Goal: Task Accomplishment & Management: Use online tool/utility

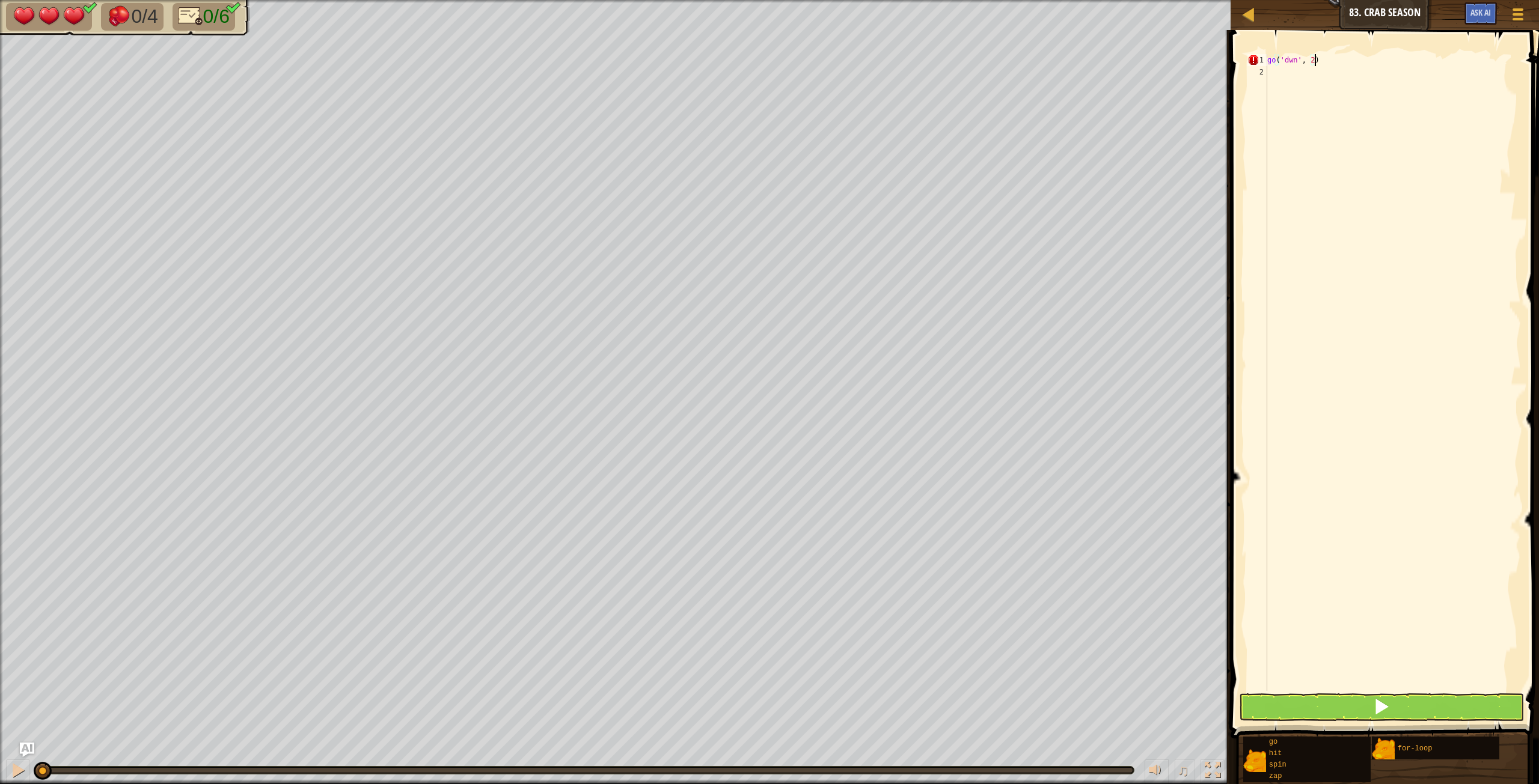
scroll to position [5, 4]
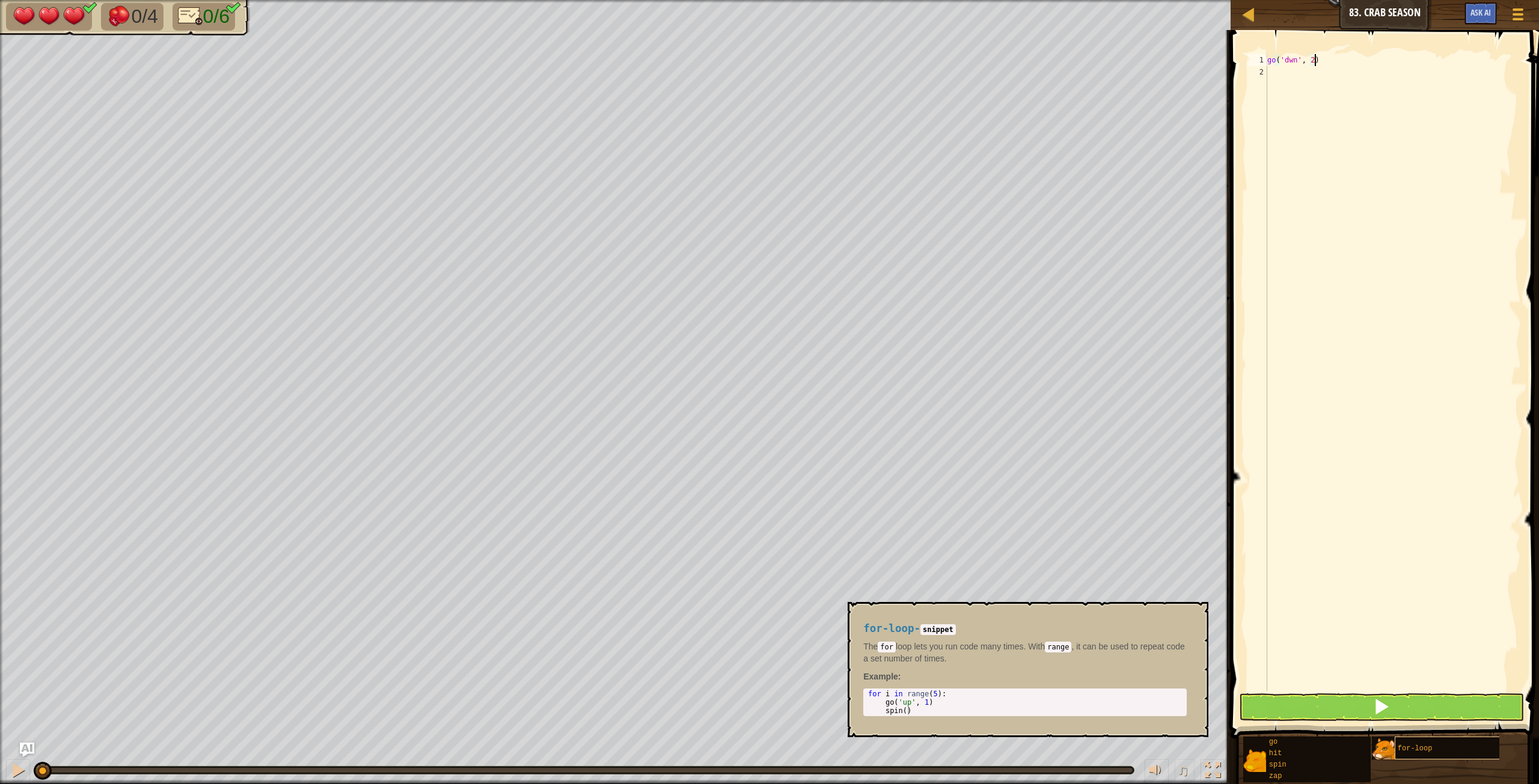
type textarea "go('dwn', 2)"
click at [923, 438] on span "for-loop" at bounding box center [1415, 748] width 35 height 8
type textarea "for i in range(5):"
click at [845, 0] on body "Map Junior 83. Crab Season Game Menu Ask AI 1 ההההההההההההההההההההההההההההההההה…" at bounding box center [769, 0] width 1539 height 0
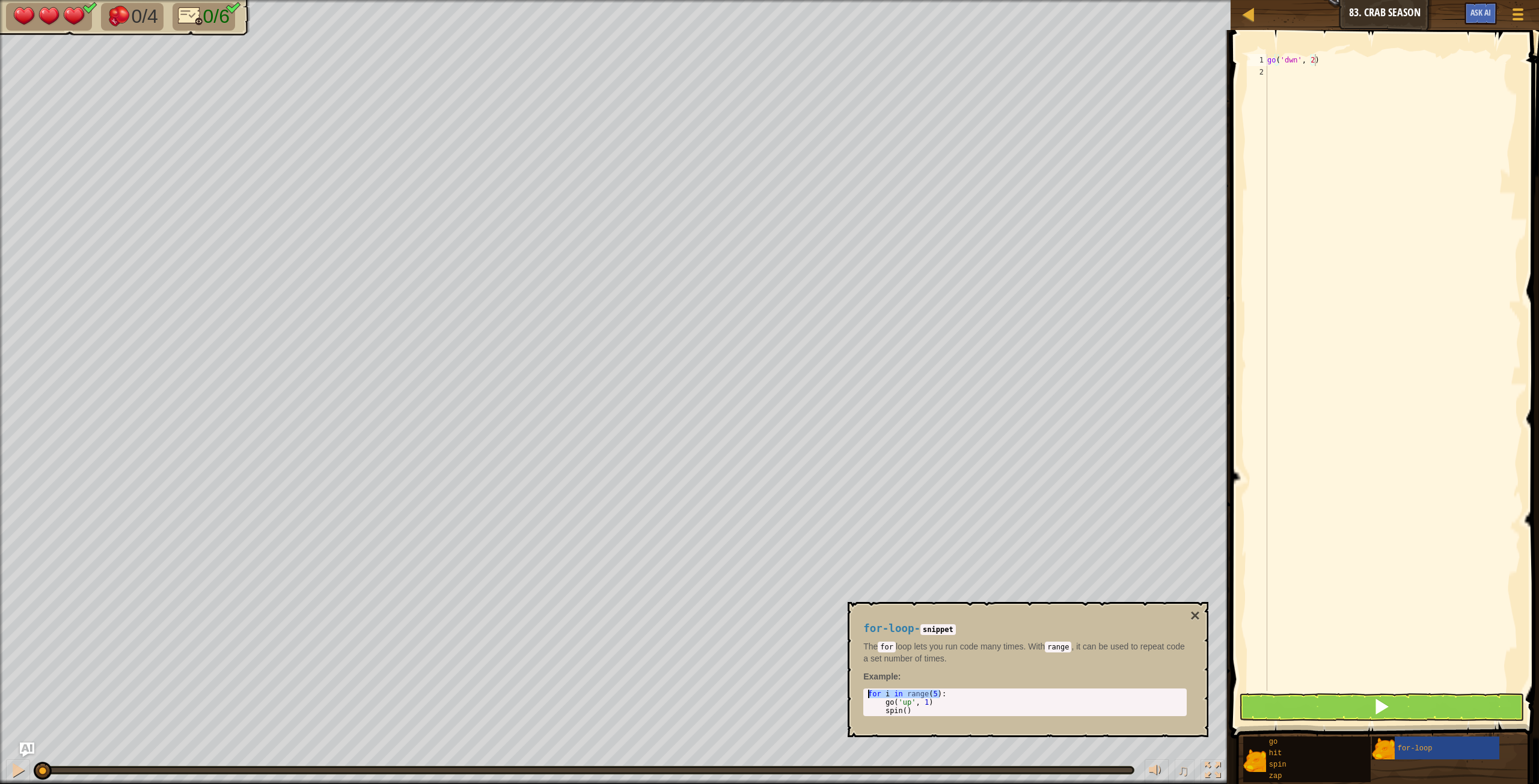
click at [923, 87] on div "go ( 'dwn' , 2 )" at bounding box center [1393, 384] width 256 height 661
paste textarea "for i in range(5):"
click at [923, 63] on div "go ( 'dwn' , 2 ) for i in range ( 5 ) :" at bounding box center [1393, 384] width 256 height 661
type textarea "go('down', 2)"
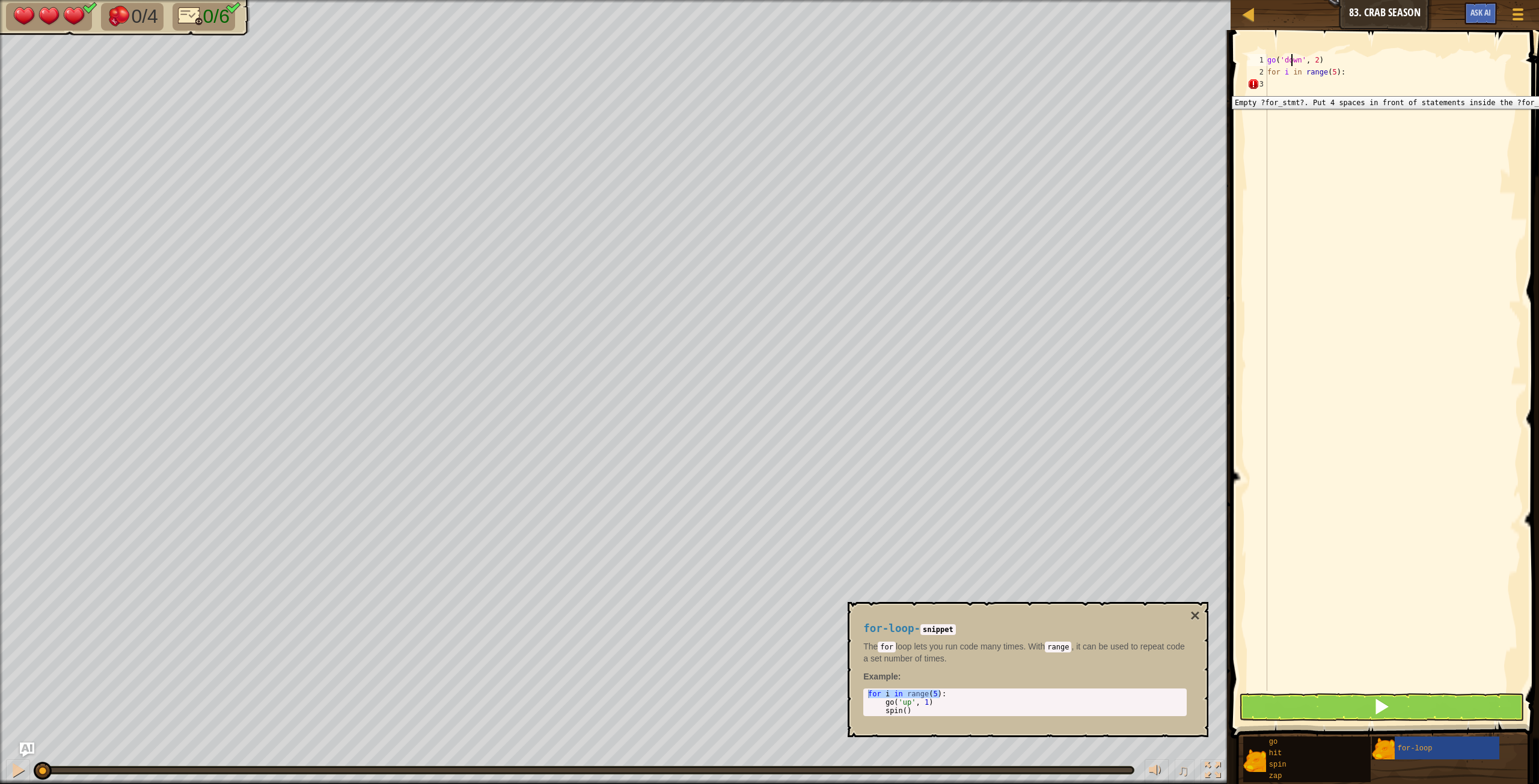
click at [923, 87] on div "3" at bounding box center [1257, 84] width 20 height 12
click at [923, 87] on div "go ( 'down' , 2 ) for i in range ( 5 ) : gp ( 'left' , 1 )" at bounding box center [1393, 384] width 256 height 661
type textarea "go('left', 1)"
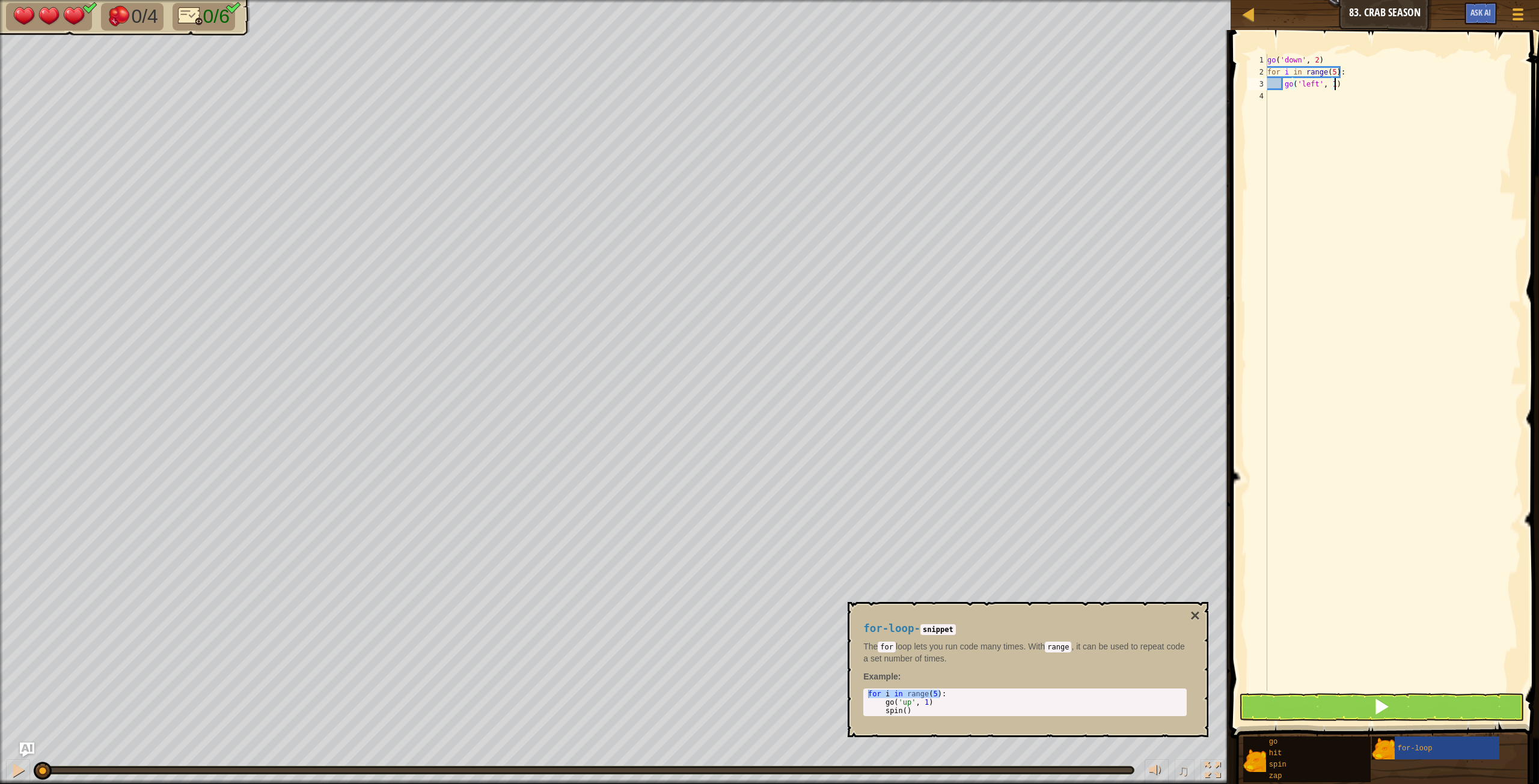
click at [923, 84] on div "go ( 'down' , 2 ) for i in range ( 5 ) : go ( 'left' , 1 )" at bounding box center [1393, 384] width 256 height 661
type textarea "hit('down')"
click at [923, 438] on button "×" at bounding box center [1195, 616] width 10 height 17
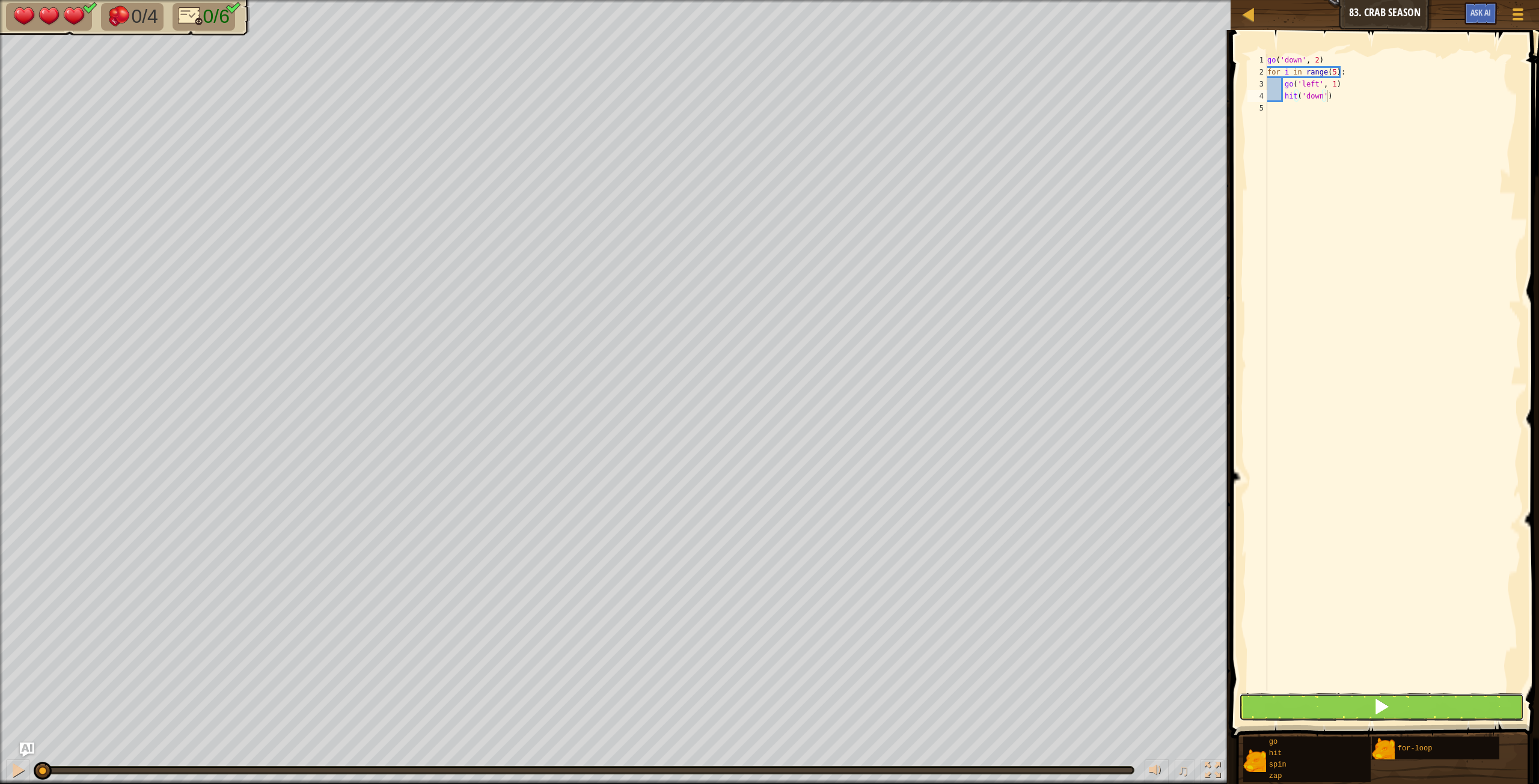
click at [923, 438] on button at bounding box center [1382, 707] width 285 height 28
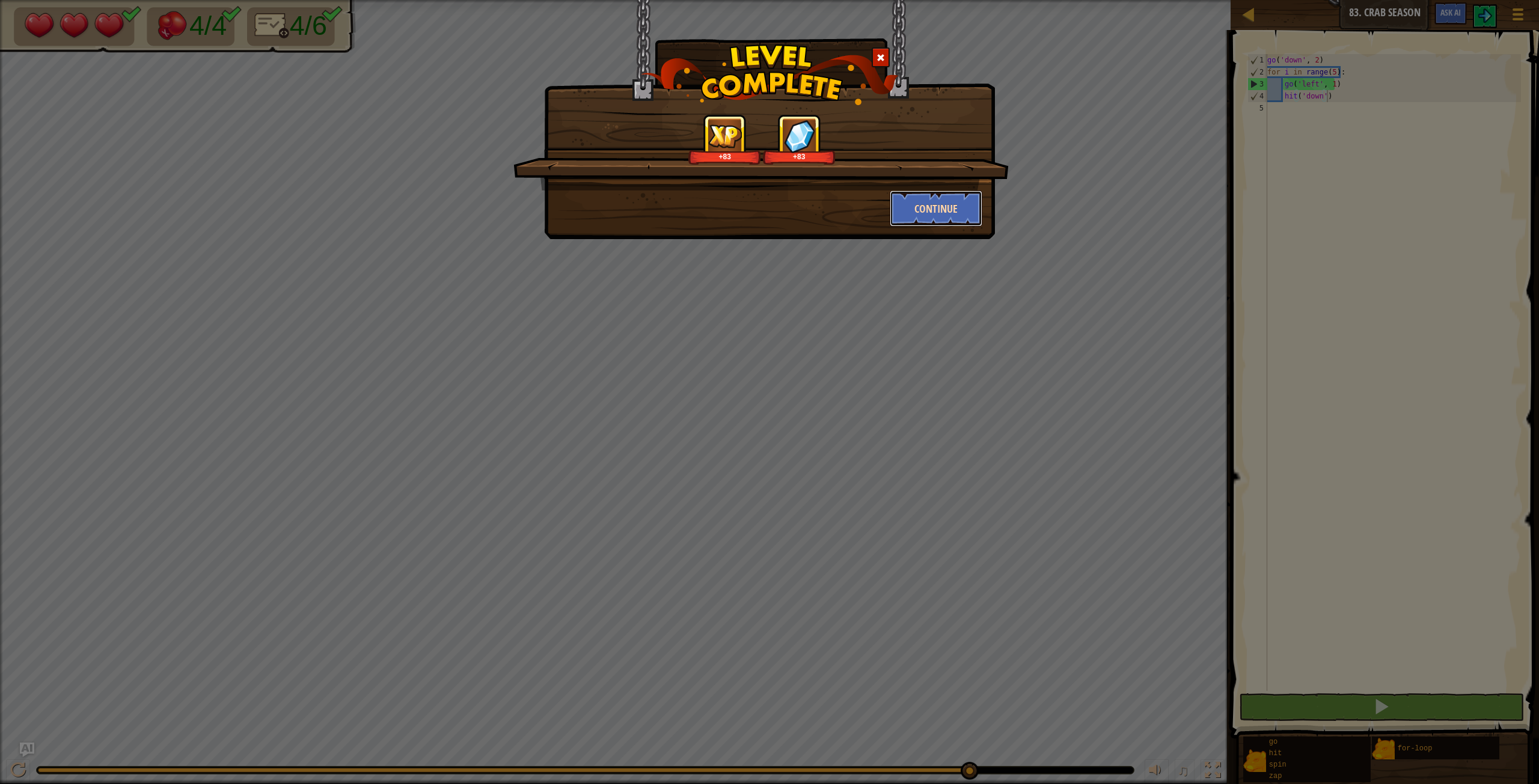
click at [920, 198] on button "Continue" at bounding box center [936, 209] width 93 height 36
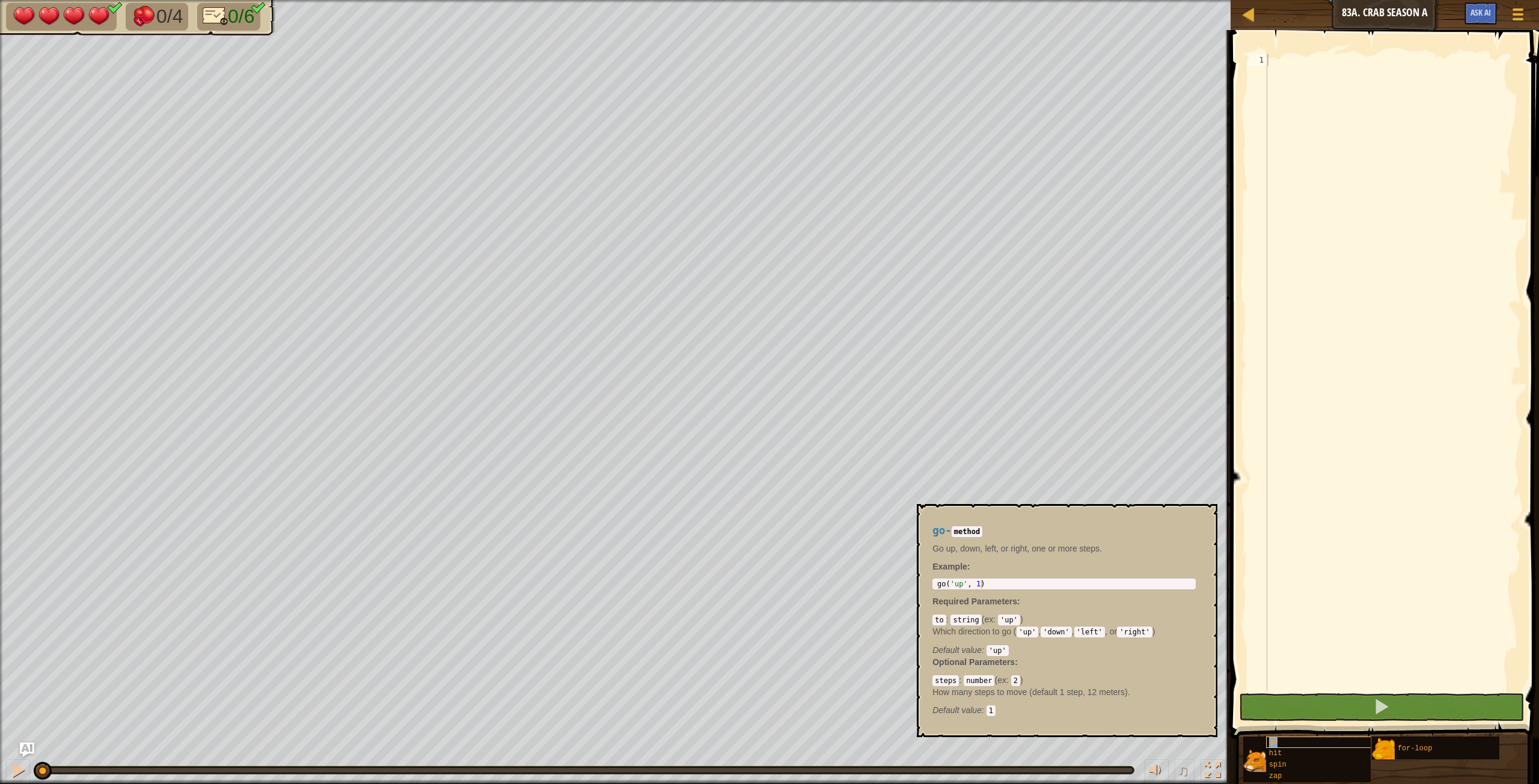
click at [923, 438] on div "go" at bounding box center [1342, 743] width 154 height 12
type textarea "go('up', 1)"
click at [892, 0] on body "Map Junior 83a. Crab Season A Game Menu Ask AI 1 הההההההההההההההההההההההההההההה…" at bounding box center [769, 0] width 1539 height 0
click at [923, 62] on div at bounding box center [1393, 384] width 256 height 661
paste textarea "go('up', 1)"
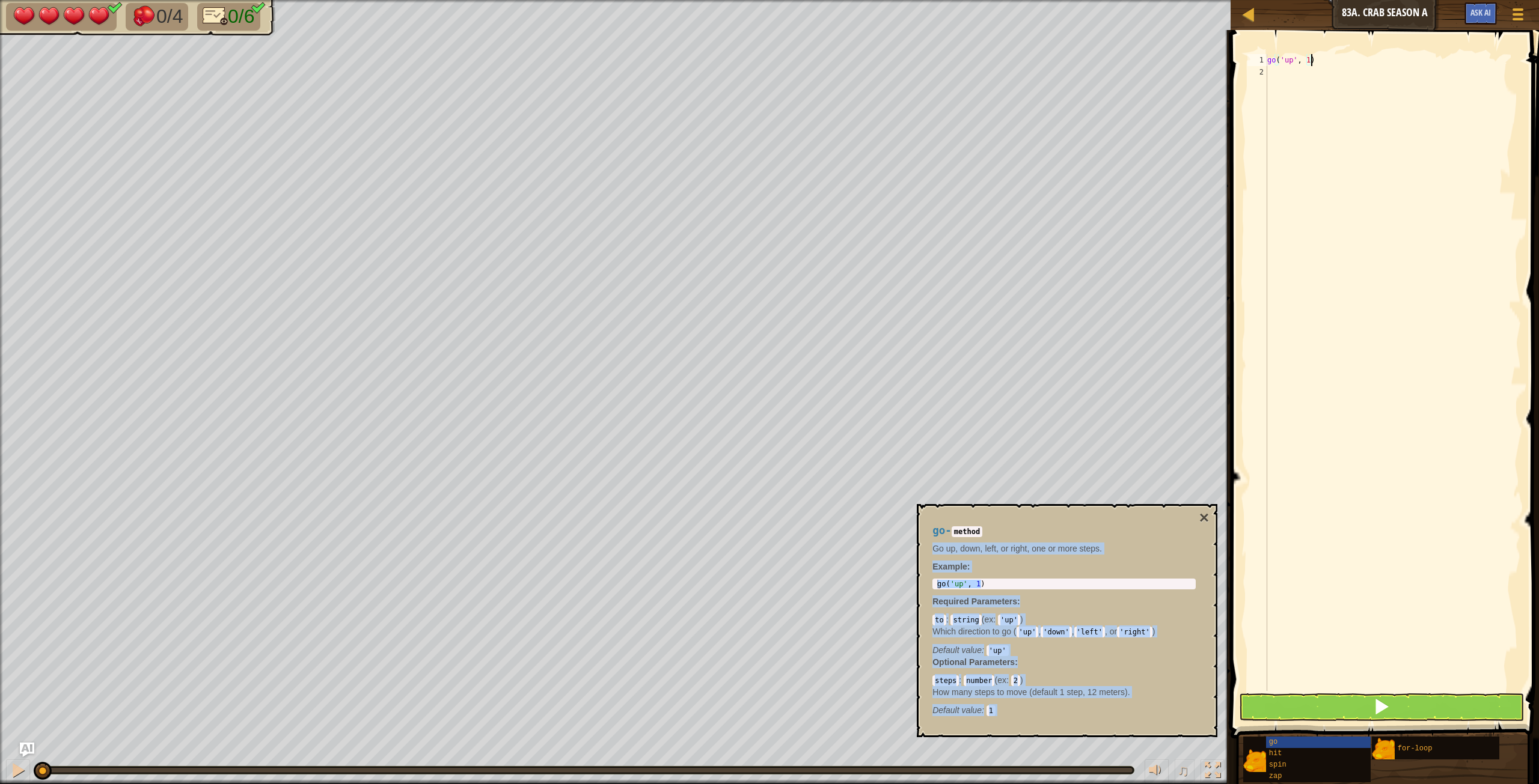
click at [923, 438] on div "go - method Go up, down, left, or right, one or more steps. Example : go('up', …" at bounding box center [1067, 621] width 301 height 233
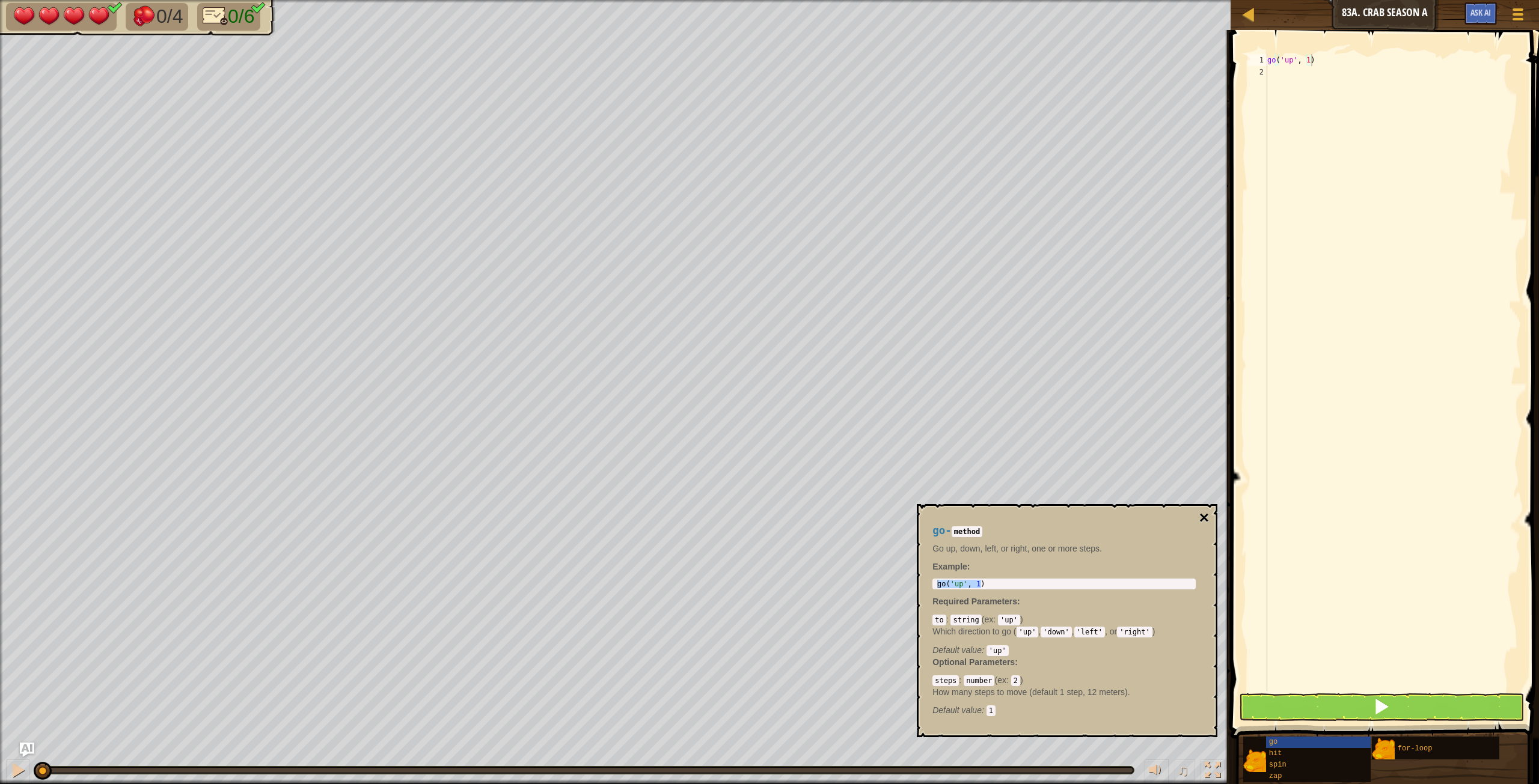
click at [923, 438] on button "×" at bounding box center [1203, 518] width 10 height 17
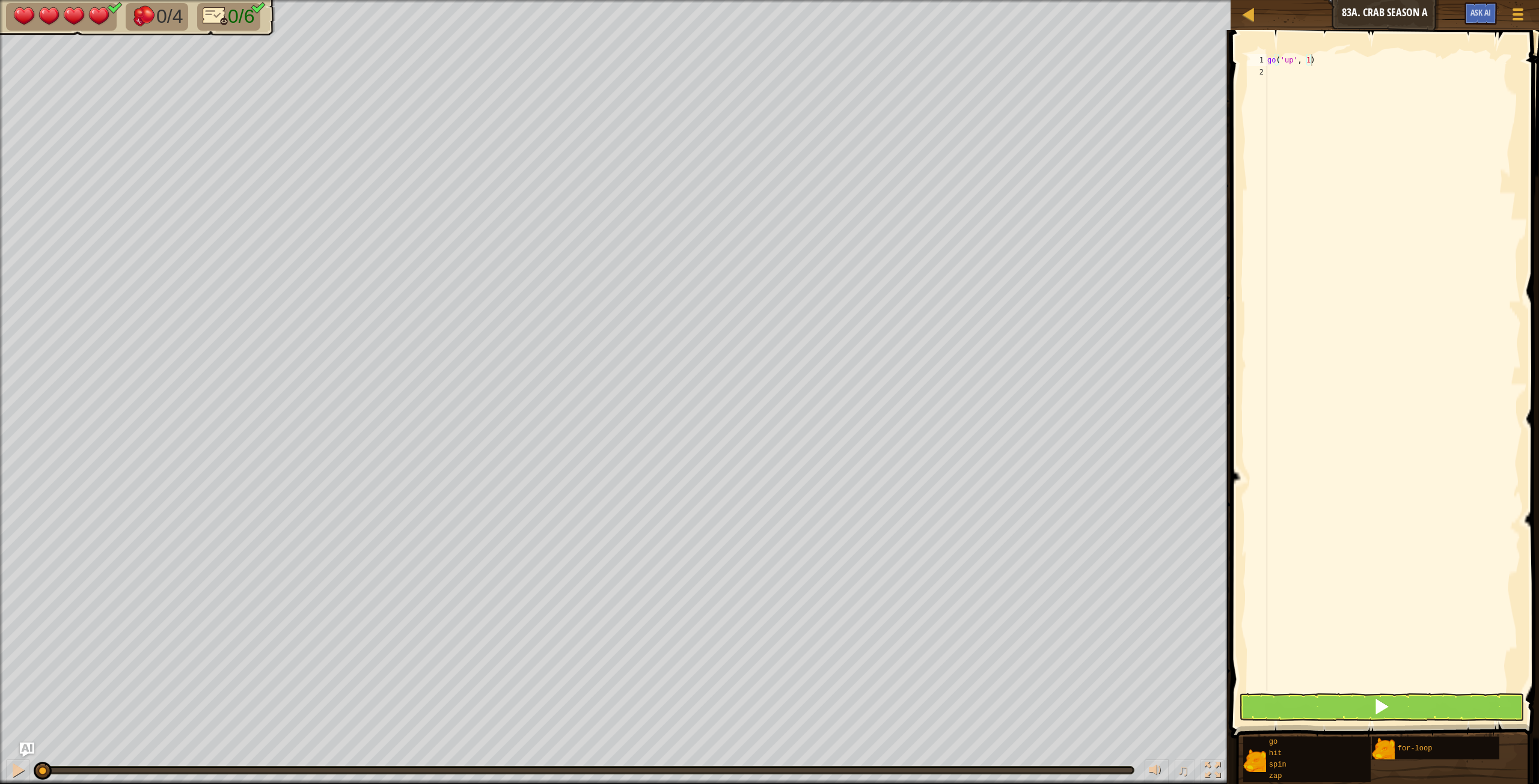
click at [923, 62] on div "go ( 'up' , 1 )" at bounding box center [1393, 384] width 256 height 661
click at [923, 63] on div "go ( 'right' , 1 )" at bounding box center [1393, 384] width 256 height 661
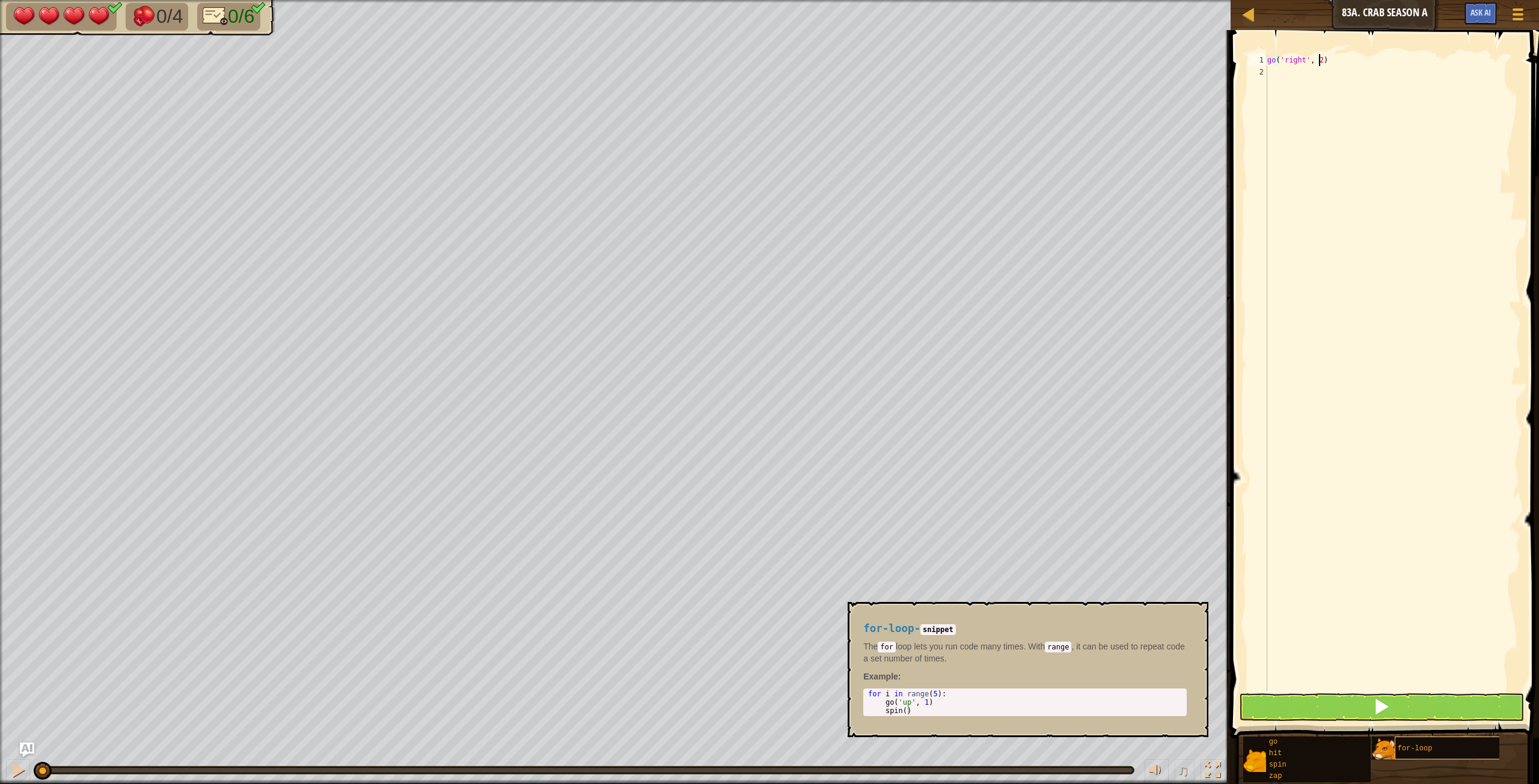
type textarea "go('right', 2)"
click at [923, 438] on span "for-loop" at bounding box center [1415, 748] width 35 height 8
drag, startPoint x: 960, startPoint y: 700, endPoint x: 975, endPoint y: 717, distance: 22.7
click at [923, 438] on div "for-loop - snippet The for loop lets you run code many times. With range , it c…" at bounding box center [1024, 669] width 340 height 116
click at [923, 438] on div "for i in range ( 5 ) : go ( 'up' , 1 ) spin ( )" at bounding box center [1025, 711] width 319 height 42
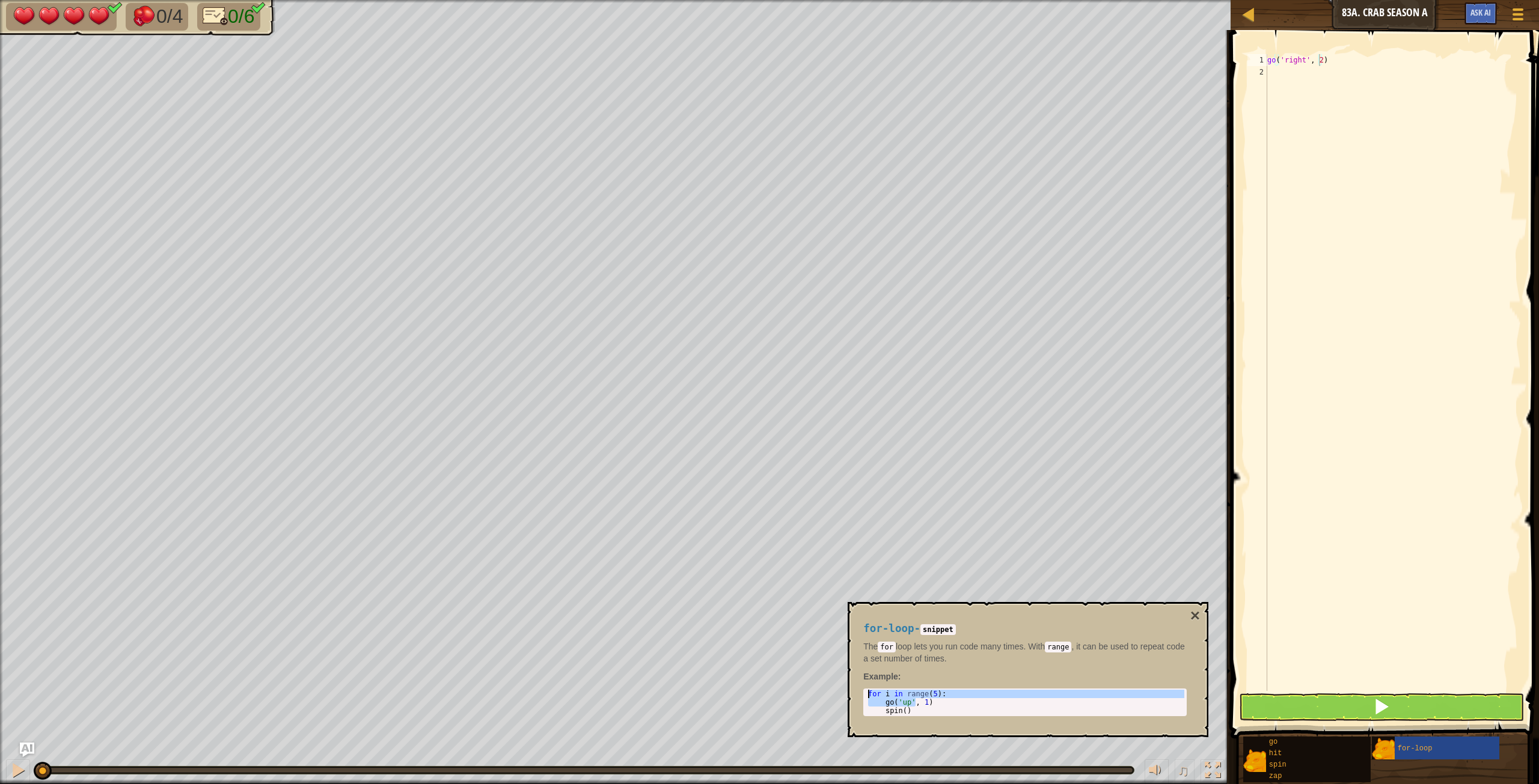
drag, startPoint x: 916, startPoint y: 697, endPoint x: 862, endPoint y: 691, distance: 54.3
click at [862, 438] on div "for-loop - snippet The for loop lets you run code many times. With range , it c…" at bounding box center [1024, 669] width 340 height 116
click at [923, 438] on div "for i in range ( 5 ) : go ( 'up' , 1 ) spin ( )" at bounding box center [1025, 702] width 319 height 25
type textarea "for i in range(5):"
click at [872, 438] on div "for i in range ( 5 ) : go ( 'up' , 1 ) spin ( )" at bounding box center [1025, 711] width 319 height 42
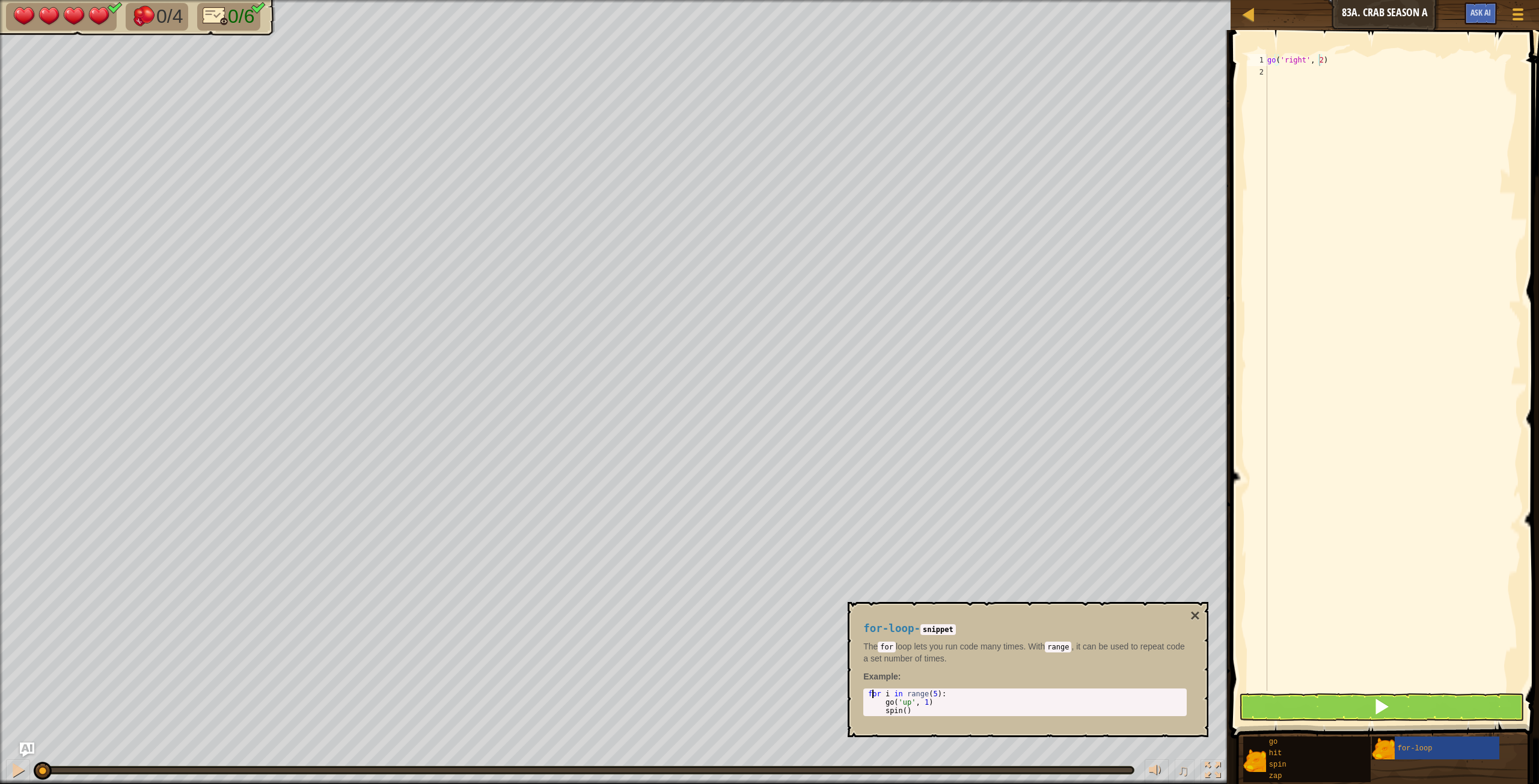
click at [870, 438] on div "for i in range ( 5 ) : go ( 'up' , 1 ) spin ( )" at bounding box center [1025, 711] width 319 height 42
click at [869, 438] on div "for i in range ( 5 ) : go ( 'up' , 1 ) spin ( )" at bounding box center [1025, 711] width 319 height 42
drag, startPoint x: 870, startPoint y: 693, endPoint x: 936, endPoint y: 695, distance: 66.0
click at [923, 438] on div "for i in range ( 5 ) : go ( 'up' , 1 ) spin ( )" at bounding box center [1025, 711] width 319 height 42
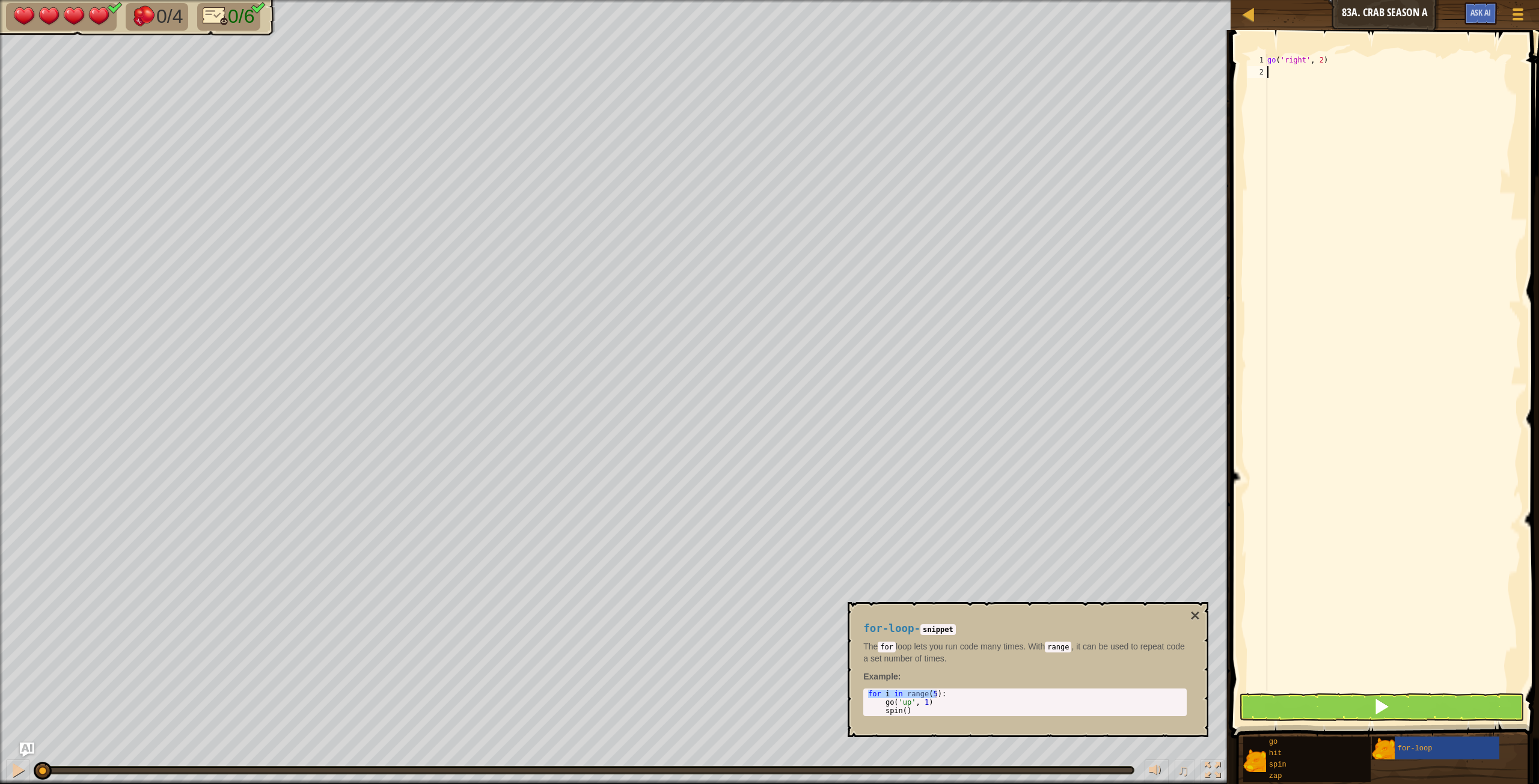
click at [923, 95] on div "go ( 'right' , 2 )" at bounding box center [1393, 384] width 256 height 661
paste textarea "for i in range(5)"
type textarea "for i in range(5):"
type textarea "go('up', 1)"
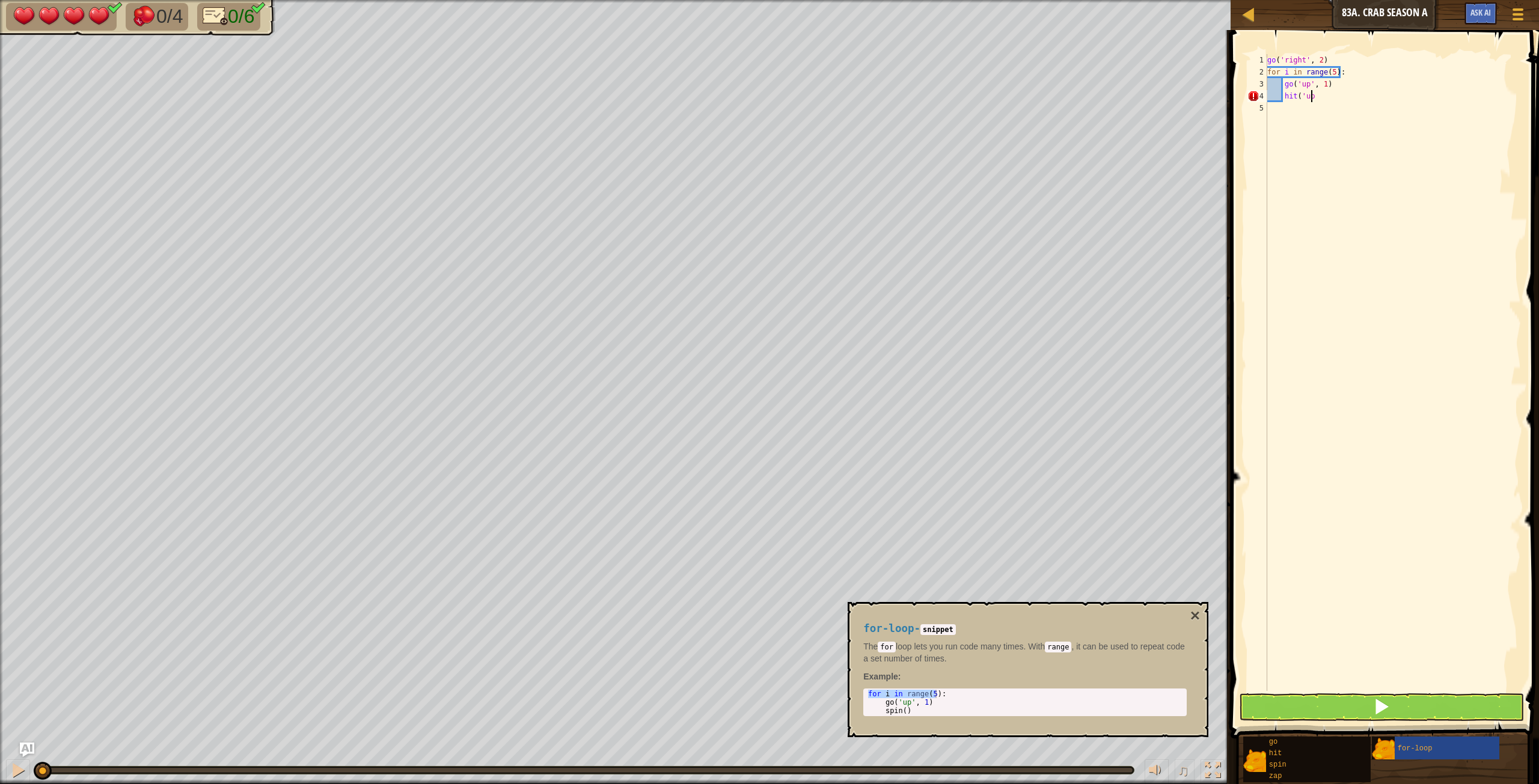
scroll to position [5, 4]
type textarea "hit('up')"
drag, startPoint x: 1196, startPoint y: 616, endPoint x: 1242, endPoint y: 639, distance: 51.4
click at [923, 438] on div "for-loop - snippet The for loop lets you run code many times. With range , it c…" at bounding box center [1028, 669] width 361 height 135
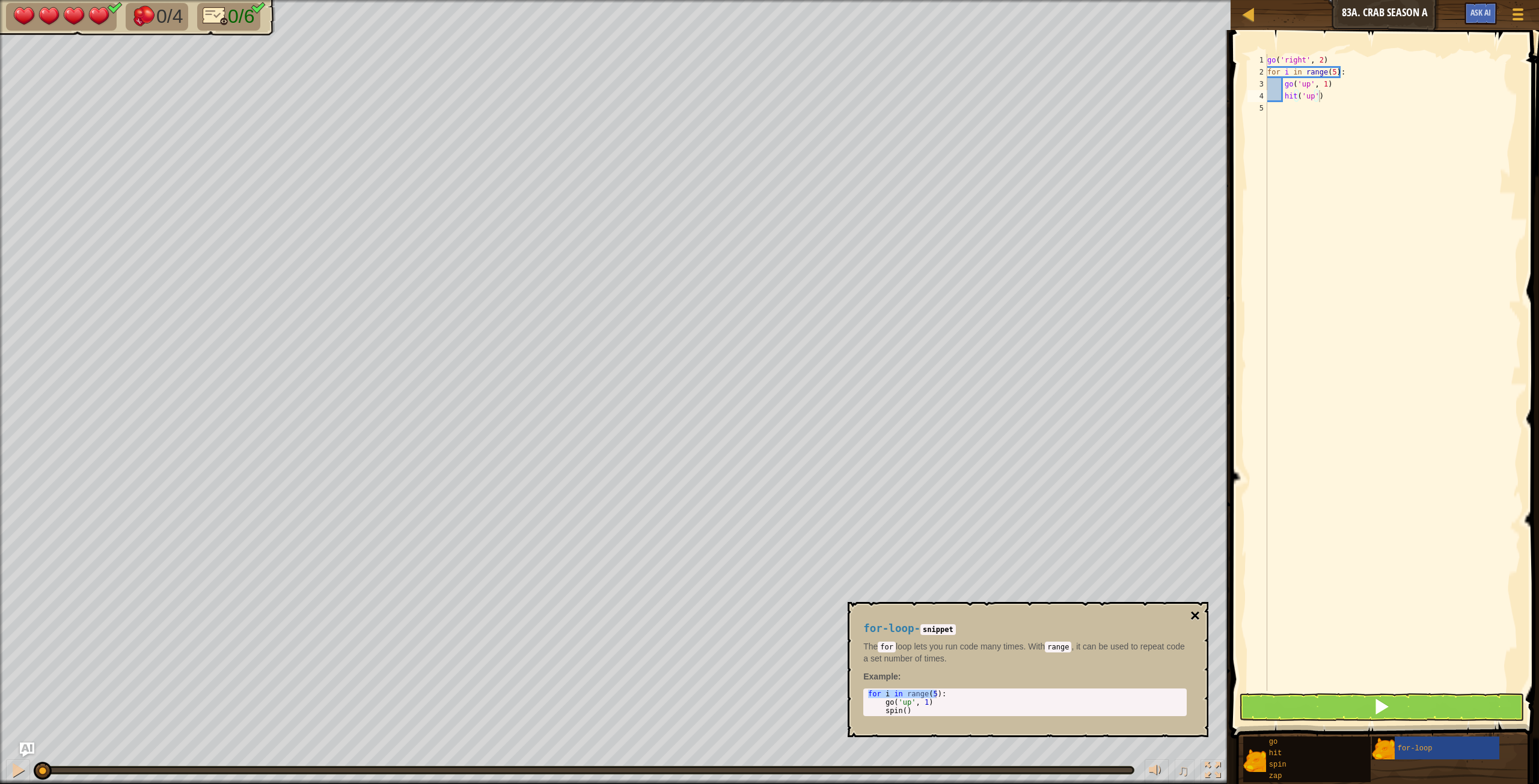
click at [923, 438] on button "×" at bounding box center [1195, 616] width 10 height 17
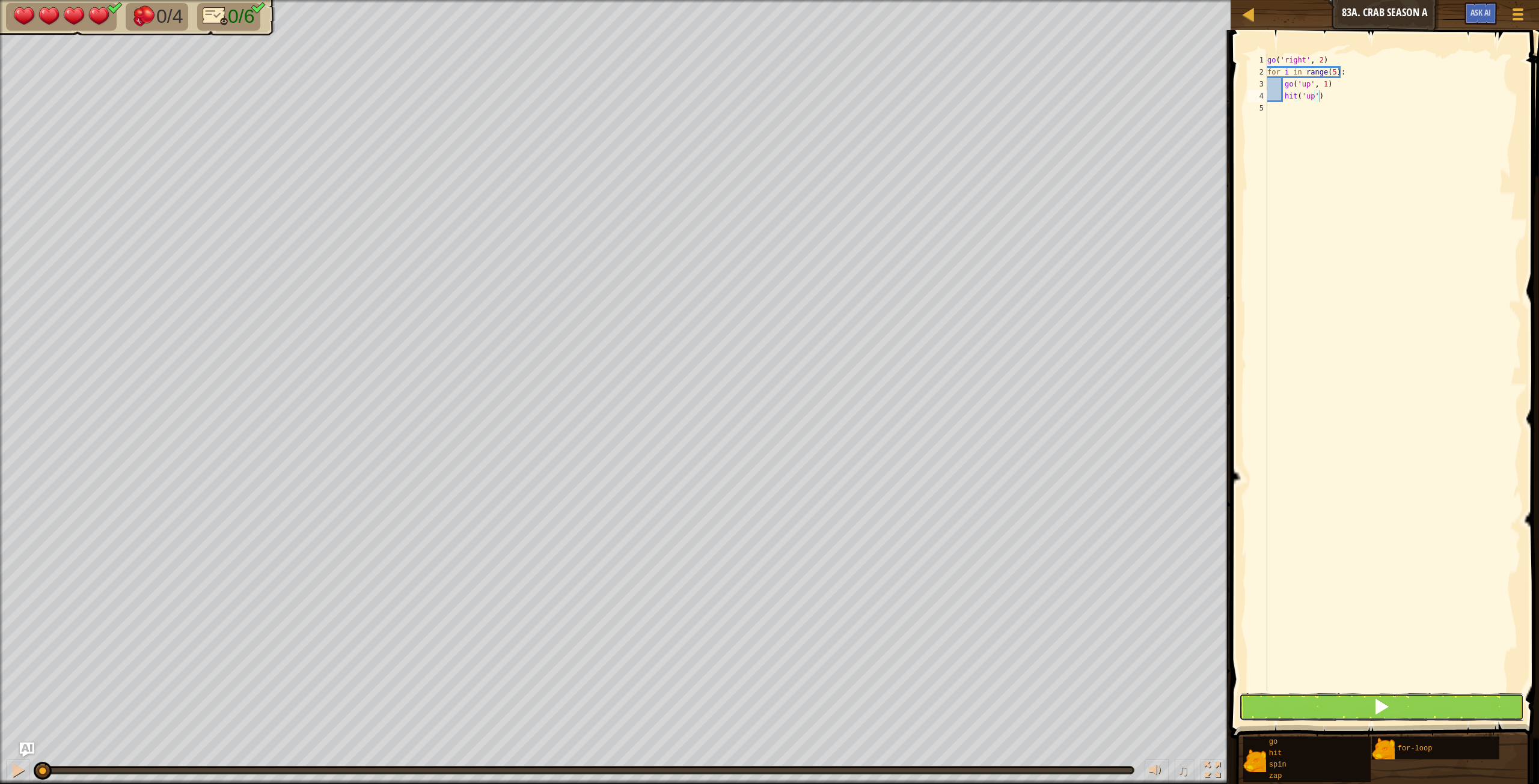
click at [923, 438] on button at bounding box center [1382, 707] width 285 height 28
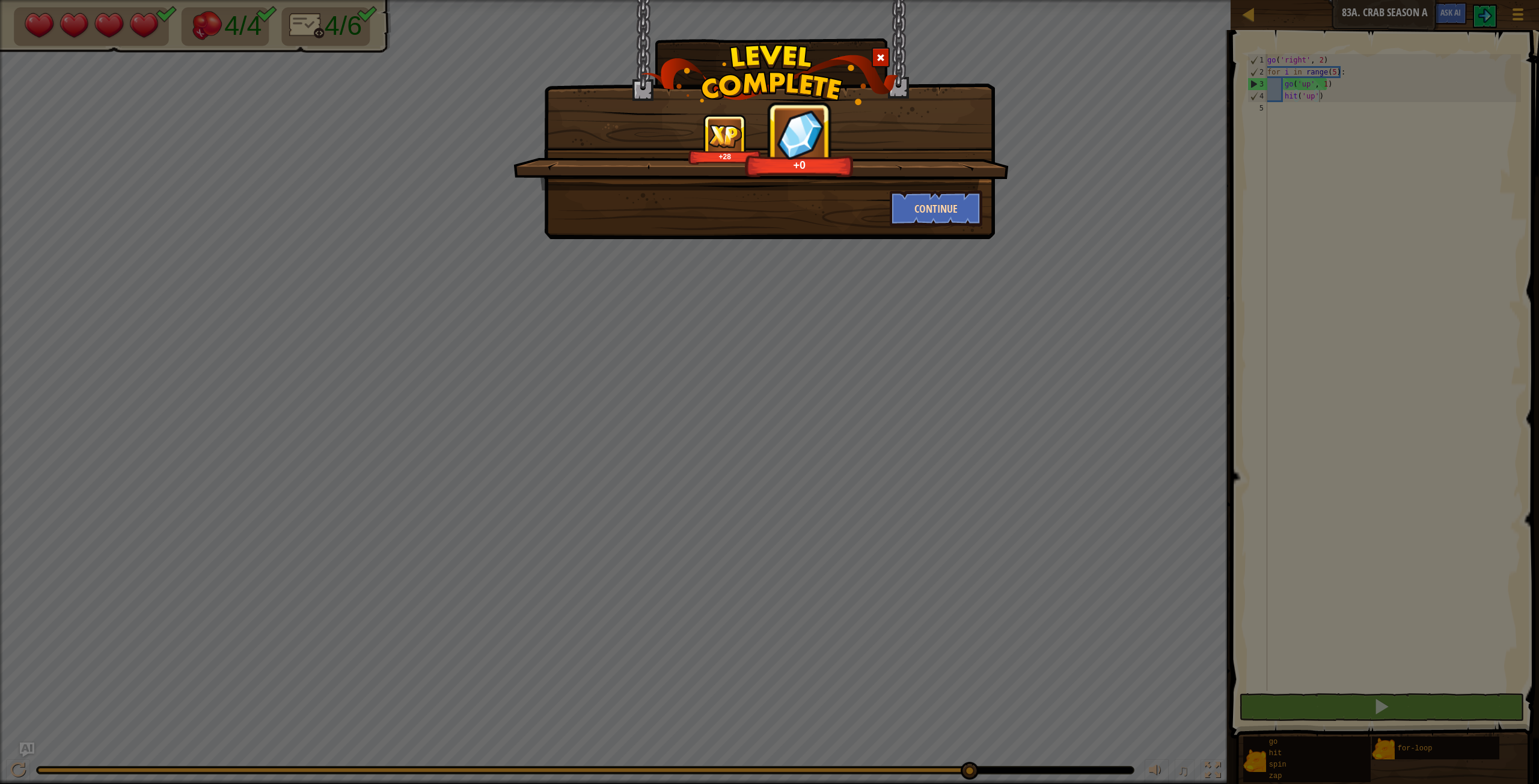
drag, startPoint x: 927, startPoint y: 187, endPoint x: 928, endPoint y: 199, distance: 12.0
click at [923, 187] on div "+28 +0" at bounding box center [761, 152] width 495 height 76
click at [923, 203] on button "Continue" at bounding box center [936, 209] width 93 height 36
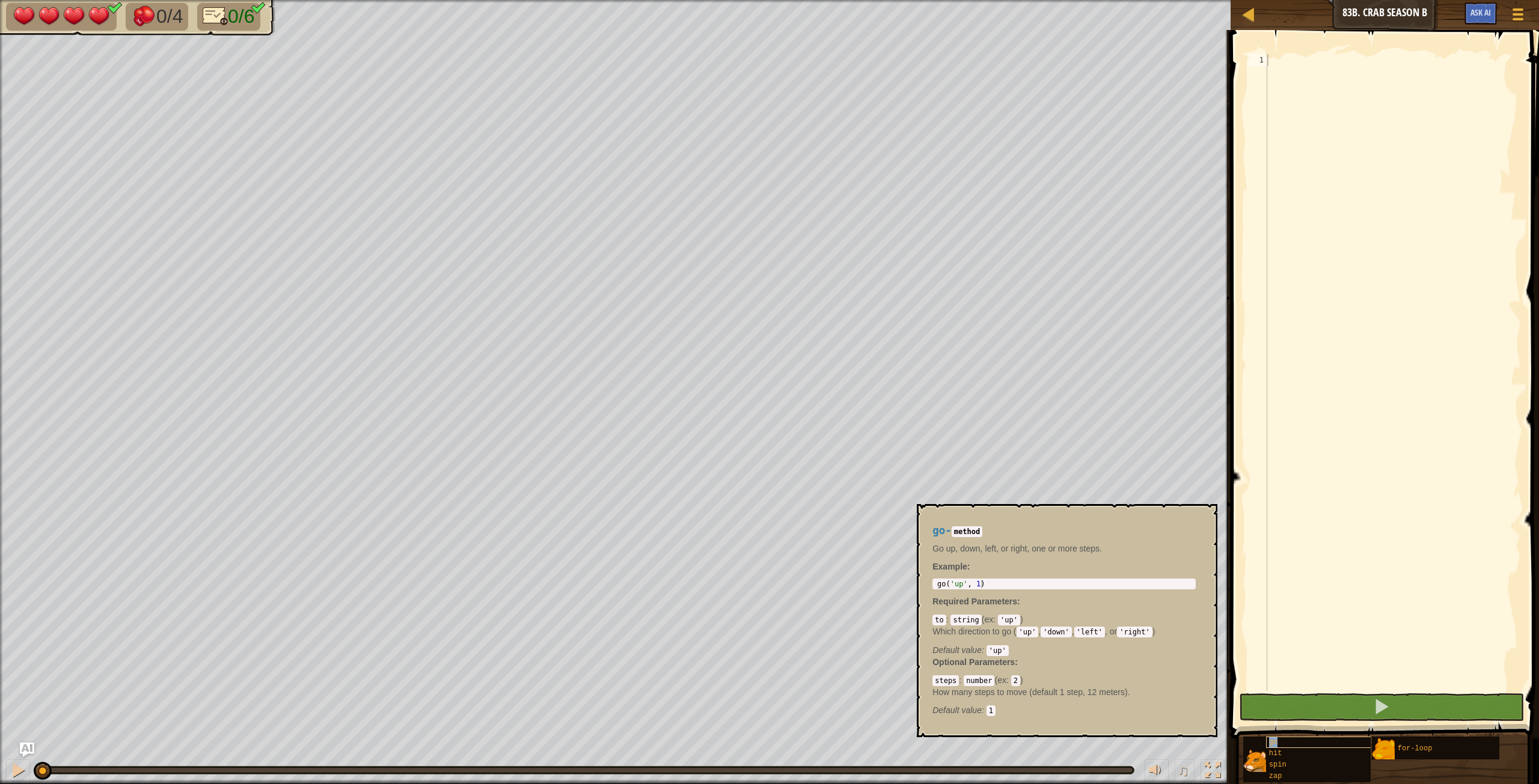
click at [923, 438] on div "go" at bounding box center [1342, 743] width 154 height 12
type textarea "go('up', 1)"
click at [899, 0] on body "Map Junior 83b. Crab Season B Game Menu Ask AI 1 הההההההההההההההההההההההההההההה…" at bounding box center [769, 0] width 1539 height 0
click at [923, 70] on div at bounding box center [1393, 384] width 256 height 661
paste textarea "go('up', 1)"
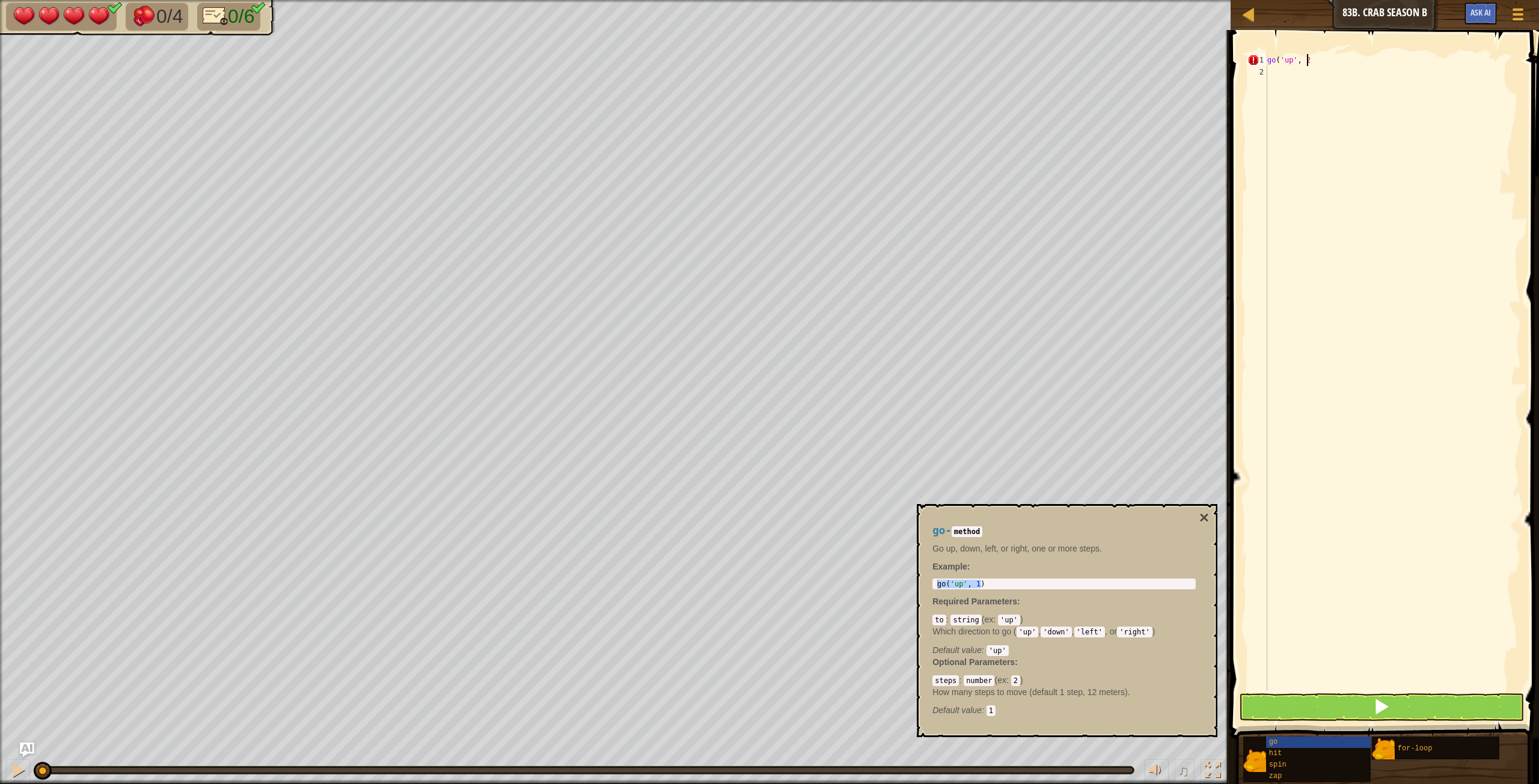
scroll to position [5, 3]
drag, startPoint x: 1207, startPoint y: 516, endPoint x: 1232, endPoint y: 557, distance: 48.0
click at [923, 438] on button "×" at bounding box center [1203, 518] width 10 height 17
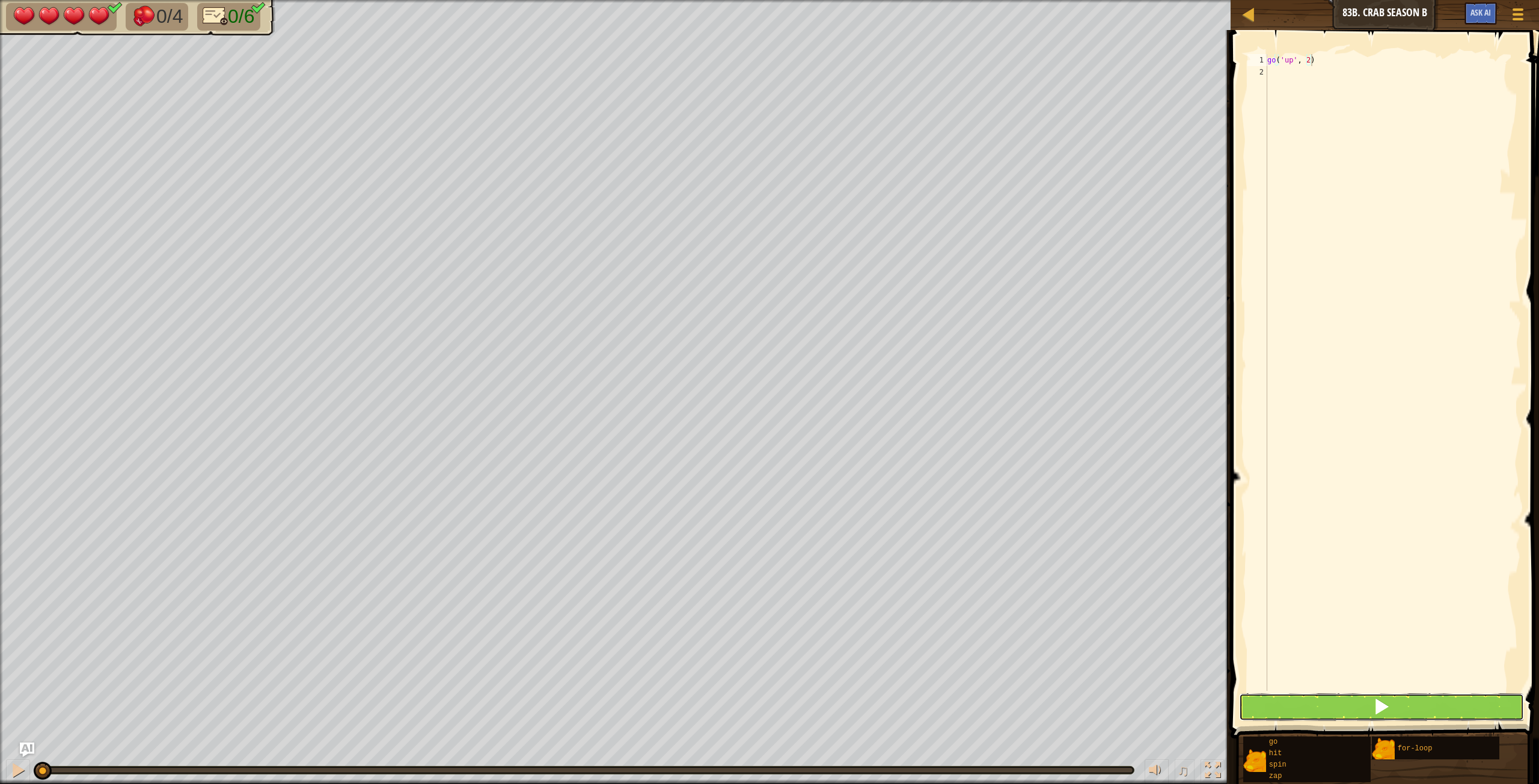
click at [923, 438] on button at bounding box center [1382, 707] width 285 height 28
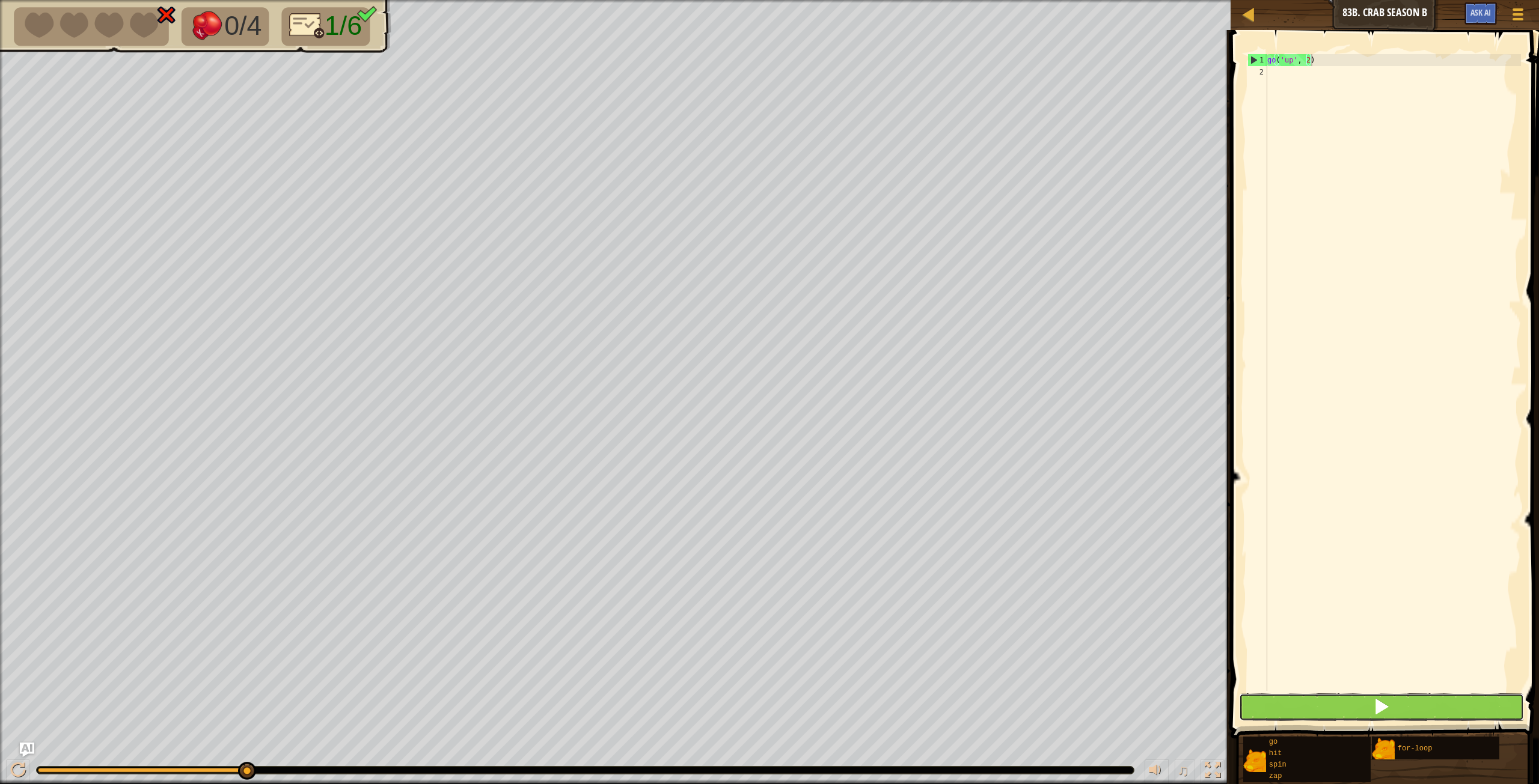
click at [923, 438] on button at bounding box center [1382, 707] width 285 height 28
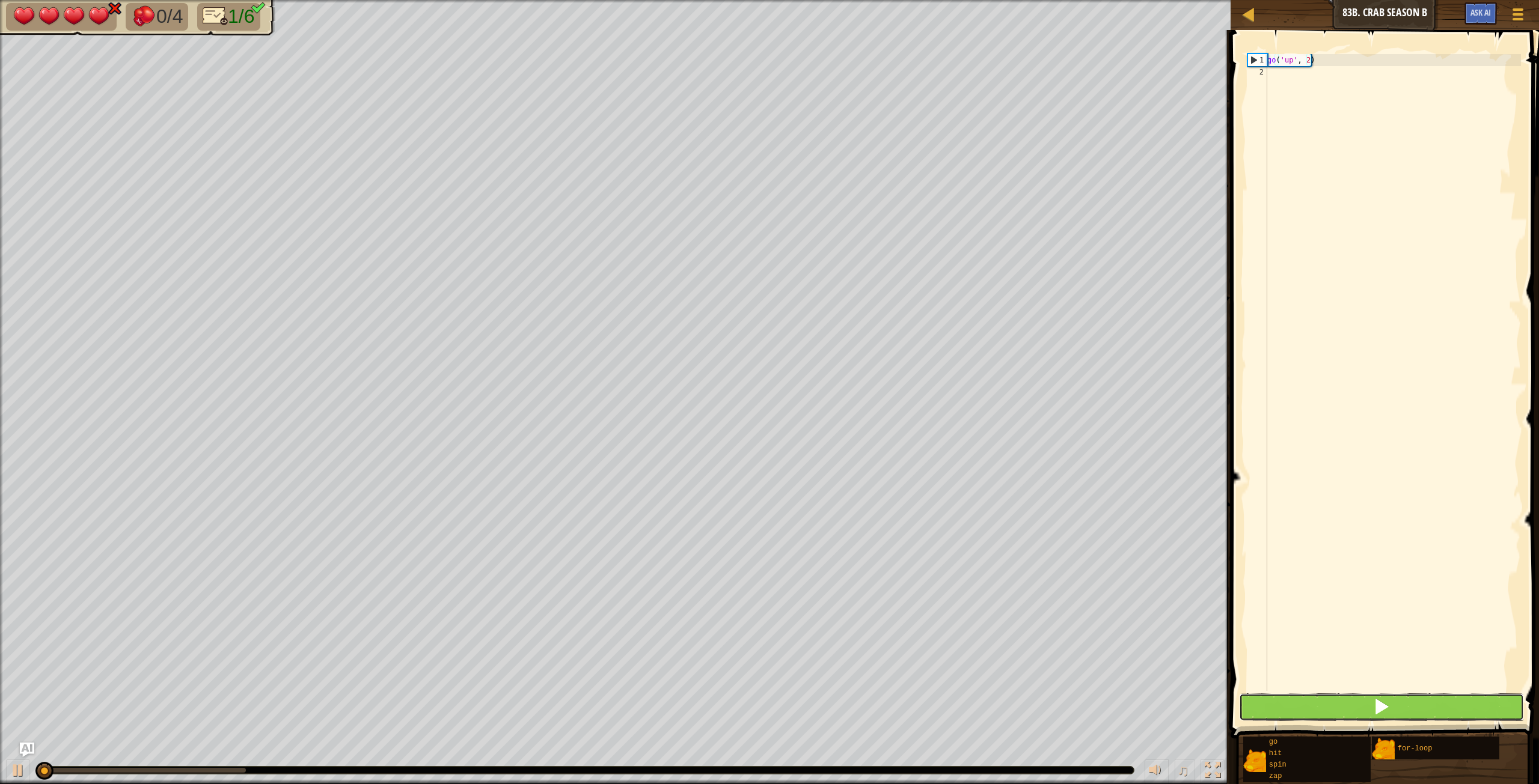
click at [923, 438] on button at bounding box center [1382, 707] width 285 height 28
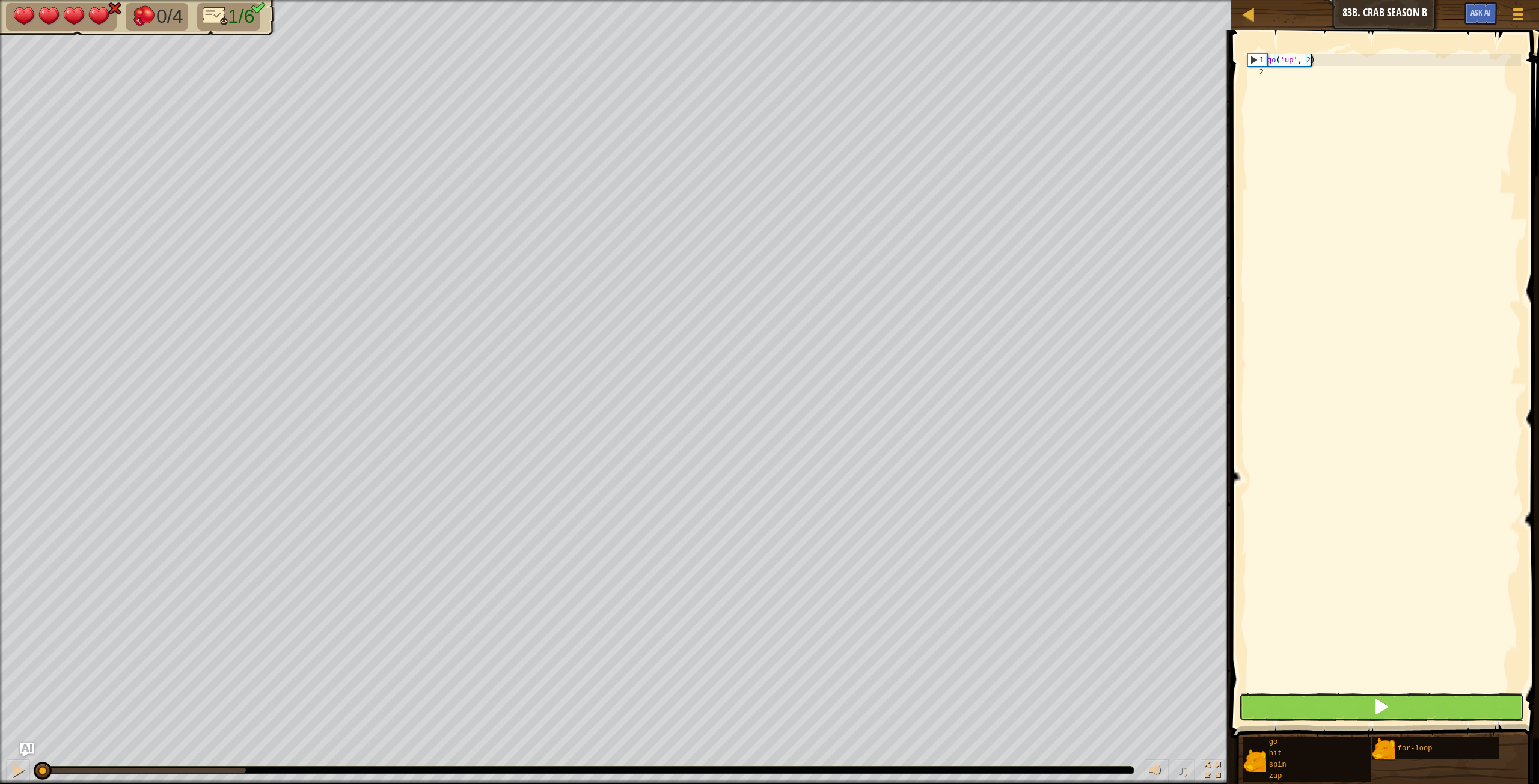
click at [923, 438] on button at bounding box center [1382, 707] width 285 height 28
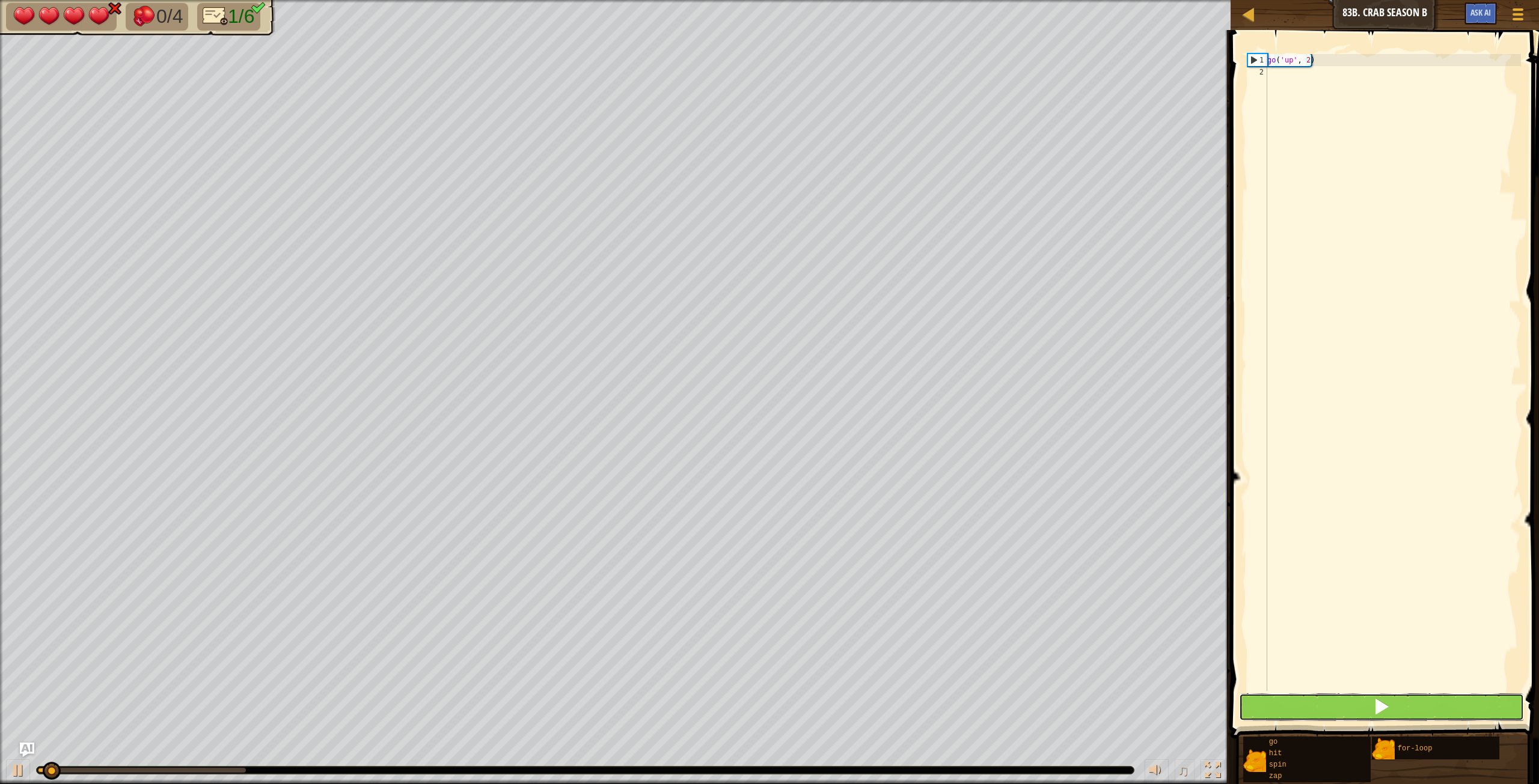
click at [923, 438] on button at bounding box center [1382, 707] width 285 height 28
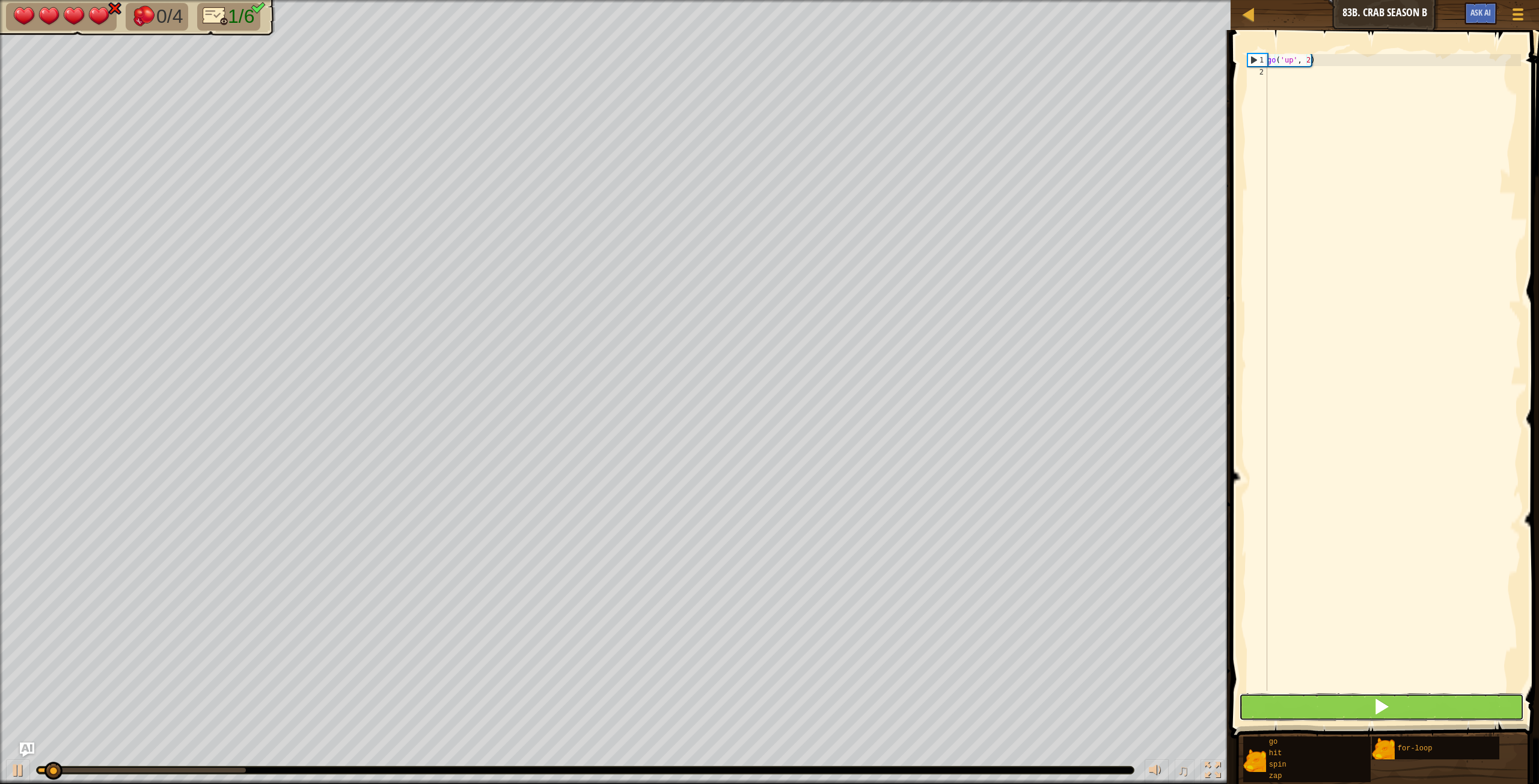
click at [923, 438] on button at bounding box center [1382, 707] width 285 height 28
click at [923, 63] on div "go ( 'up' , 2 )" at bounding box center [1393, 384] width 256 height 661
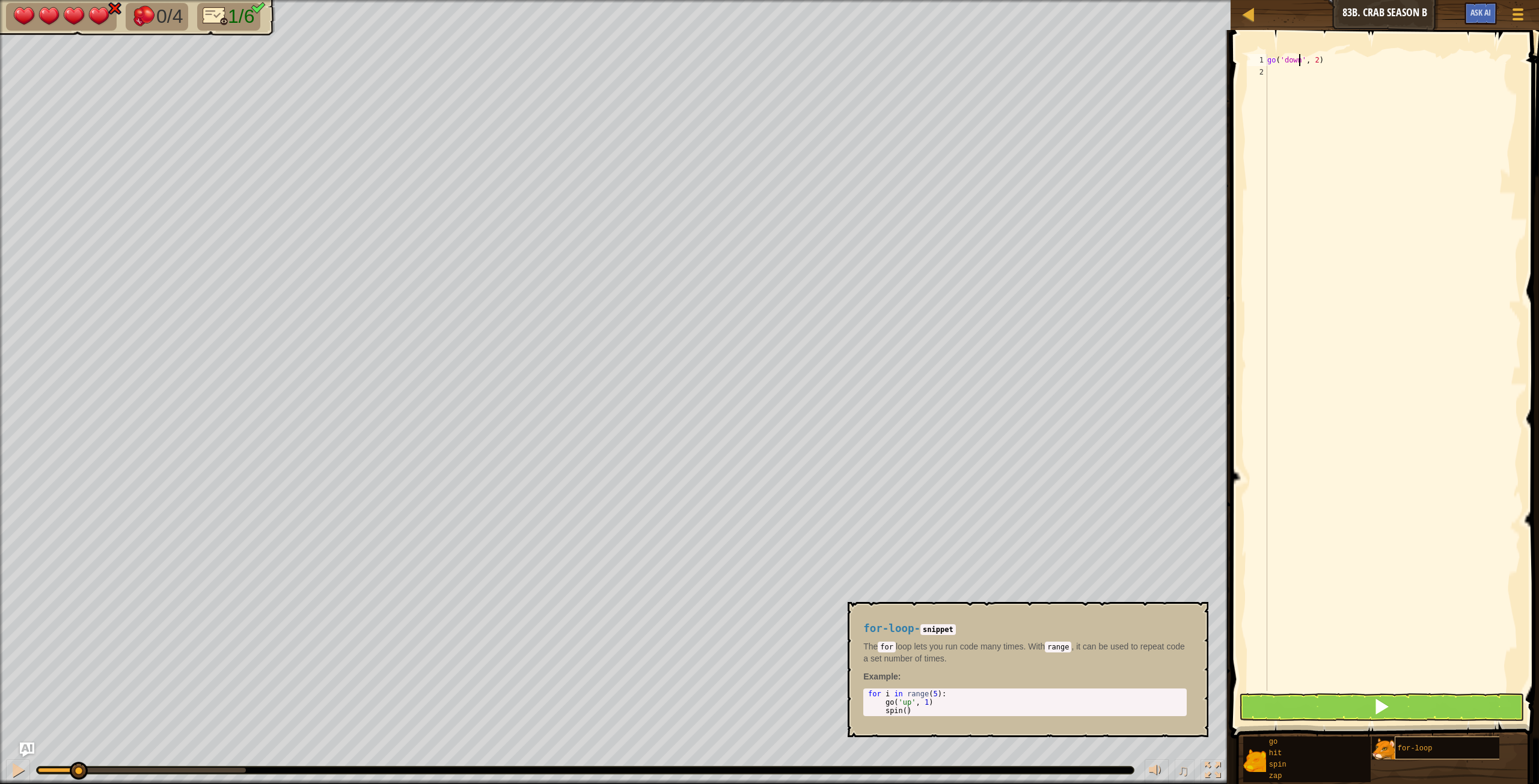
type textarea "go('down', 2)"
click at [923, 438] on div "for-loop" at bounding box center [1471, 748] width 154 height 23
drag, startPoint x: 967, startPoint y: 700, endPoint x: 874, endPoint y: 638, distance: 111.8
click at [853, 438] on div "for-loop - snippet The for loop lets you run code many times. With range , it c…" at bounding box center [1028, 669] width 361 height 135
click at [888, 438] on div "for i in range ( 5 ) : go ( 'up' , 1 ) spin ( )" at bounding box center [1025, 702] width 319 height 25
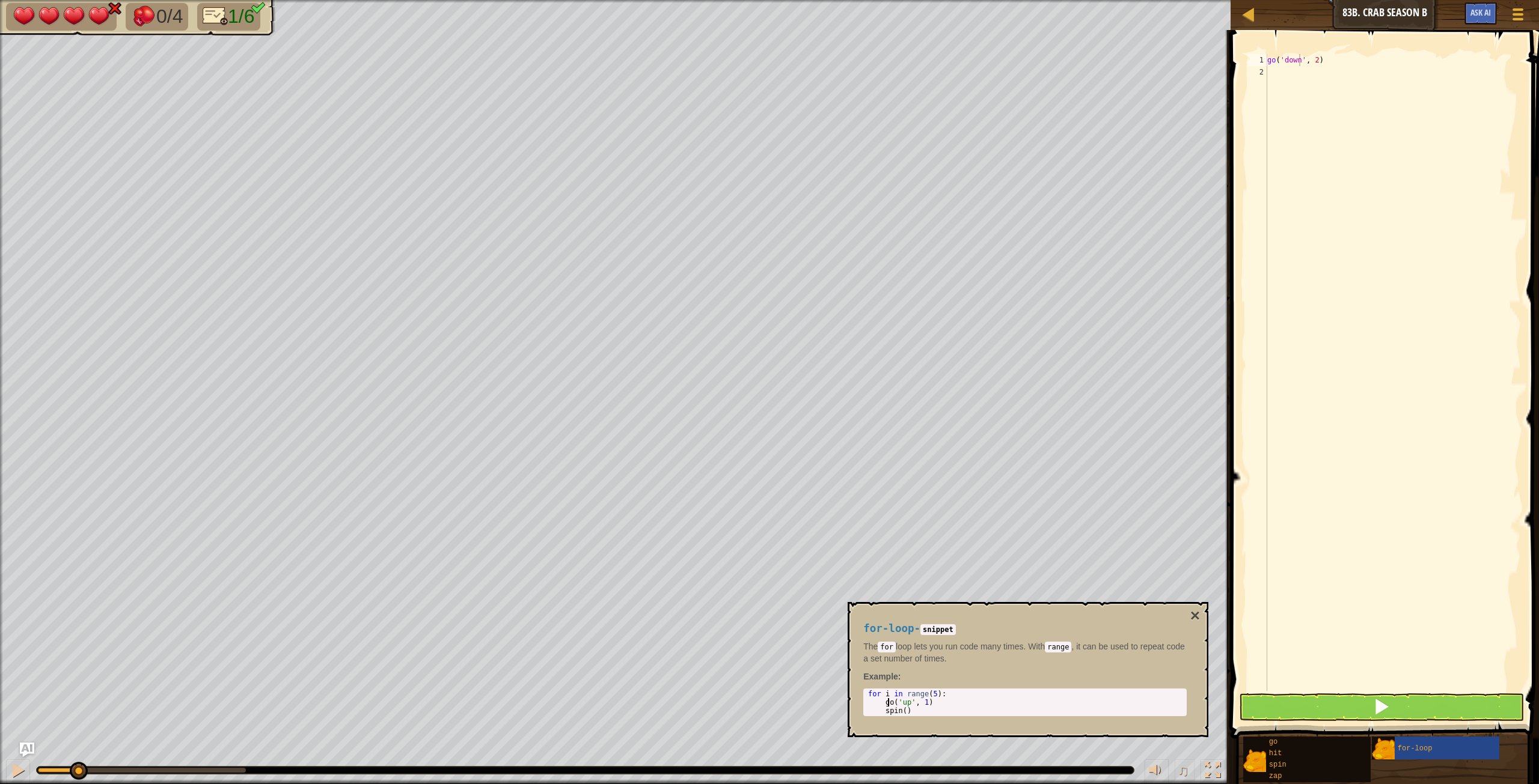
click at [864, 438] on div "for-loop - snippet The for loop lets you run code many times. With range , it c…" at bounding box center [1024, 669] width 340 height 116
type textarea "for i in range(5):"
click at [866, 438] on div "for i in range ( 5 ) : go ( 'up' , 1 ) spin ( )" at bounding box center [1025, 711] width 319 height 42
drag, startPoint x: 868, startPoint y: 696, endPoint x: 936, endPoint y: 692, distance: 68.1
click at [923, 438] on div "for i in range ( 5 ) : go ( 'up' , 1 ) spin ( )" at bounding box center [1025, 711] width 319 height 42
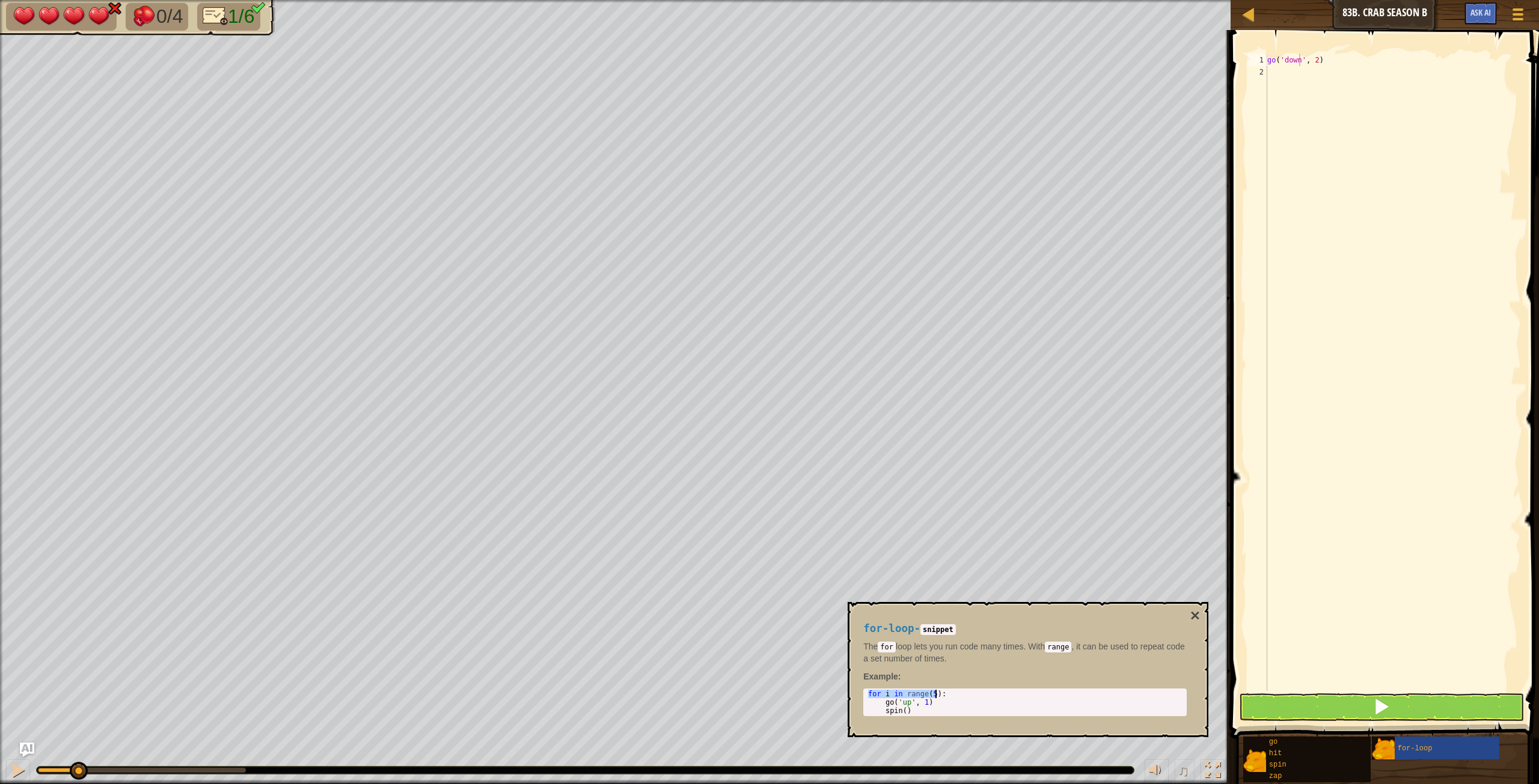
scroll to position [5, 0]
click at [923, 112] on div "go ( 'down' , 2 )" at bounding box center [1393, 384] width 256 height 661
paste textarea "for i in range(5)"
type textarea "for i in range(5):"
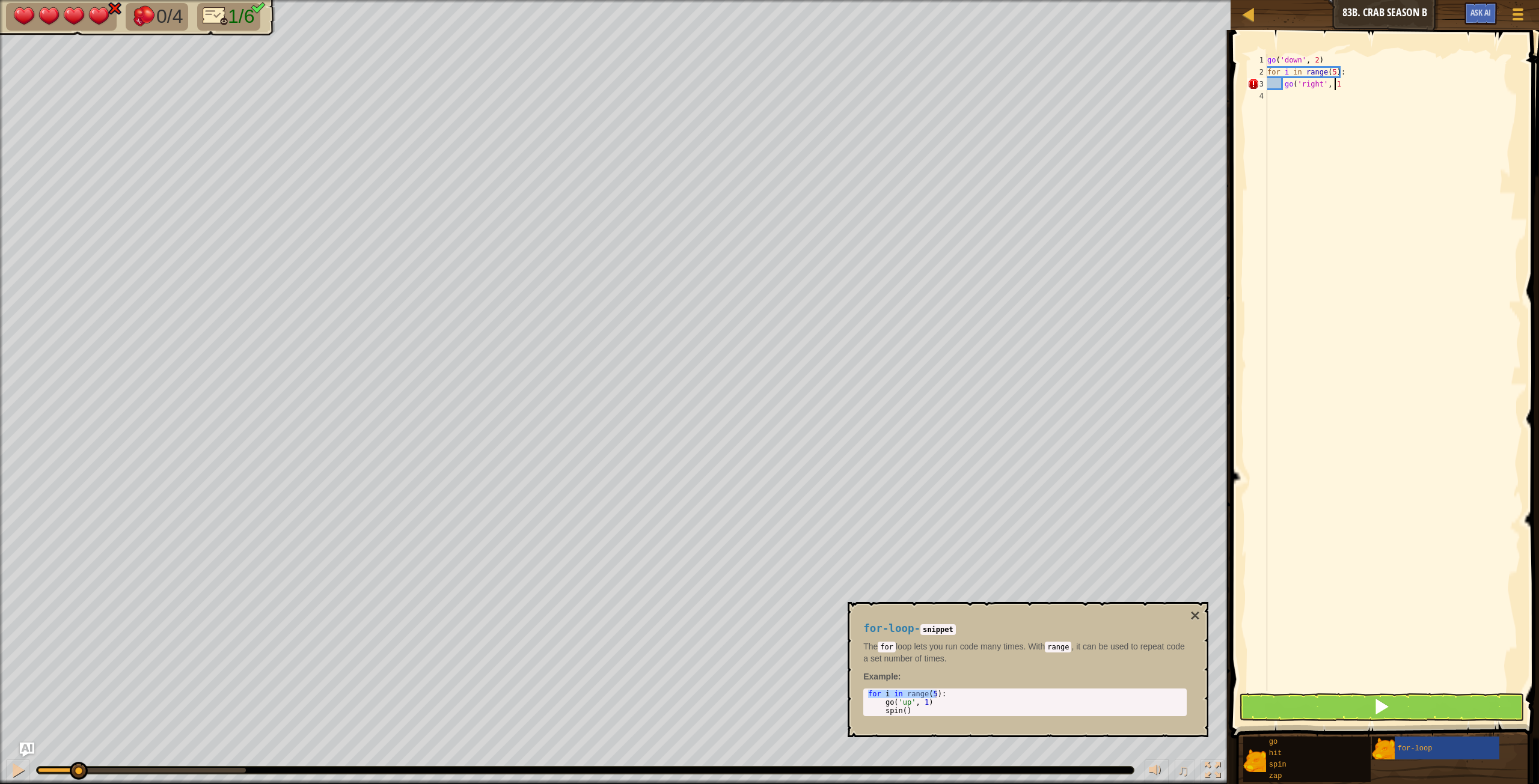
type textarea "go('right', 1)"
type textarea "hit('right')"
click at [923, 438] on button "×" at bounding box center [1195, 616] width 10 height 17
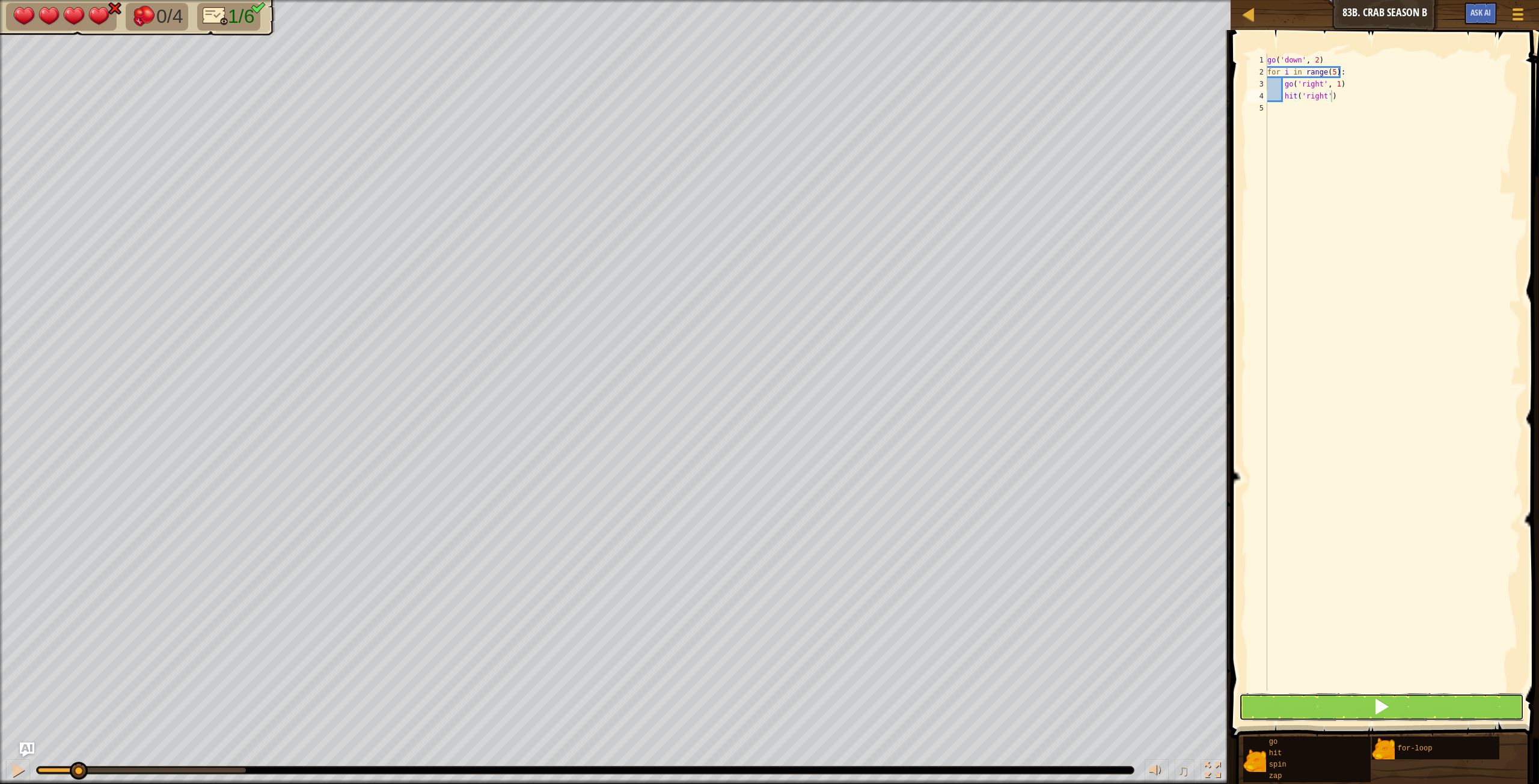
click at [923, 438] on button at bounding box center [1382, 707] width 285 height 28
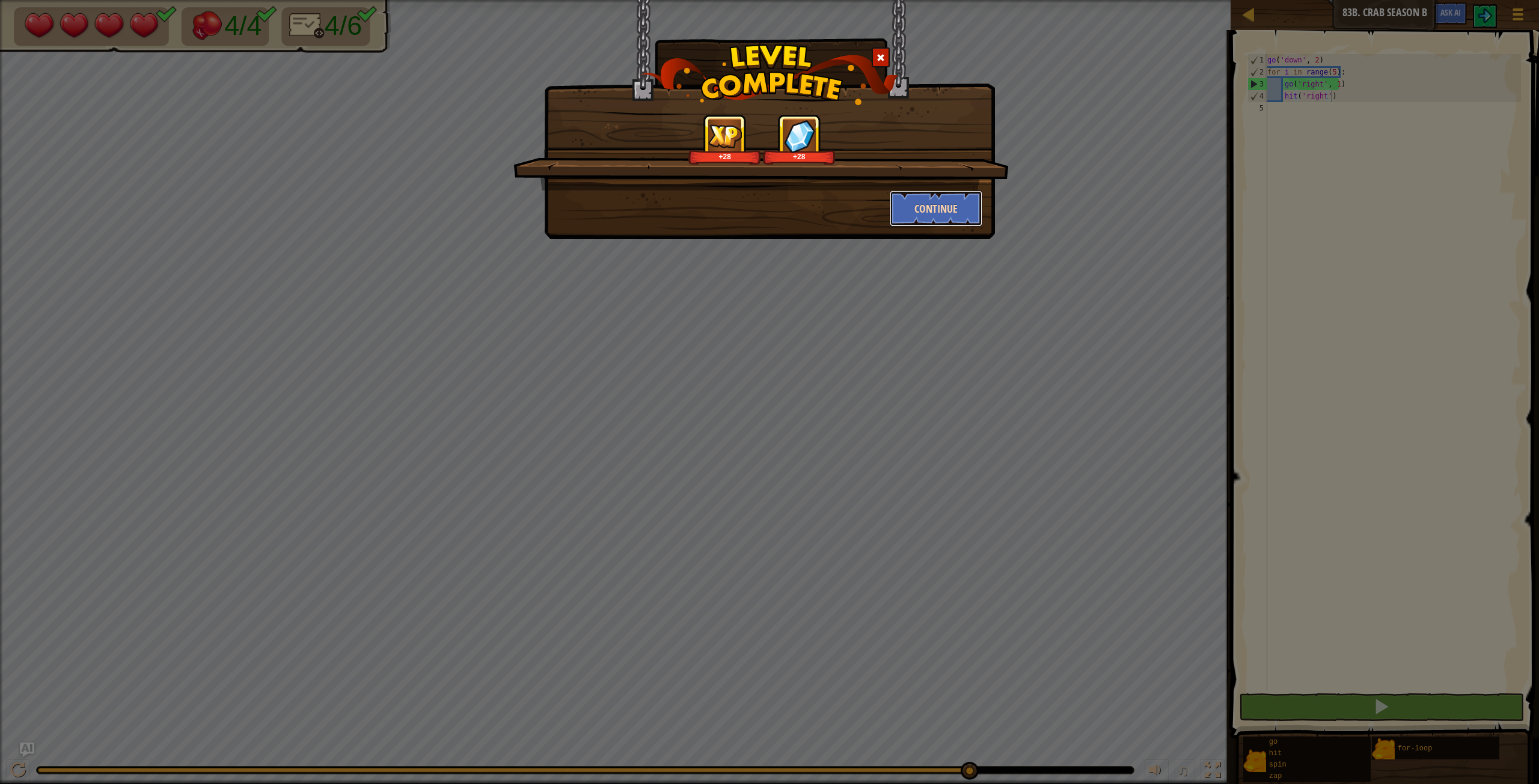
click at [923, 200] on button "Continue" at bounding box center [936, 209] width 93 height 36
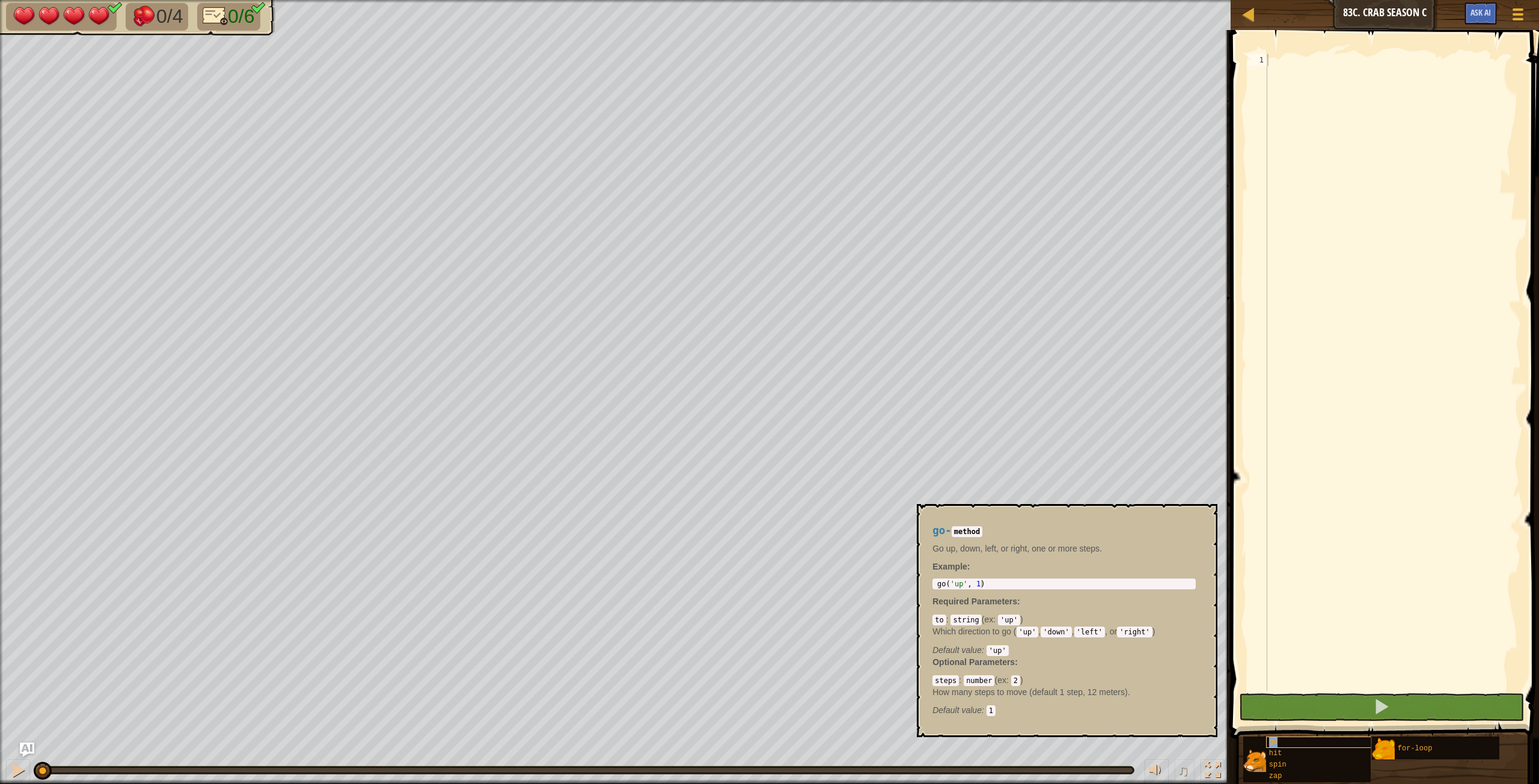
click at [923, 438] on div "go" at bounding box center [1342, 743] width 154 height 12
type textarea "go('up', 1)"
click at [908, 0] on body "Map Junior 83c. Crab Season C Game Menu Ask AI 1 הההההההההההההההההההההההההההההה…" at bounding box center [769, 0] width 1539 height 0
click at [923, 86] on div at bounding box center [1393, 384] width 256 height 661
paste textarea "go('up', 1)"
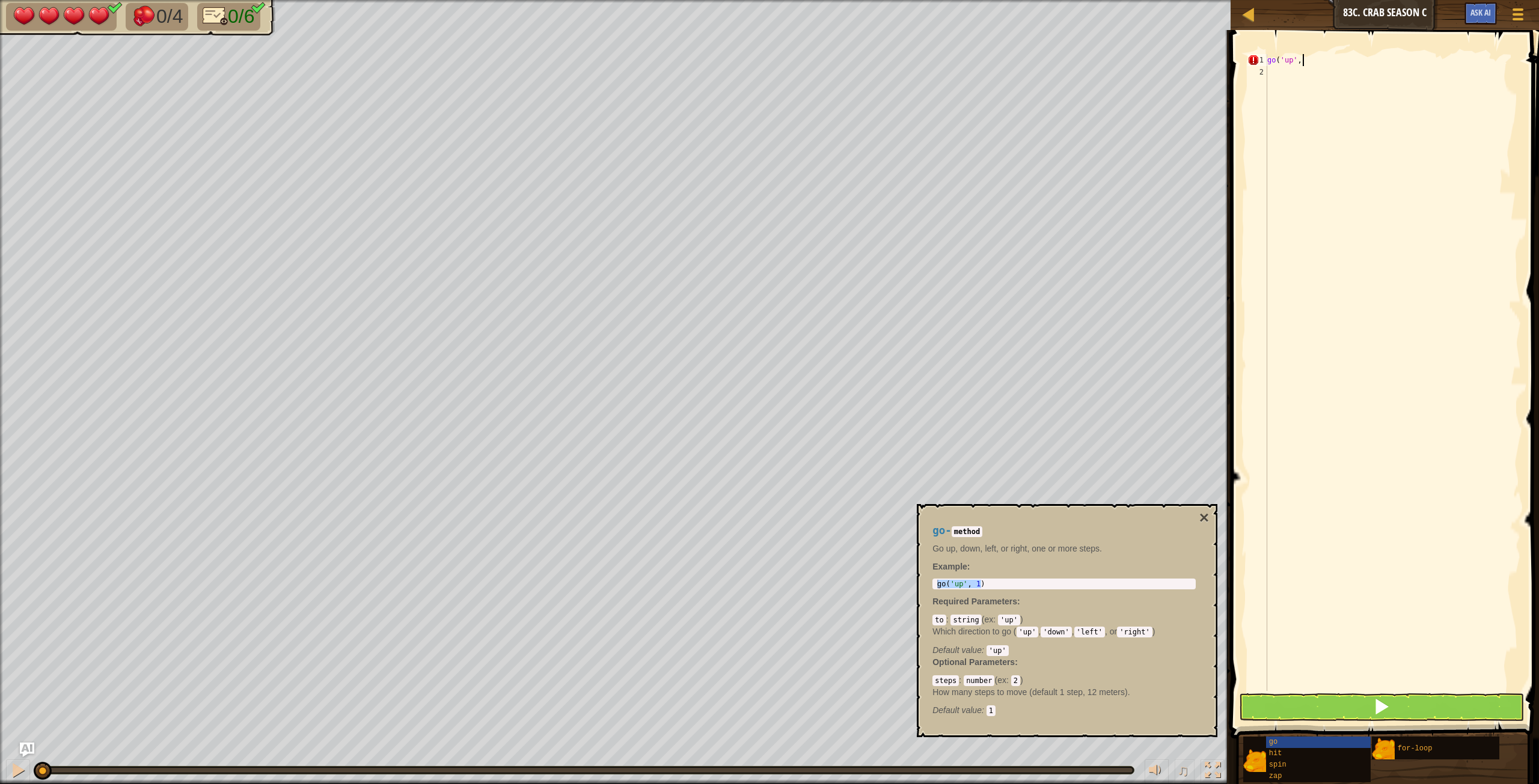
scroll to position [5, 3]
click at [923, 62] on div "go ( 'up' , 2 )" at bounding box center [1393, 384] width 256 height 661
type textarea "go('down', 2)"
click at [923, 438] on button "×" at bounding box center [1203, 518] width 10 height 17
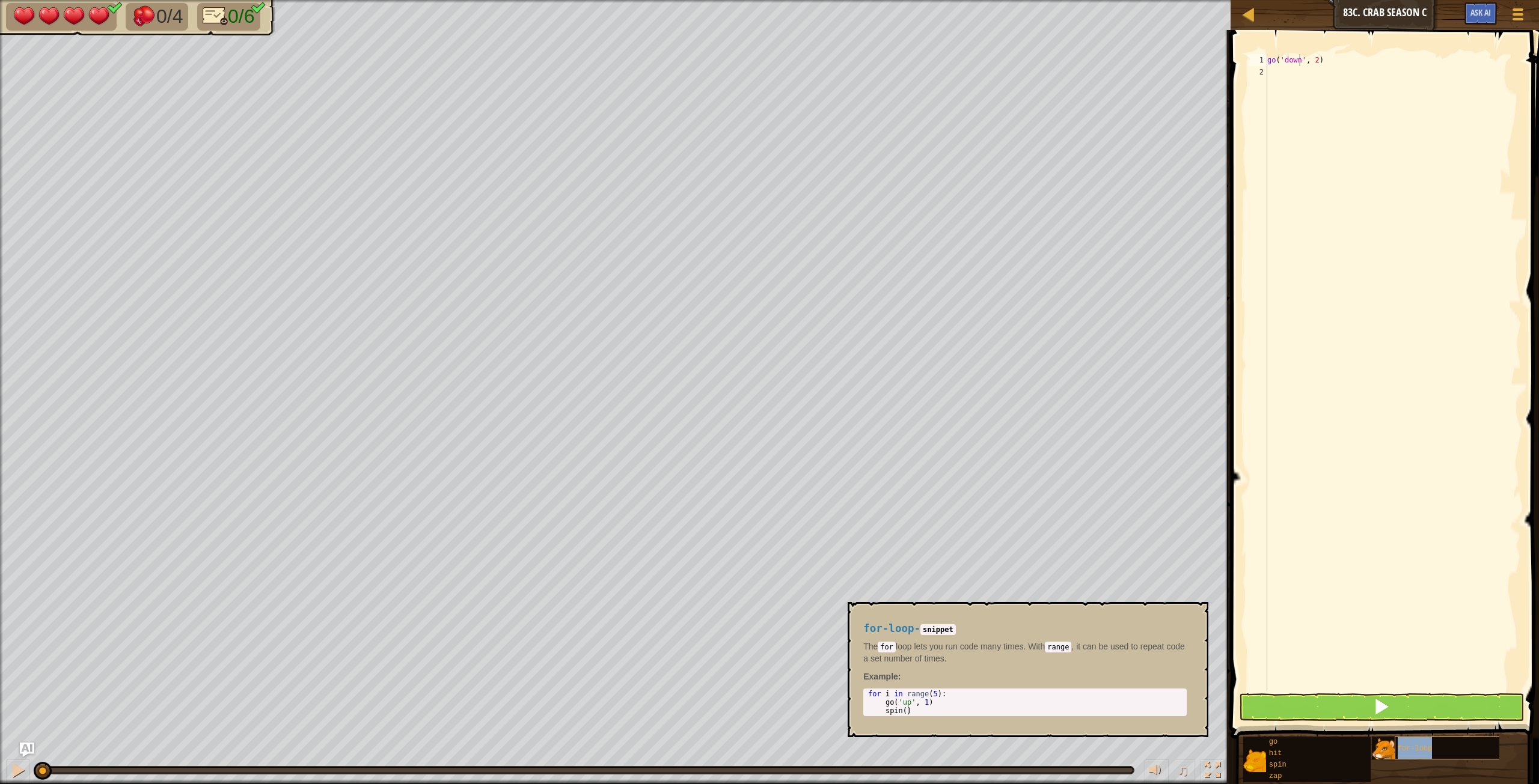
click at [923, 438] on div "for-loop" at bounding box center [1471, 748] width 154 height 23
drag, startPoint x: 971, startPoint y: 700, endPoint x: 967, endPoint y: 708, distance: 8.9
click at [923, 438] on div "for i in range ( 5 ) : go ( 'up' , 1 ) spin ( )" at bounding box center [1025, 711] width 319 height 42
drag, startPoint x: 921, startPoint y: 702, endPoint x: 916, endPoint y: 695, distance: 8.6
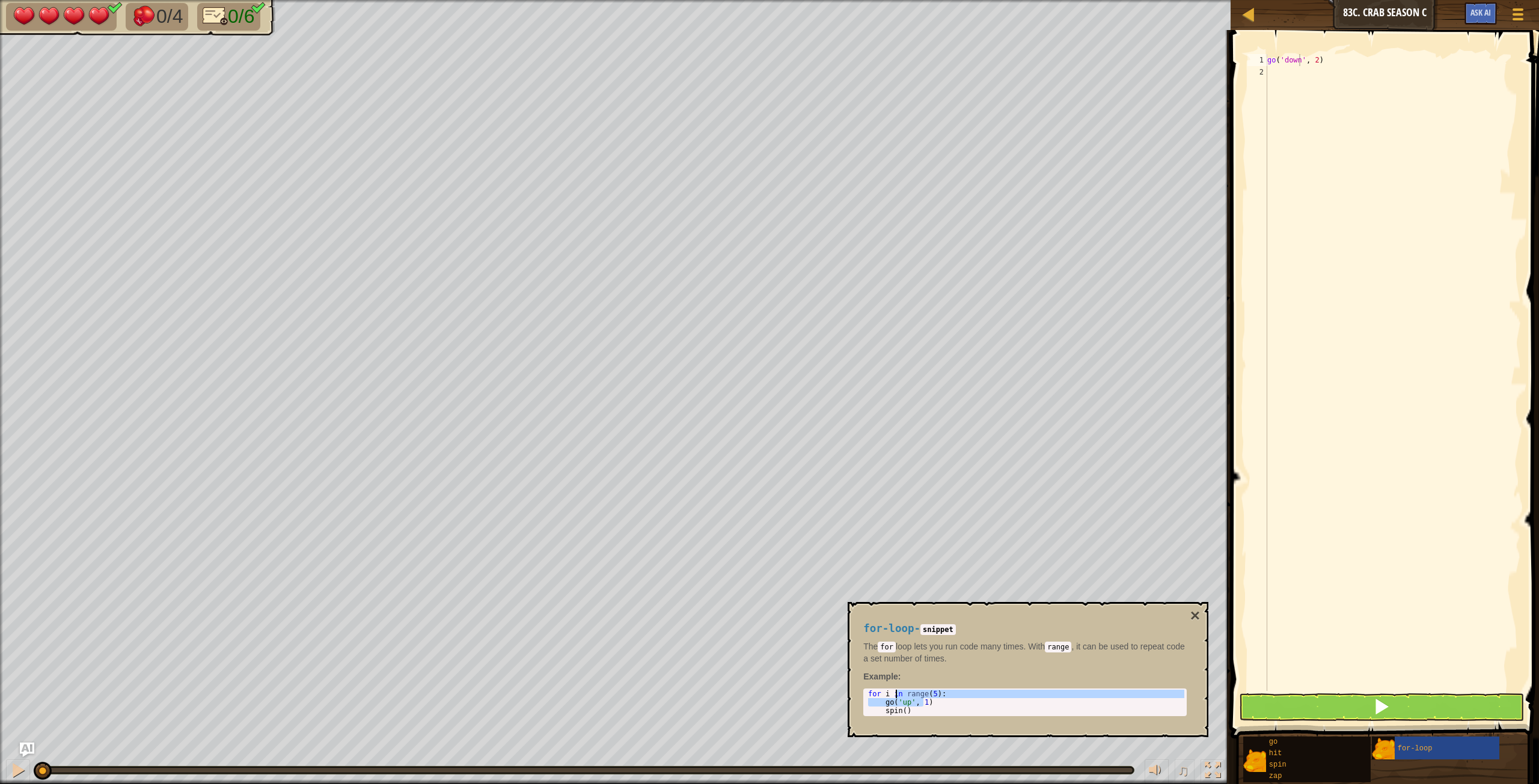
click at [912, 438] on div "for i in range ( 5 ) : go ( 'up' , 1 ) spin ( )" at bounding box center [1025, 711] width 319 height 42
click at [923, 438] on div "for i in range ( 5 ) : go ( 'up' , 1 ) spin ( )" at bounding box center [1025, 711] width 319 height 42
drag, startPoint x: 975, startPoint y: 689, endPoint x: 970, endPoint y: 676, distance: 13.9
click at [923, 438] on div "for-loop - snippet The for loop lets you run code many times. With range , it c…" at bounding box center [1024, 669] width 340 height 116
type textarea "for i in range(5):"
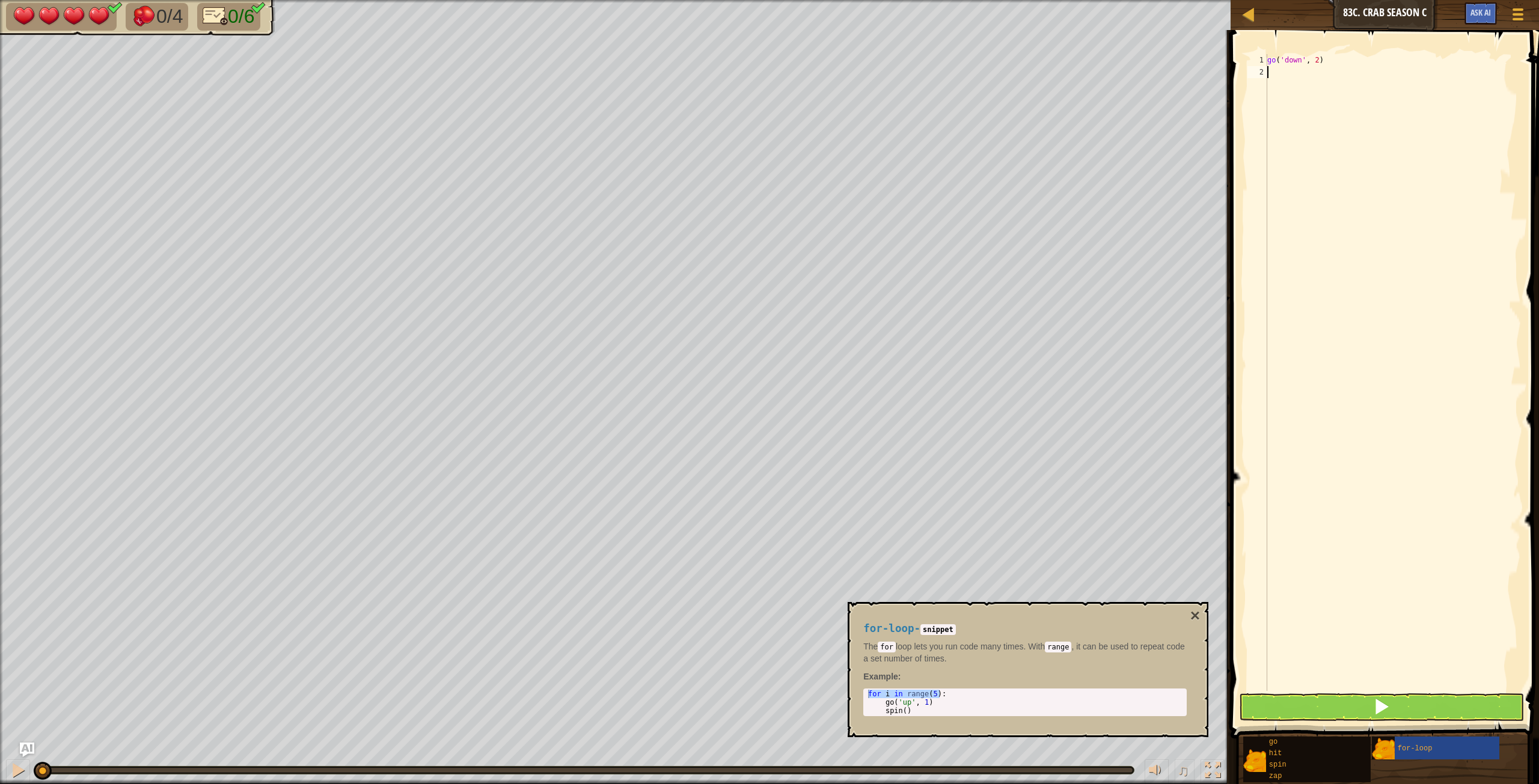
scroll to position [5, 0]
click at [923, 91] on div "go ( 'down' , 2 )" at bounding box center [1393, 384] width 256 height 661
paste textarea "for i in range(5):"
type textarea "for i in range(5):"
click at [923, 438] on button "×" at bounding box center [1195, 616] width 10 height 17
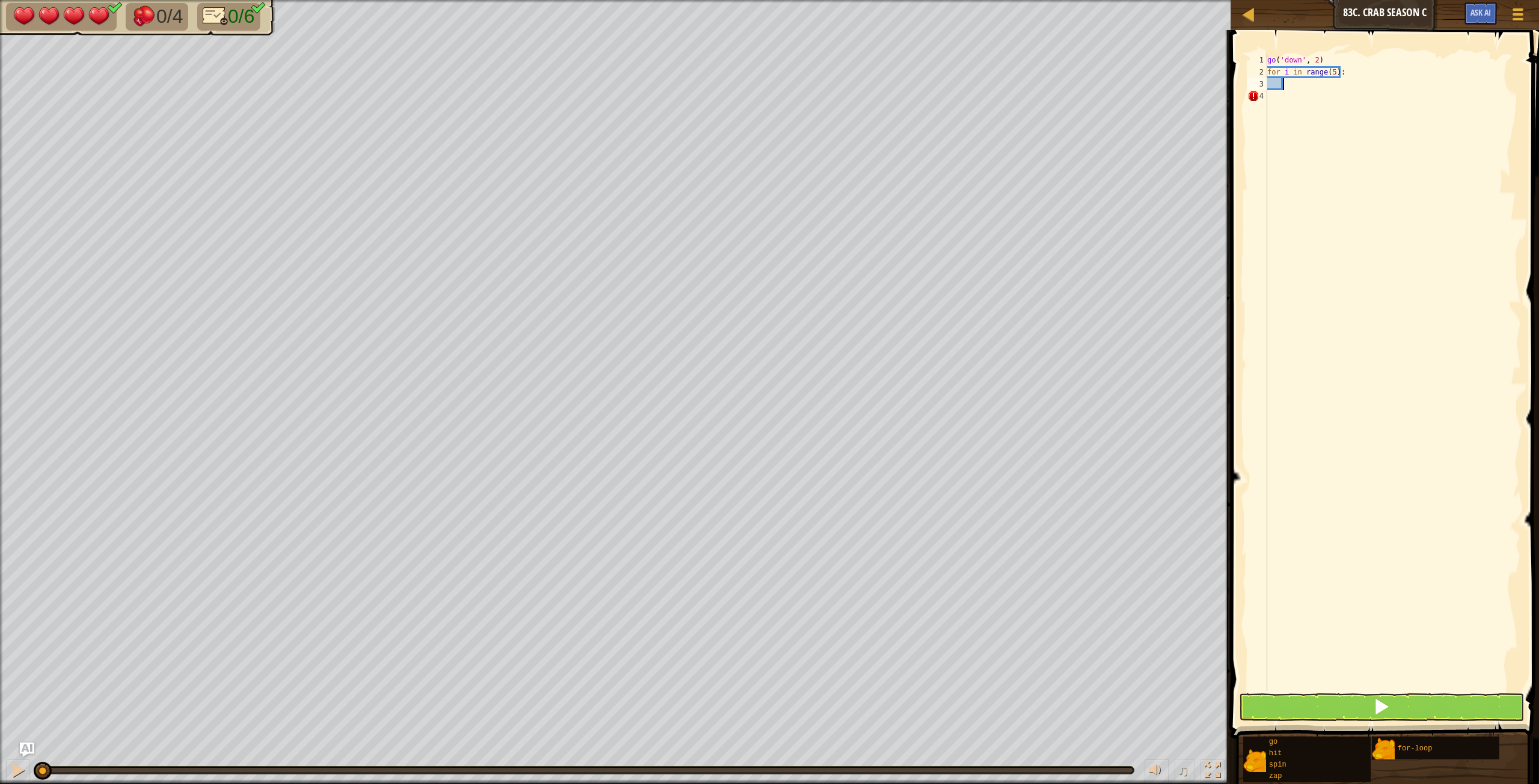
click at [923, 89] on div "go ( 'down' , 2 ) for i in range ( 5 ) :" at bounding box center [1393, 384] width 256 height 661
type textarea "go('left', 1)"
type textarea "hit('left')"
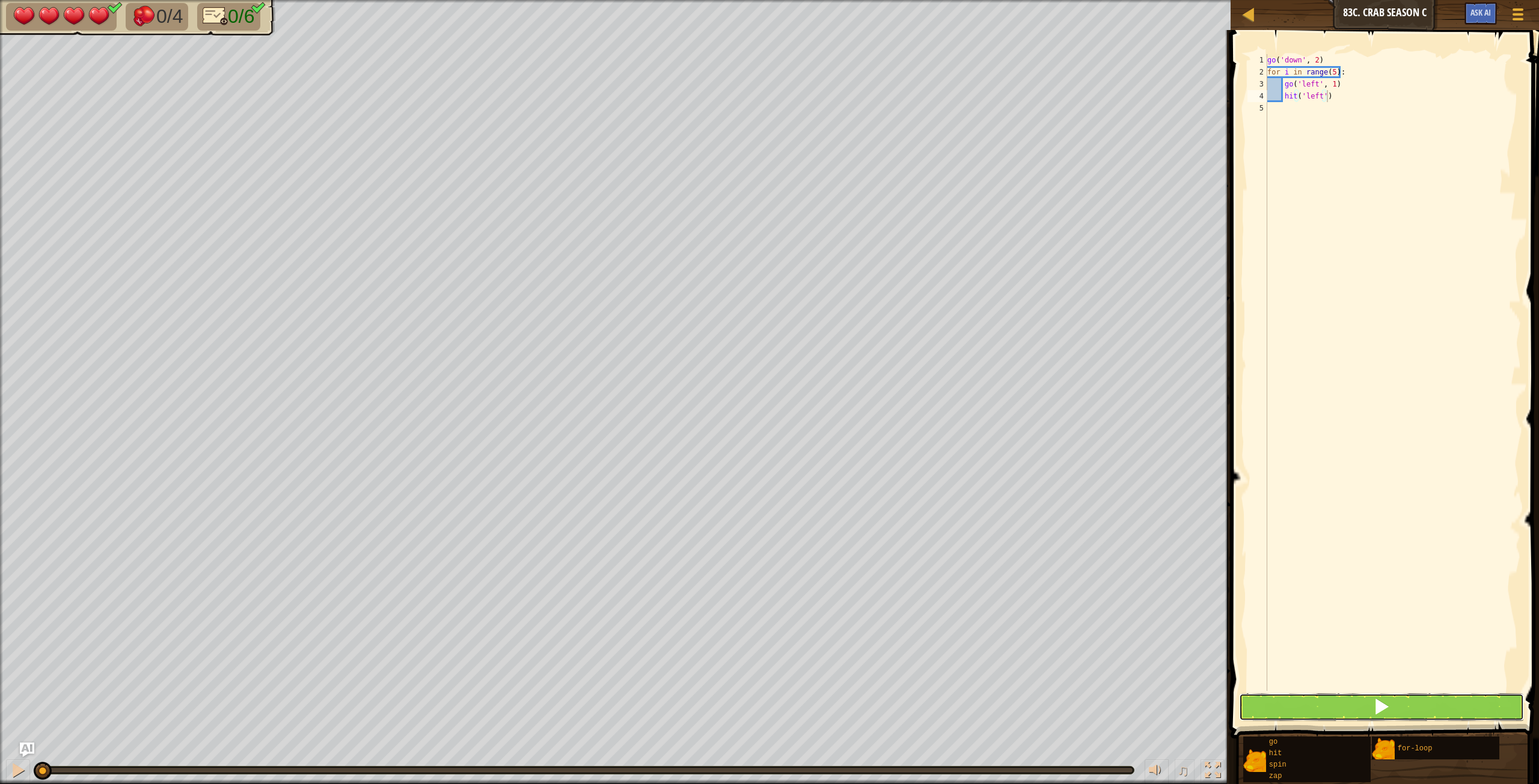
click at [923, 438] on button at bounding box center [1382, 707] width 285 height 28
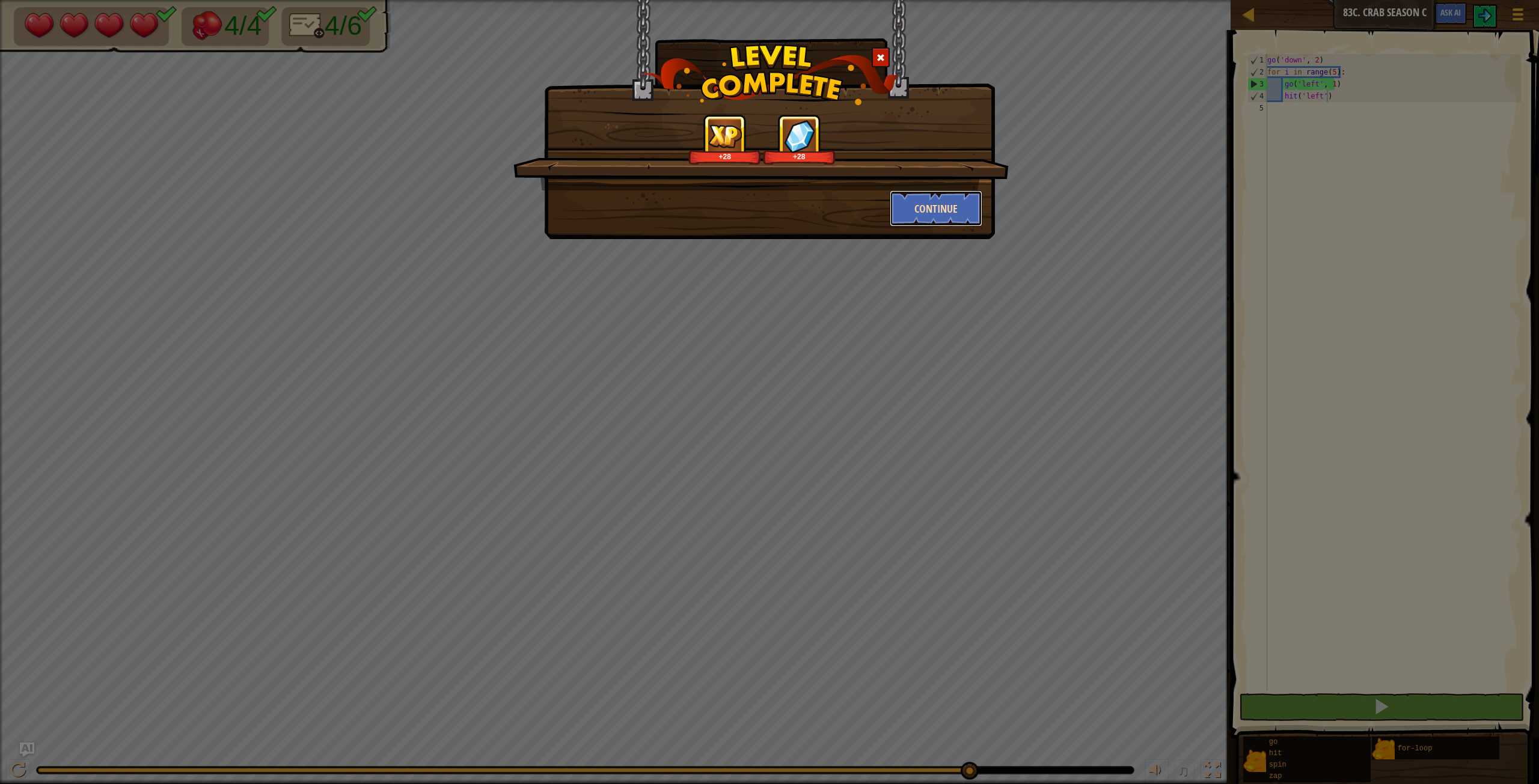
click at [923, 204] on button "Continue" at bounding box center [936, 209] width 93 height 36
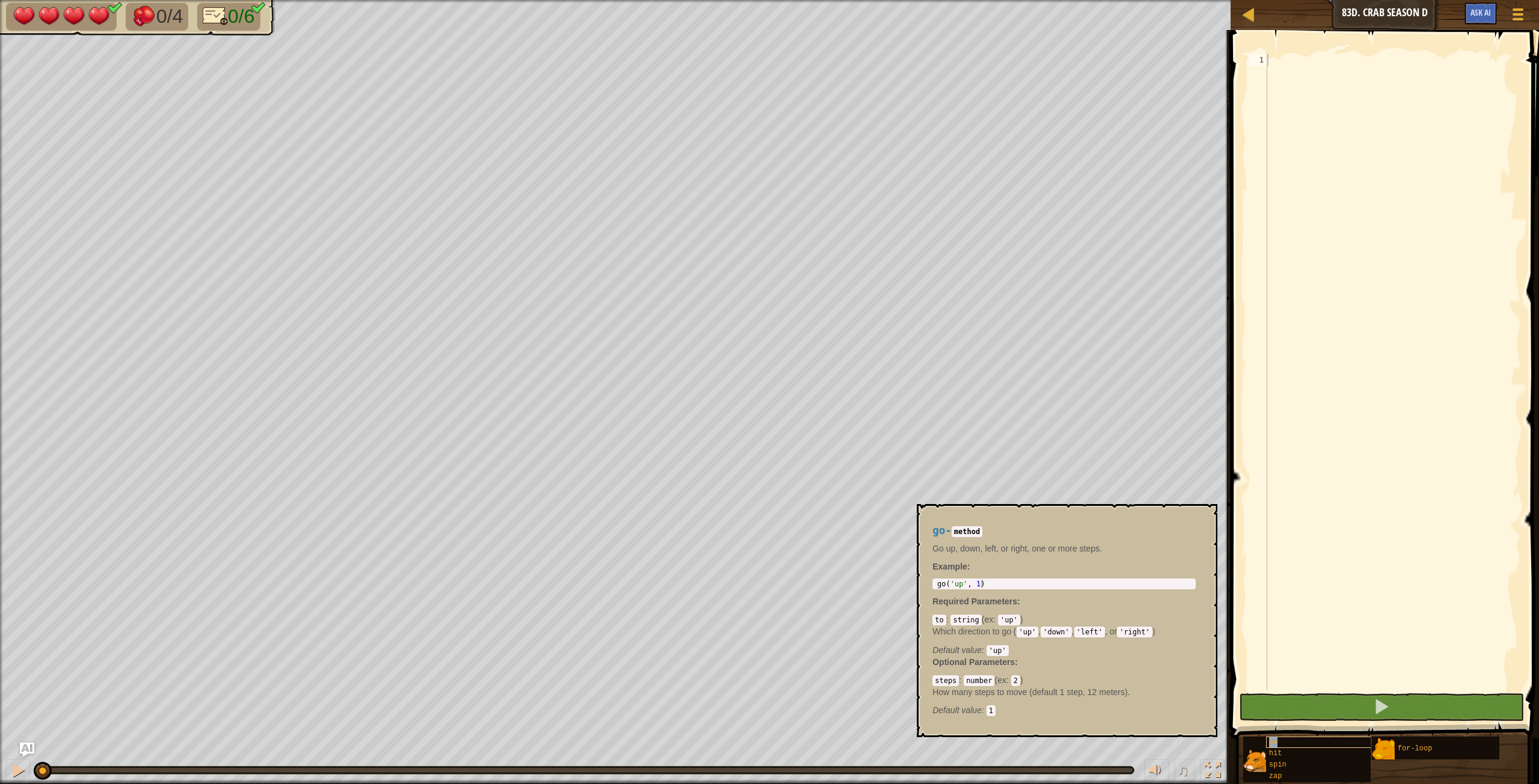
click at [923, 438] on div "go" at bounding box center [1342, 743] width 154 height 12
type textarea "go('up', 1)"
drag, startPoint x: 1032, startPoint y: 585, endPoint x: 1037, endPoint y: 591, distance: 7.8
click at [923, 438] on div "go - method Go up, down, left, or right, one or more steps. Example : go('up', …" at bounding box center [1064, 621] width 280 height 214
drag, startPoint x: 988, startPoint y: 577, endPoint x: 973, endPoint y: 585, distance: 17.0
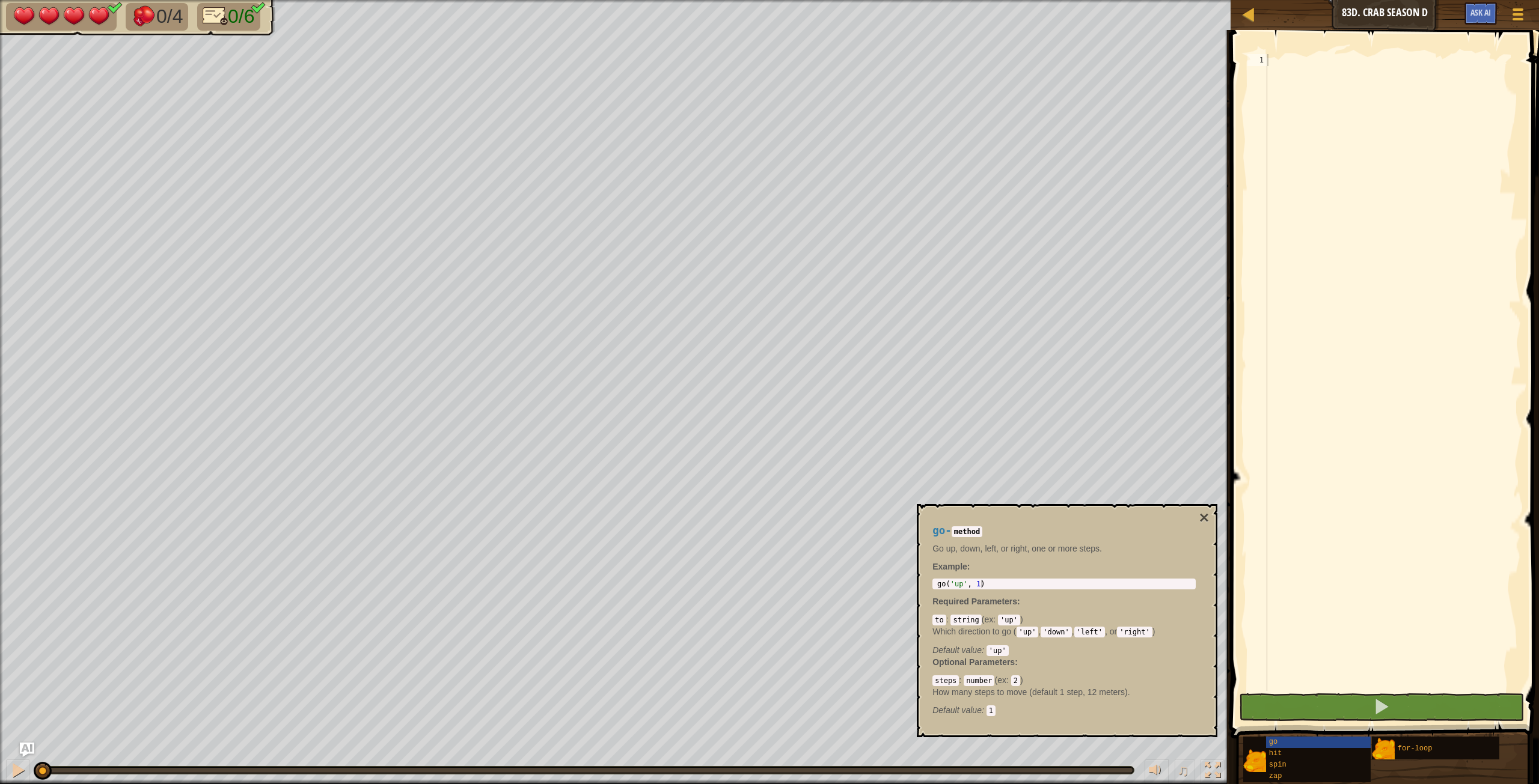
click at [923, 438] on div "go - method Go up, down, left, or right, one or more steps. Example : go('up', …" at bounding box center [1064, 621] width 280 height 214
click at [901, 0] on body "Map Junior 83d. Crab Season D Game Menu Ask AI 1 הההההההההההההההההההההההההההההה…" at bounding box center [769, 0] width 1539 height 0
click at [923, 22] on div "Map Junior 83d. Crab Season D Game Menu Ask AI" at bounding box center [1385, 15] width 308 height 30
click at [923, 75] on div at bounding box center [1393, 384] width 256 height 661
paste textarea "go('up', 1)"
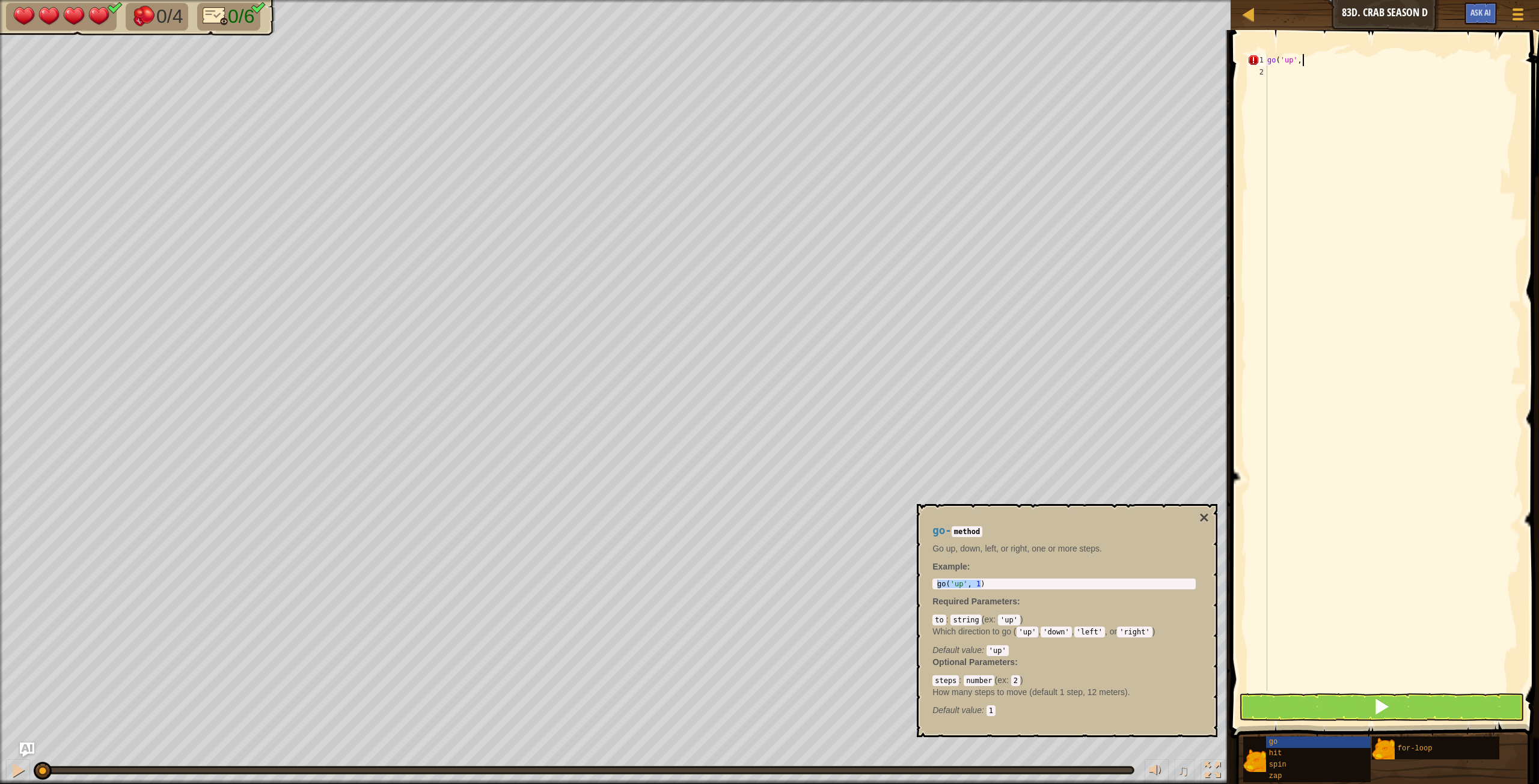
scroll to position [5, 3]
type textarea "go('up', 2)"
click at [923, 438] on div "for-loop" at bounding box center [1471, 748] width 154 height 23
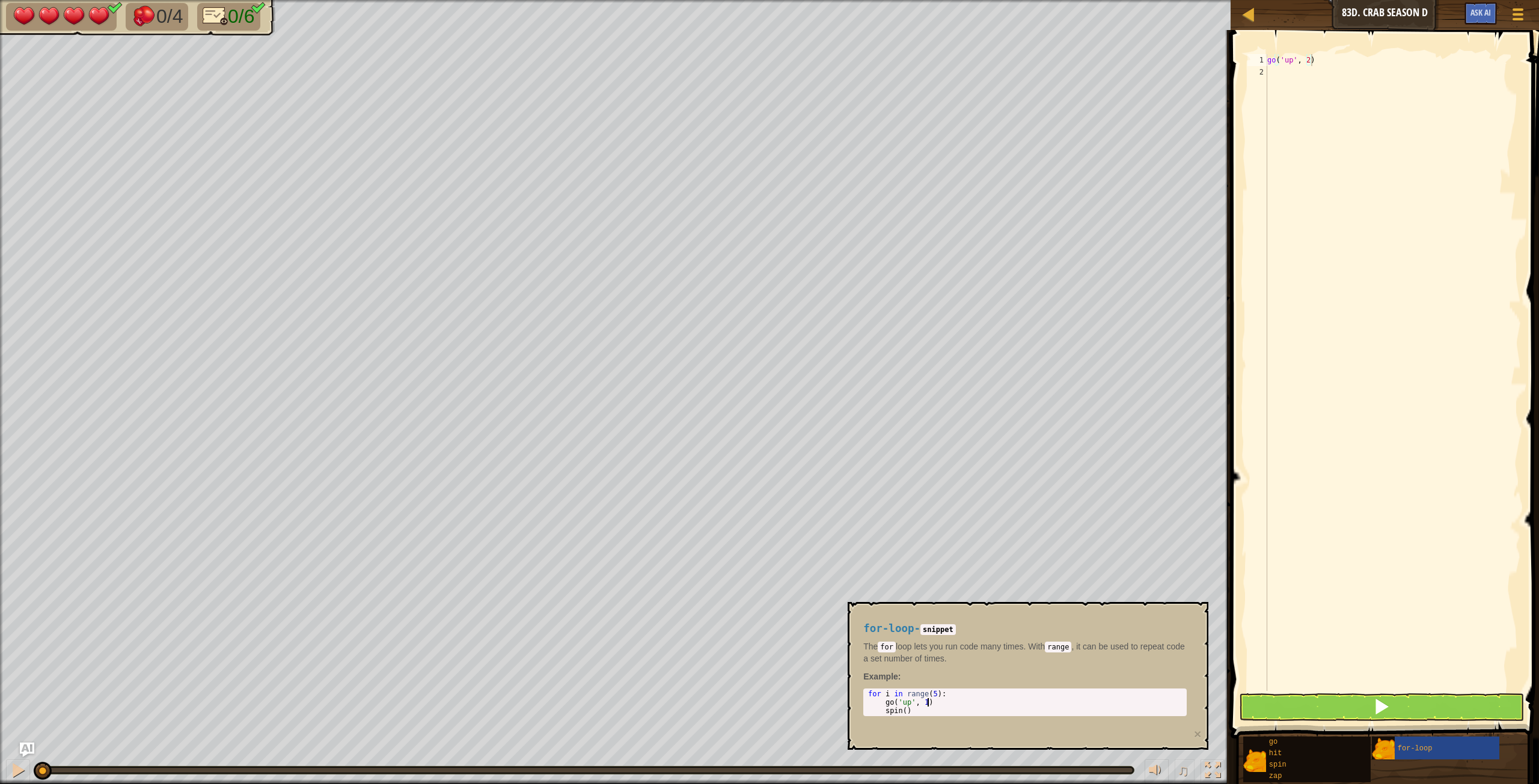
click at [923, 438] on div "for i in range ( 5 ) : go ( 'up' , 1 ) spin ( )" at bounding box center [1025, 711] width 319 height 42
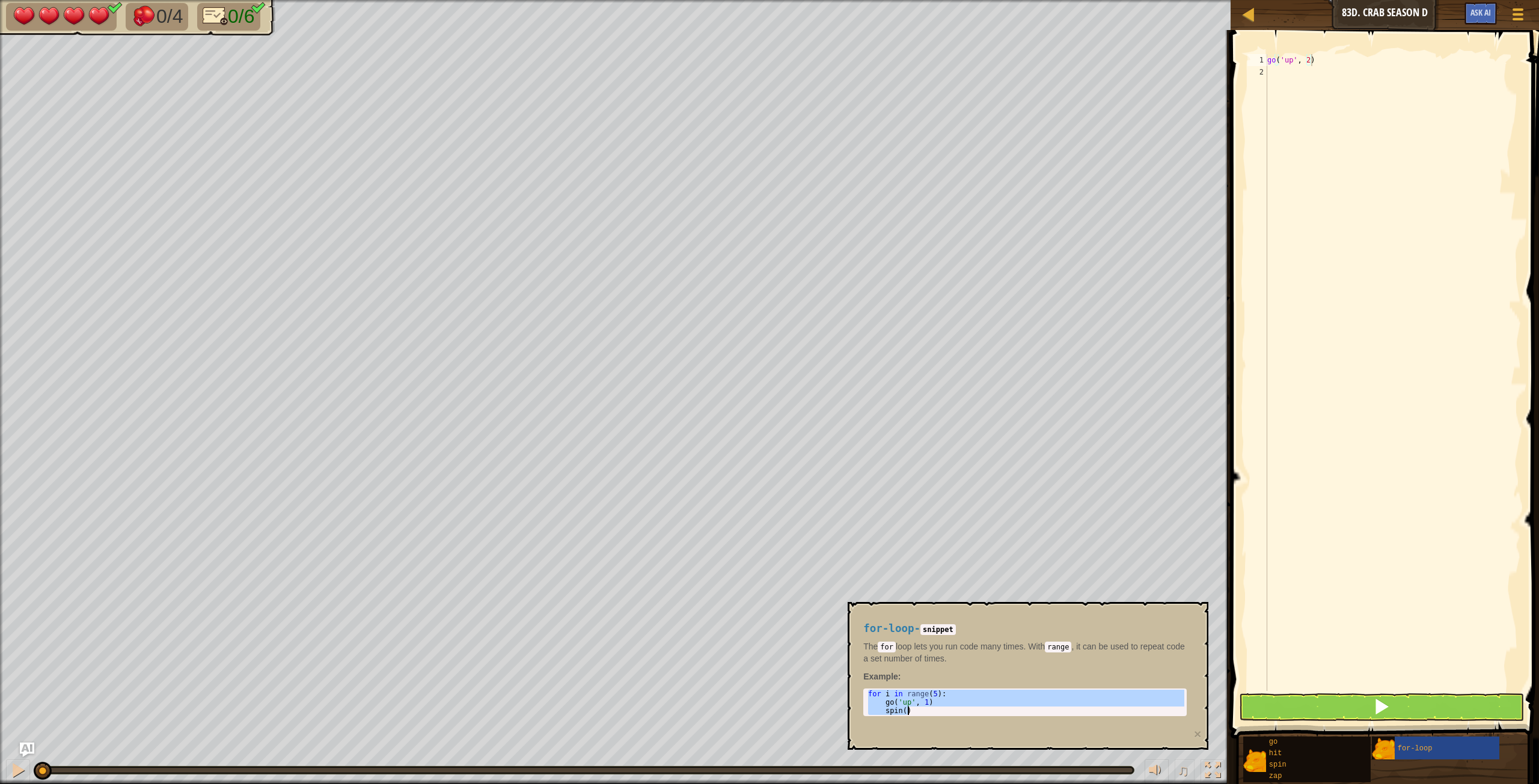
click at [923, 438] on div "for i in range ( 5 ) : go ( 'up' , 1 ) spin ( )" at bounding box center [1025, 702] width 319 height 25
click at [923, 438] on div "for i in range ( 5 ) : go ( 'up' , 1 ) spin ( )" at bounding box center [1025, 711] width 319 height 42
click at [923, 438] on div "for i in range ( 5 ) : go ( 'up' , 1 ) spin ( )" at bounding box center [1025, 702] width 319 height 25
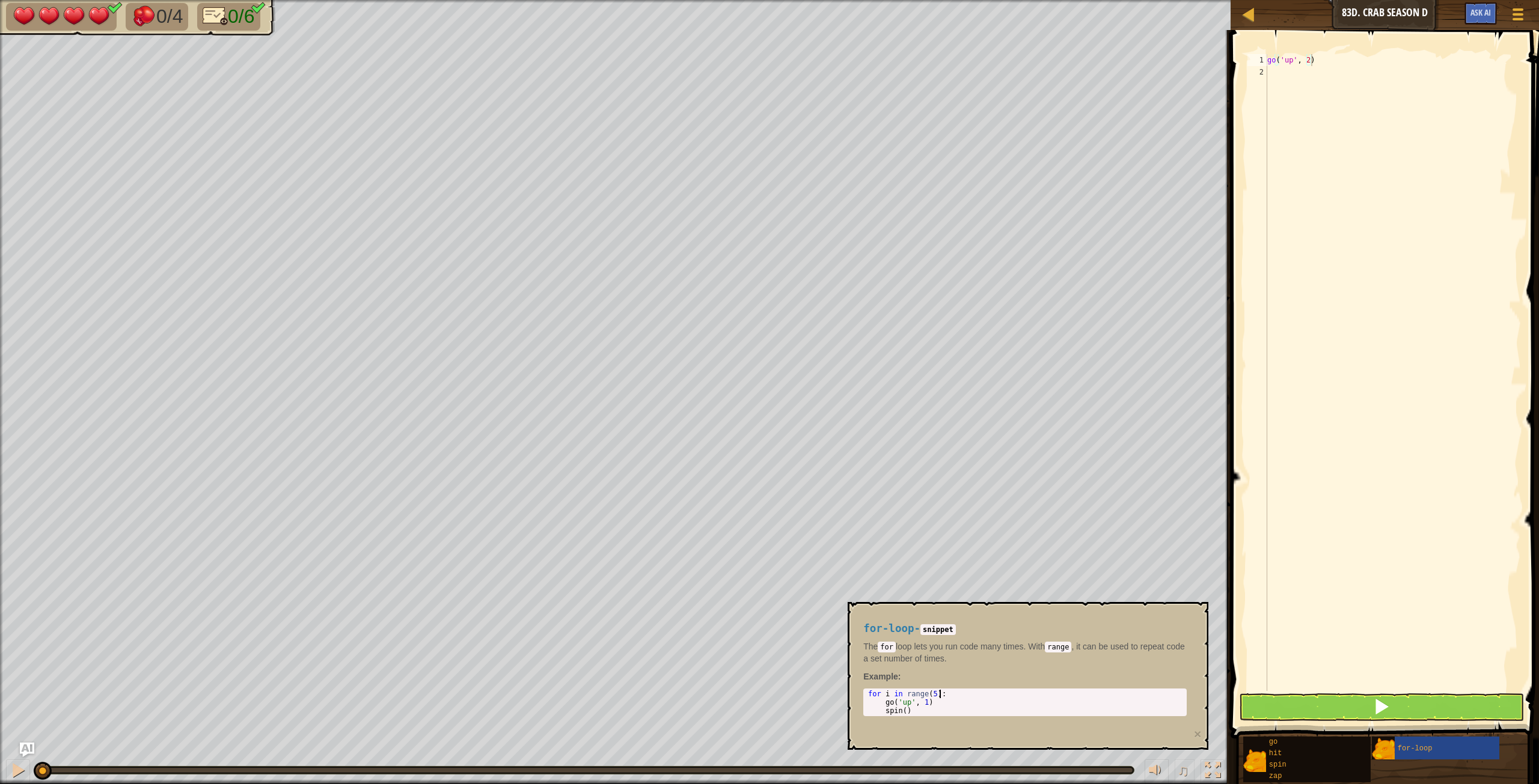
click at [923, 438] on div "for i in range ( 5 ) : go ( 'up' , 1 ) spin ( )" at bounding box center [1025, 711] width 319 height 42
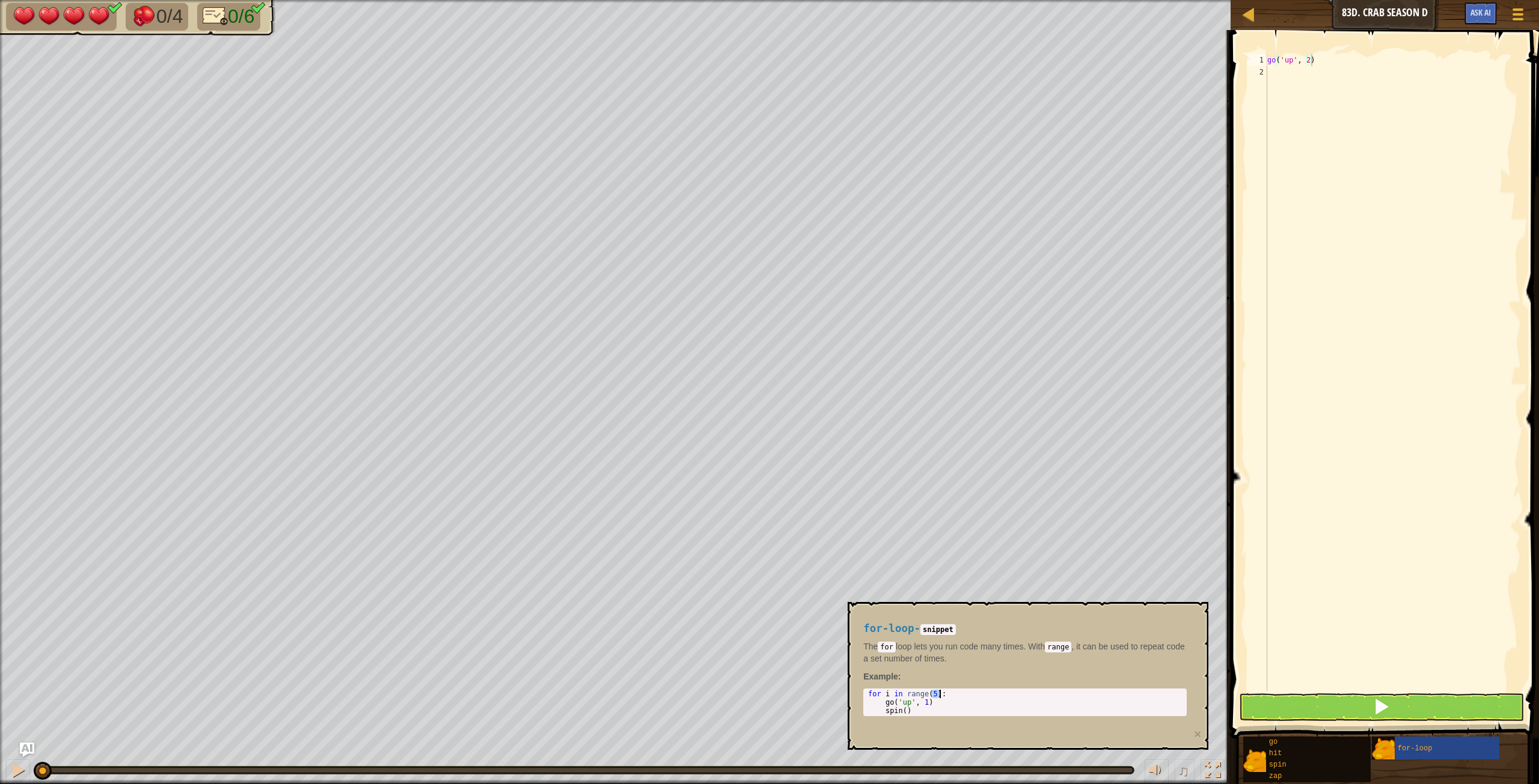
click at [923, 438] on div "for i in range ( 5 ) : go ( 'up' , 1 ) spin ( )" at bounding box center [1025, 711] width 319 height 42
click at [923, 438] on div "for i in range ( 5 ) : go ( 'up' , 1 ) spin ( )" at bounding box center [1025, 702] width 319 height 25
click at [923, 438] on div "for i in range ( 5 ) : go ( 'up' , 1 ) spin ( )" at bounding box center [1025, 711] width 319 height 42
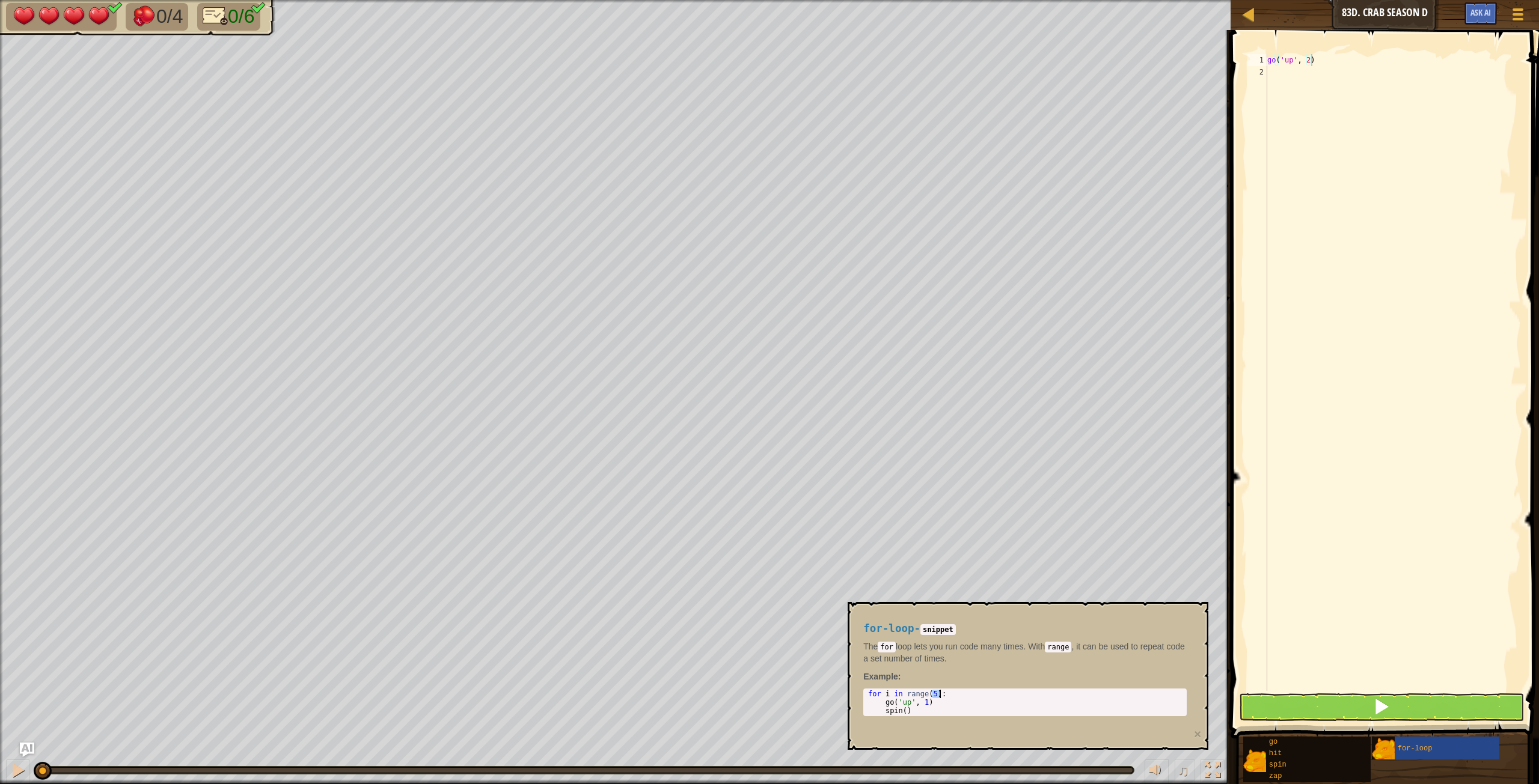
type textarea "for i in range(5): go('up', 1)"
click at [923, 103] on div "go ( 'up' , 2 )" at bounding box center [1393, 384] width 256 height 661
click at [923, 65] on div "go ( 'up' , 2 ) for i in range ( 5 ) :" at bounding box center [1393, 384] width 256 height 661
type textarea "go('up', 2) for i in range(5):"
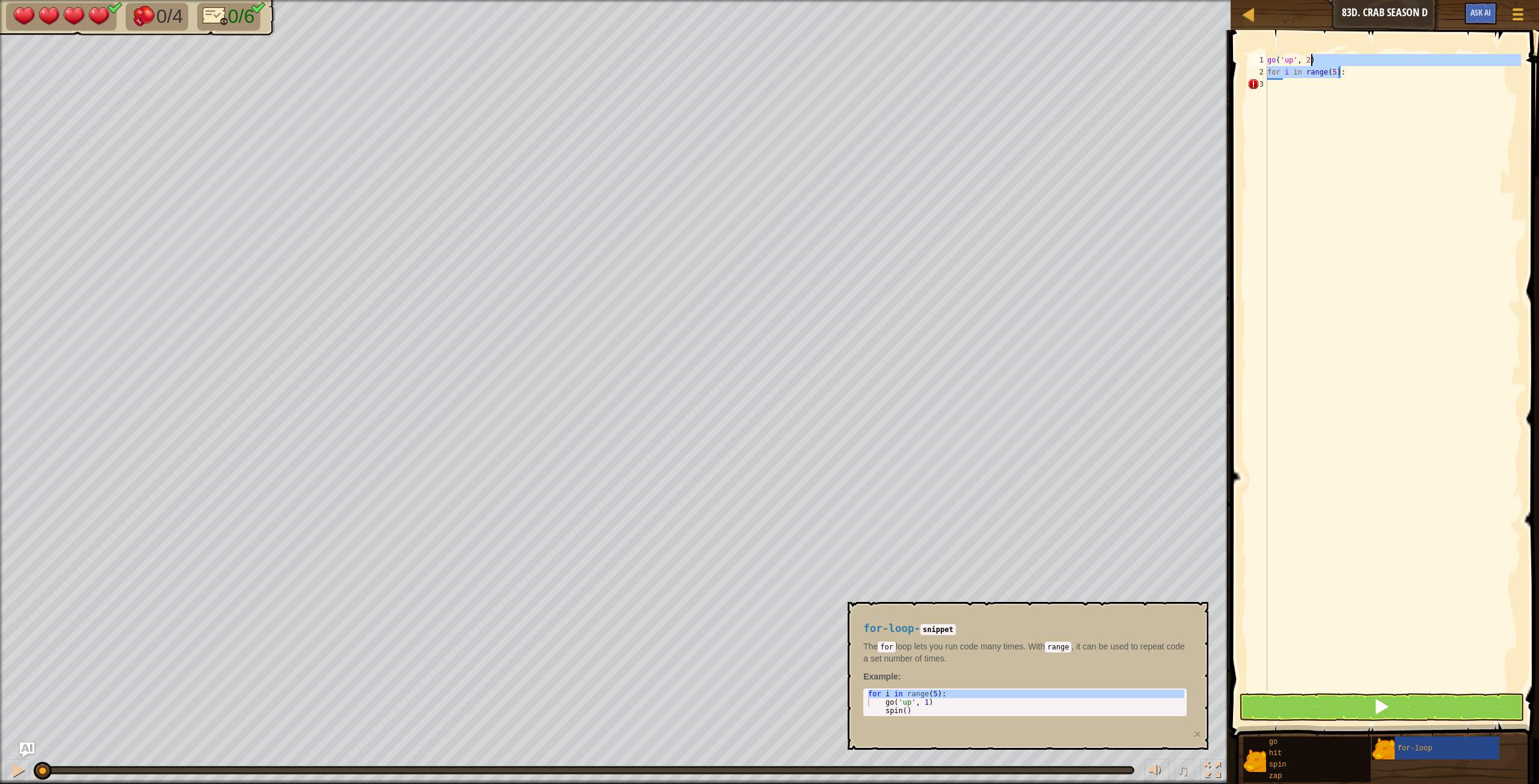
click at [923, 89] on div "go ( 'up' , 2 ) for i in range ( 5 ) :" at bounding box center [1393, 384] width 256 height 661
type textarea "go('right', 1)"
type textarea "hit('right')"
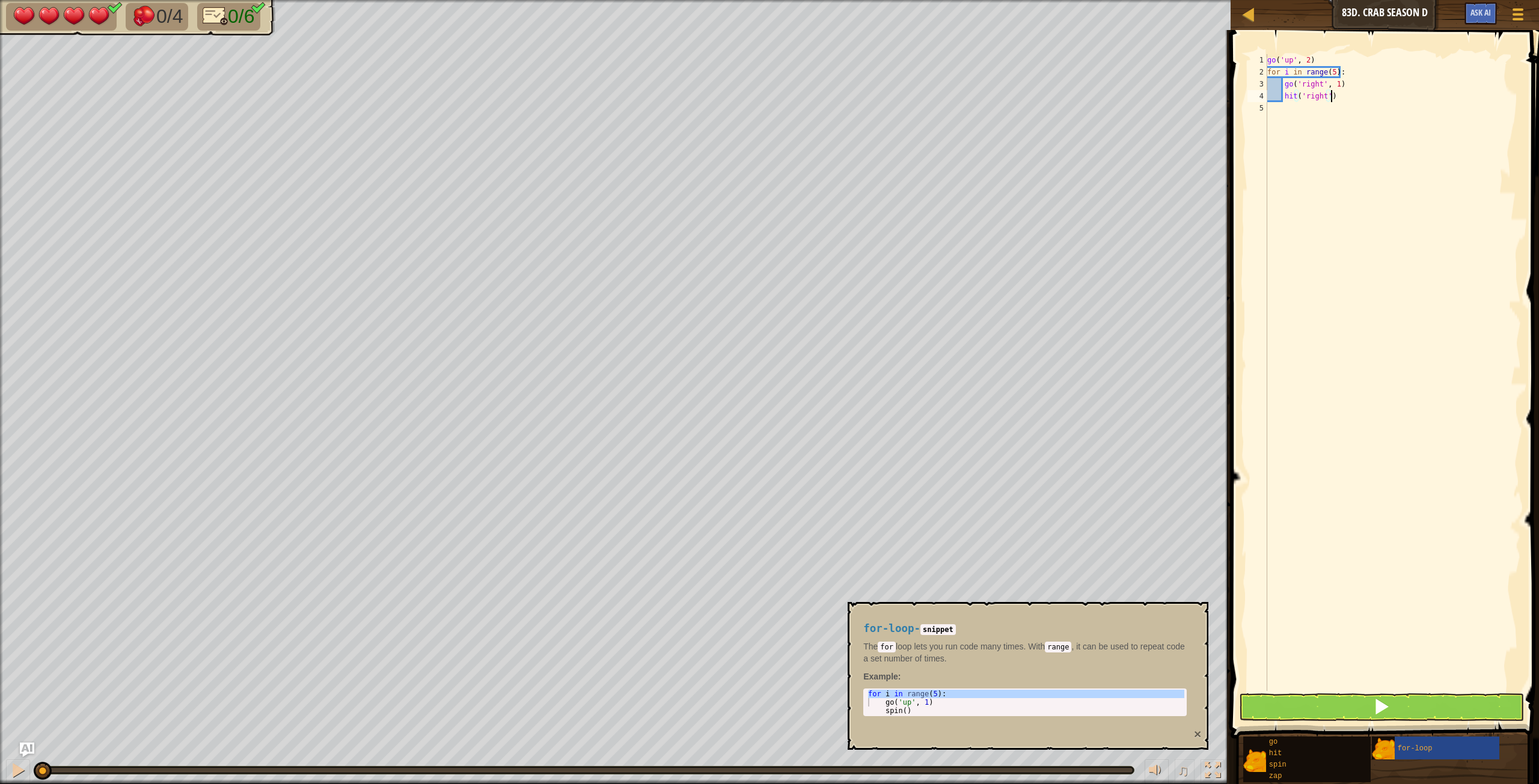
click at [923, 438] on button "×" at bounding box center [1197, 733] width 7 height 12
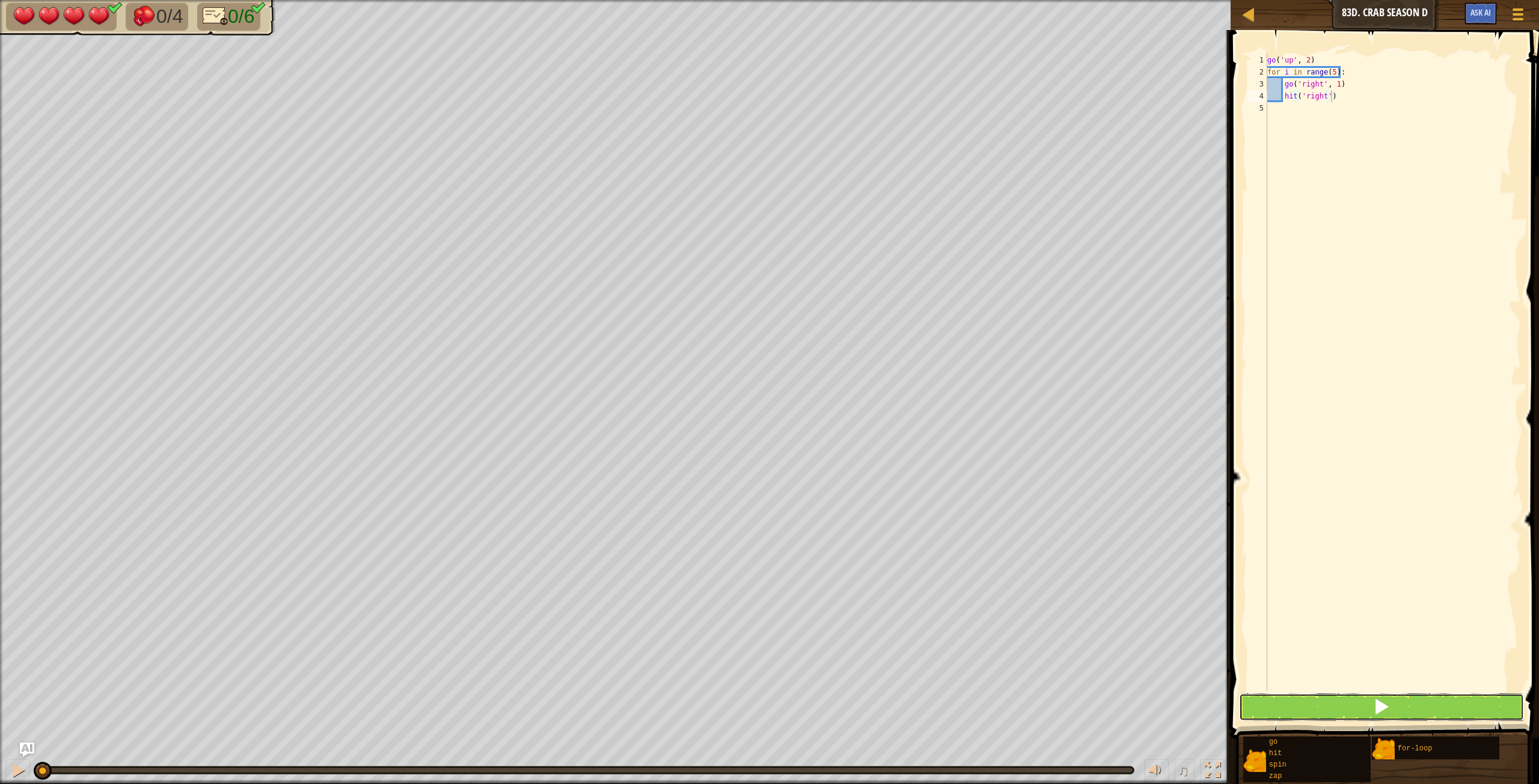
click at [923, 438] on button at bounding box center [1382, 707] width 285 height 28
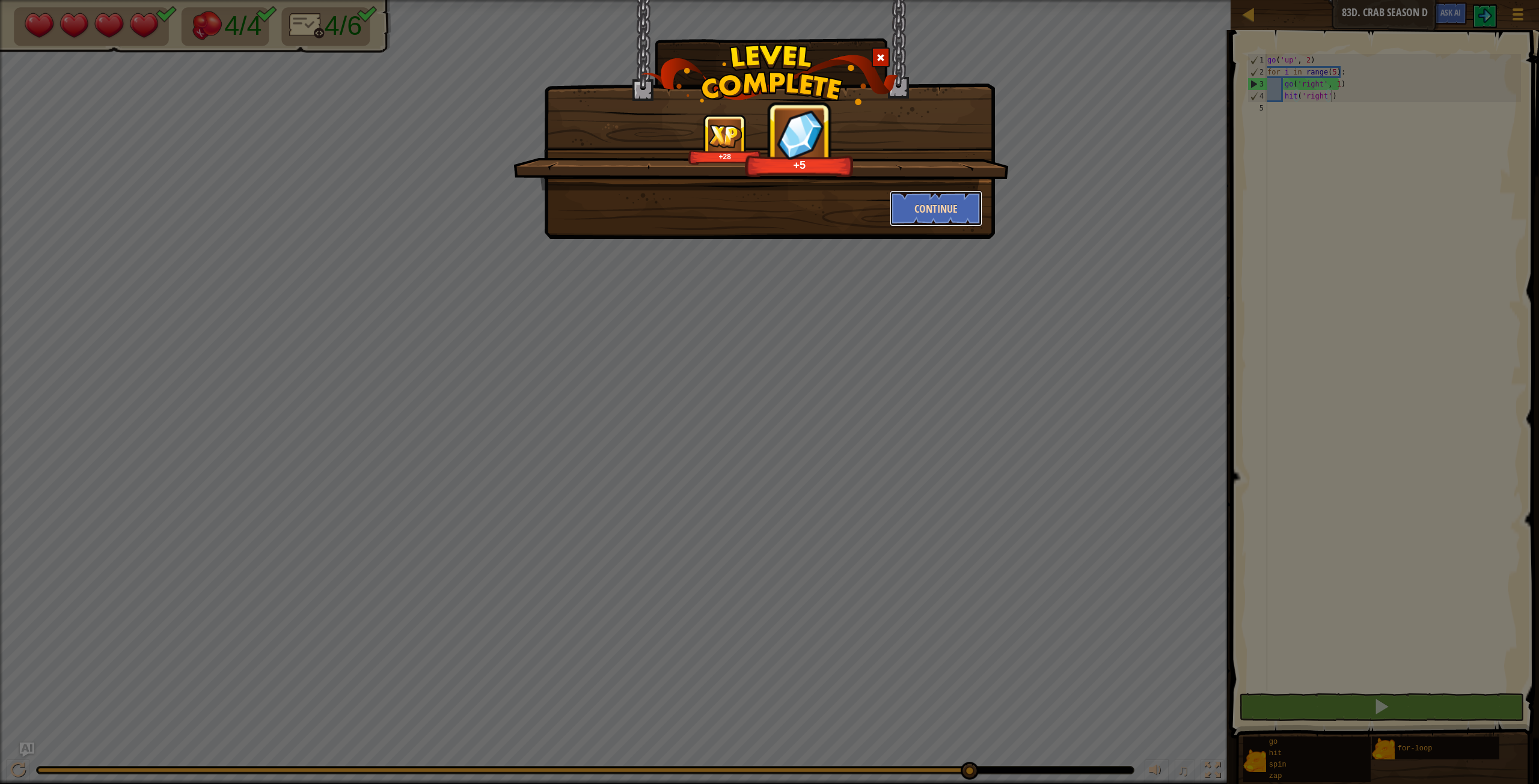
click at [923, 215] on button "Continue" at bounding box center [936, 209] width 93 height 36
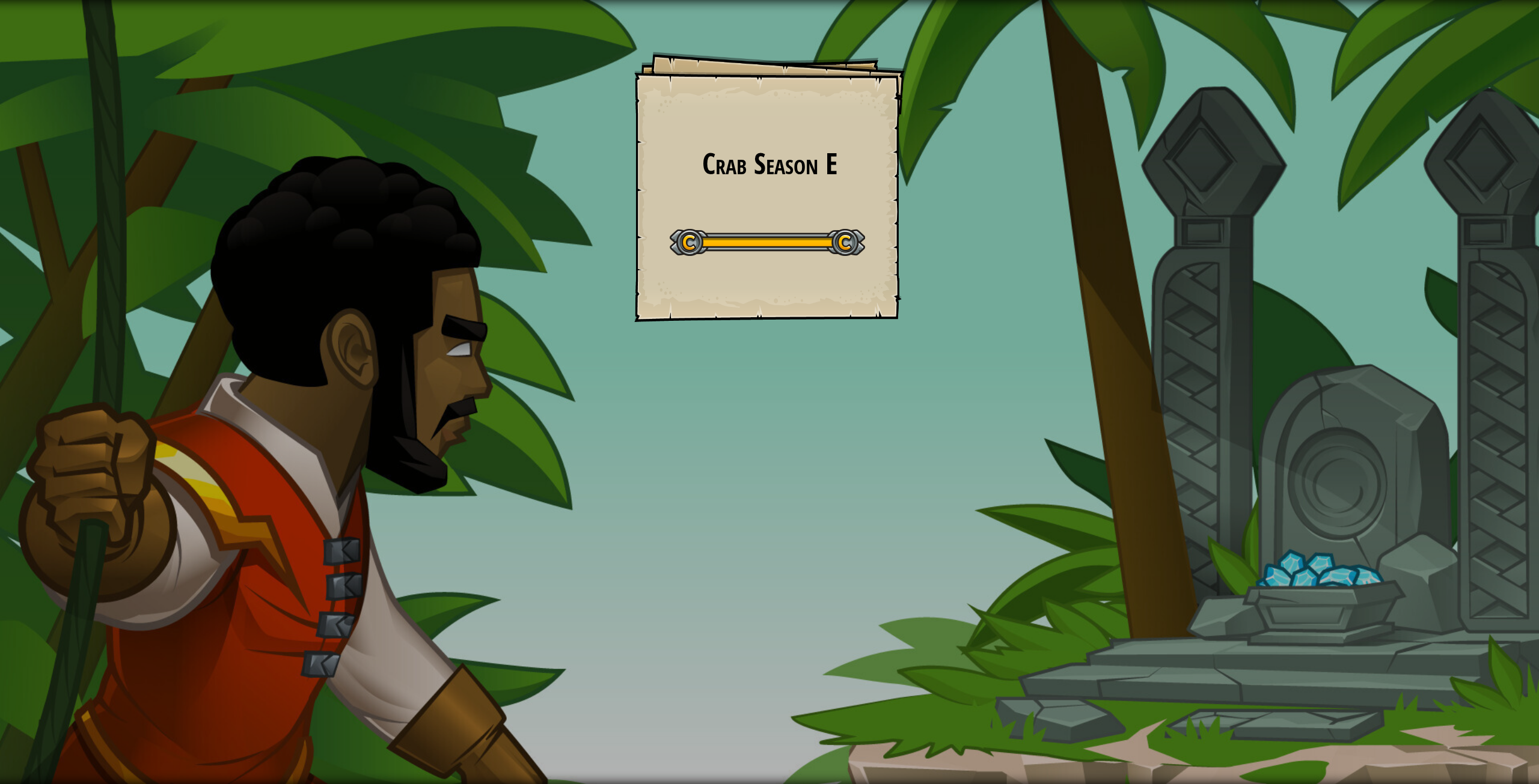
click at [797, 253] on div at bounding box center [767, 242] width 195 height 27
click at [800, 245] on div at bounding box center [767, 242] width 195 height 27
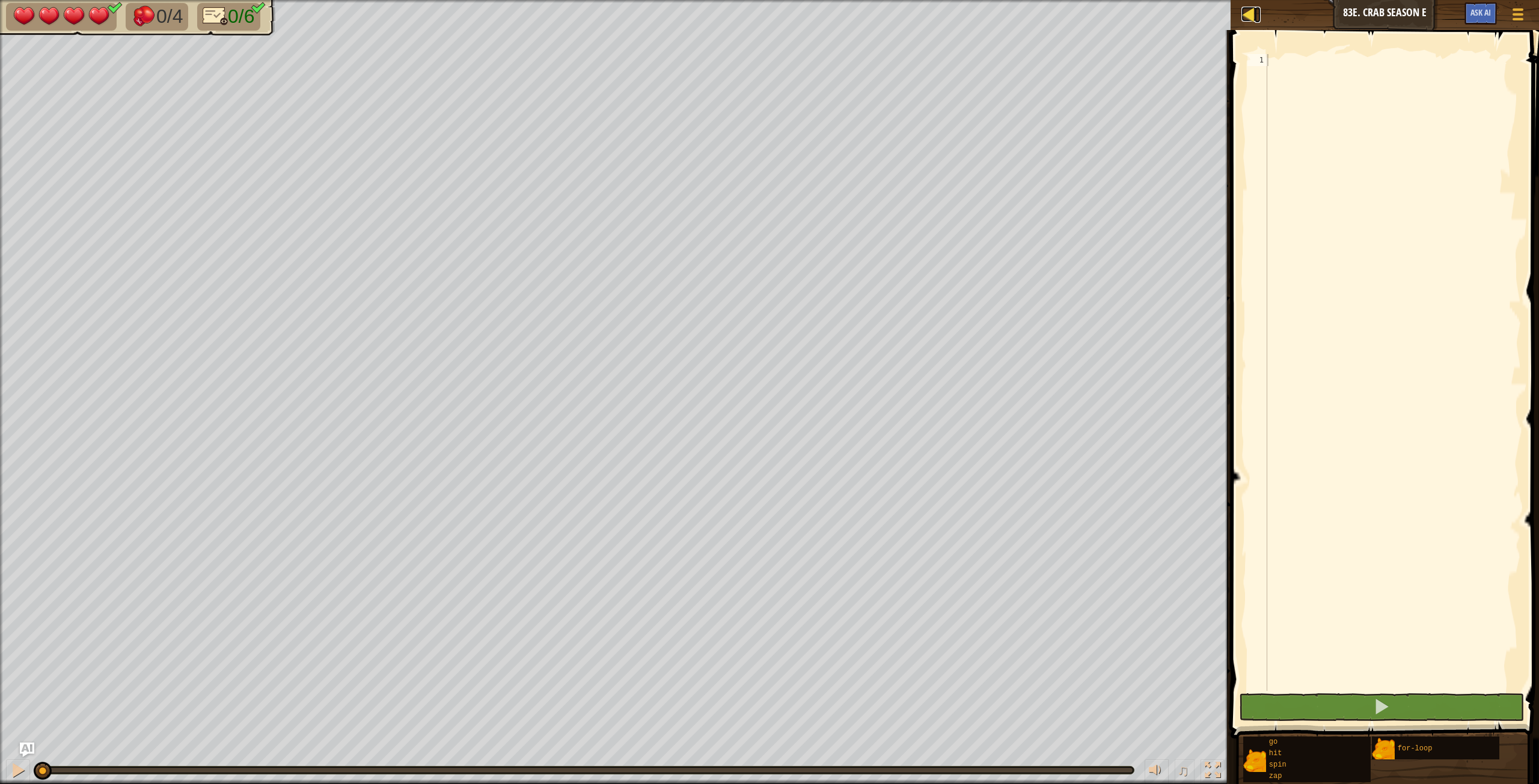
click at [923, 14] on div at bounding box center [1248, 14] width 15 height 15
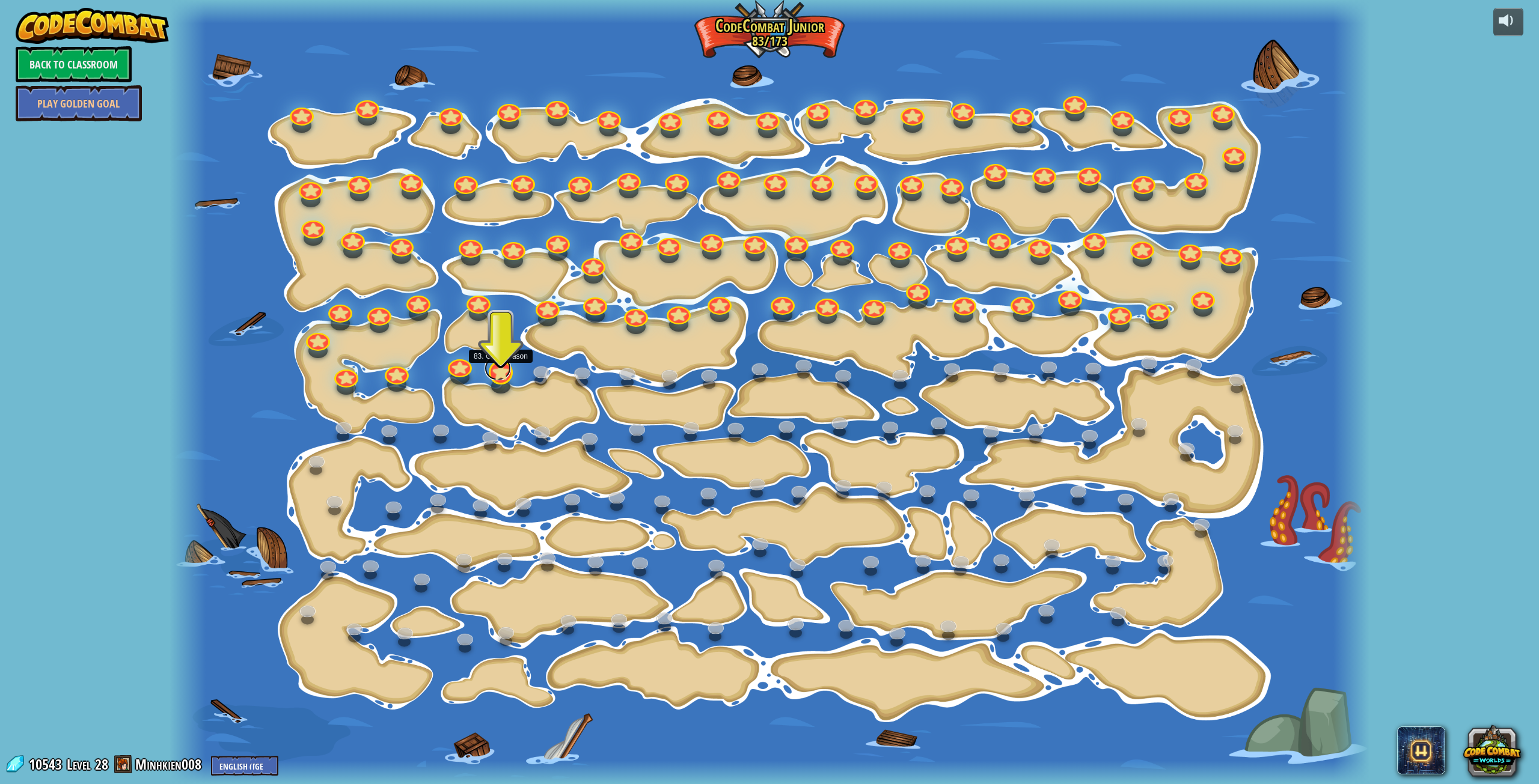
click at [496, 376] on link at bounding box center [498, 368] width 27 height 24
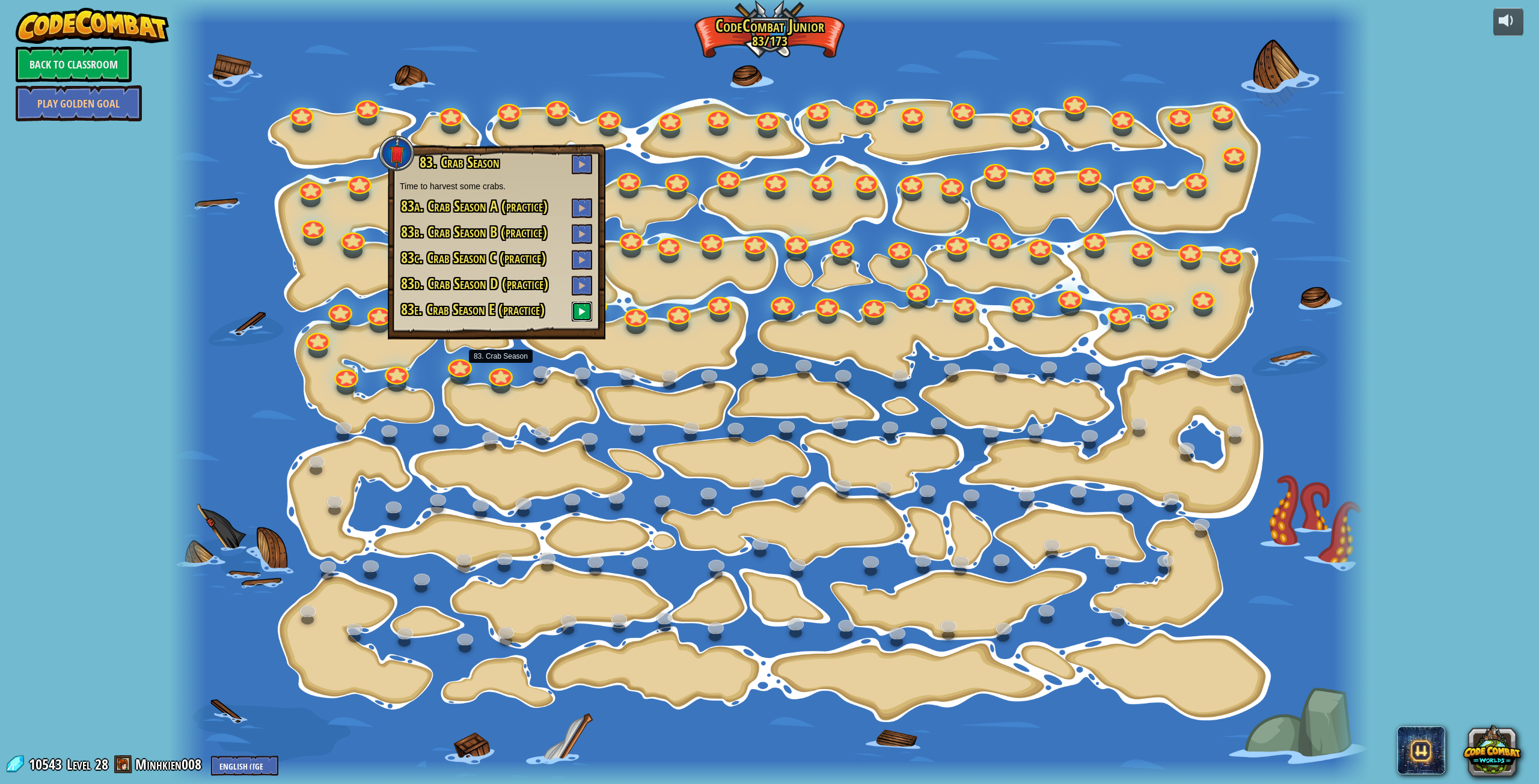
click at [583, 311] on span at bounding box center [581, 311] width 8 height 8
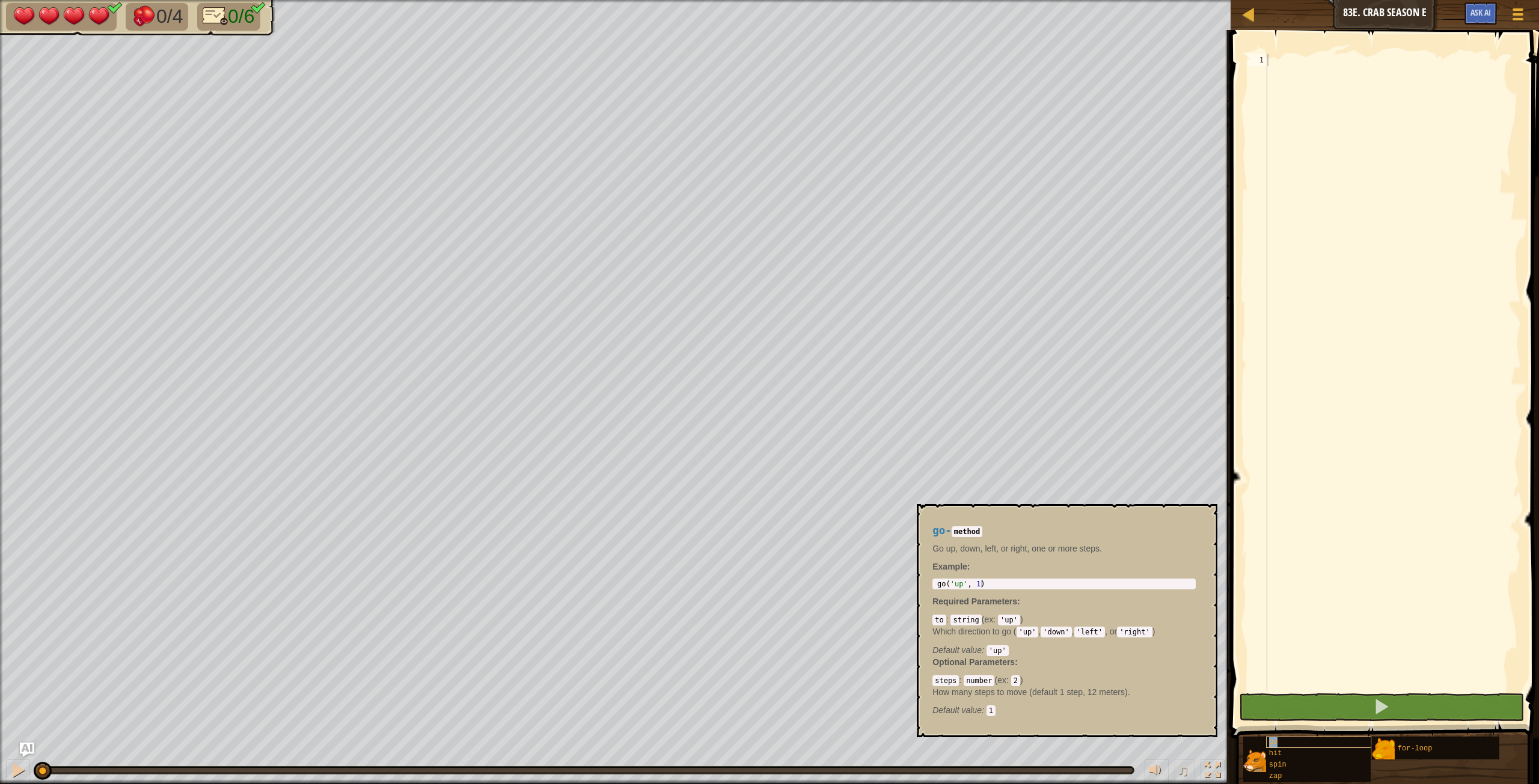
click at [923, 438] on div "go" at bounding box center [1342, 743] width 154 height 12
type textarea "go('up', 1)"
click at [923, 438] on div "go ( 'up' , 1 )" at bounding box center [1063, 592] width 259 height 25
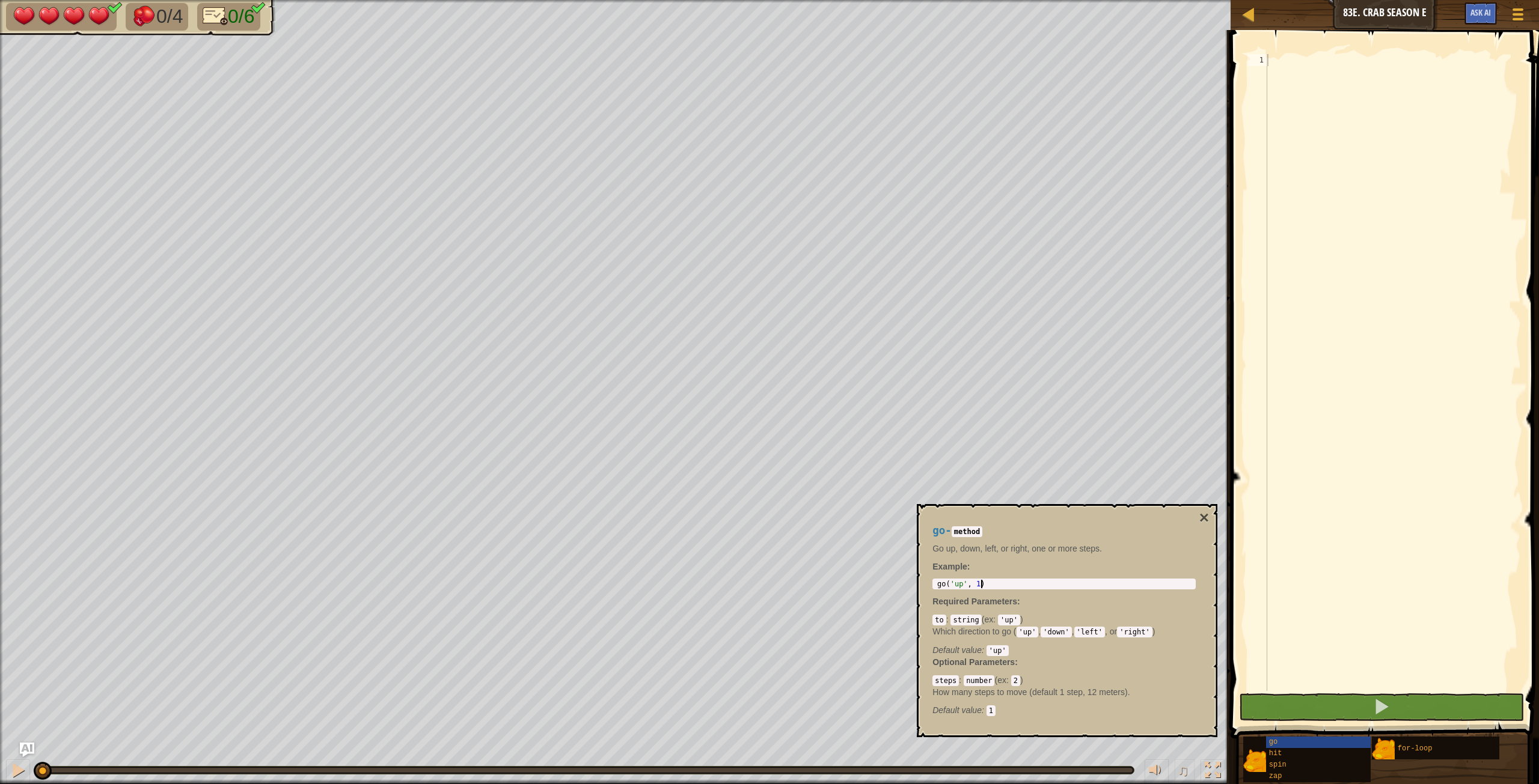
click at [923, 438] on div "go ( 'up' , 1 )" at bounding box center [1063, 592] width 259 height 25
click at [923, 438] on div "go - method Go up, down, left, or right, one or more steps. Example : go('up', …" at bounding box center [1064, 621] width 280 height 214
click at [923, 438] on div "go ( 'up' , 1 )" at bounding box center [1063, 592] width 259 height 25
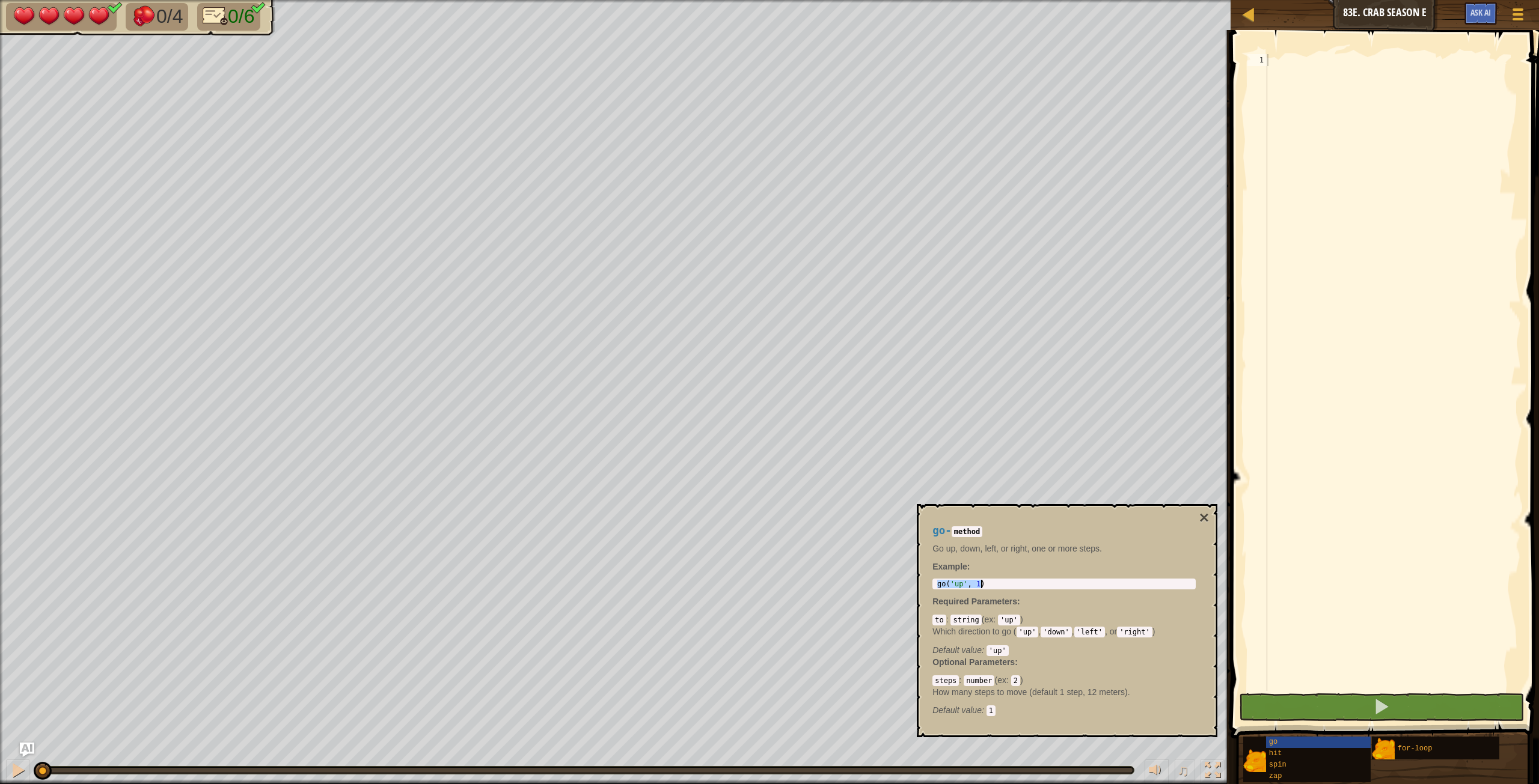
click at [923, 438] on div "go ( 'up' , 1 )" at bounding box center [1063, 592] width 259 height 25
click at [923, 438] on button "×" at bounding box center [1203, 518] width 10 height 17
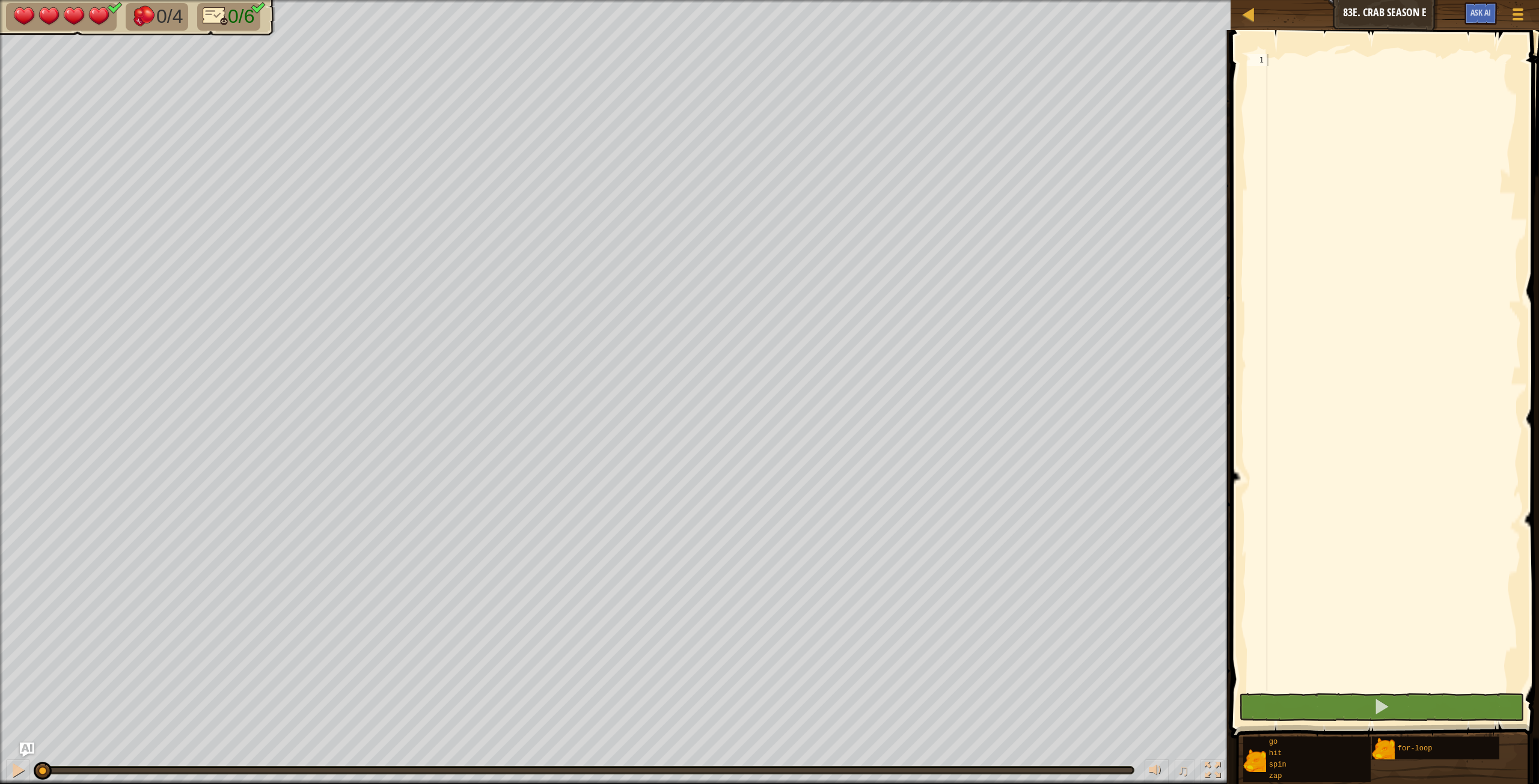
click at [923, 64] on div at bounding box center [1393, 384] width 256 height 661
paste textarea "go('up', 1)"
type textarea "go('up', 1)"
click at [923, 68] on div "go ( 'up' , 1 )" at bounding box center [1393, 384] width 256 height 661
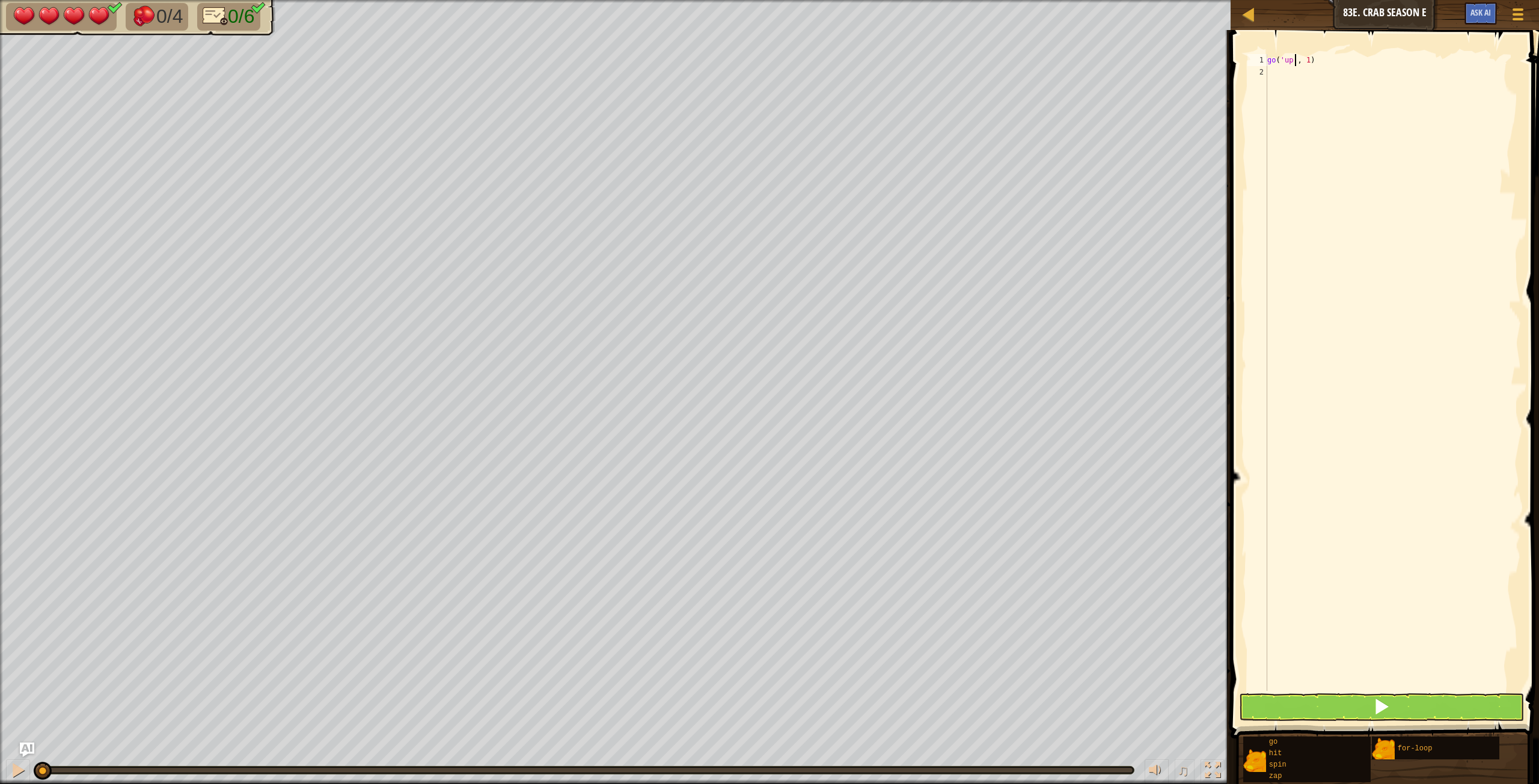
click at [923, 56] on div "go ( 'up' , 1 )" at bounding box center [1393, 384] width 256 height 661
type textarea "go('up', 1)"
click at [923, 62] on div "go ( 'up' , 1 )" at bounding box center [1393, 384] width 256 height 661
click at [923, 10] on div at bounding box center [1248, 14] width 15 height 15
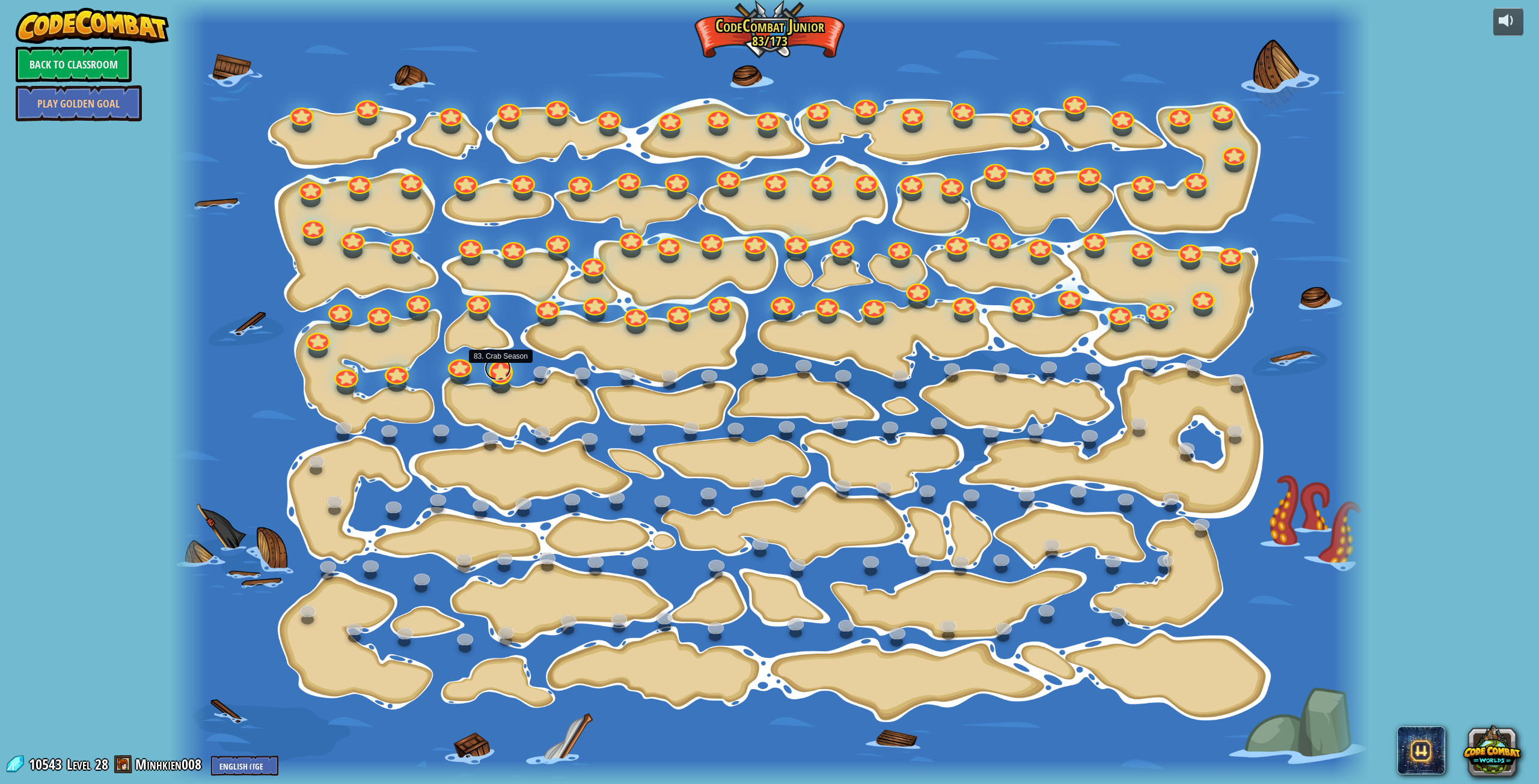
click at [502, 377] on link at bounding box center [498, 368] width 27 height 24
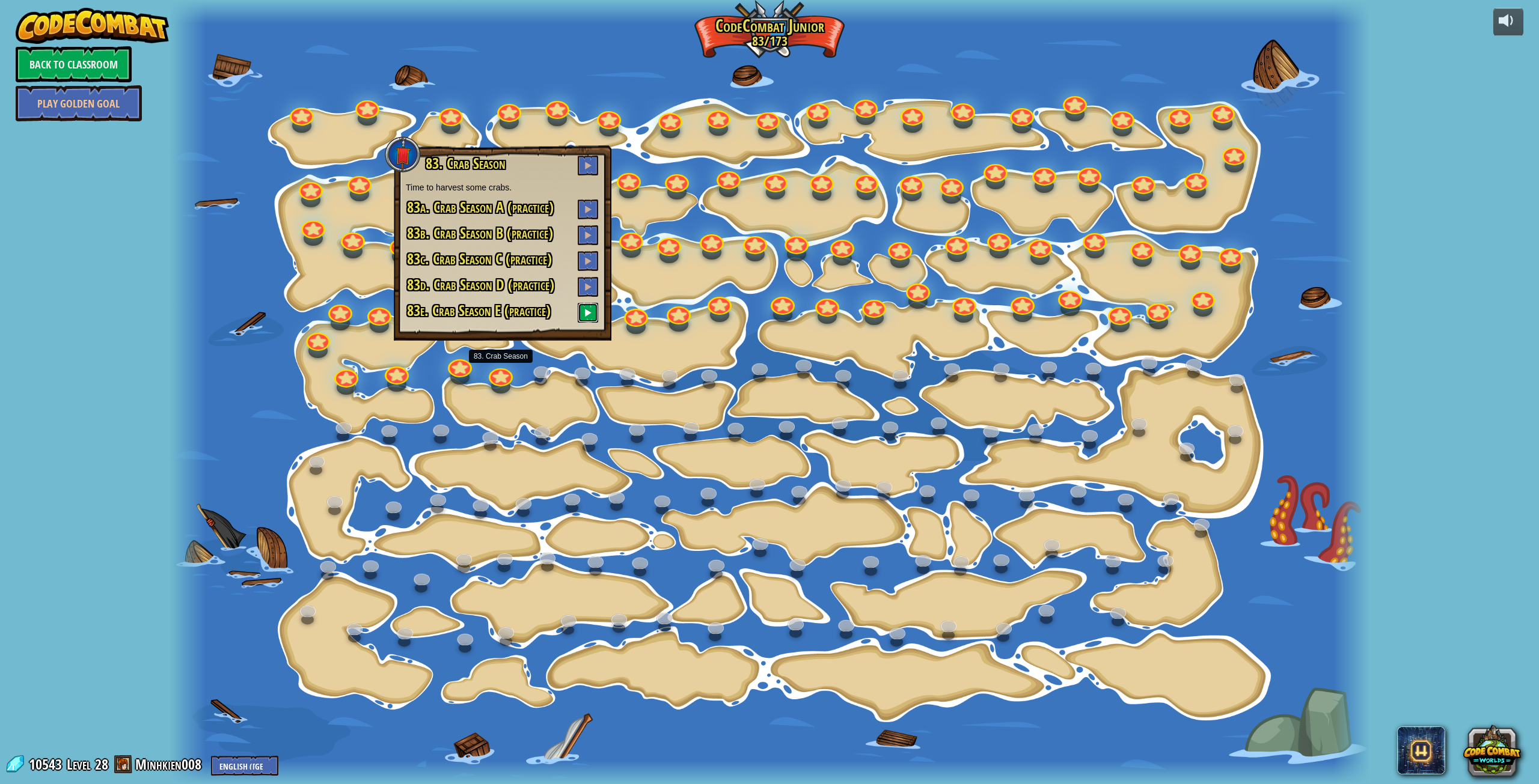
click at [587, 314] on span at bounding box center [588, 312] width 8 height 8
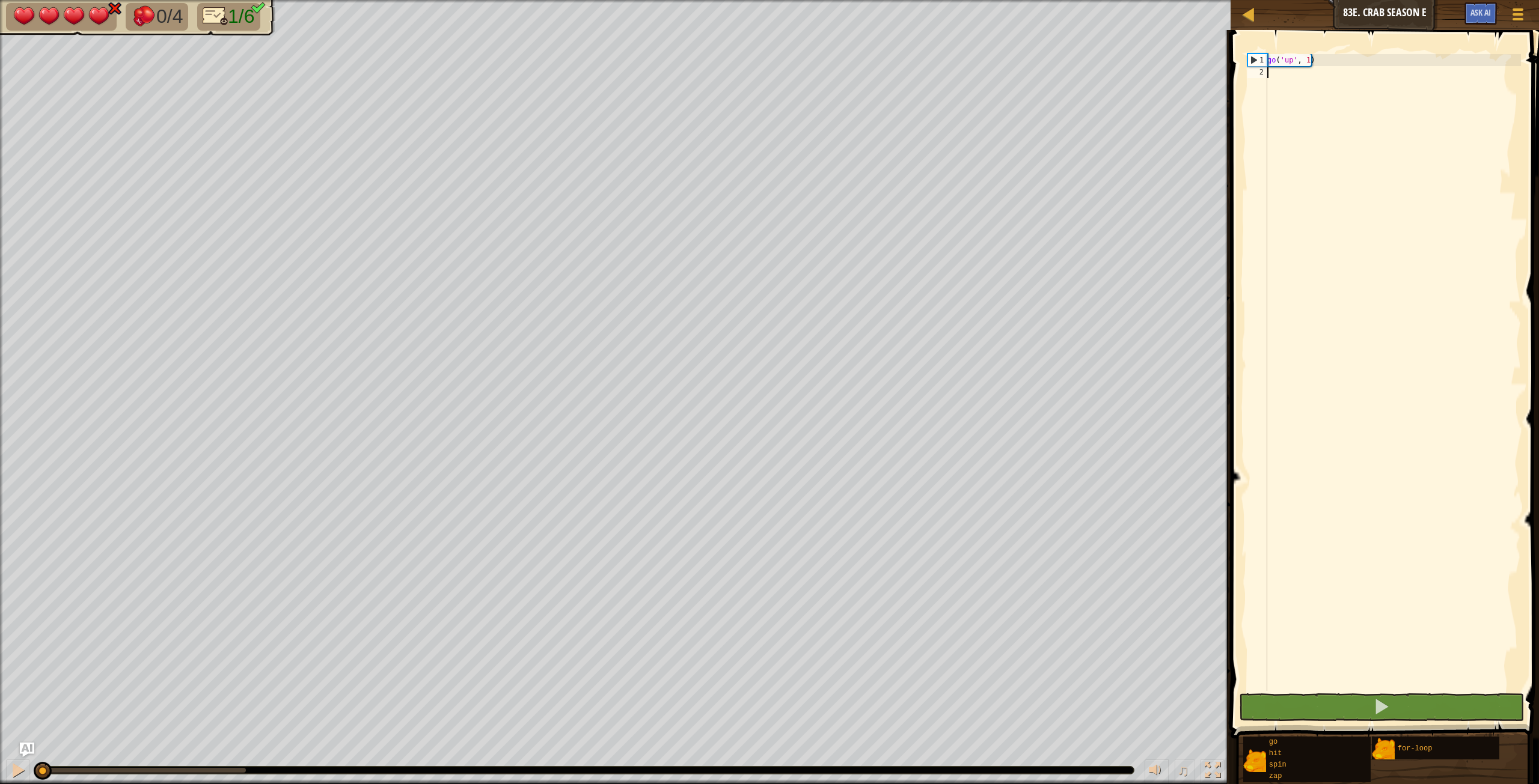
click at [923, 58] on div "go ( 'up' , 1 )" at bounding box center [1393, 384] width 256 height 661
click at [923, 62] on div "go ( 'right' , 1 )" at bounding box center [1393, 384] width 256 height 661
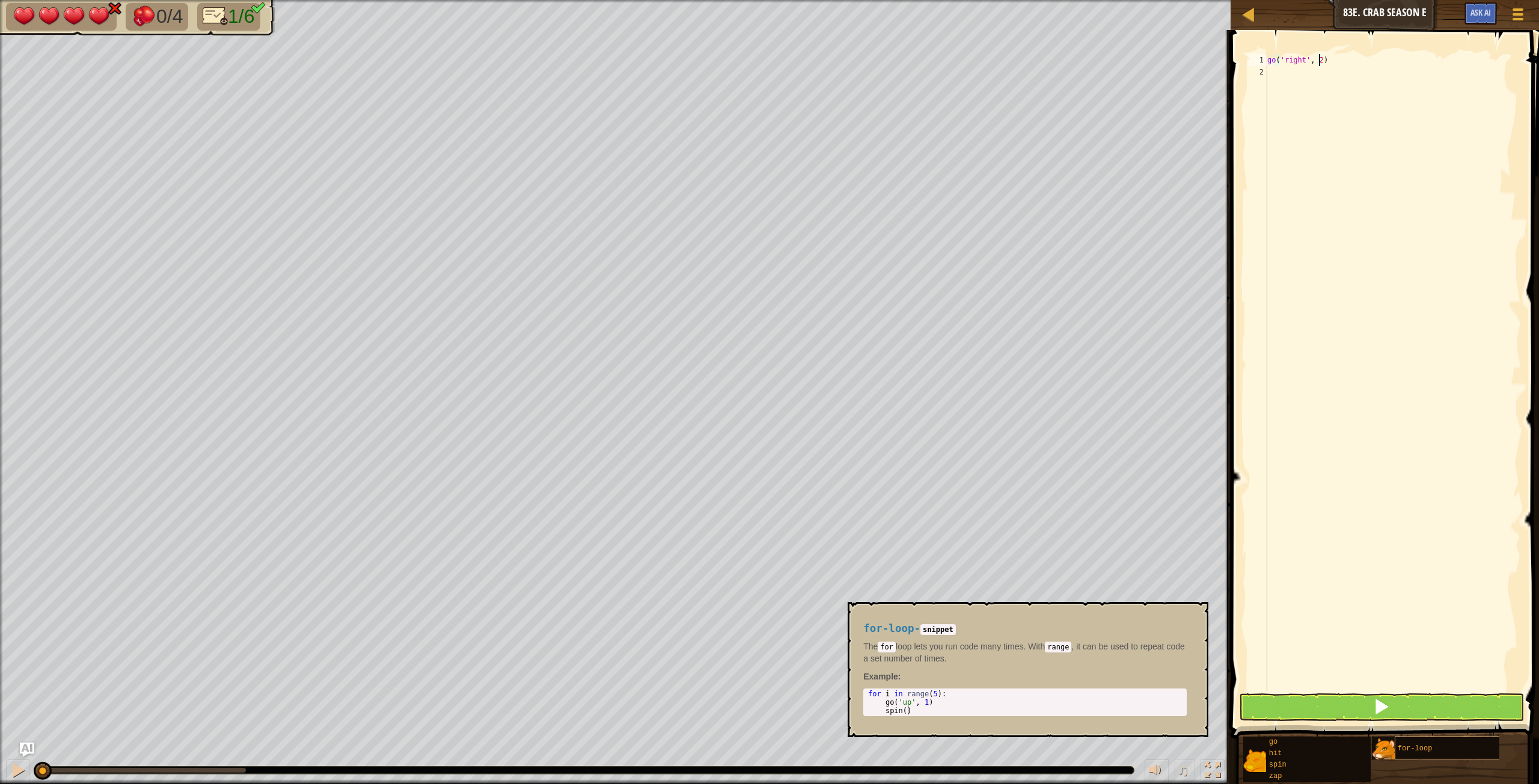
type textarea "go('right', 2)"
click at [923, 438] on div "for-loop" at bounding box center [1471, 748] width 154 height 23
click at [923, 86] on div "go ( 'right' , 2 )" at bounding box center [1393, 384] width 256 height 661
click at [923, 438] on button "×" at bounding box center [1195, 616] width 10 height 17
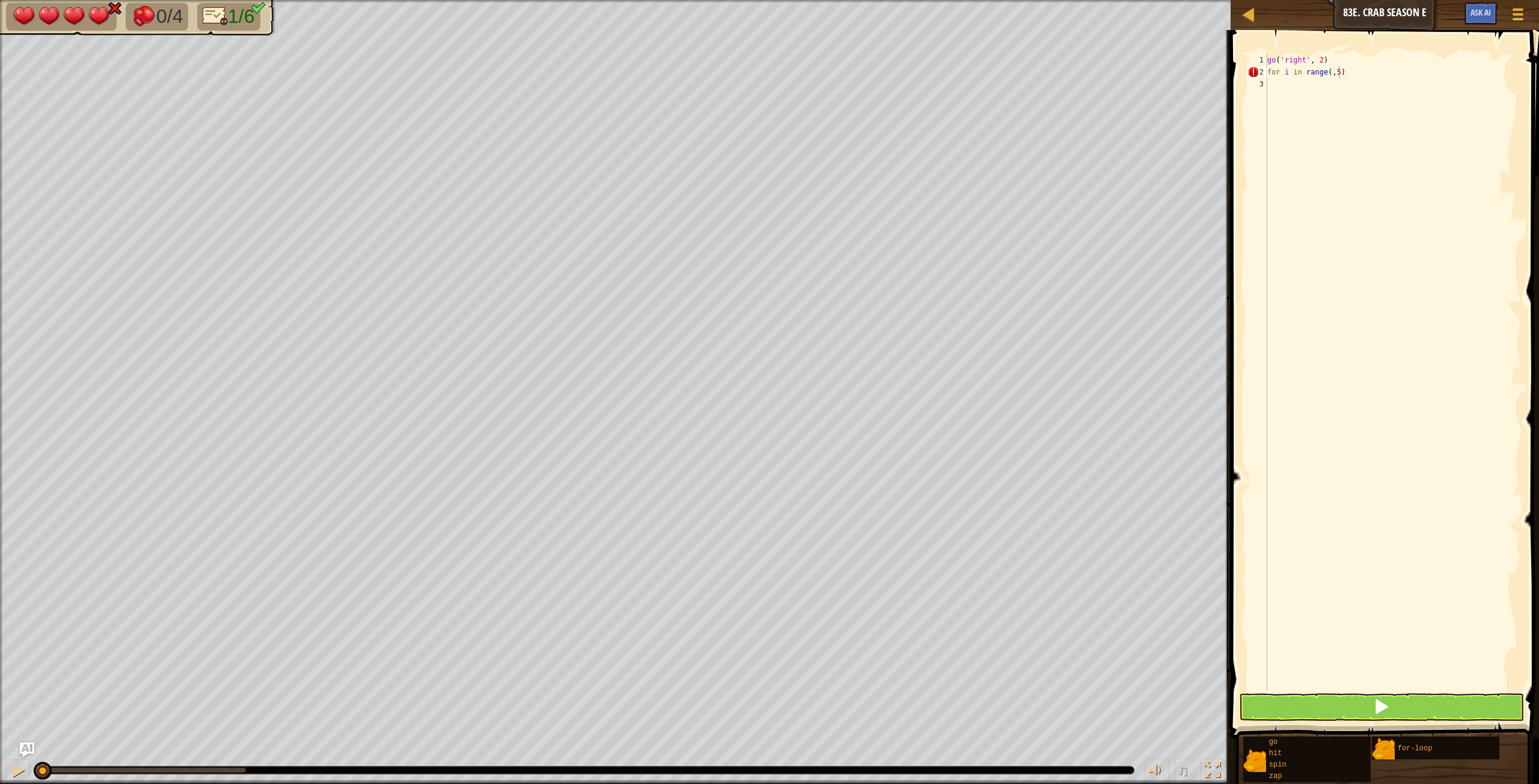
click at [923, 76] on div "go ( 'right' , 2 ) for i in range ( , 5 )" at bounding box center [1393, 384] width 256 height 661
type textarea "for i in range(,5):"
type textarea "go('down', 1)"
click at [923, 76] on div "go ( 'right' , 2 ) for i in range ( , 5 ) : go ( 'down' , 1 ) hit ( 'right' )" at bounding box center [1393, 384] width 256 height 661
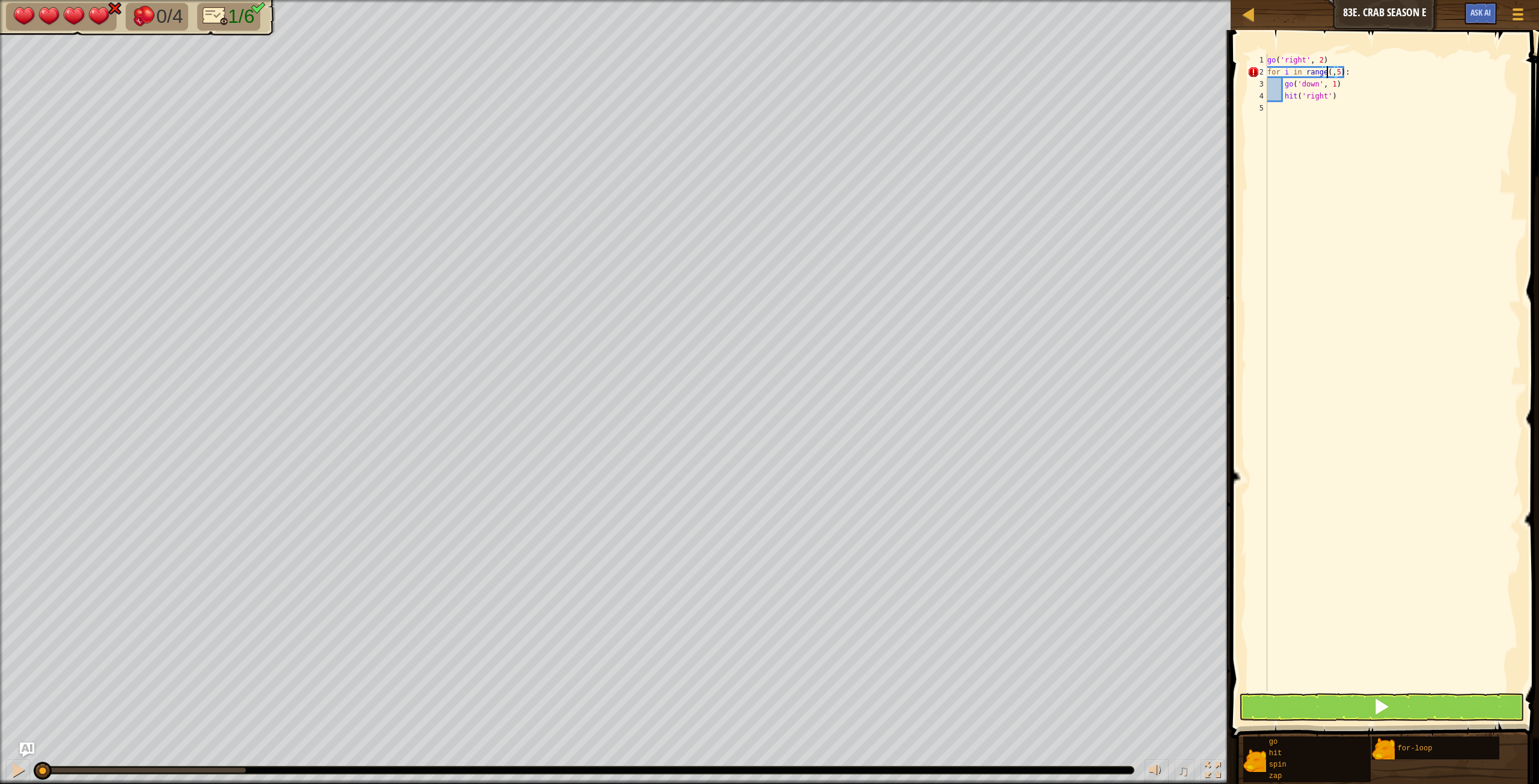
click at [923, 76] on div "go ( 'right' , 2 ) for i in range ( , 5 ) : go ( 'down' , 1 ) hit ( 'right' )" at bounding box center [1393, 384] width 256 height 661
type textarea "for i in range(0,5):"
click at [923, 438] on button at bounding box center [1382, 707] width 285 height 28
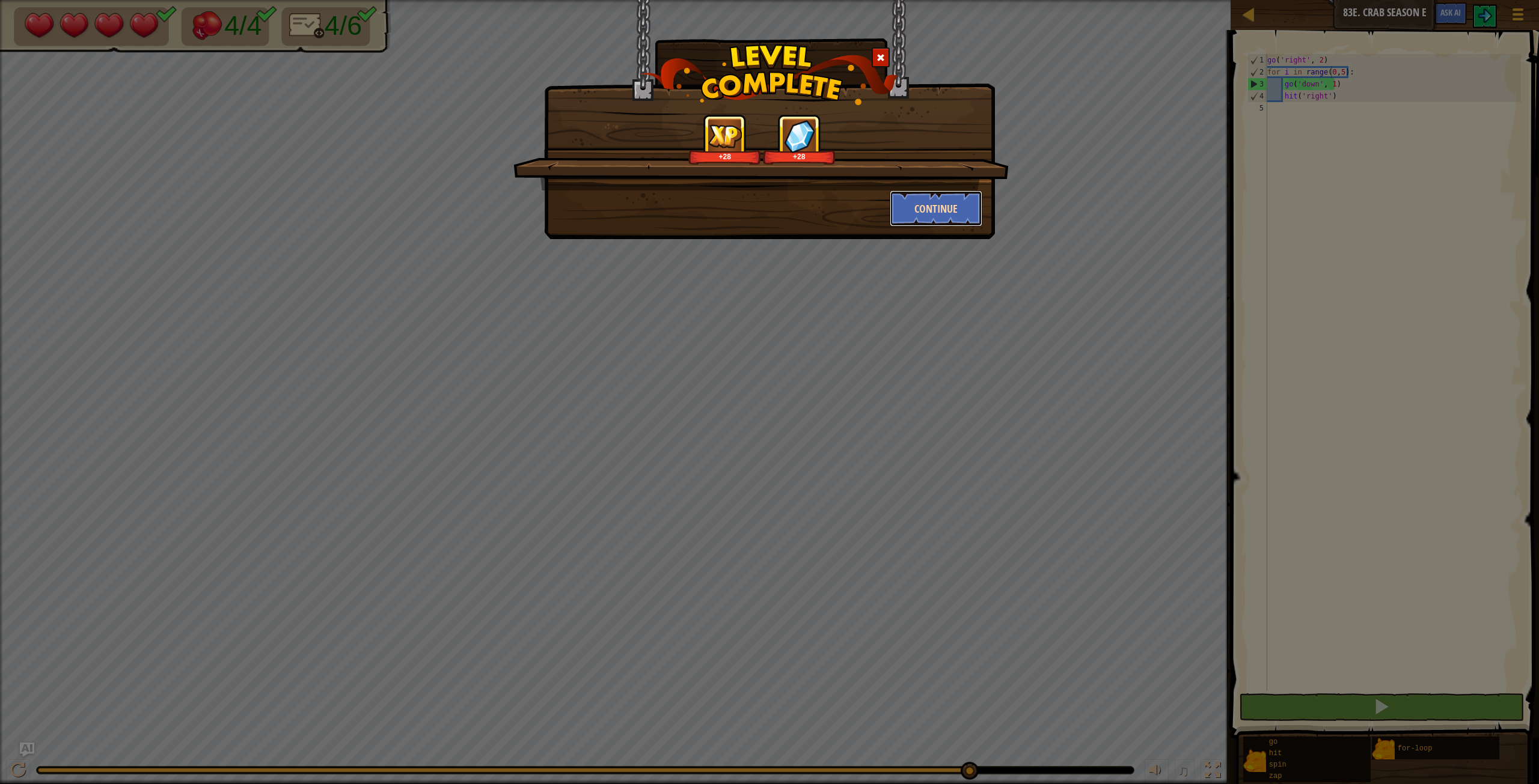
click at [923, 212] on button "Continue" at bounding box center [936, 209] width 93 height 36
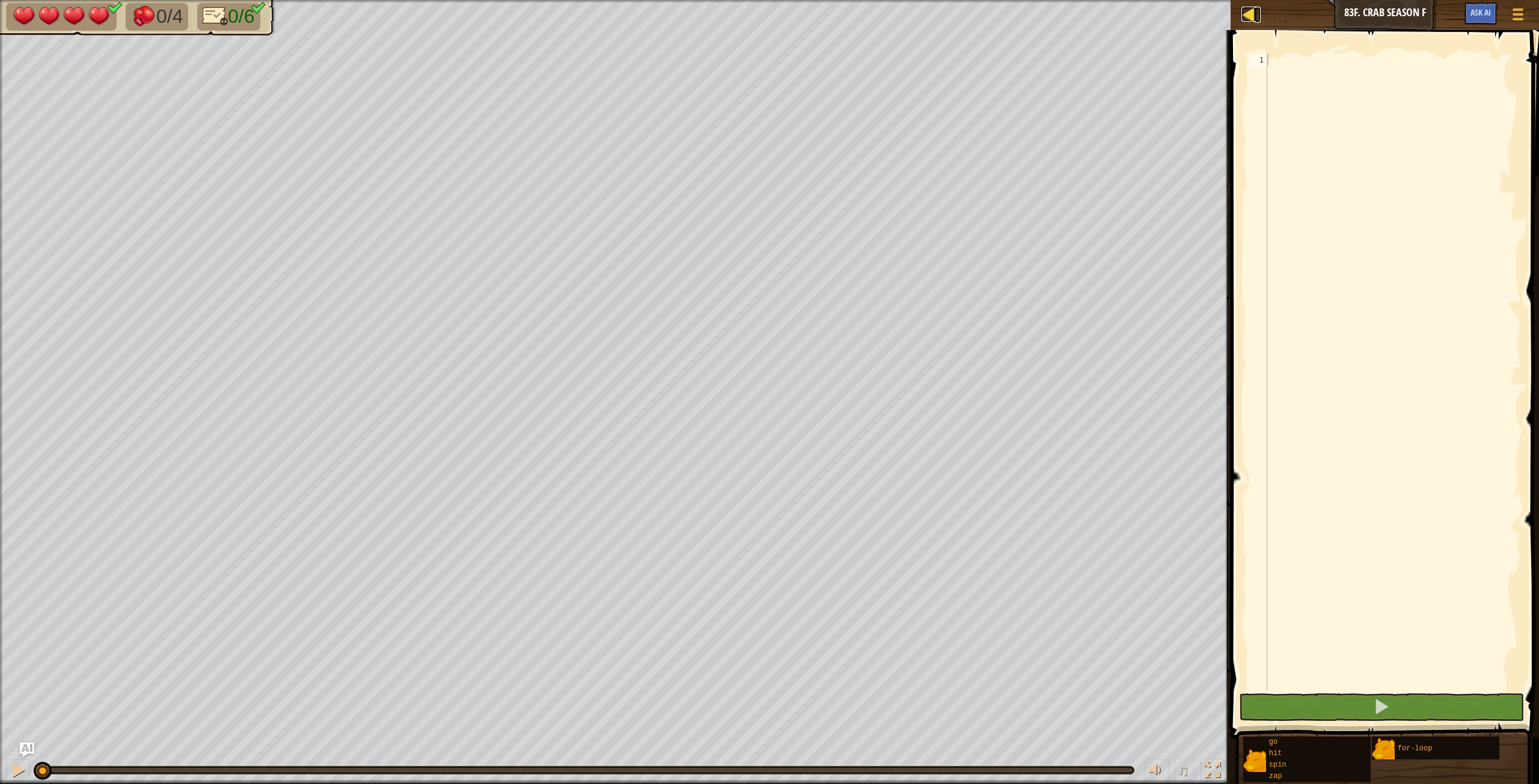
click at [923, 8] on div at bounding box center [1248, 14] width 15 height 15
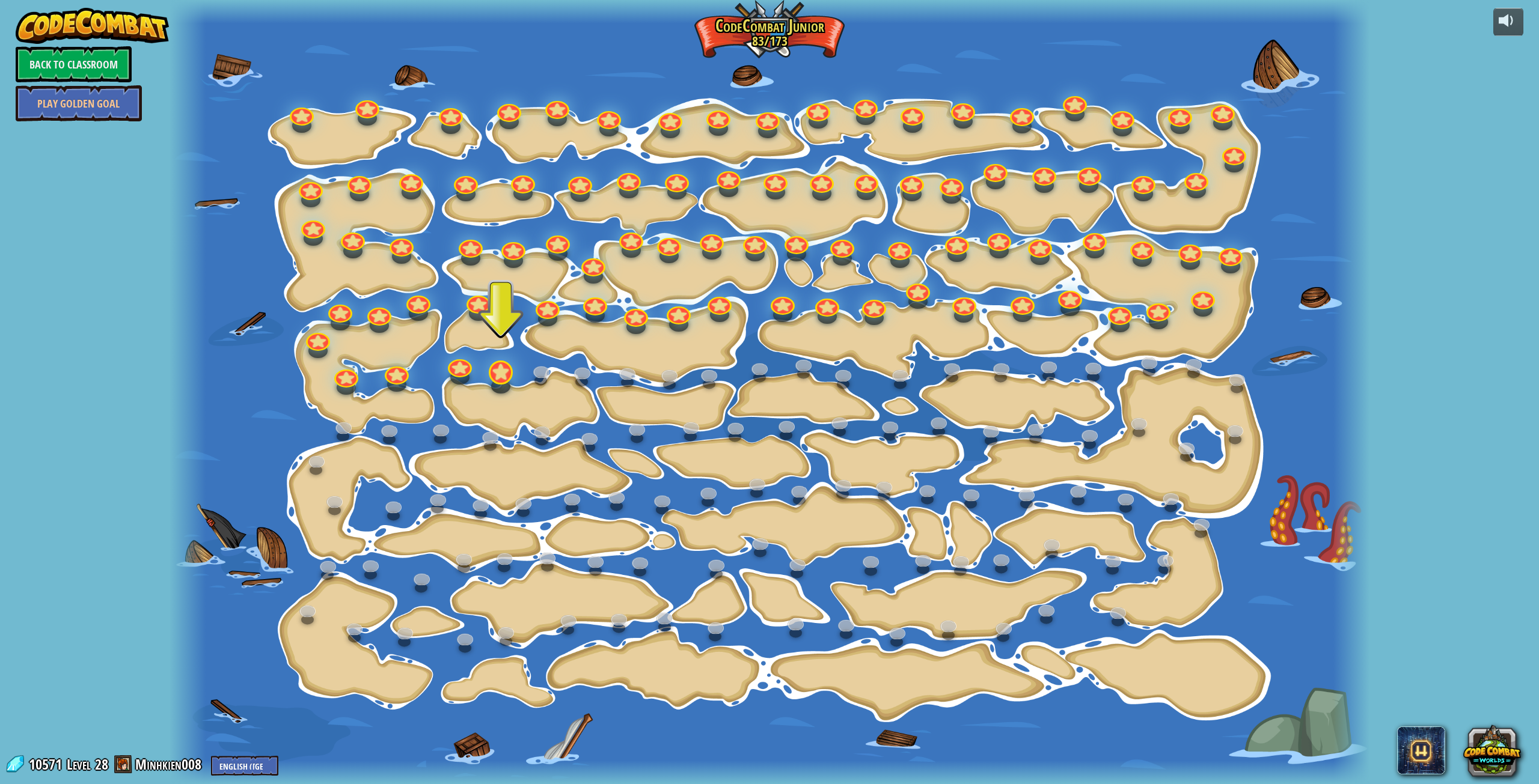
click at [500, 379] on div at bounding box center [500, 373] width 24 height 24
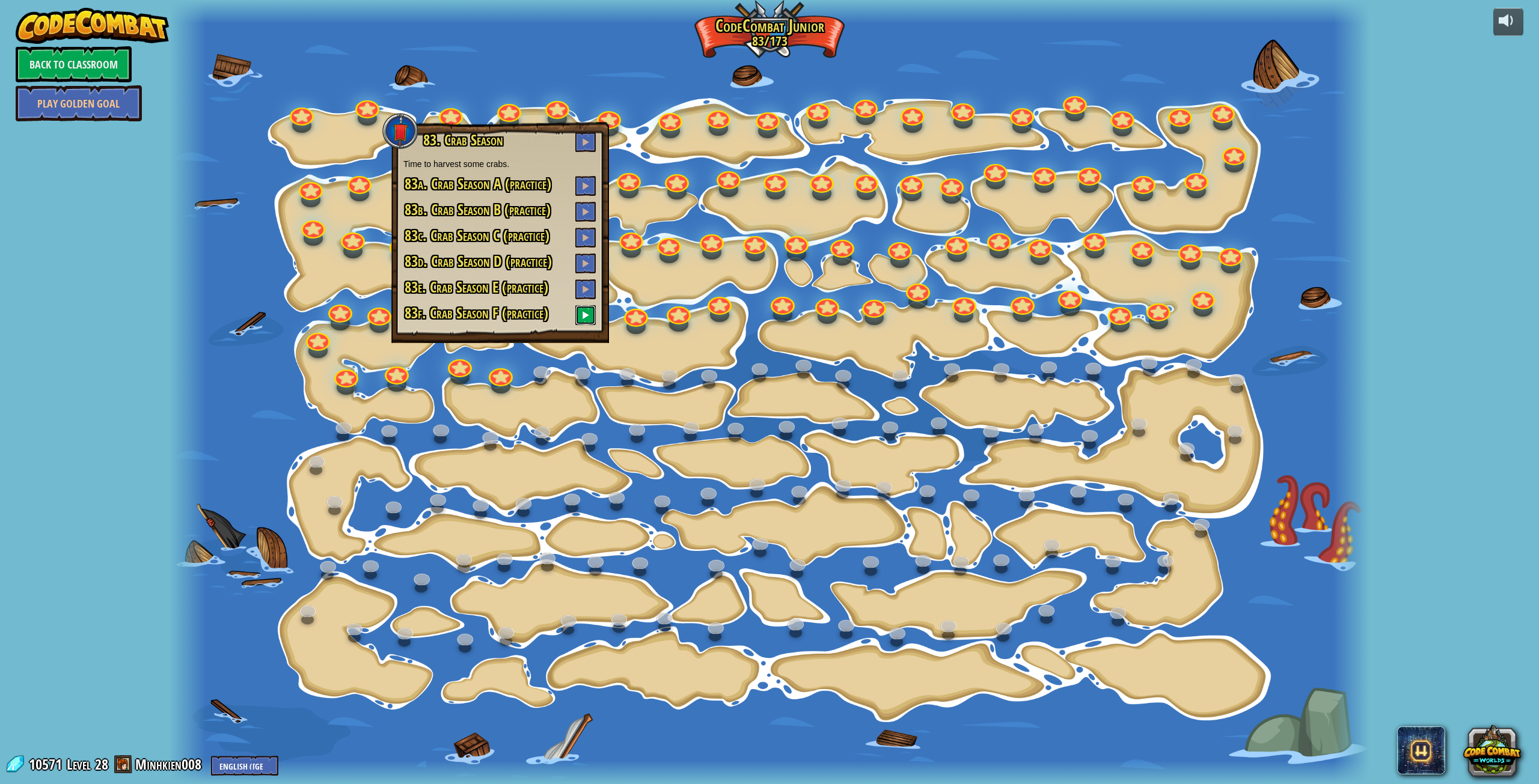
click at [582, 310] on button at bounding box center [586, 315] width 21 height 20
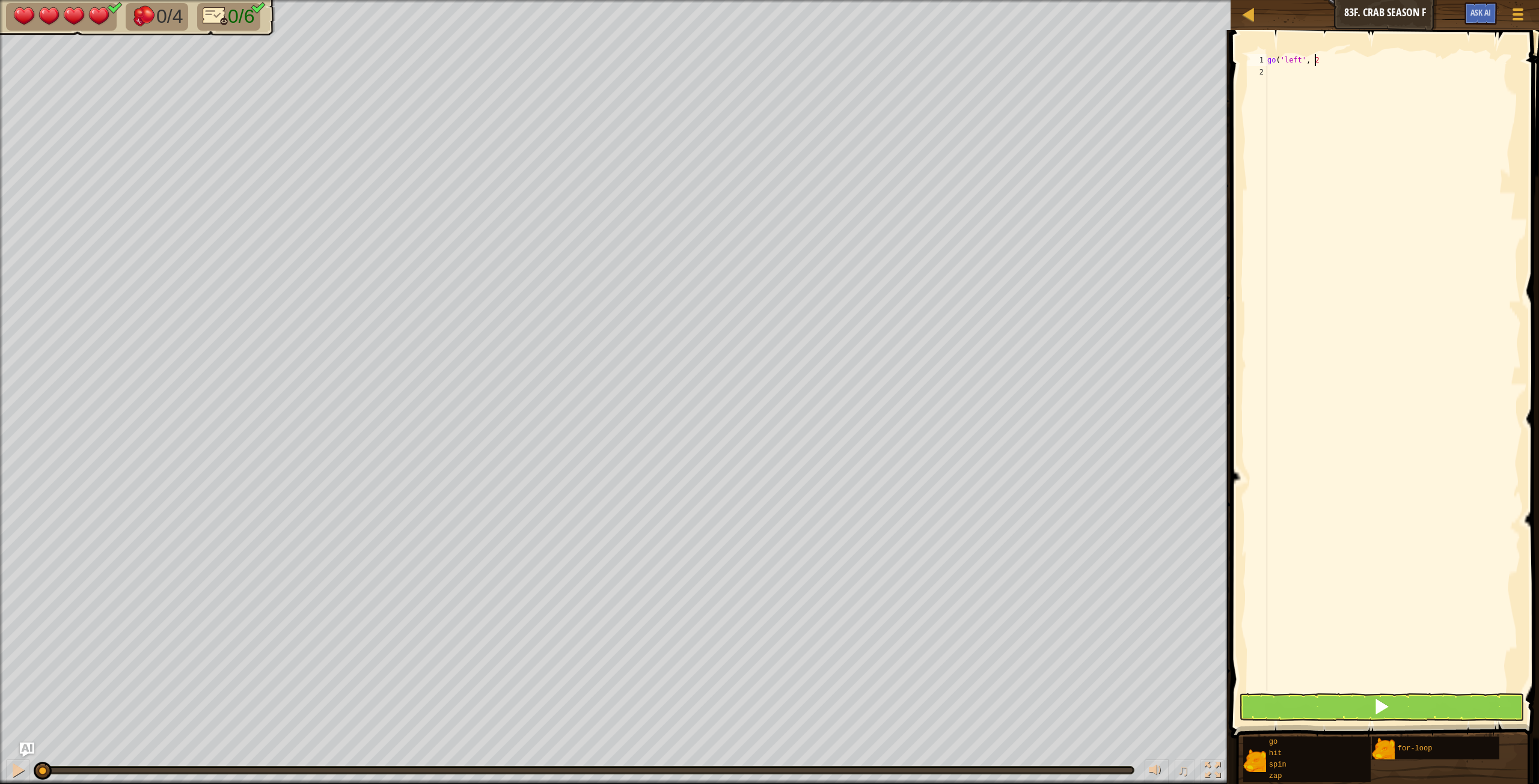
scroll to position [5, 4]
type textarea "go('left', 2)"
click at [923, 85] on div "go ( 'left' , 2 )" at bounding box center [1393, 384] width 256 height 661
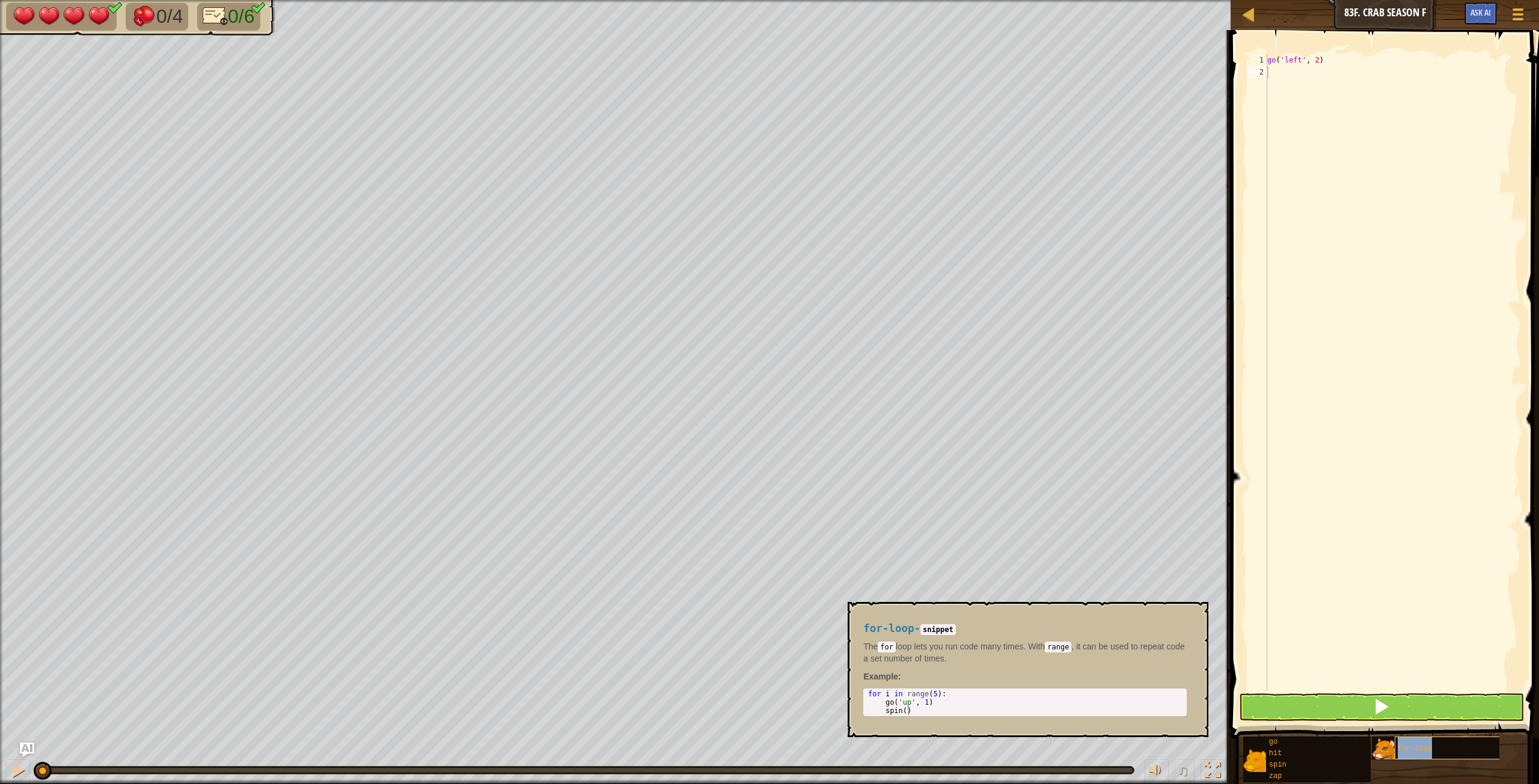
click at [923, 438] on span "for-loop" at bounding box center [1415, 748] width 35 height 8
click at [923, 438] on button "×" at bounding box center [1195, 616] width 10 height 17
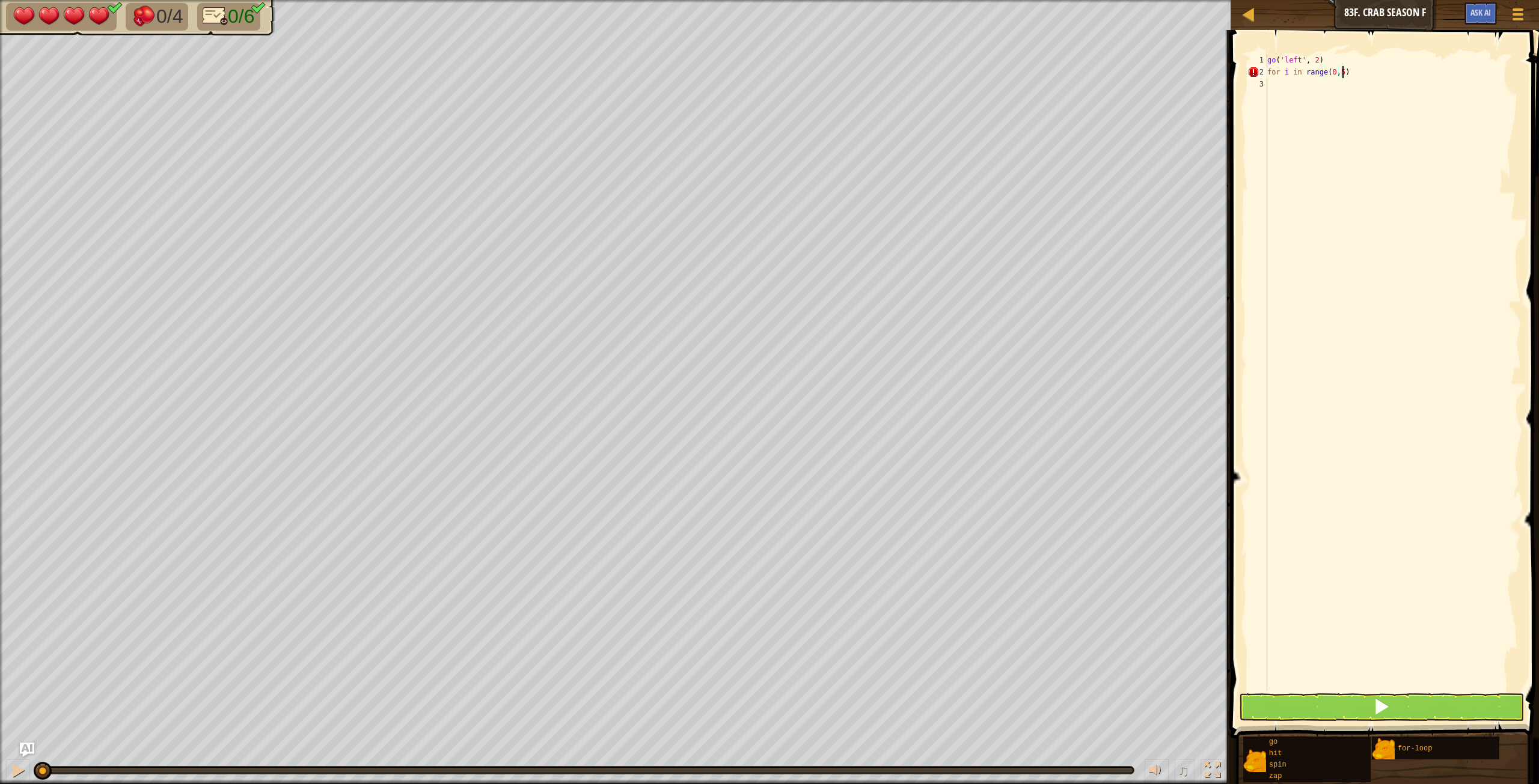
click at [923, 71] on div "go ( 'left' , 2 ) for i in range ( 0 , 5 )" at bounding box center [1393, 384] width 256 height 661
type textarea "for i in range(0,5):"
type textarea "go('up', 1)"
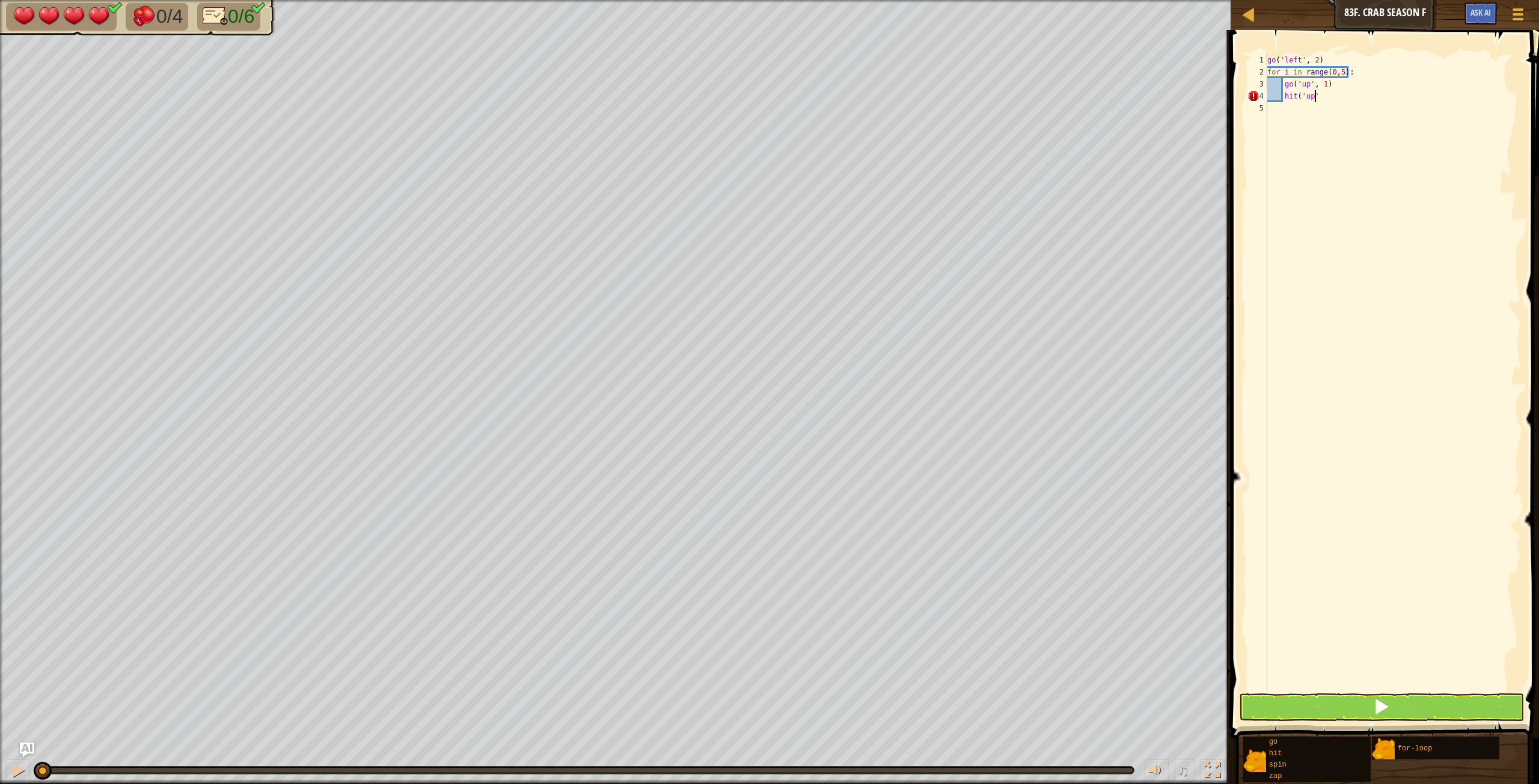
type textarea "hit('up')"
click at [923, 438] on div "go ( 'left' , 2 ) for i in range ( 0 , 5 ) : go ( 'up' , 1 ) hit ( 'up' )" at bounding box center [1393, 384] width 256 height 661
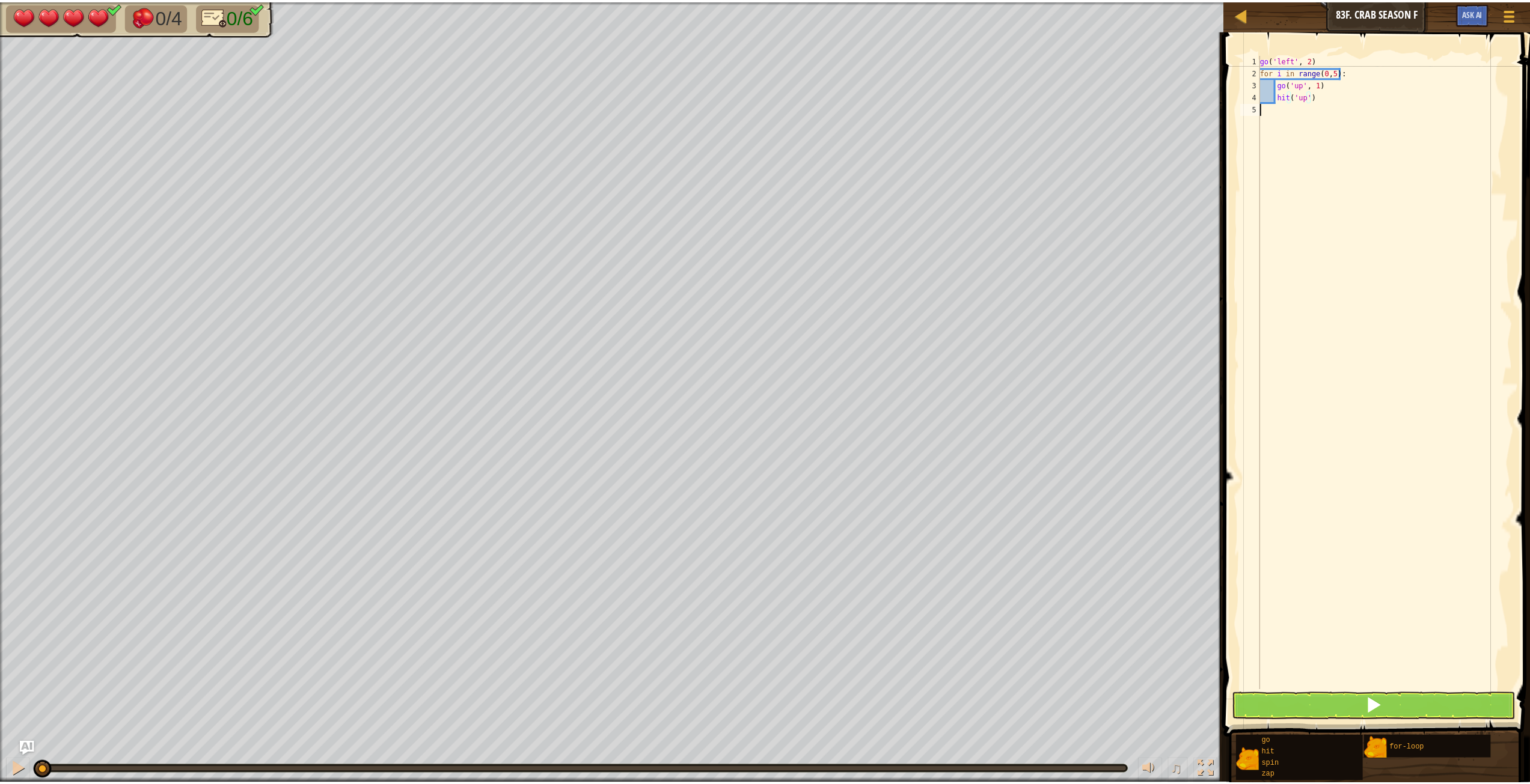
scroll to position [5, 0]
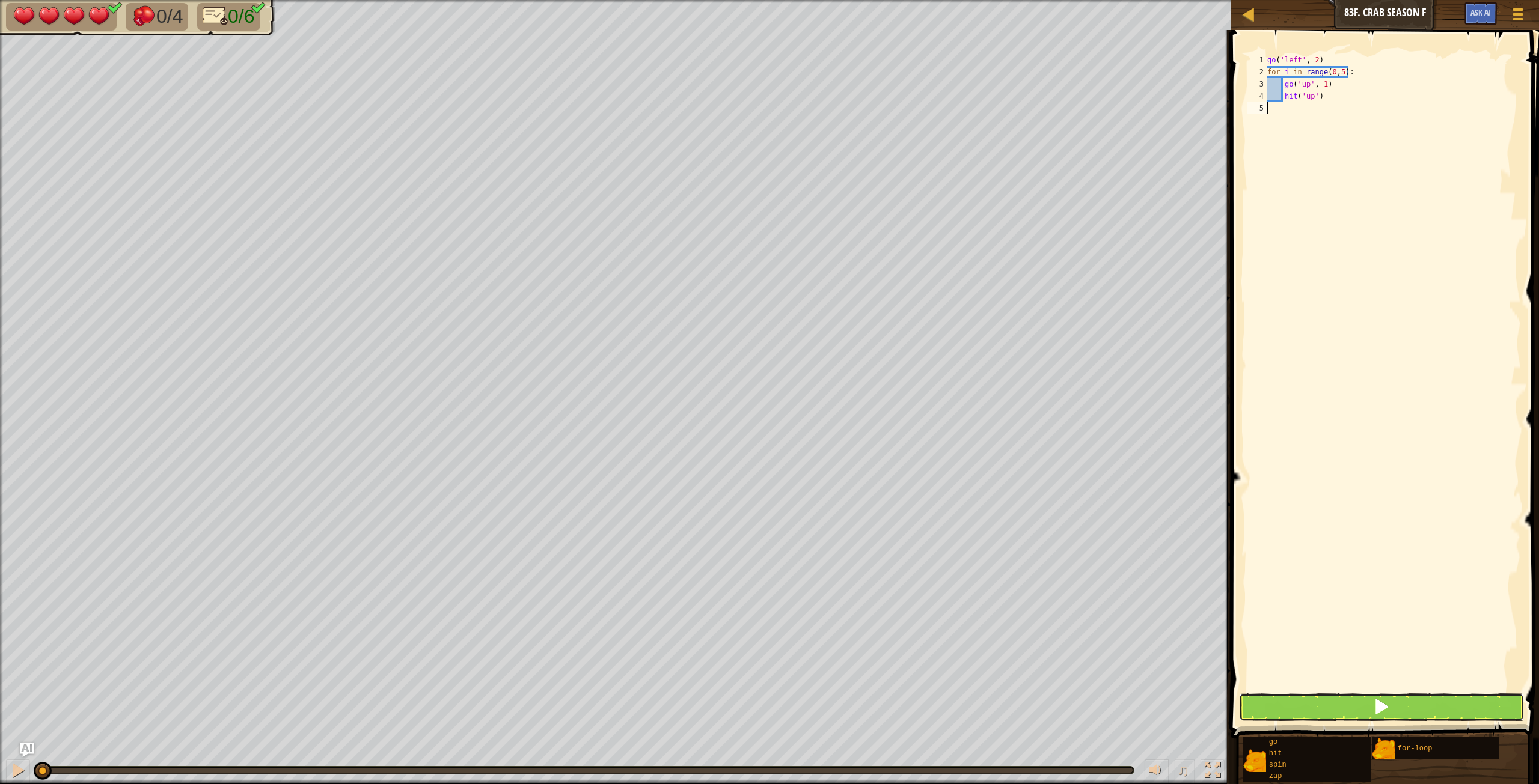
click at [923, 438] on span at bounding box center [1382, 707] width 17 height 17
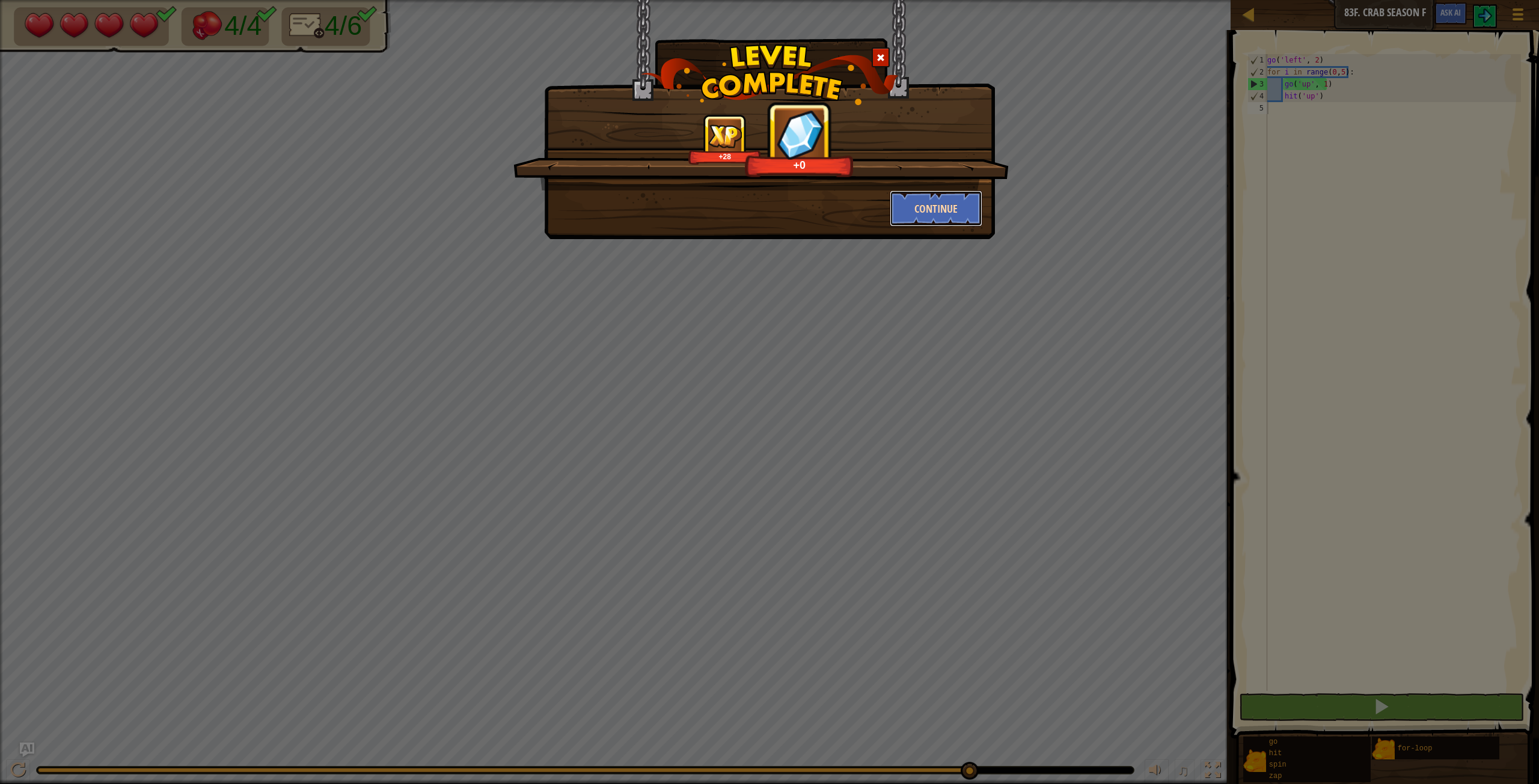
click at [923, 207] on button "Continue" at bounding box center [936, 209] width 93 height 36
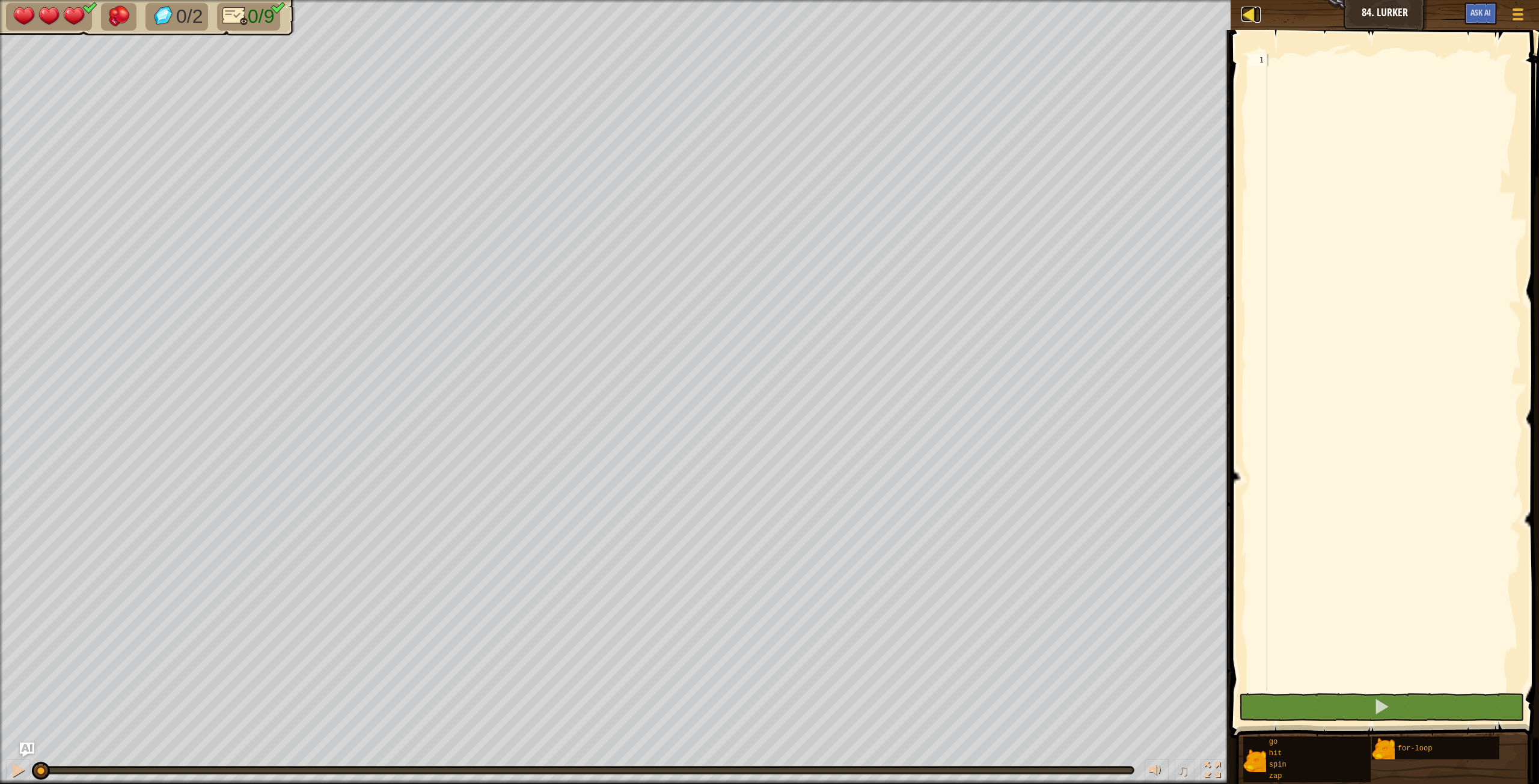
click at [923, 14] on div at bounding box center [1248, 14] width 15 height 15
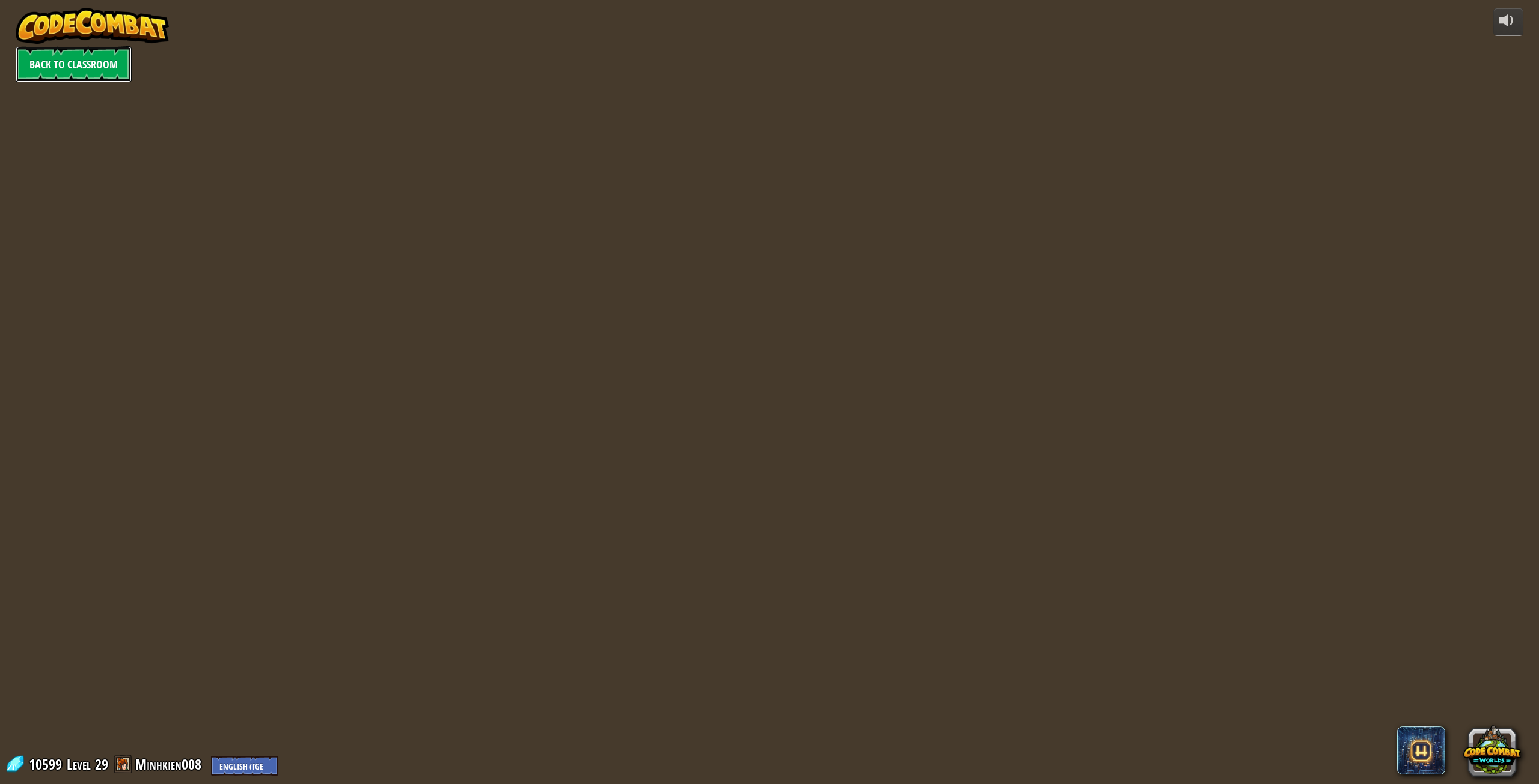
click at [67, 71] on link "Back to Classroom" at bounding box center [73, 64] width 116 height 36
click at [79, 59] on link "Back to Classroom" at bounding box center [73, 64] width 116 height 36
click at [64, 41] on img at bounding box center [92, 26] width 154 height 36
click at [62, 58] on link "Back to Classroom" at bounding box center [73, 64] width 116 height 36
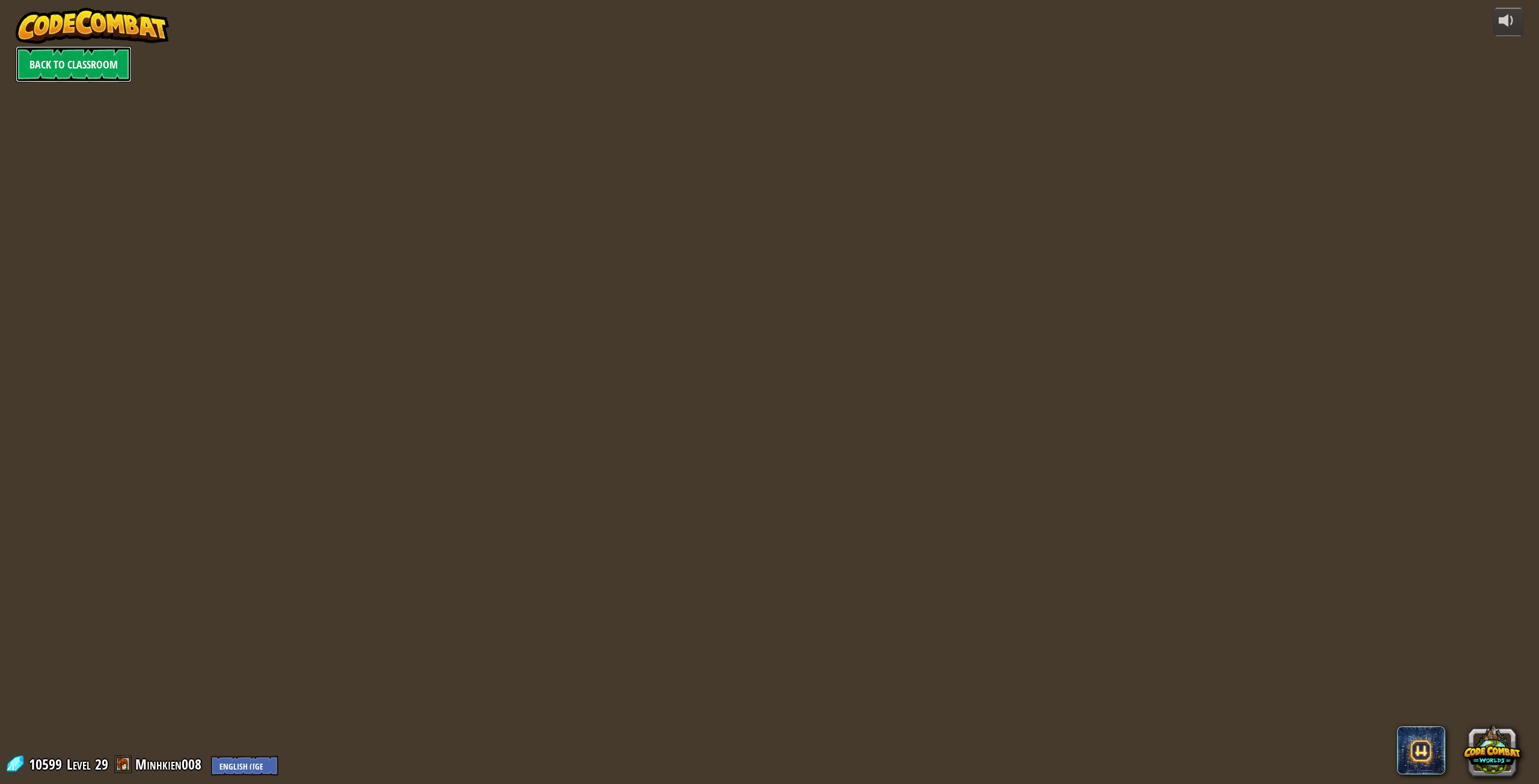
click at [62, 58] on link "Back to Classroom" at bounding box center [73, 64] width 116 height 36
click at [111, 63] on link "Back to Classroom" at bounding box center [73, 64] width 116 height 36
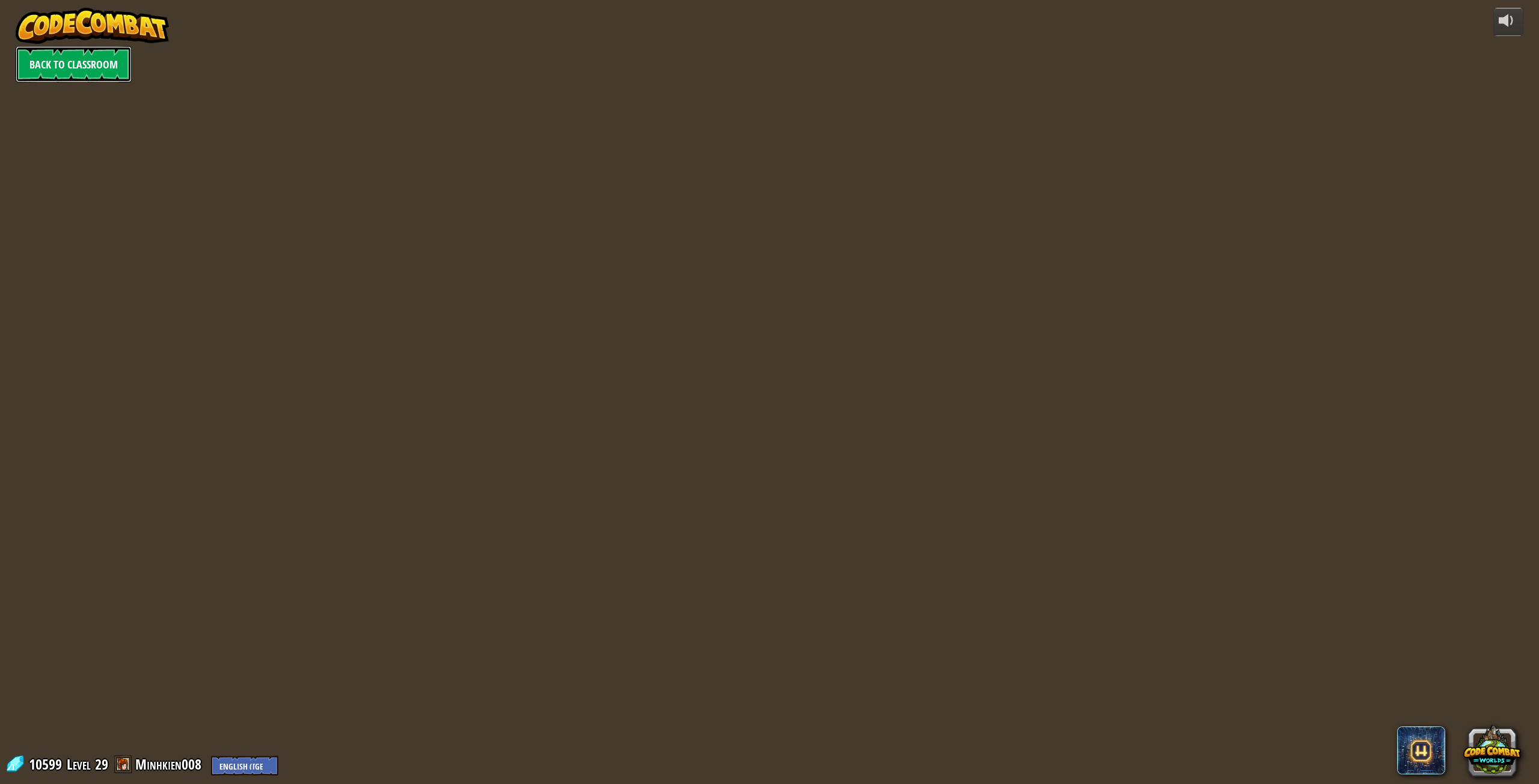
click at [111, 63] on link "Back to Classroom" at bounding box center [73, 64] width 116 height 36
click at [64, 58] on link "Back to Classroom" at bounding box center [73, 64] width 116 height 36
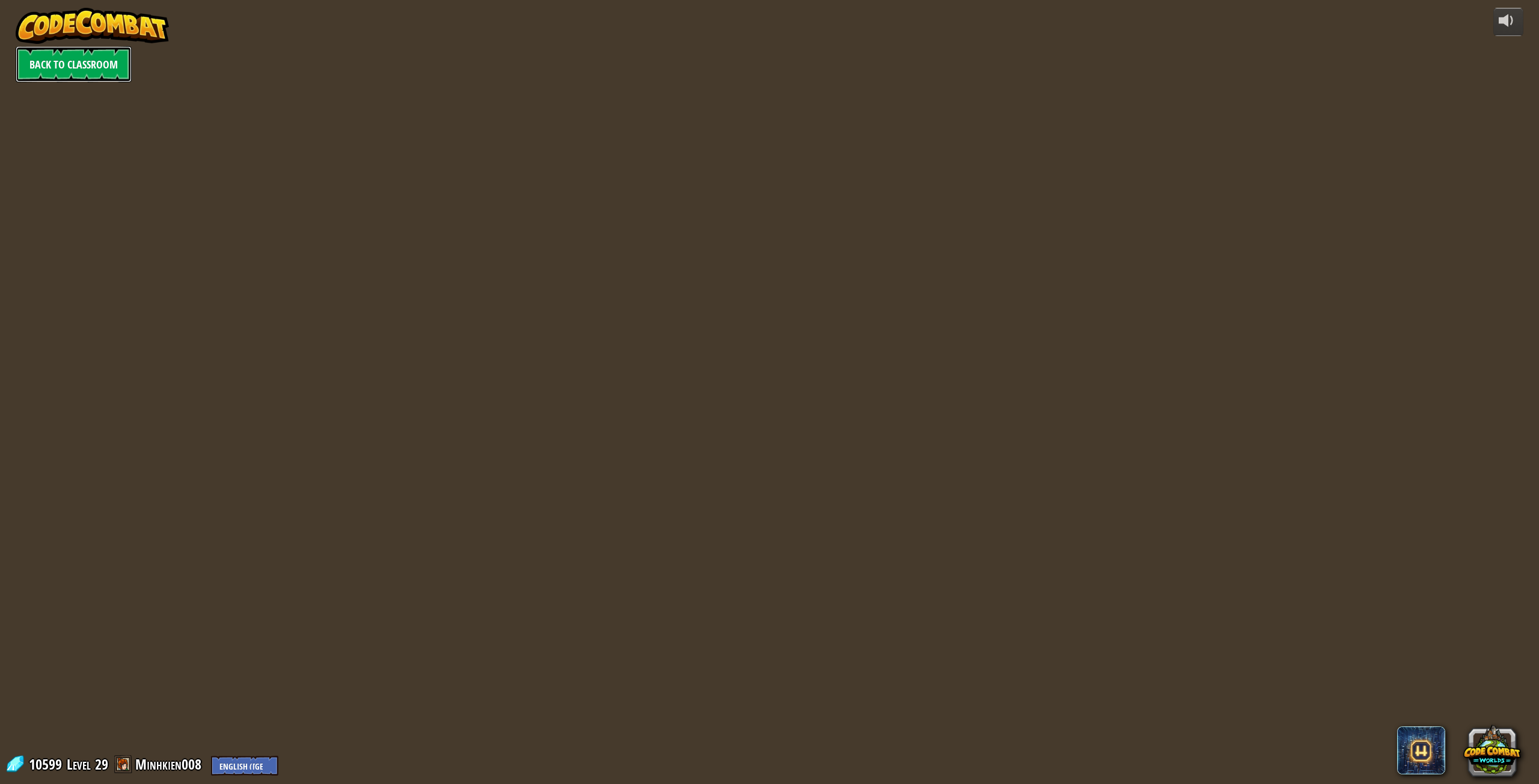
click at [64, 58] on link "Back to Classroom" at bounding box center [73, 64] width 116 height 36
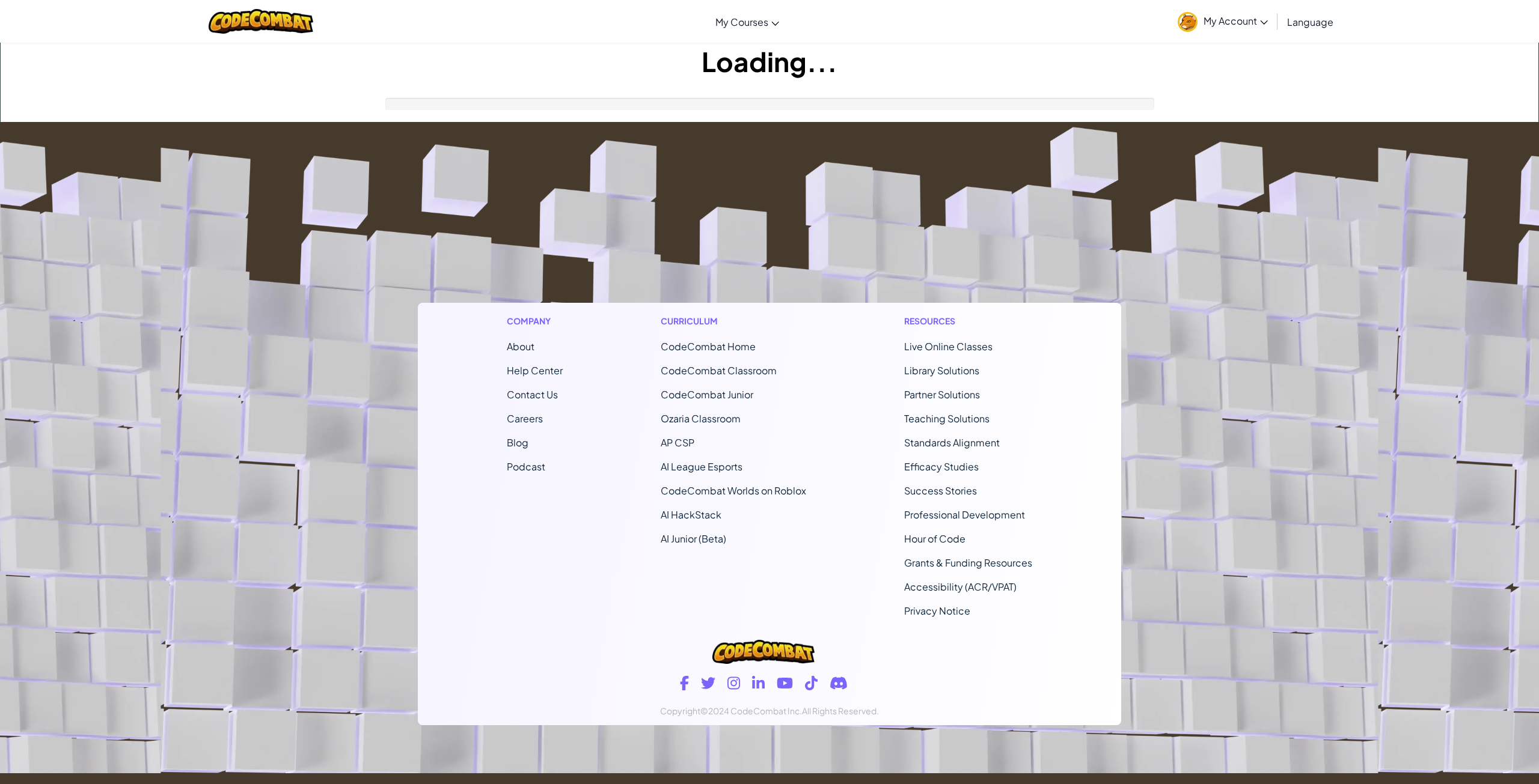
click at [64, 58] on h1 "Loading..." at bounding box center [769, 62] width 1538 height 38
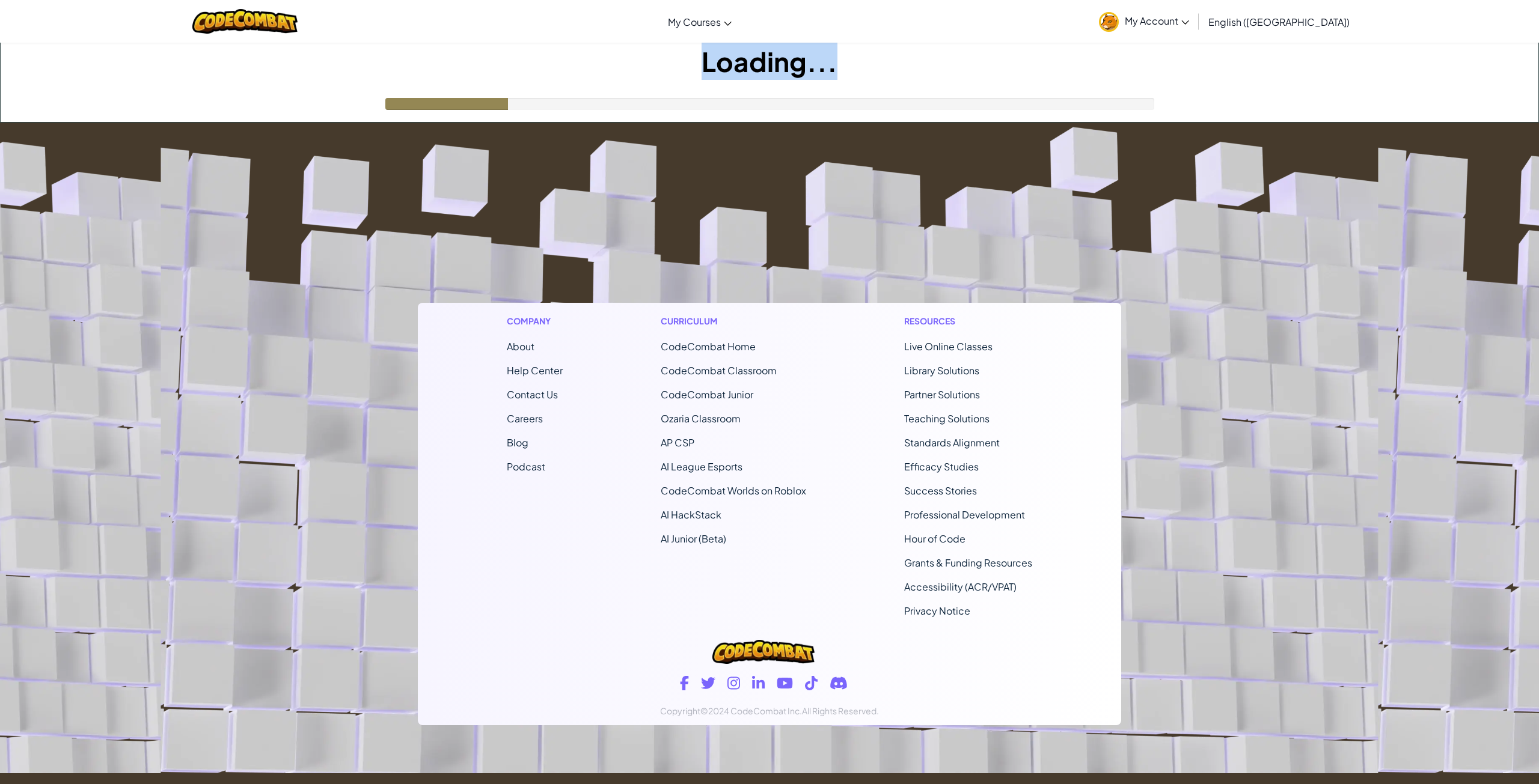
click at [64, 58] on h1 "Loading..." at bounding box center [769, 62] width 1538 height 38
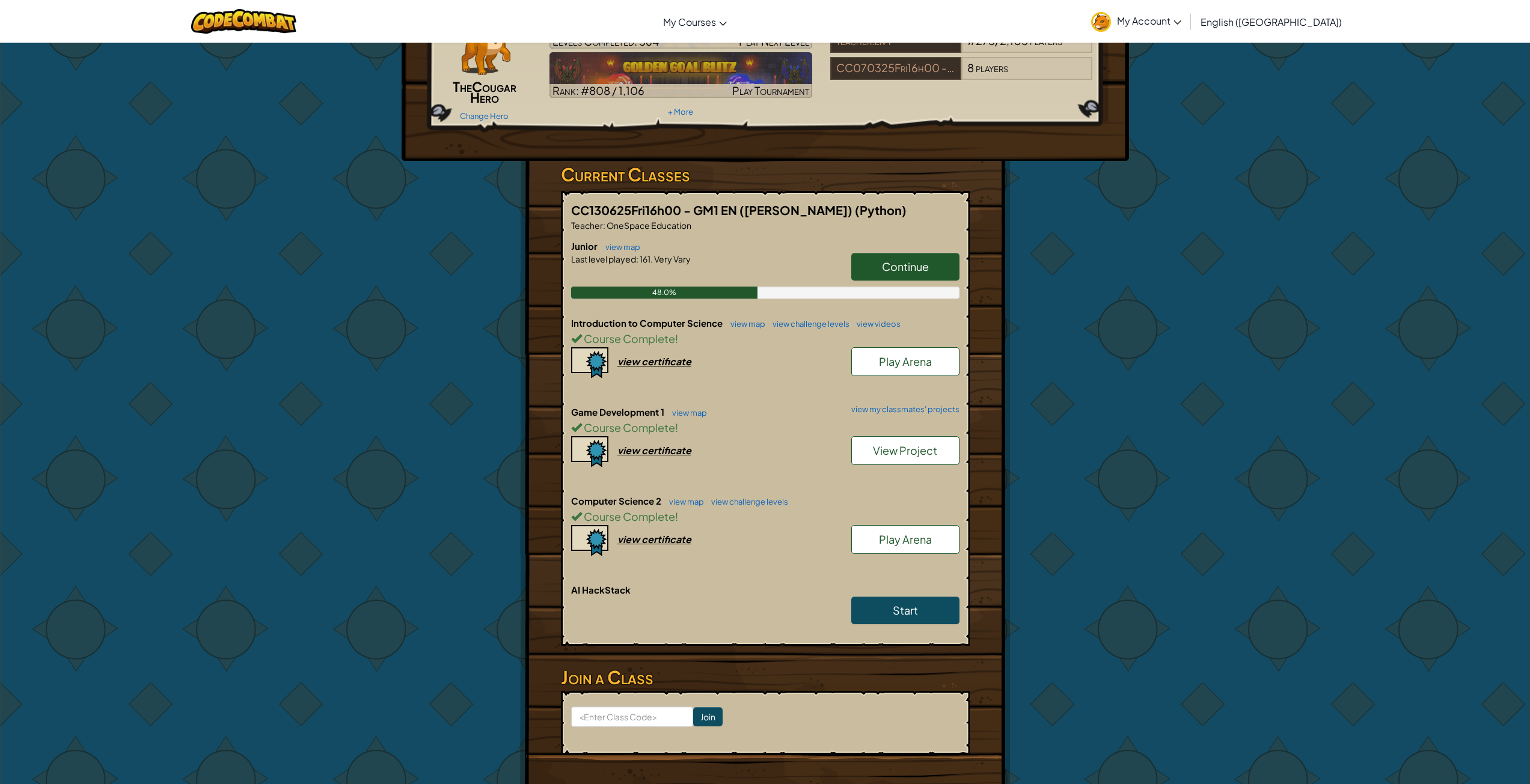
scroll to position [60, 0]
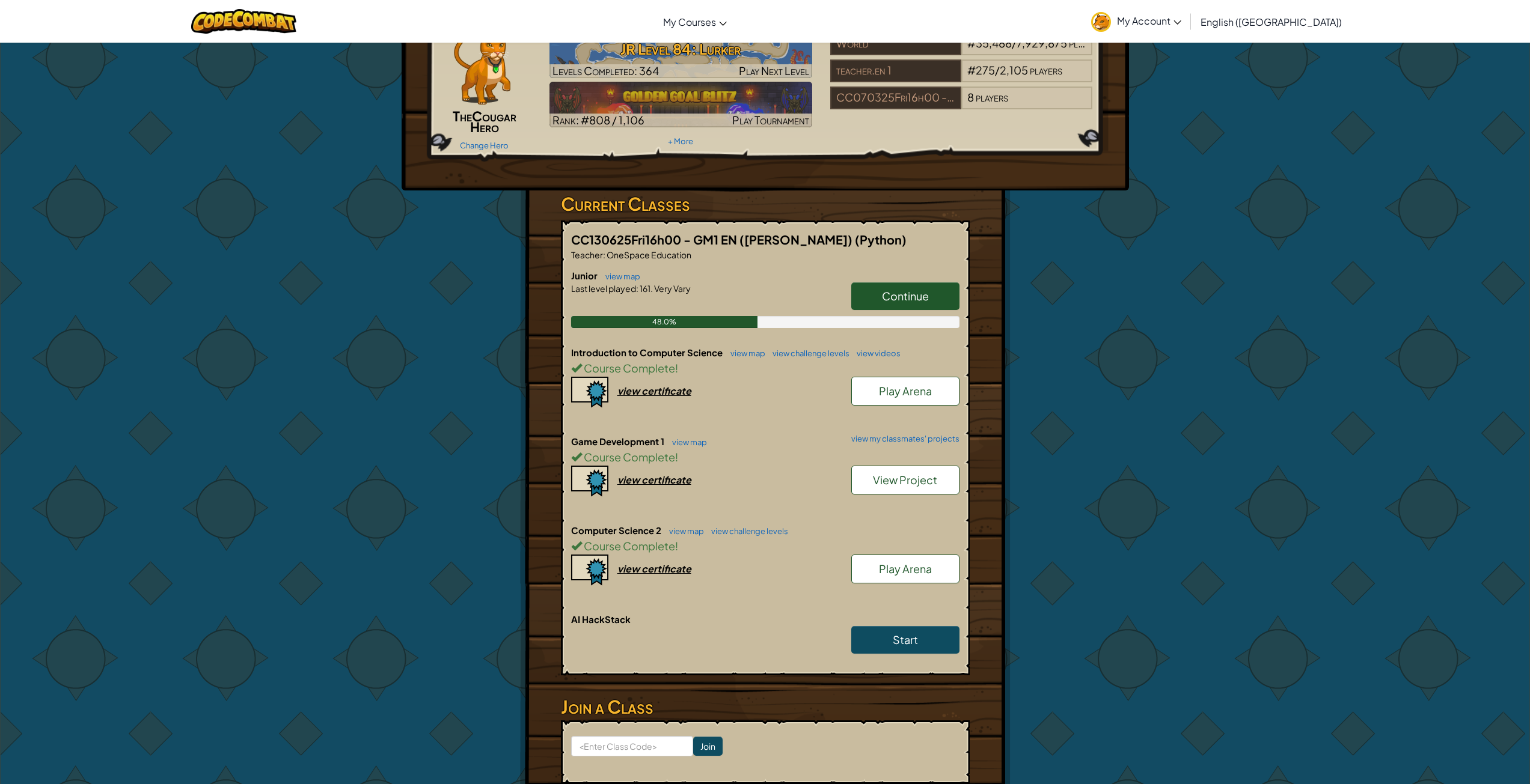
click at [920, 286] on link "Continue" at bounding box center [905, 296] width 108 height 28
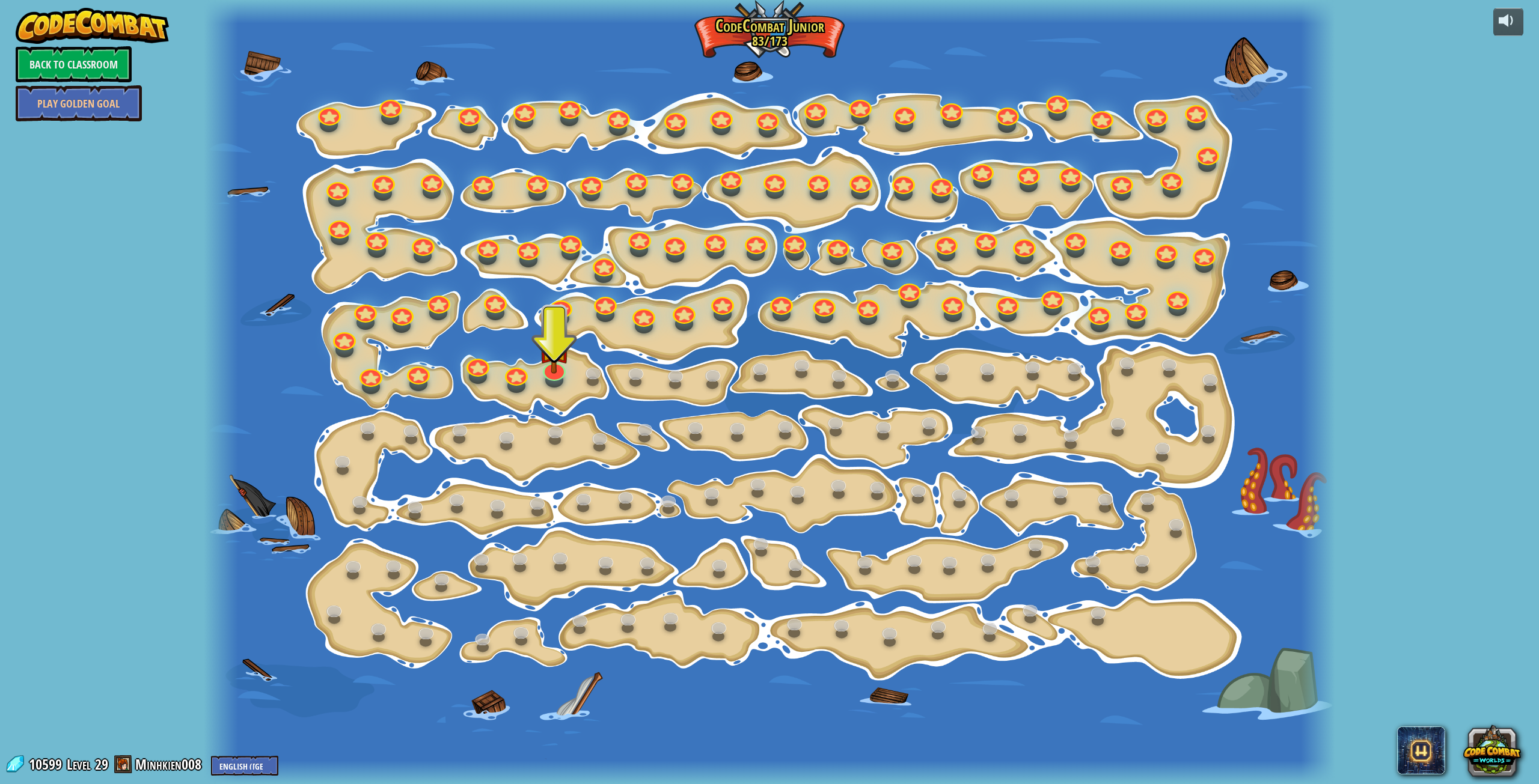
click at [577, 342] on div at bounding box center [769, 392] width 1131 height 784
click at [562, 355] on img at bounding box center [554, 332] width 32 height 74
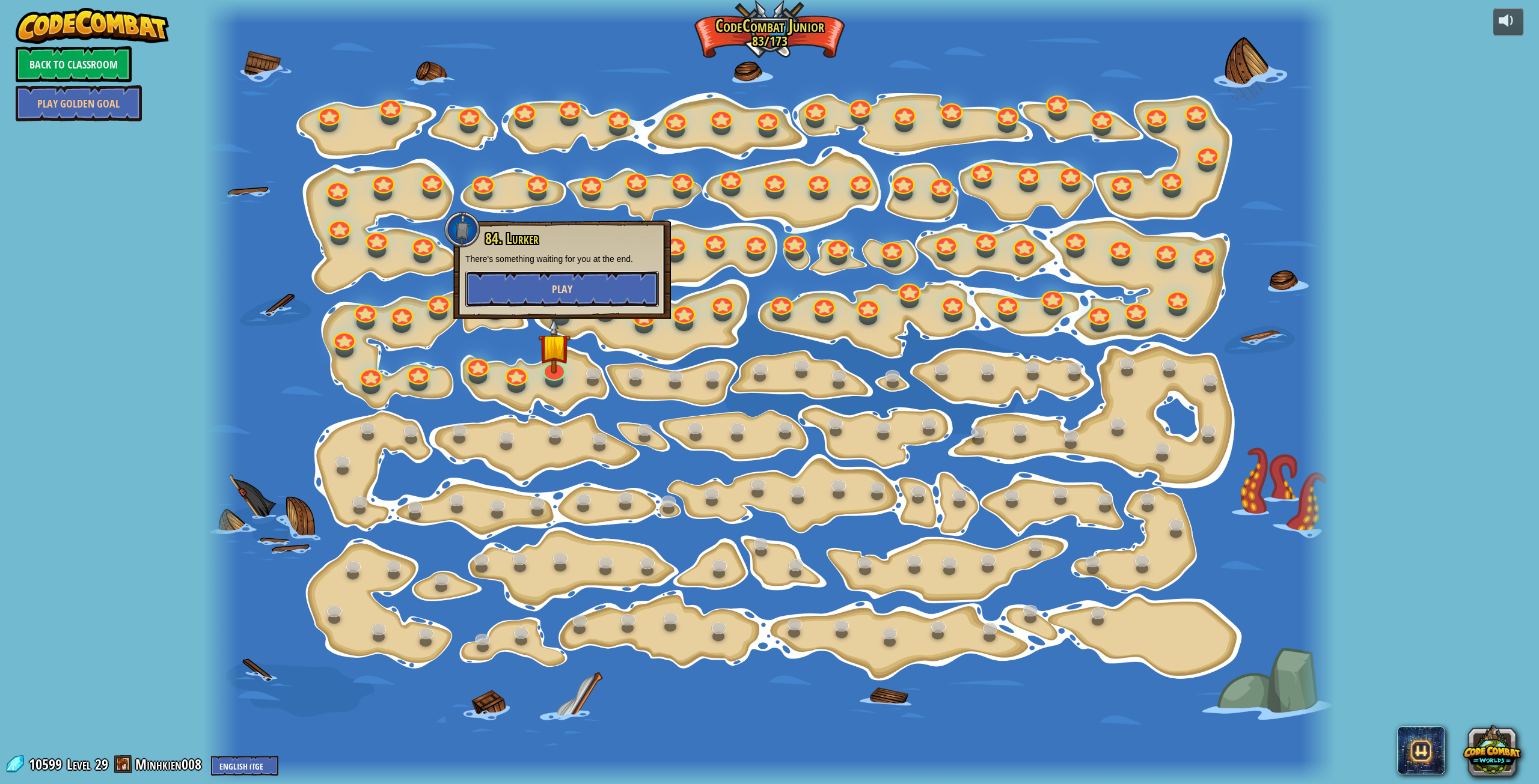
click at [564, 290] on span "Play" at bounding box center [562, 289] width 21 height 15
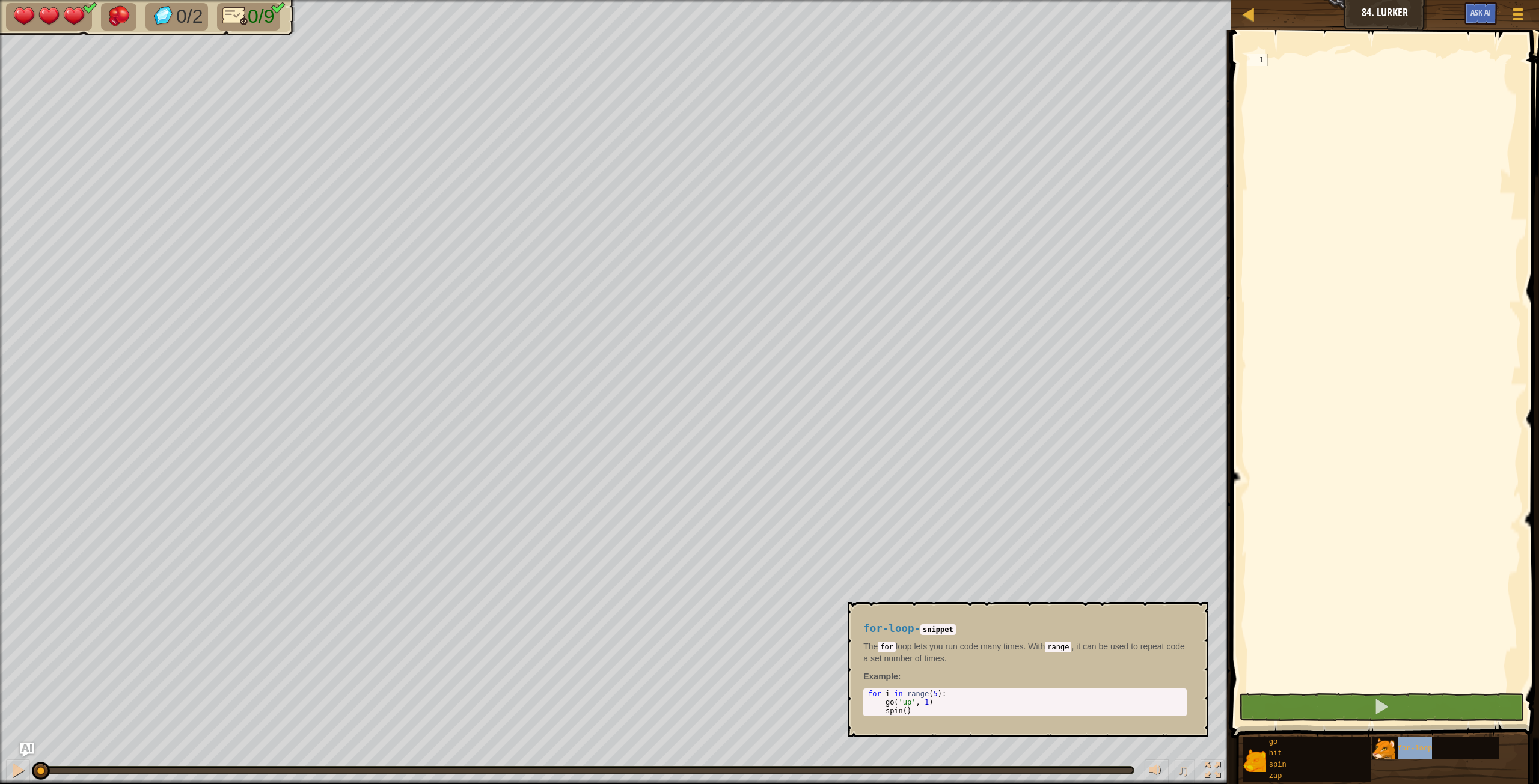
click at [923, 438] on div "for-loop" at bounding box center [1471, 748] width 154 height 23
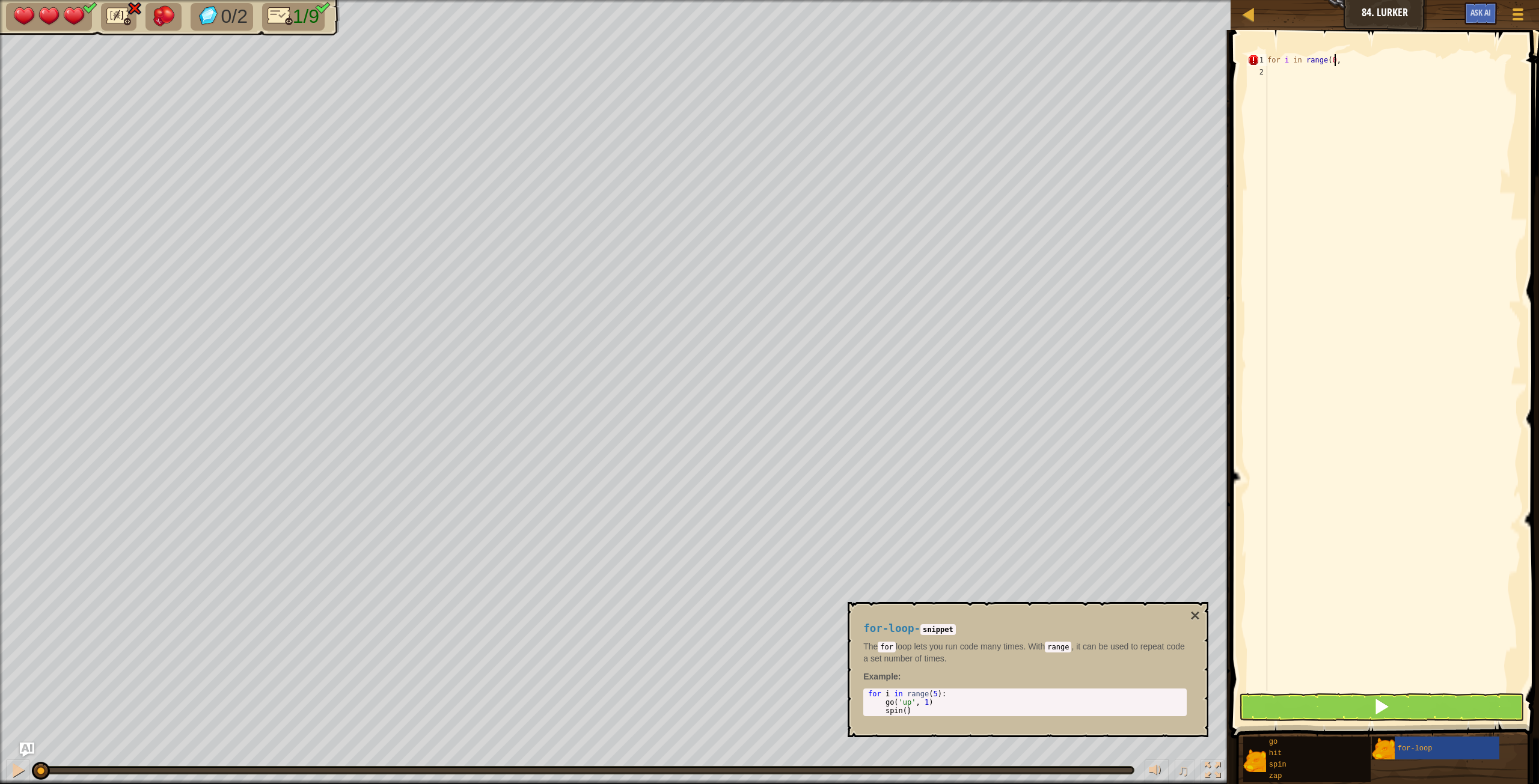
scroll to position [5, 5]
type textarea "for i in range(0,5):"
click at [923, 438] on button "×" at bounding box center [1195, 616] width 10 height 17
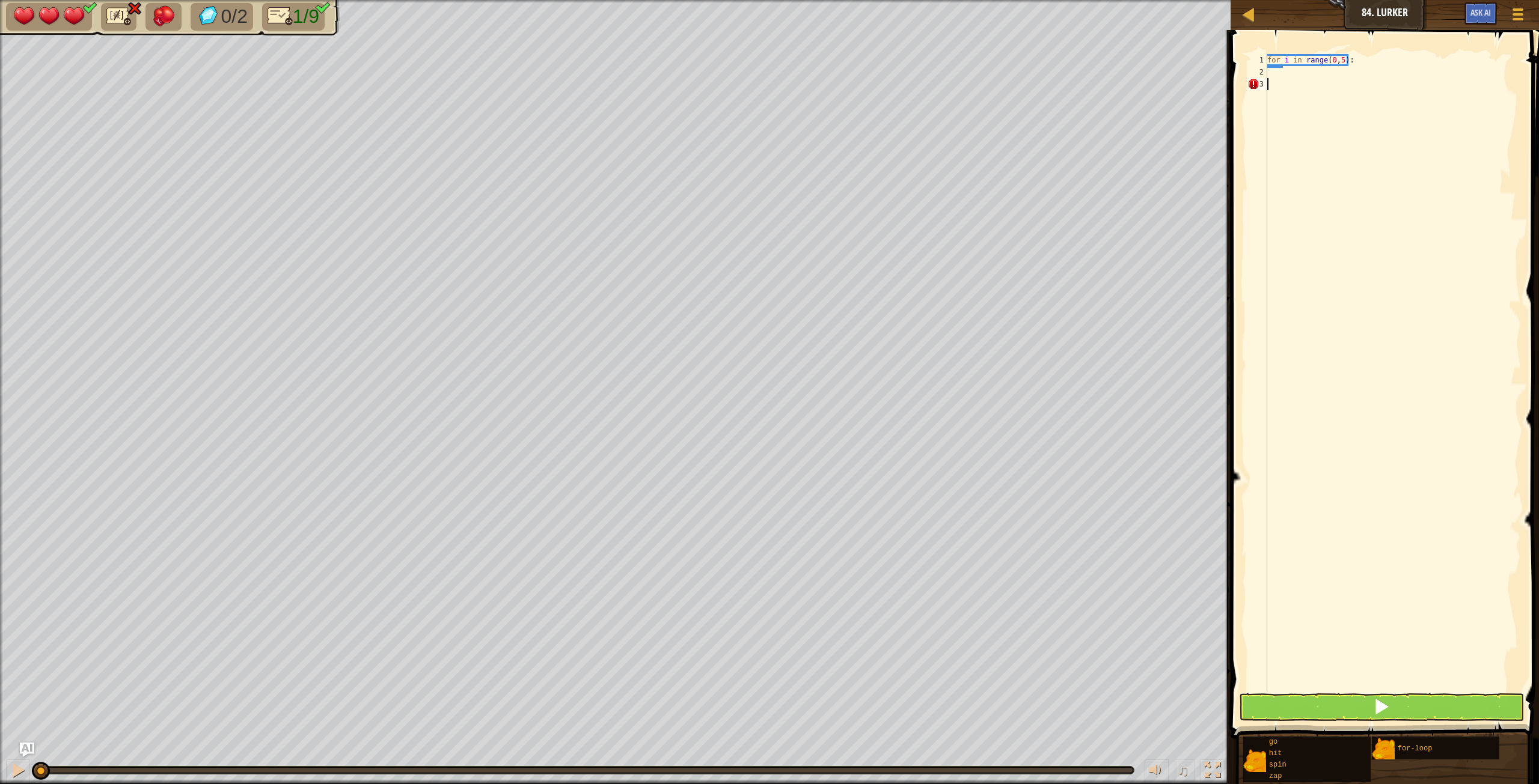
scroll to position [5, 0]
click at [923, 78] on div "for i in range ( 0 , 5 ) :" at bounding box center [1393, 384] width 256 height 661
click at [923, 72] on div "for i in range ( 0 , 5 ) :" at bounding box center [1393, 384] width 256 height 661
type textarea "go('right', 2)"
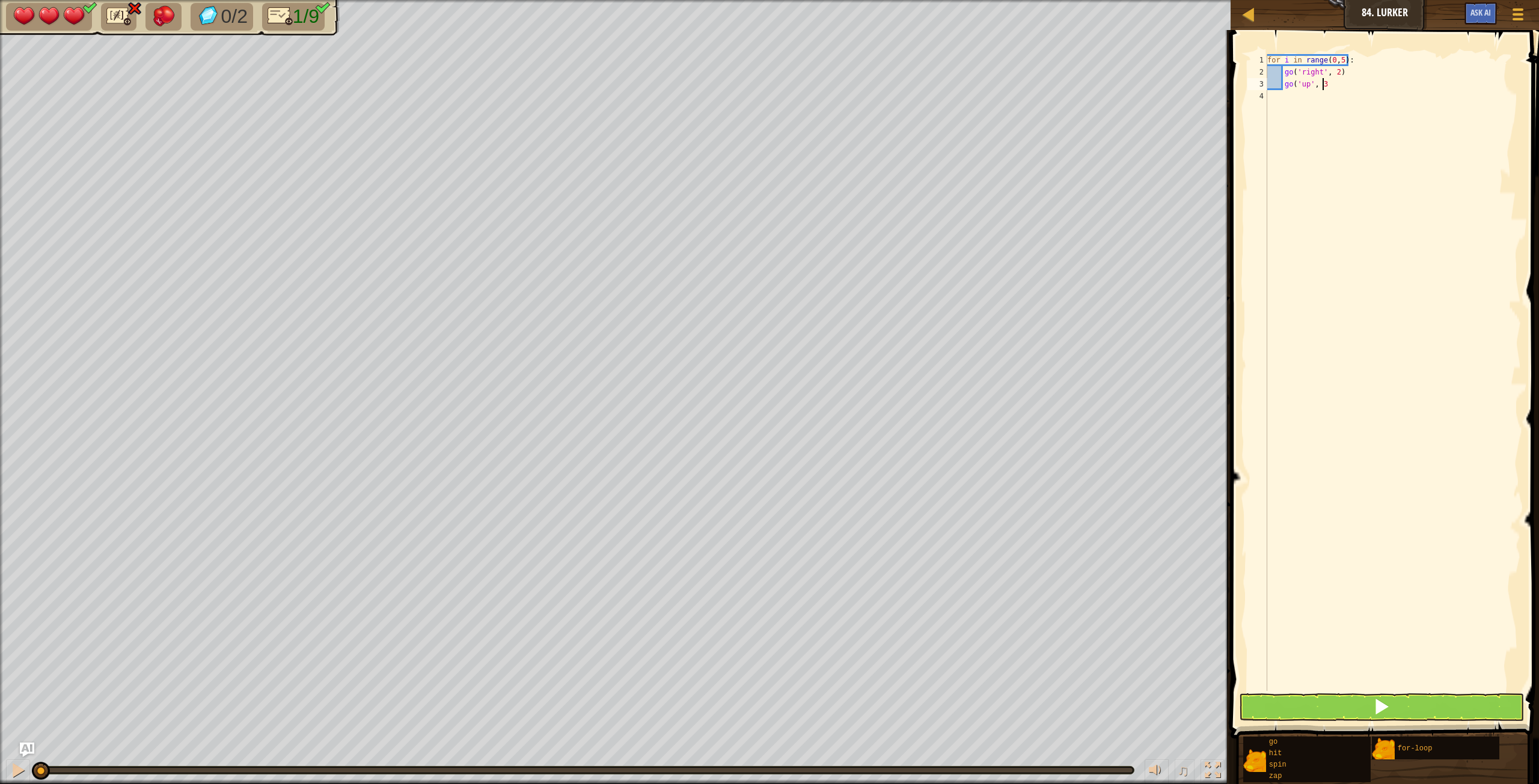
scroll to position [5, 4]
type textarea "go('up', 3)"
type textarea "go('right', 2)"
click at [923, 64] on div "for i in range ( 0 , 5 ) : go ( 'right' , 2 ) go ( 'up' , 3 ) go ( 'right' , 2 …" at bounding box center [1393, 384] width 256 height 661
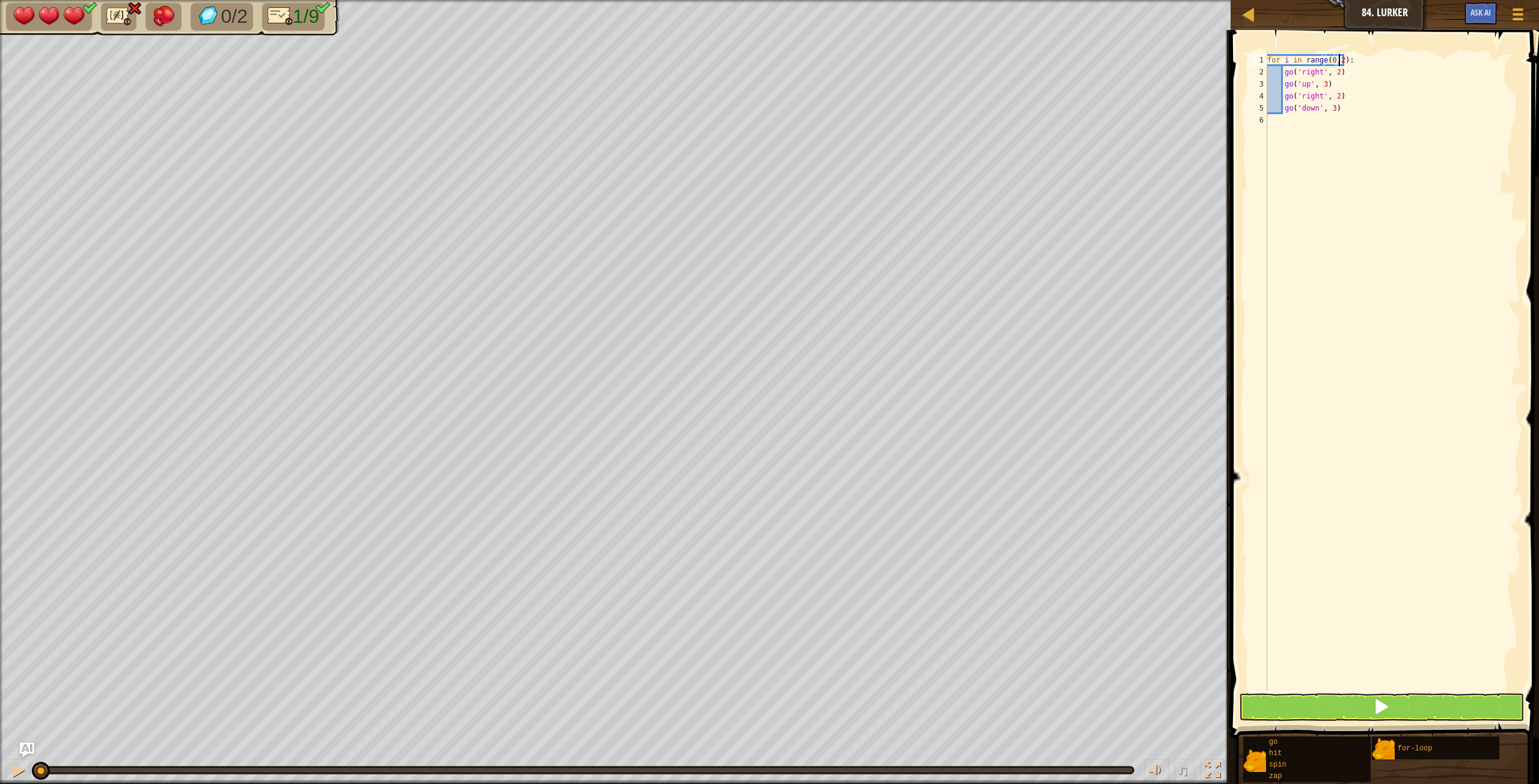
scroll to position [5, 6]
click at [923, 106] on div "for i in range ( 0 , 2 ) : go ( 'right' , 2 ) go ( 'up' , 3 ) go ( 'right' , 2 …" at bounding box center [1393, 384] width 256 height 661
type textarea "go('down', 3)"
type textarea "hit('down')"
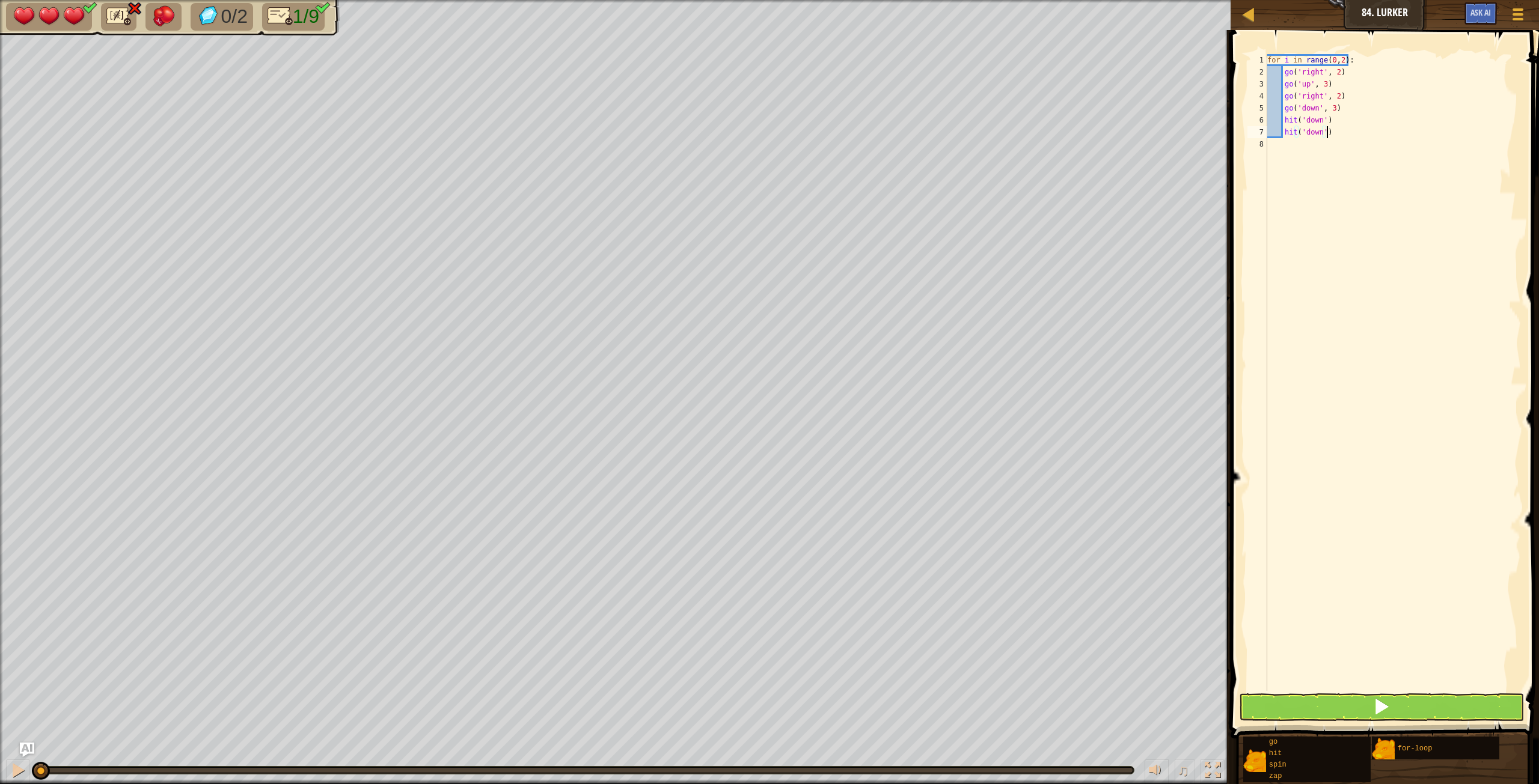
type textarea "hit('down')"
click at [923, 438] on button at bounding box center [1382, 707] width 285 height 28
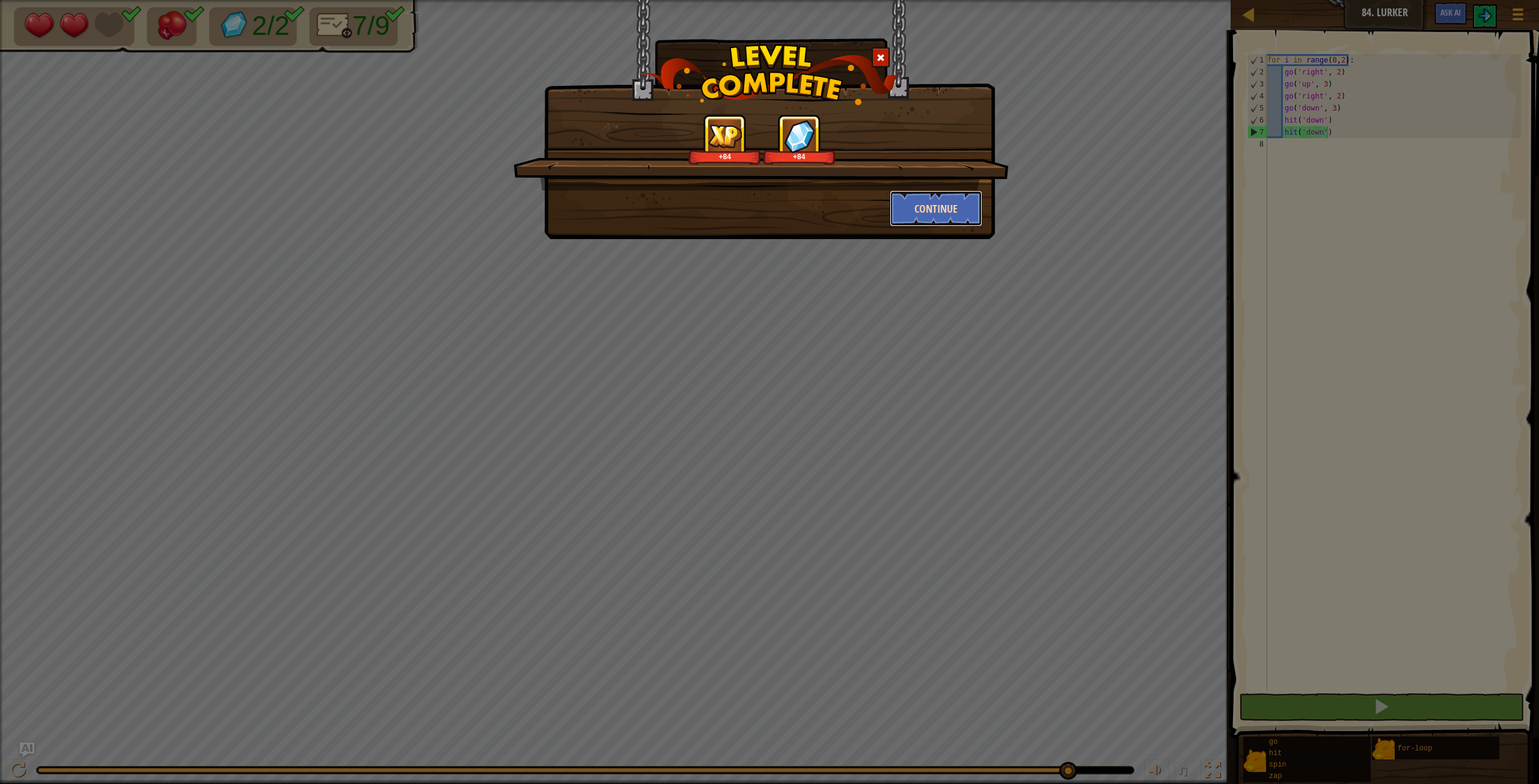
click at [916, 202] on button "Continue" at bounding box center [936, 209] width 93 height 36
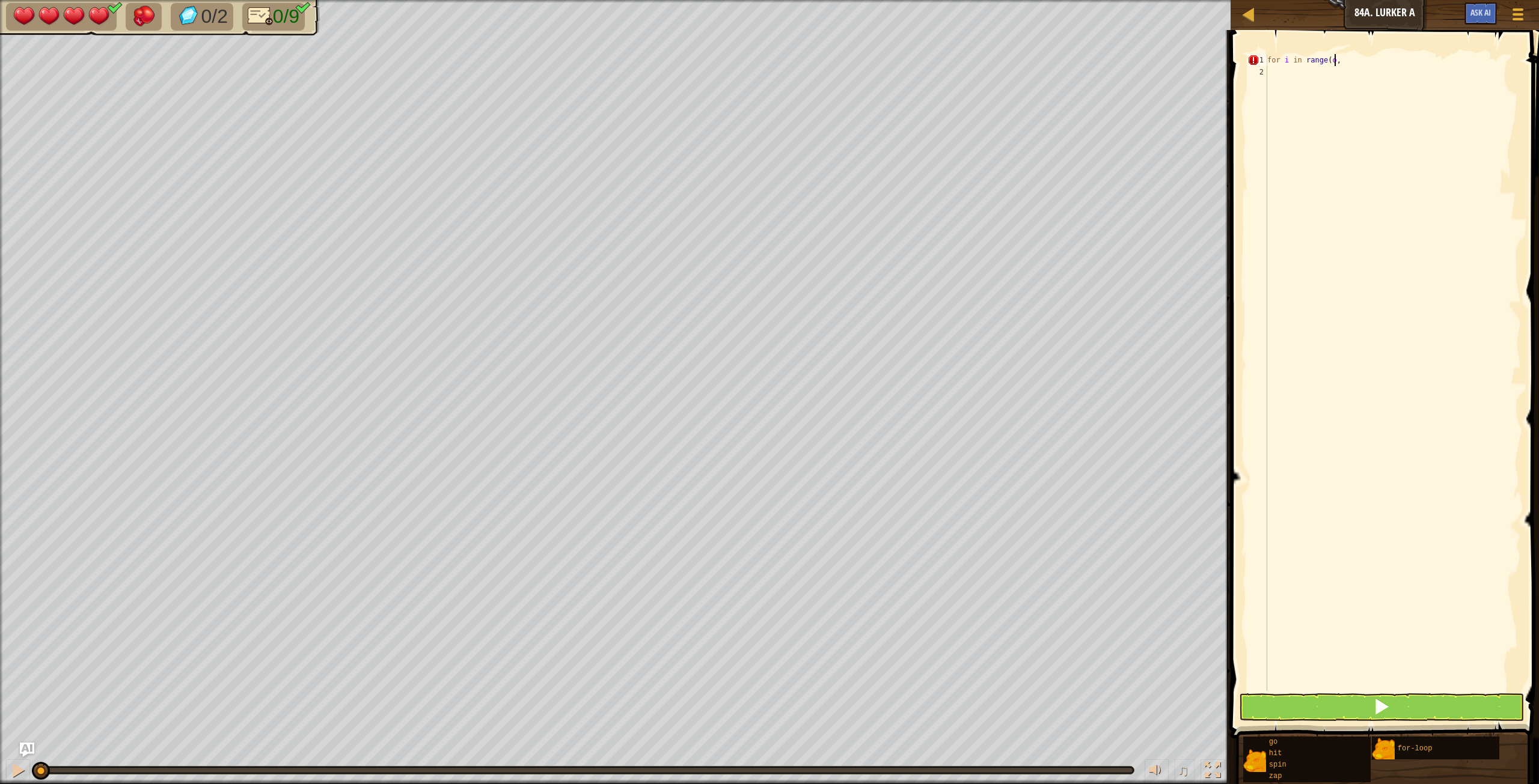
scroll to position [5, 5]
click at [923, 64] on div "for i in range ( o , 3 )" at bounding box center [1393, 384] width 256 height 661
click at [923, 62] on div "for i in range ( 0 , 3 )" at bounding box center [1393, 384] width 256 height 661
type textarea "f"
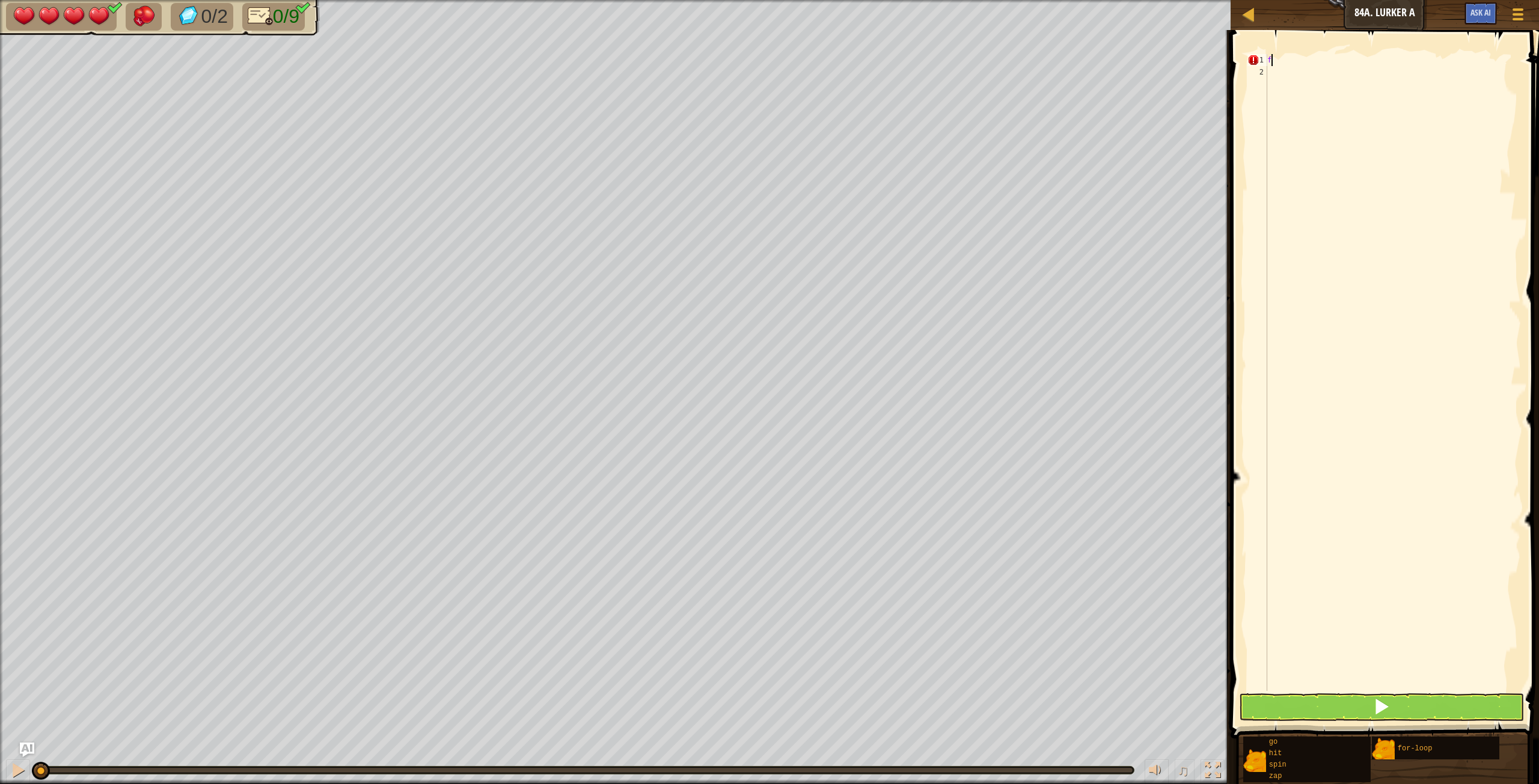
scroll to position [5, 0]
click at [923, 11] on div at bounding box center [1248, 14] width 15 height 15
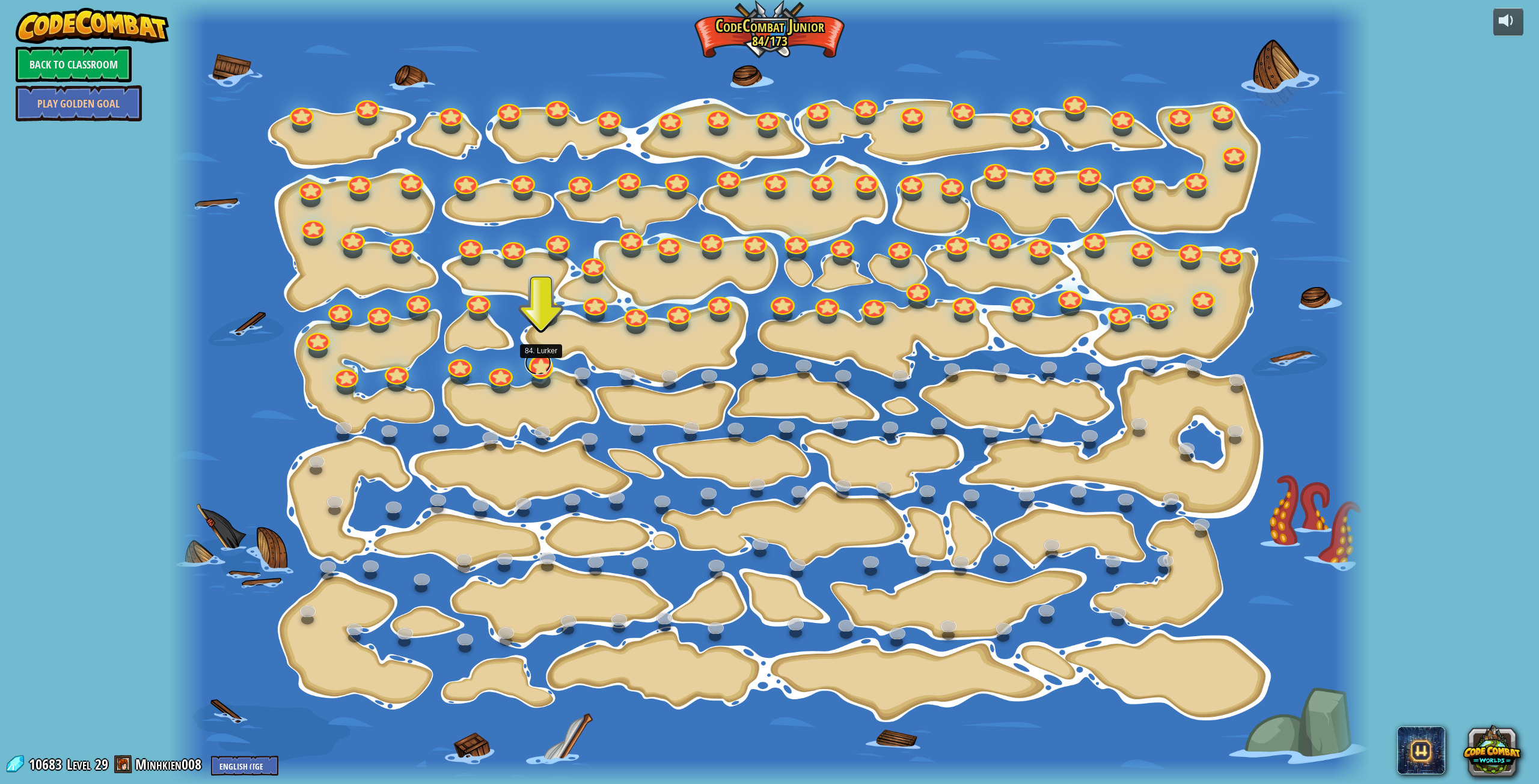
click at [539, 359] on link at bounding box center [538, 363] width 27 height 24
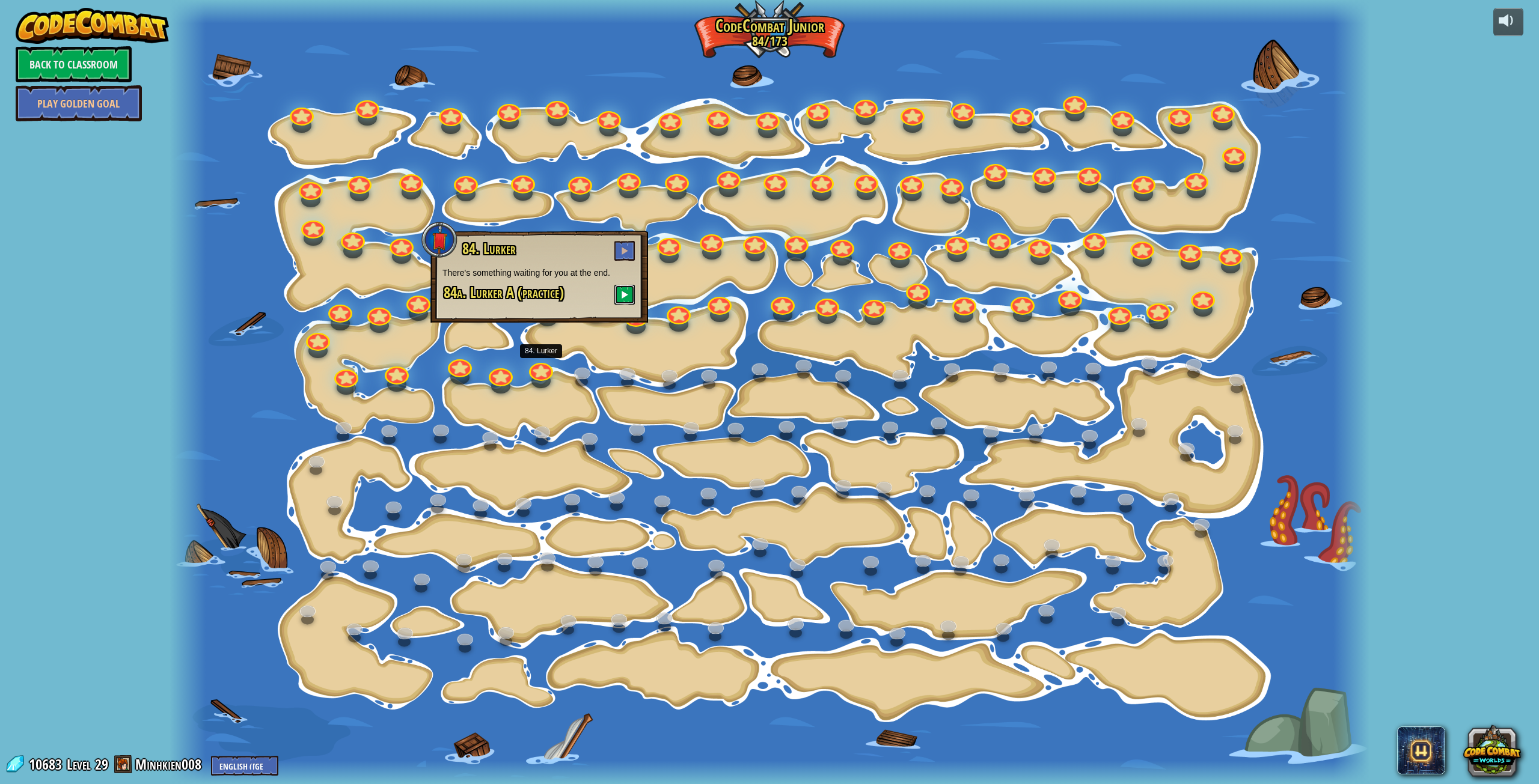
click at [623, 298] on span at bounding box center [624, 294] width 8 height 8
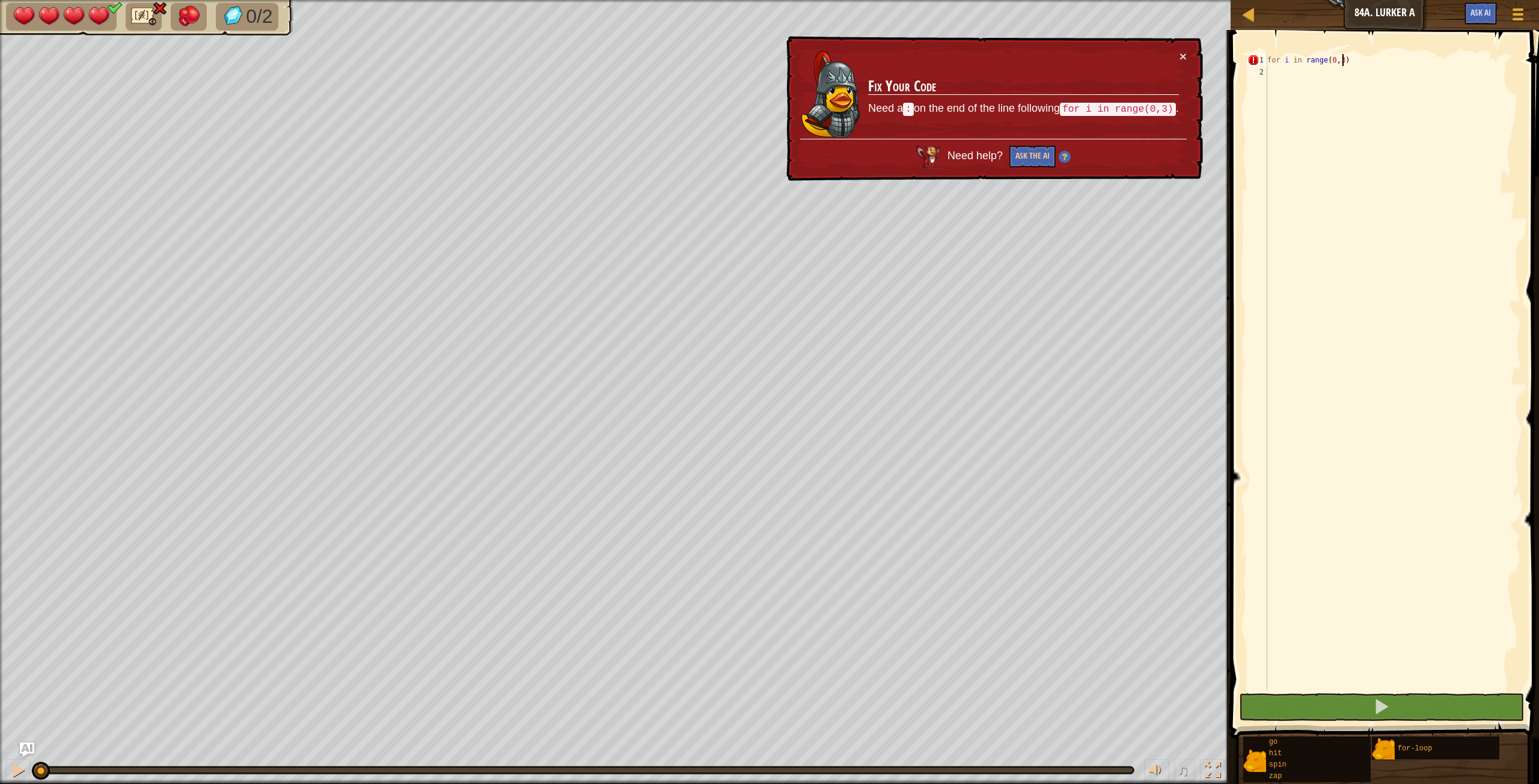
click at [923, 55] on div "for i in range ( 0 , 3 )" at bounding box center [1393, 384] width 256 height 661
type textarea "for i in range(0,3):"
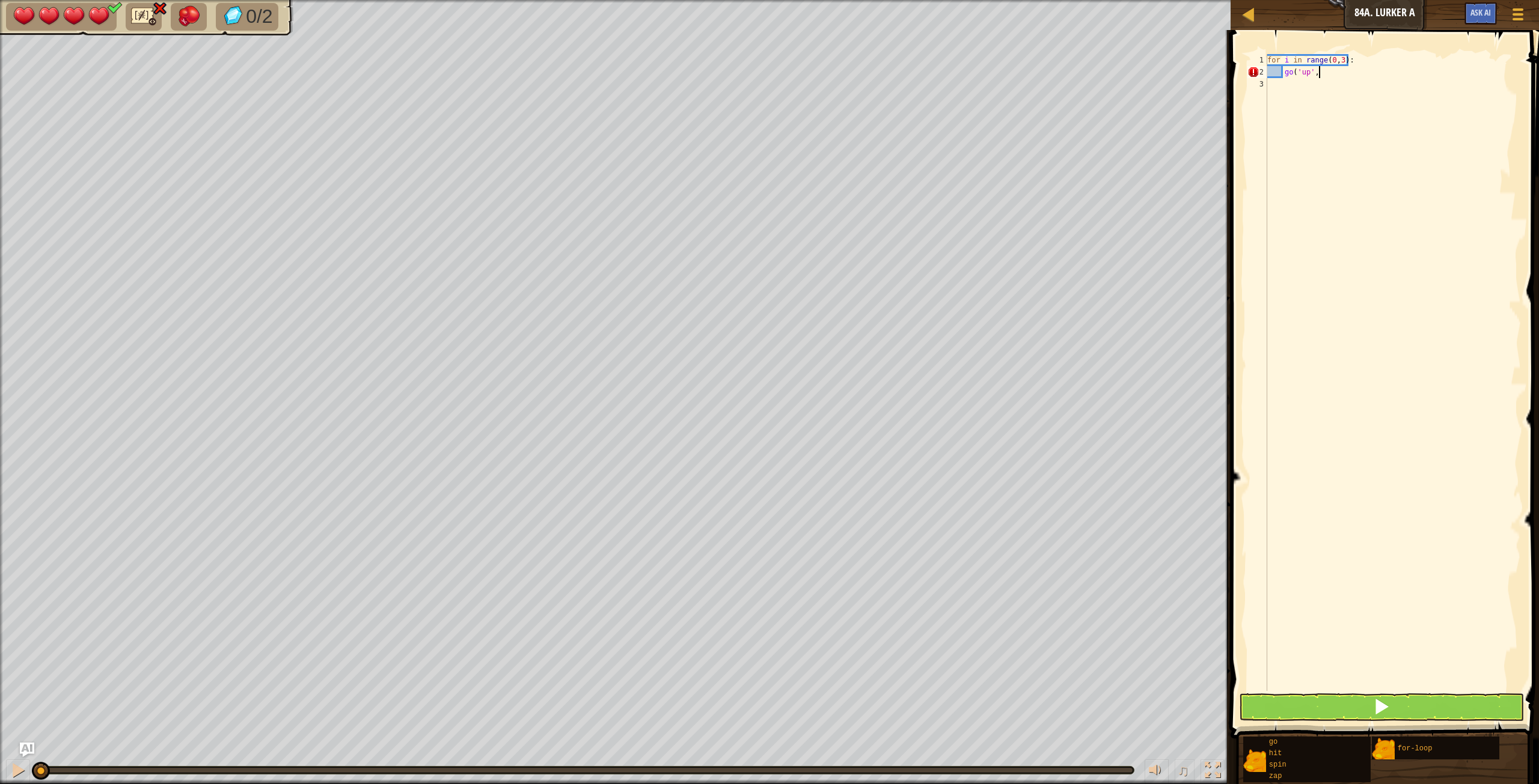
scroll to position [5, 4]
type textarea "go('up', 2)"
type textarea "go('right', 3)"
type textarea "go('up', 2)"
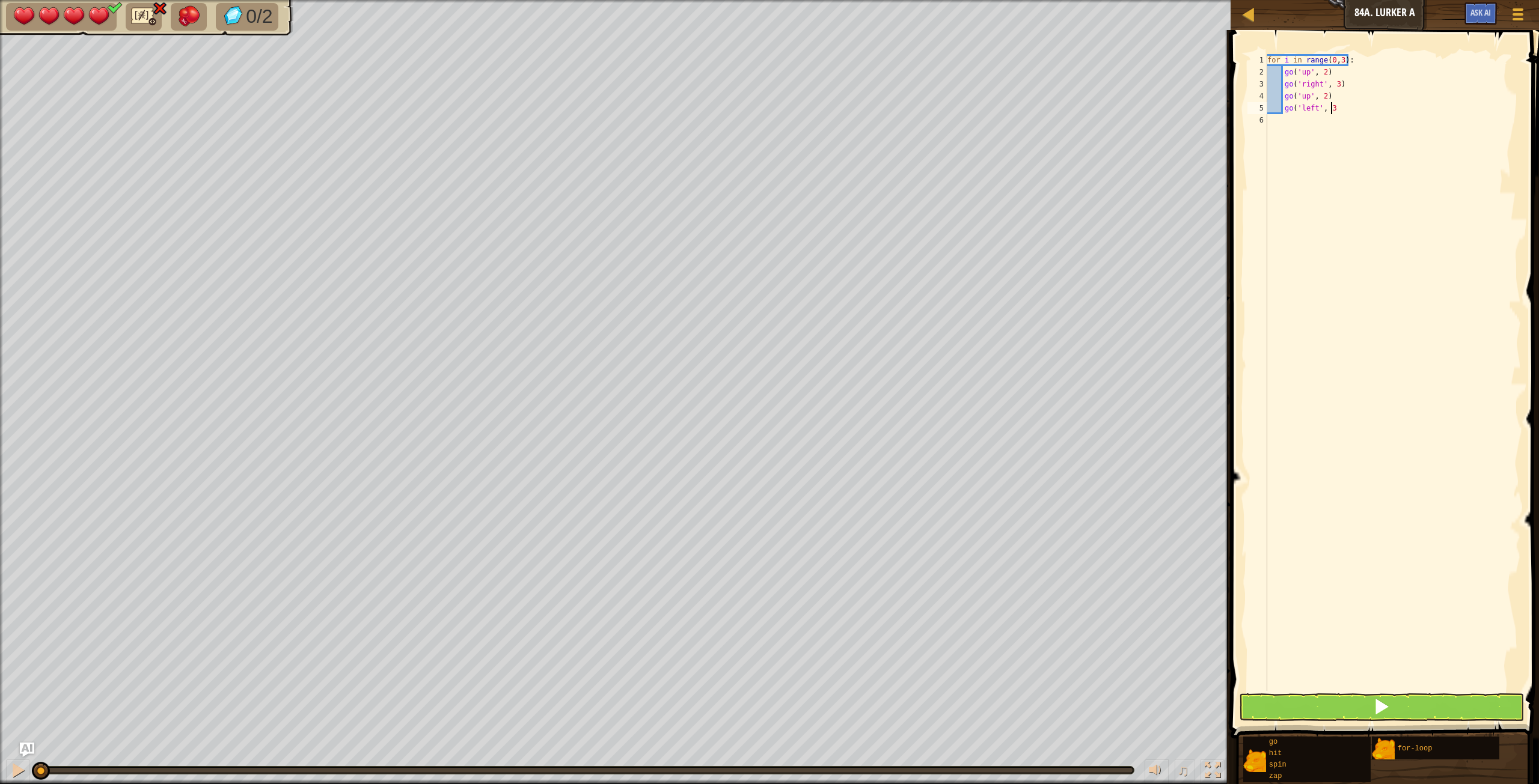
type textarea "go('left', 3)"
click at [923, 438] on div "for i in range ( 0 , 3 ) : go ( 'up' , 2 ) go ( 'right' , 3 ) go ( 'up' , 2 ) g…" at bounding box center [1393, 384] width 256 height 661
click at [923, 438] on button at bounding box center [1382, 707] width 285 height 28
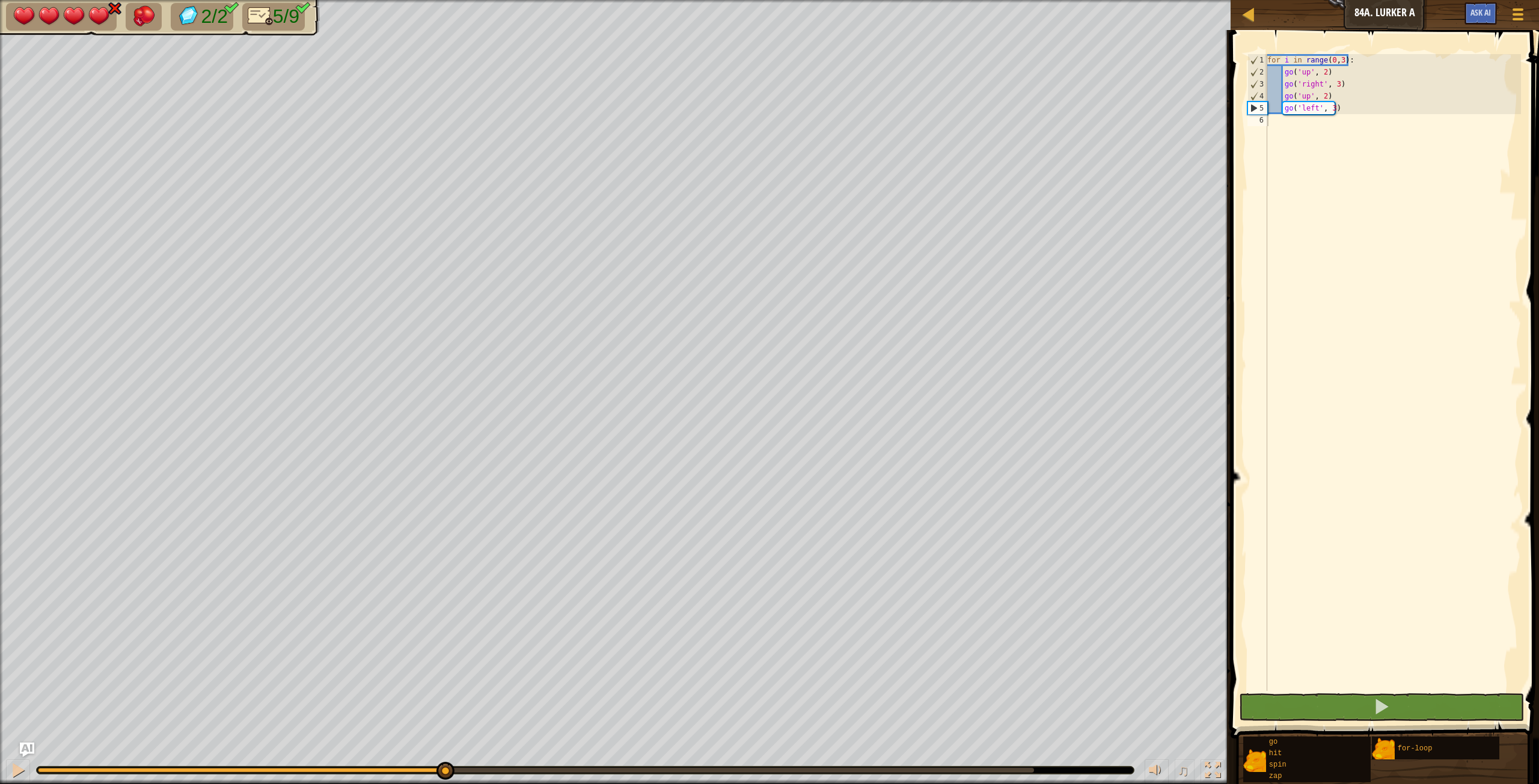
type textarea "go('left', 3)"
click at [923, 113] on div "for i in range ( 0 , 3 ) : go ( 'up' , 2 ) go ( 'right' , 3 ) go ( 'up' , 2 ) g…" at bounding box center [1393, 384] width 256 height 661
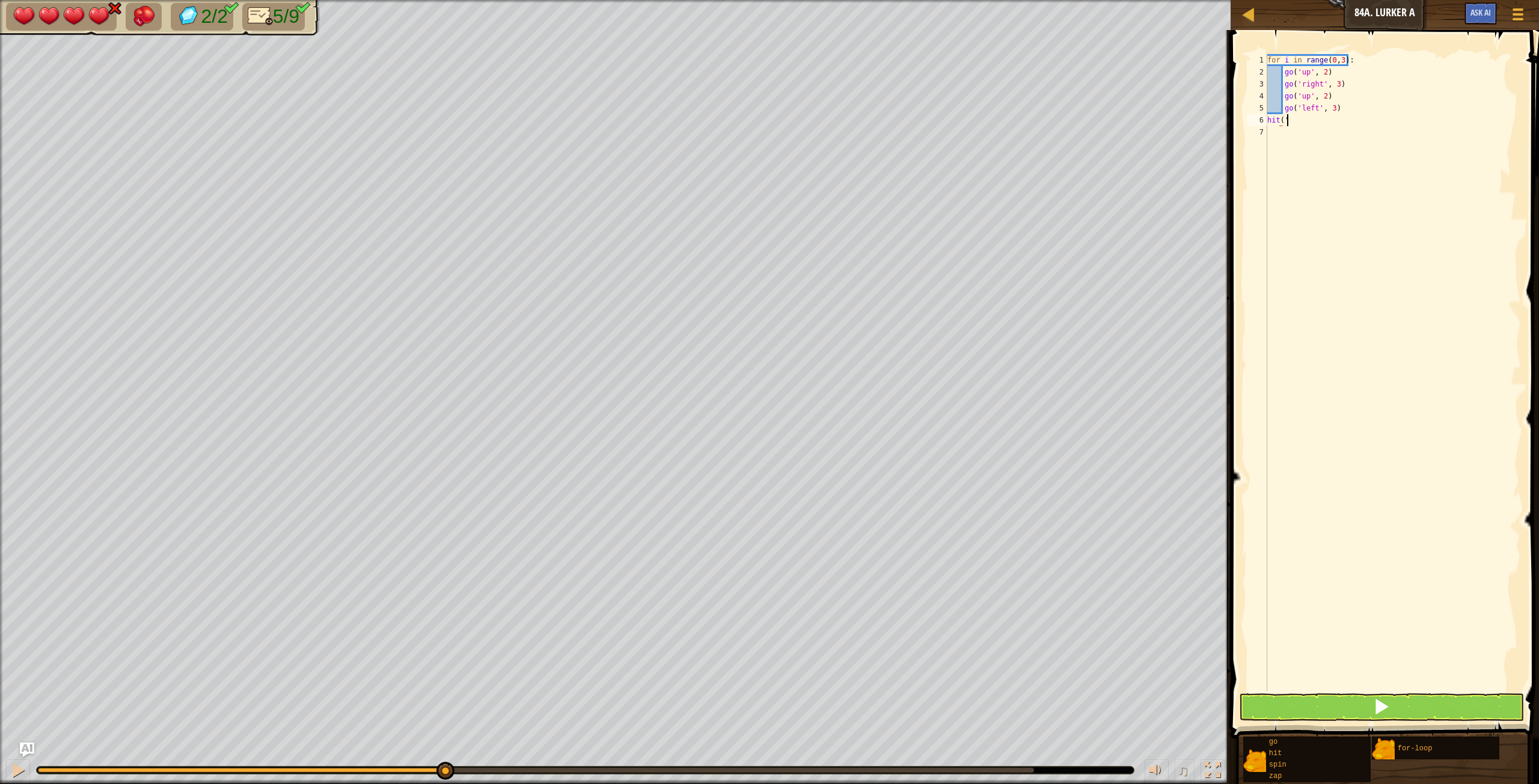
scroll to position [5, 1]
type textarea "hit('up')"
click at [923, 438] on span at bounding box center [1382, 707] width 17 height 17
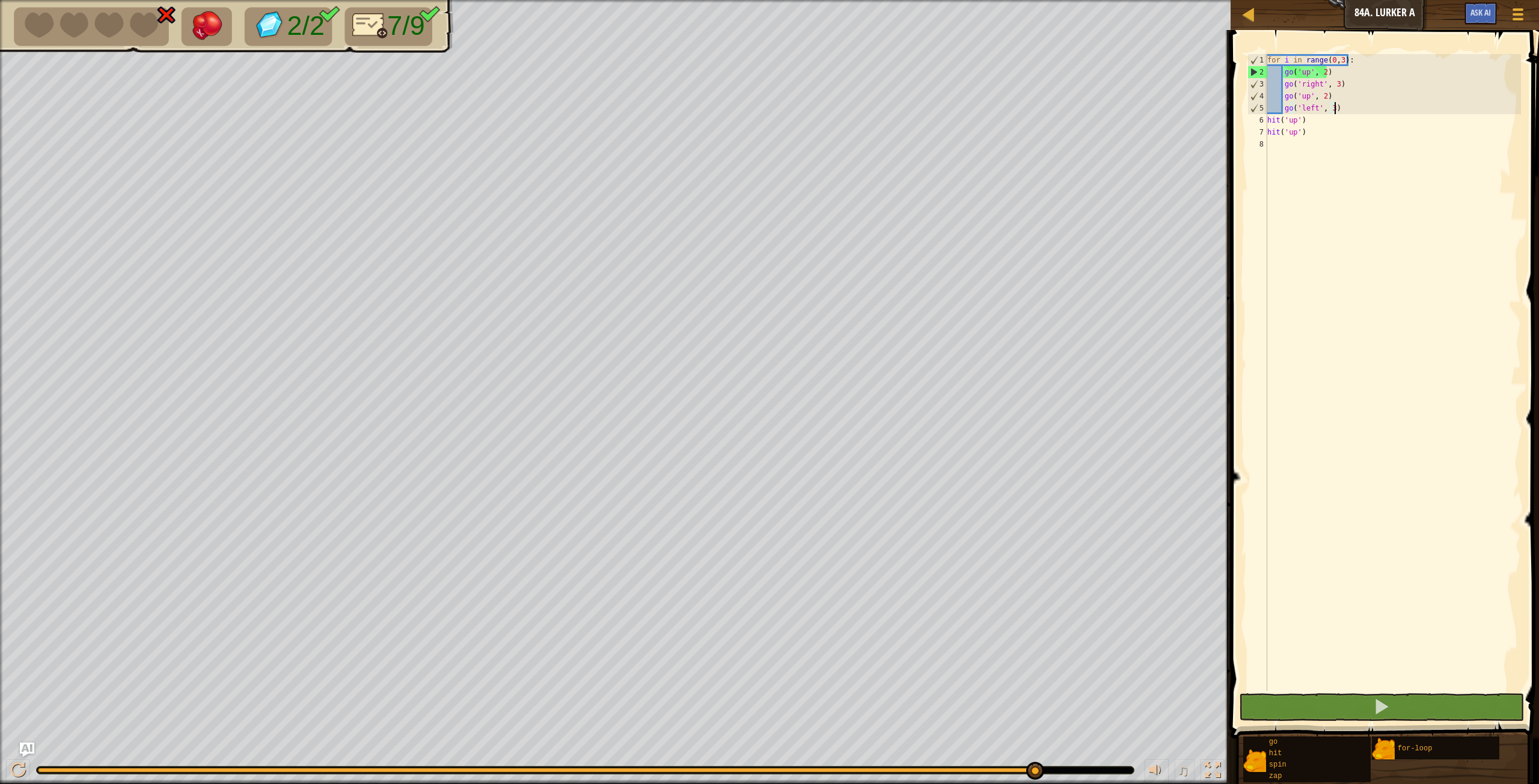
click at [923, 111] on div "for i in range ( 0 , 3 ) : go ( 'up' , 2 ) go ( 'right' , 3 ) go ( 'up' , 2 ) g…" at bounding box center [1393, 384] width 256 height 661
type textarea "go('left', 3)"
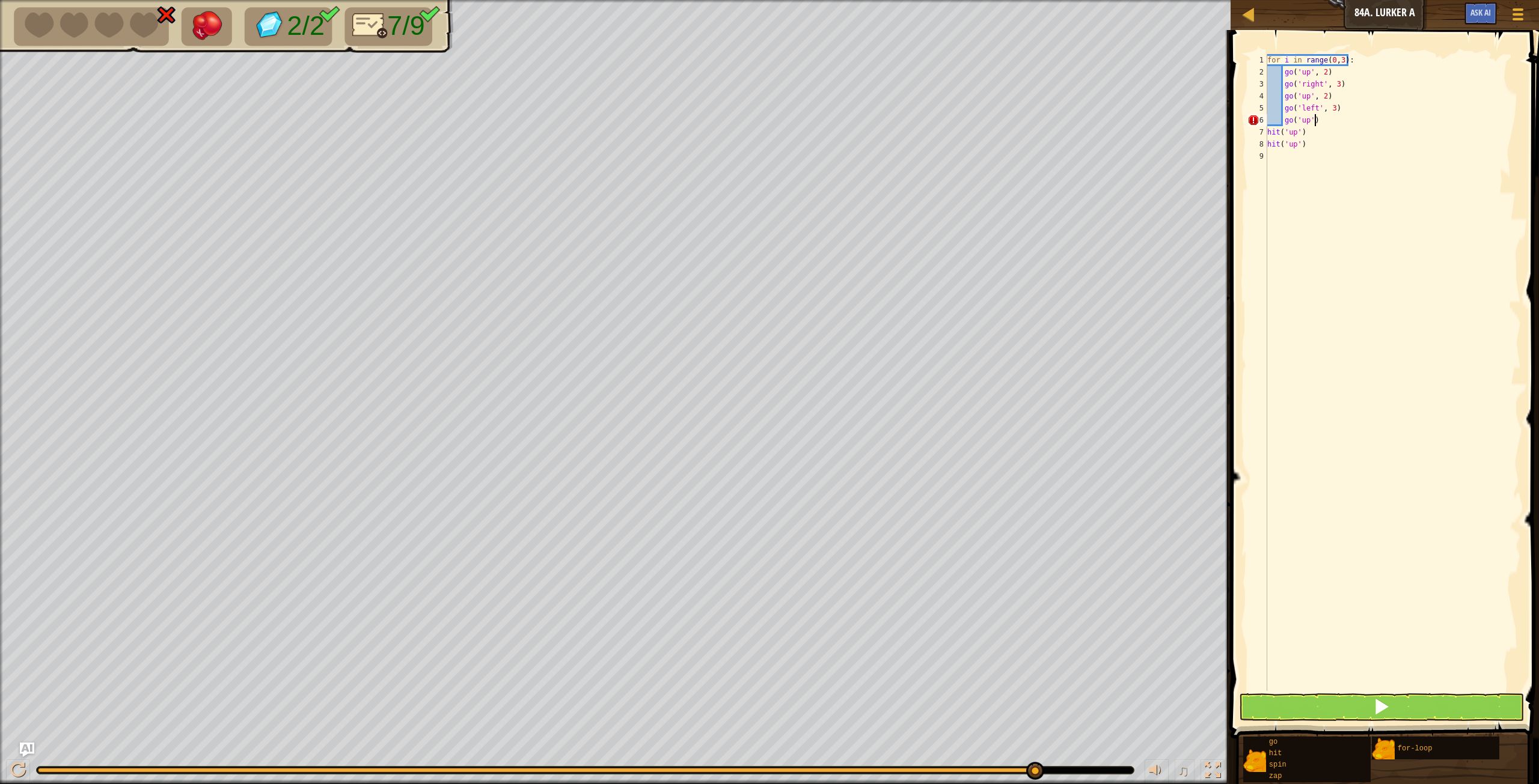
scroll to position [5, 4]
type textarea "g"
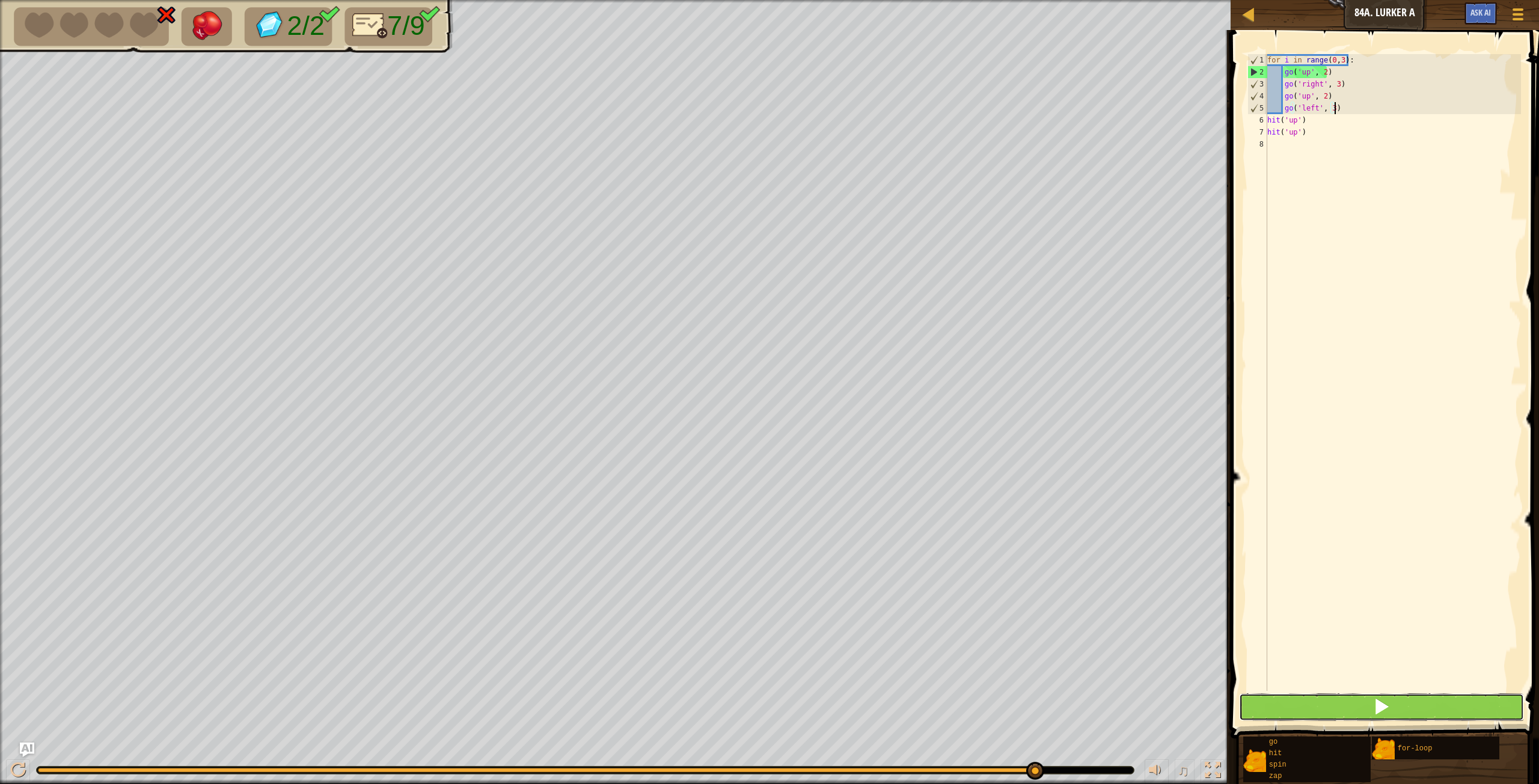
click at [923, 438] on span at bounding box center [1382, 707] width 17 height 17
click at [923, 60] on div "for i in range ( 0 , 3 ) : go ( 'up' , 2 ) go ( 'right' , 3 ) go ( 'up' , 2 ) g…" at bounding box center [1393, 384] width 256 height 661
type textarea "for i in range(0,2):"
click at [923, 438] on span at bounding box center [1382, 707] width 17 height 17
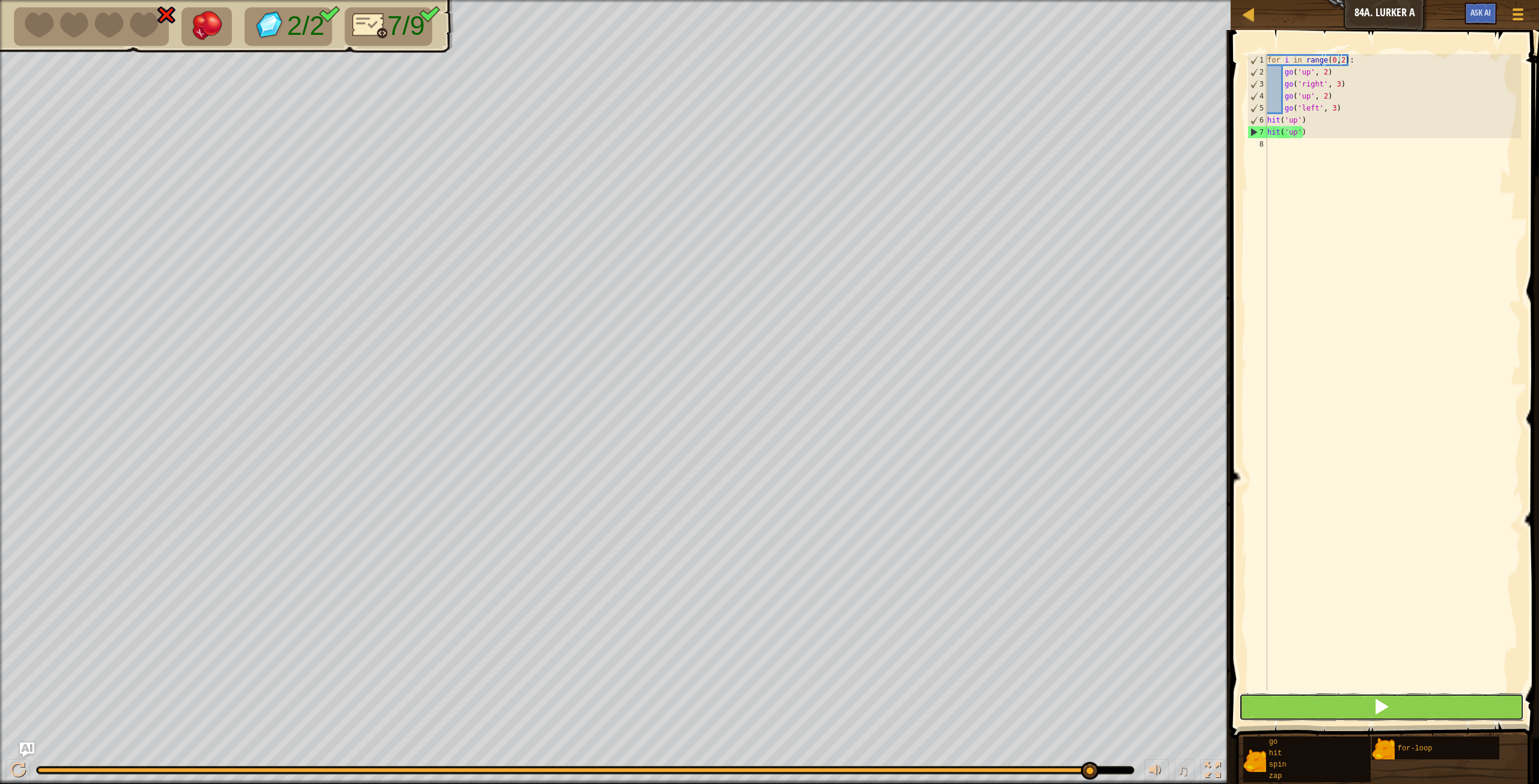
click at [923, 438] on span at bounding box center [1382, 707] width 17 height 17
click at [923, 148] on div "for i in range ( 0 , 2 ) : go ( 'up' , 2 ) go ( 'right' , 3 ) go ( 'up' , 2 ) g…" at bounding box center [1393, 384] width 256 height 661
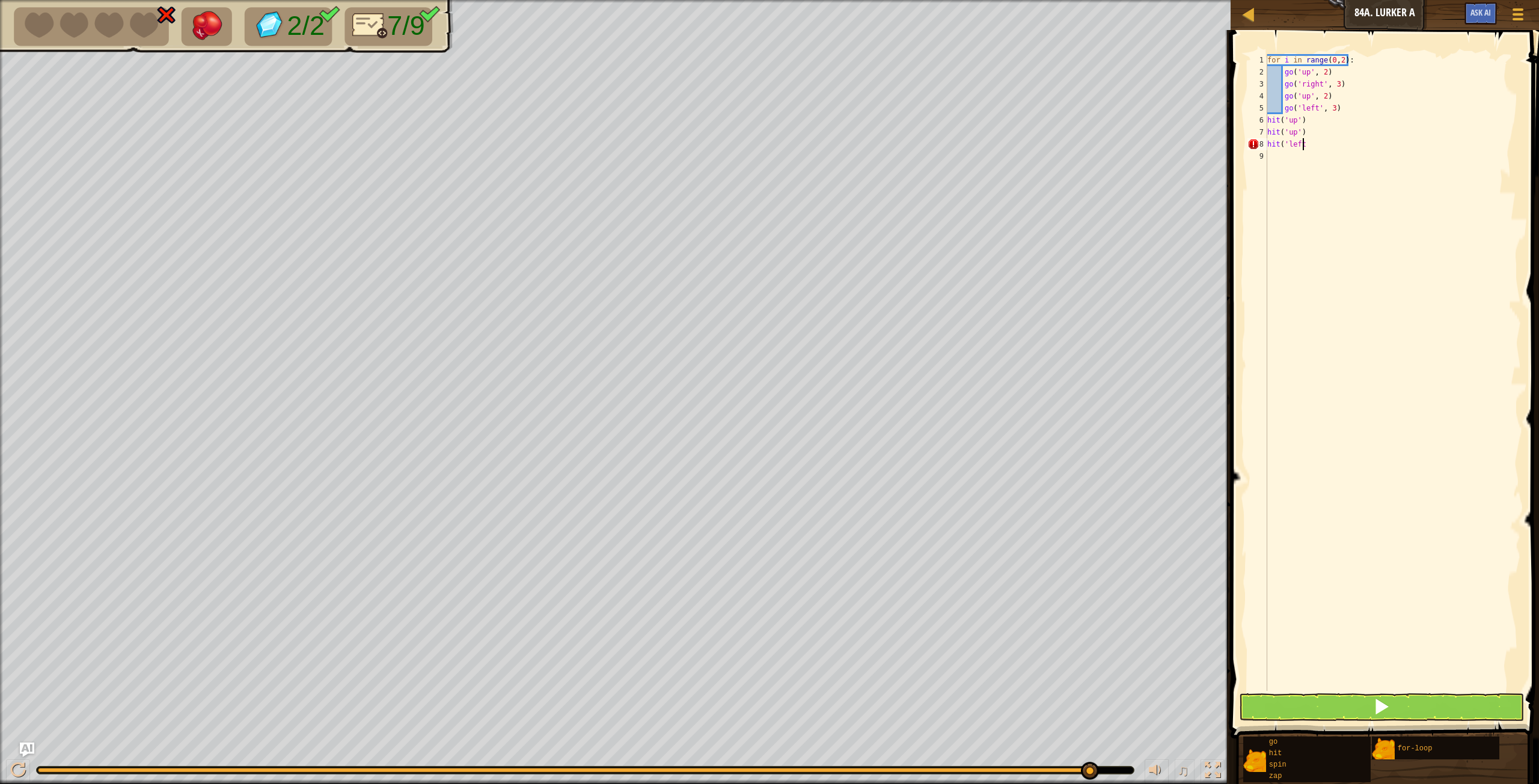
scroll to position [5, 3]
type textarea "hit('left')"
click at [923, 170] on div "for i in range ( 0 , 2 ) : go ( 'up' , 2 ) go ( 'right' , 3 ) go ( 'up' , 2 ) g…" at bounding box center [1393, 384] width 256 height 661
click at [923, 119] on div "for i in range ( 0 , 2 ) : go ( 'up' , 2 ) go ( 'right' , 3 ) go ( 'up' , 2 ) g…" at bounding box center [1394, 384] width 253 height 661
click at [923, 133] on div "for i in range ( 0 , 2 ) : go ( 'up' , 2 ) go ( 'right' , 3 ) go ( 'up' , 2 ) g…" at bounding box center [1394, 384] width 253 height 661
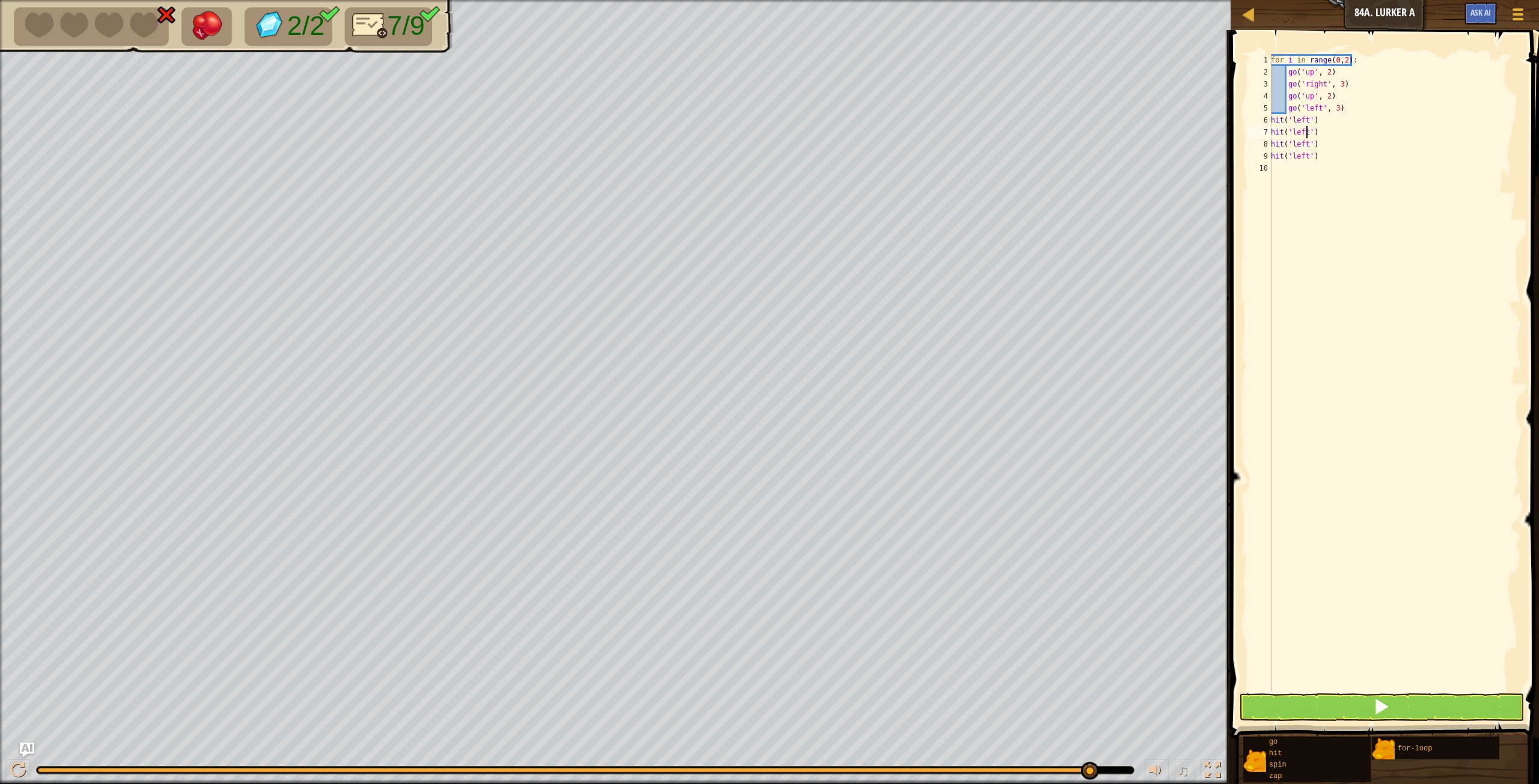
type textarea "hit('left')"
click at [923, 438] on span at bounding box center [1385, 367] width 318 height 744
click at [923, 438] on button at bounding box center [1382, 707] width 285 height 28
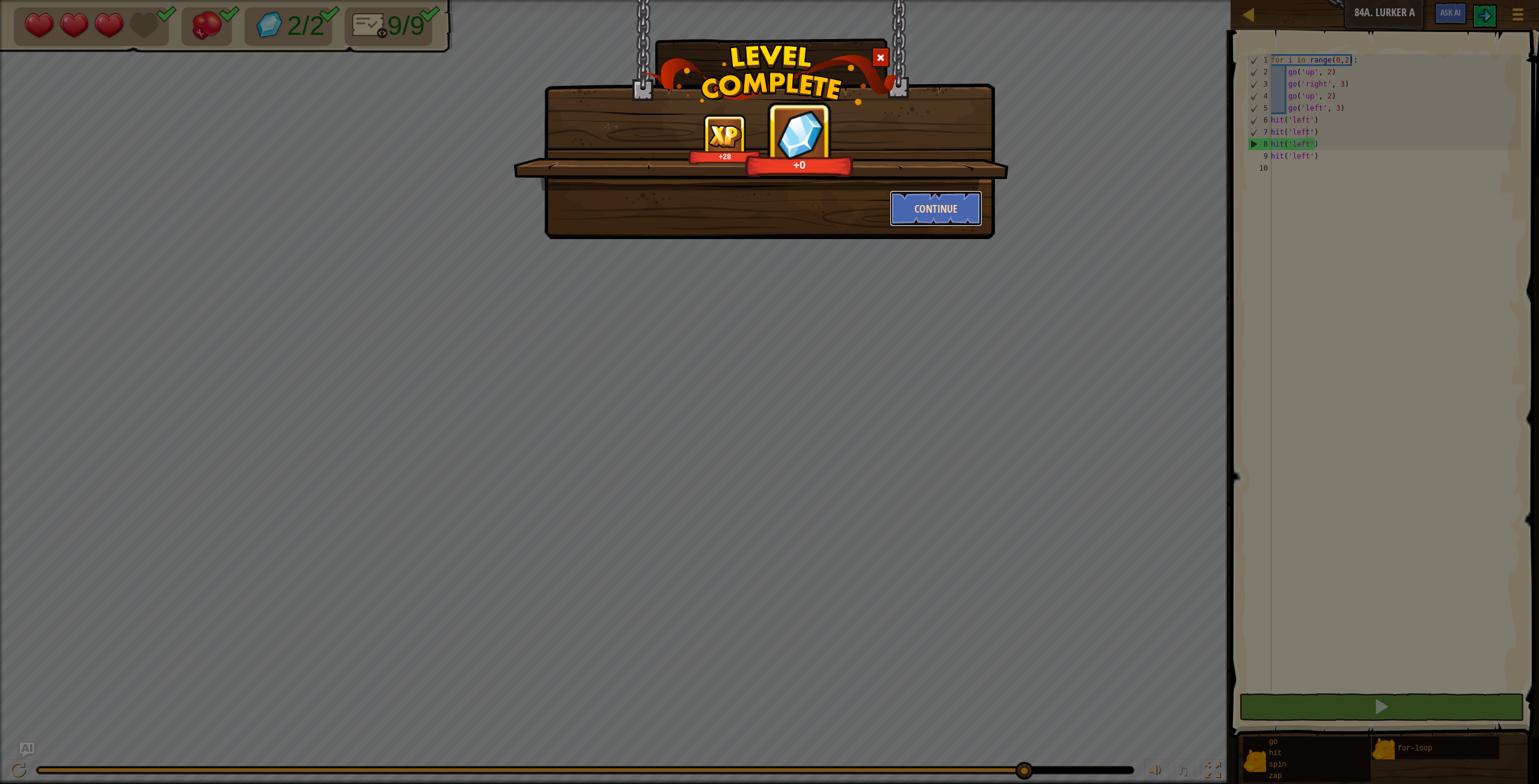
click at [923, 214] on button "Continue" at bounding box center [936, 209] width 93 height 36
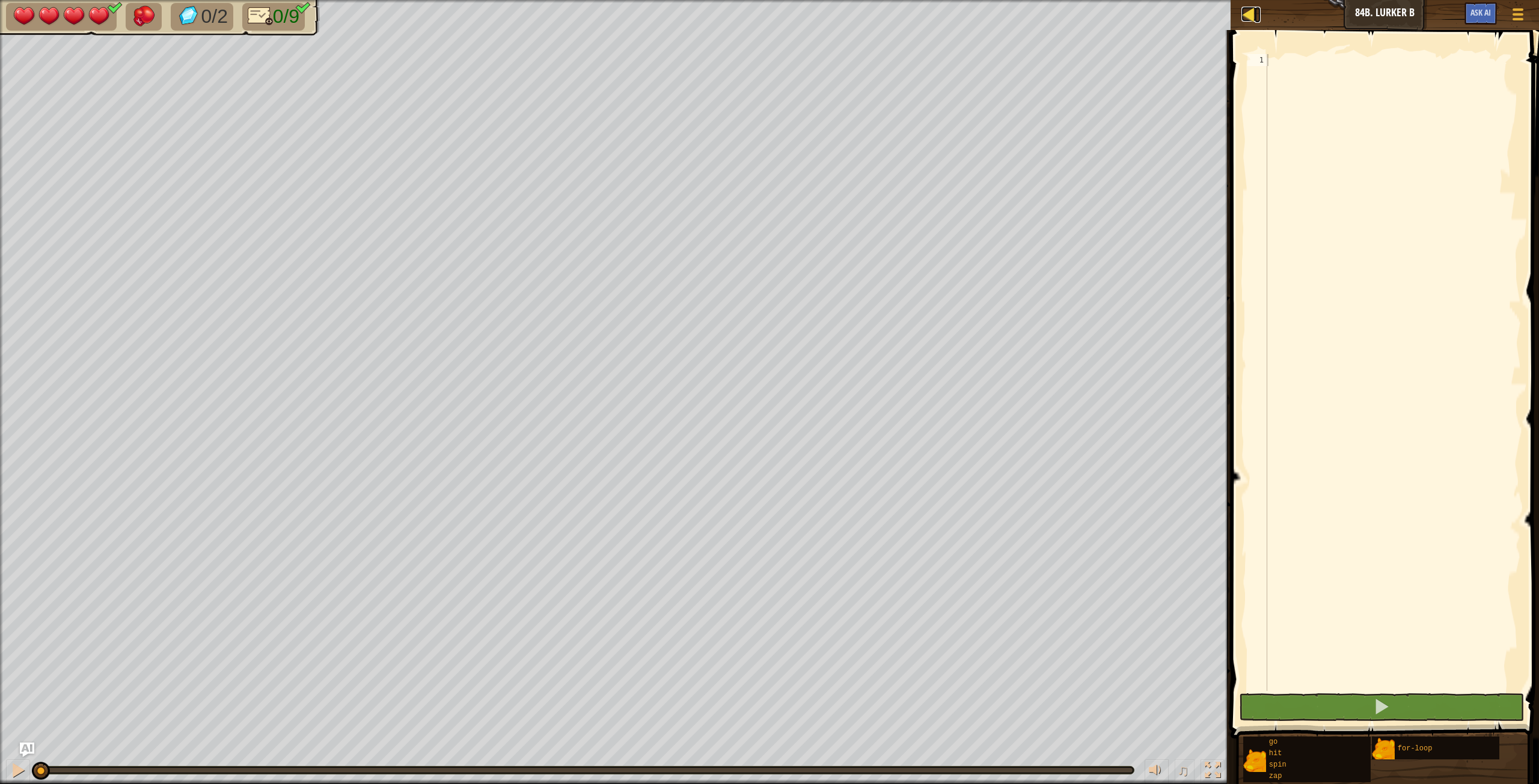
click at [923, 14] on div at bounding box center [1248, 14] width 15 height 15
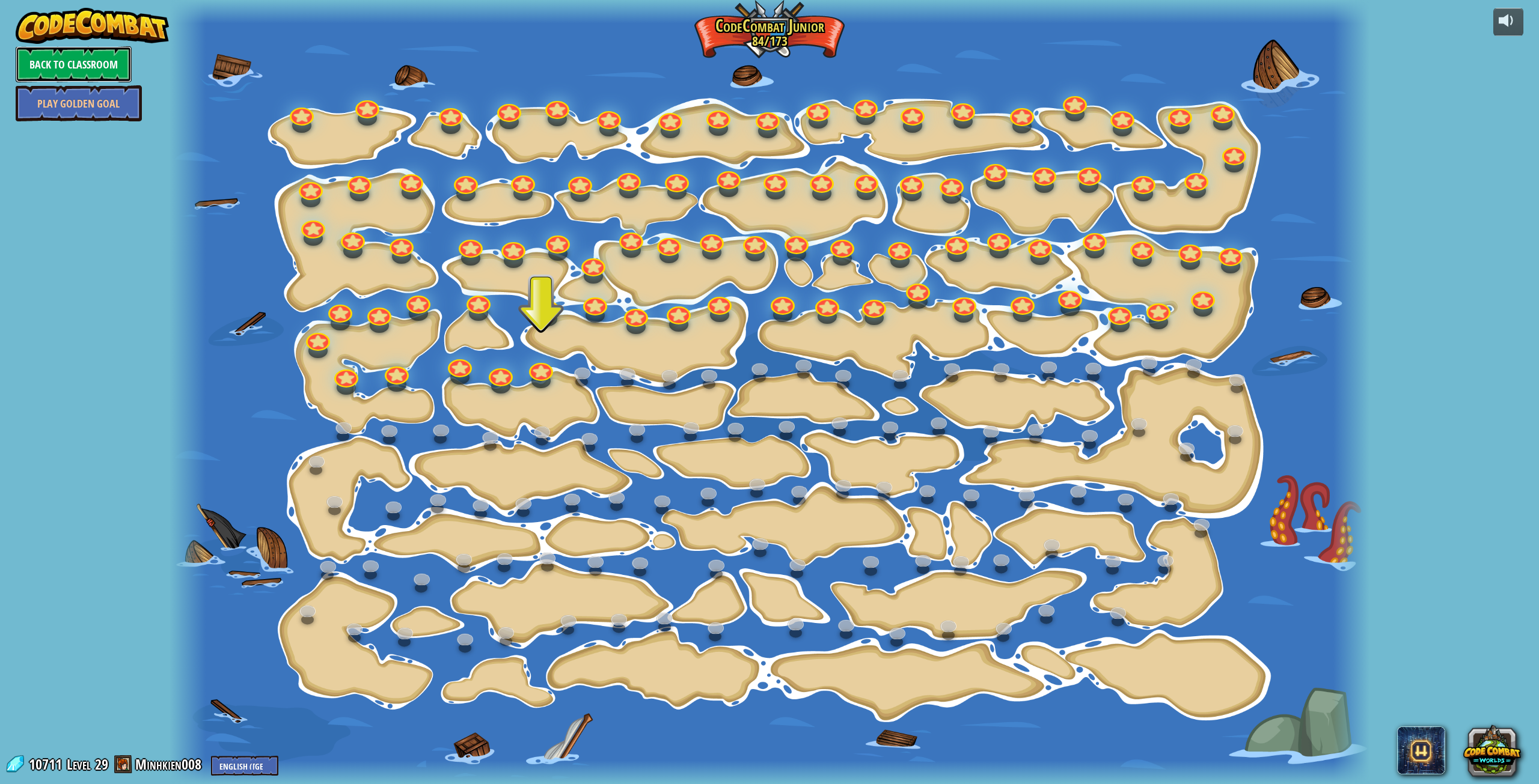
click at [62, 57] on link "Back to Classroom" at bounding box center [73, 64] width 116 height 36
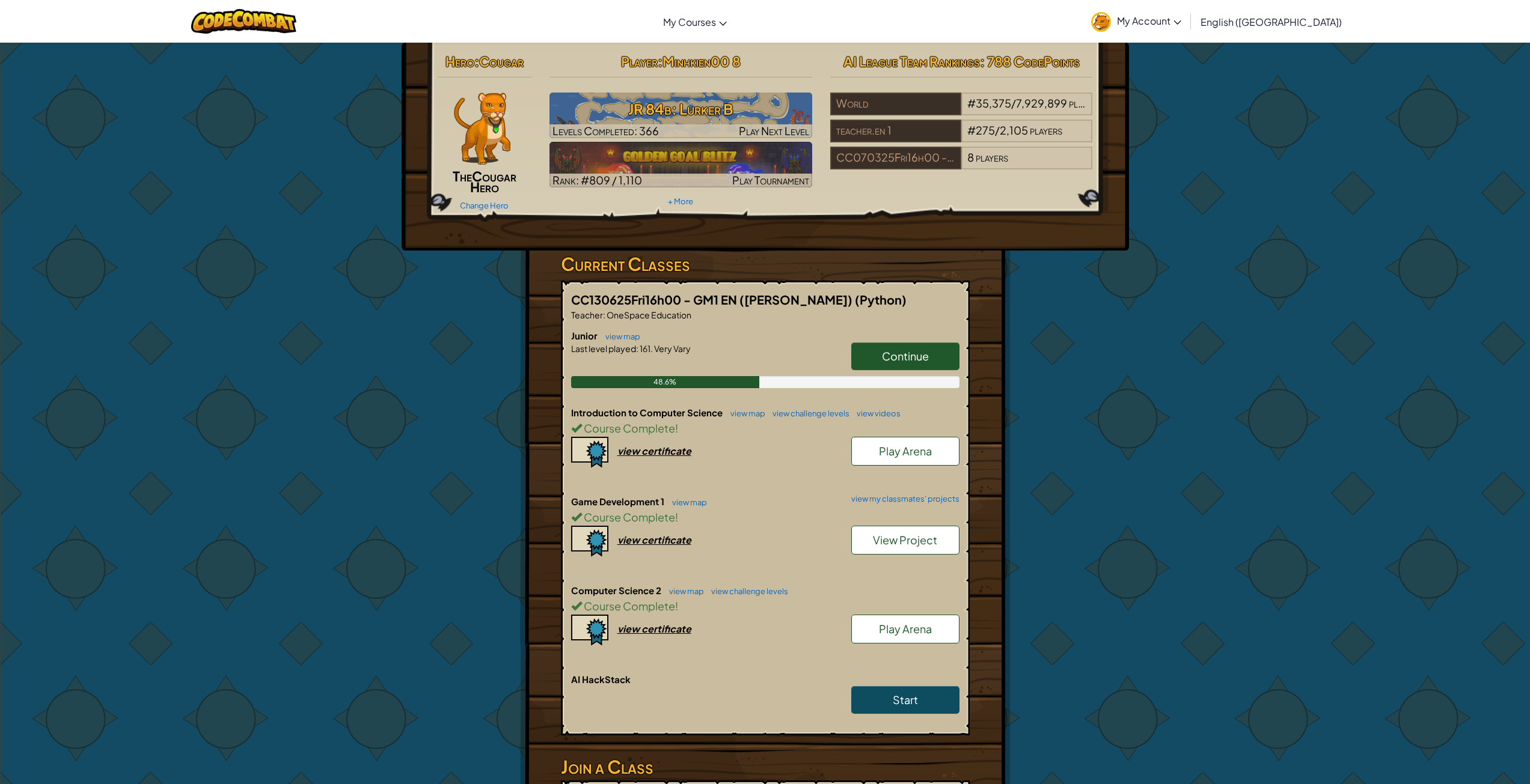
click at [923, 383] on div "48.6%" at bounding box center [765, 382] width 388 height 12
click at [923, 356] on link "Continue" at bounding box center [905, 356] width 108 height 28
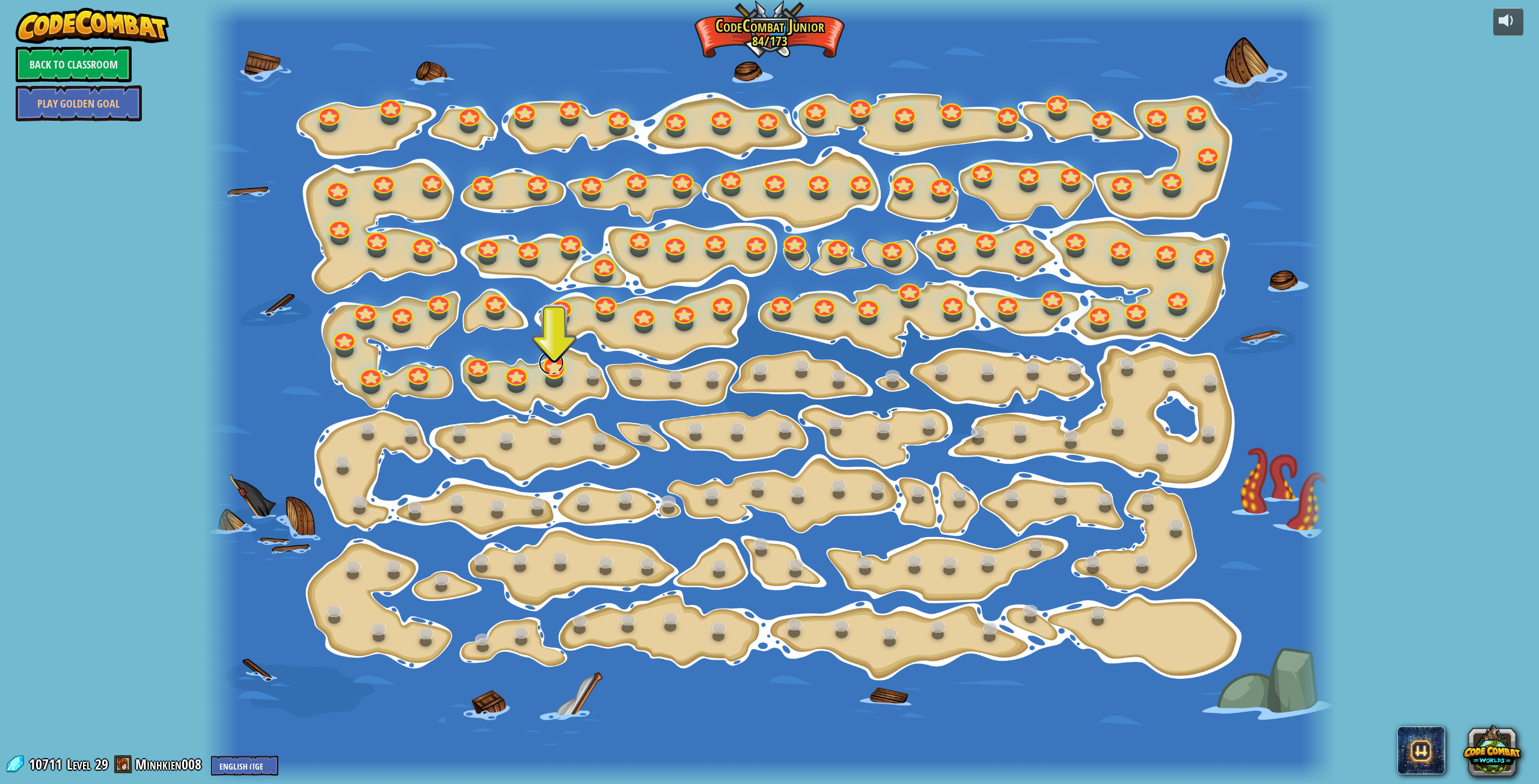
click at [548, 363] on link at bounding box center [551, 363] width 25 height 24
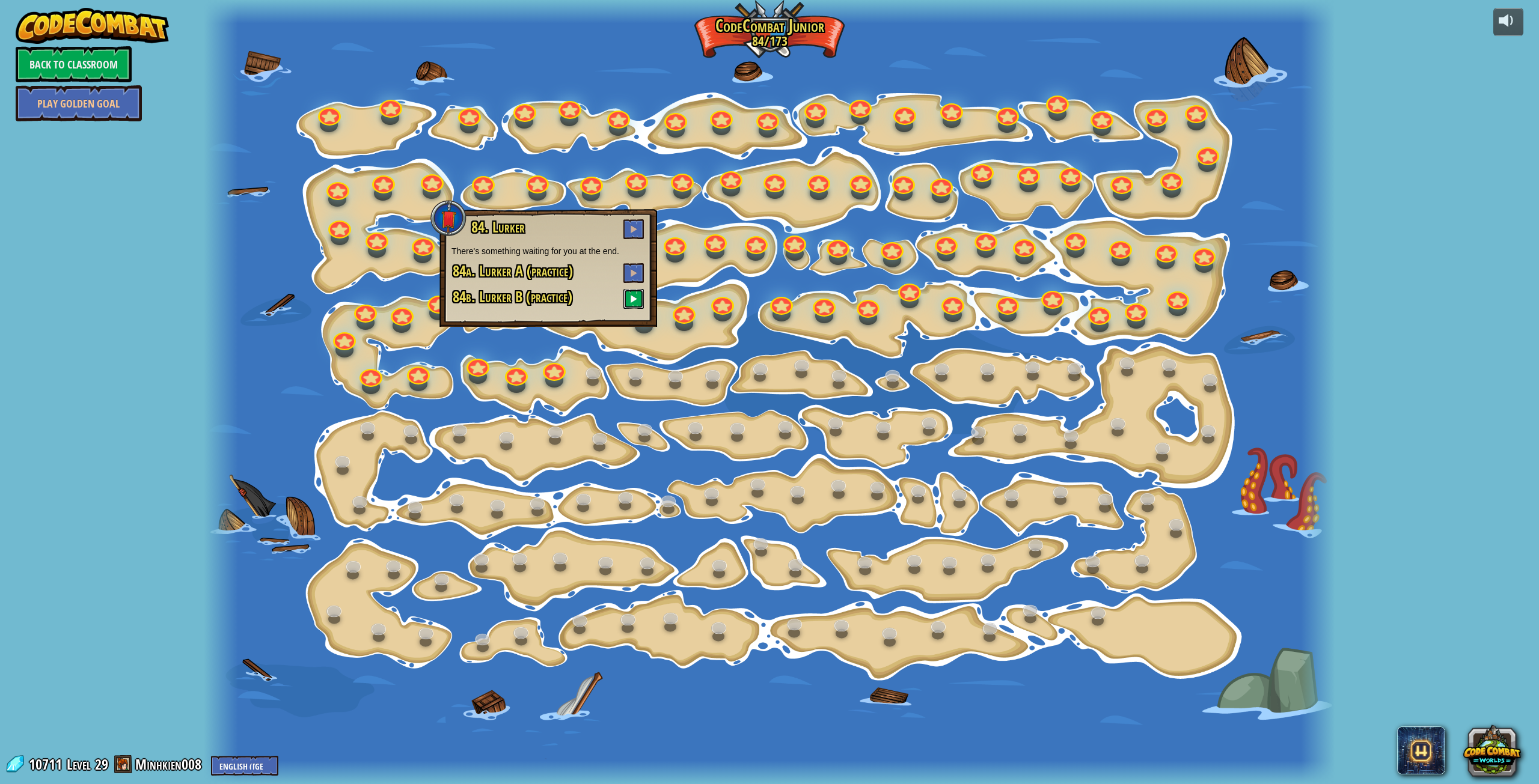
click at [635, 305] on button at bounding box center [634, 299] width 21 height 20
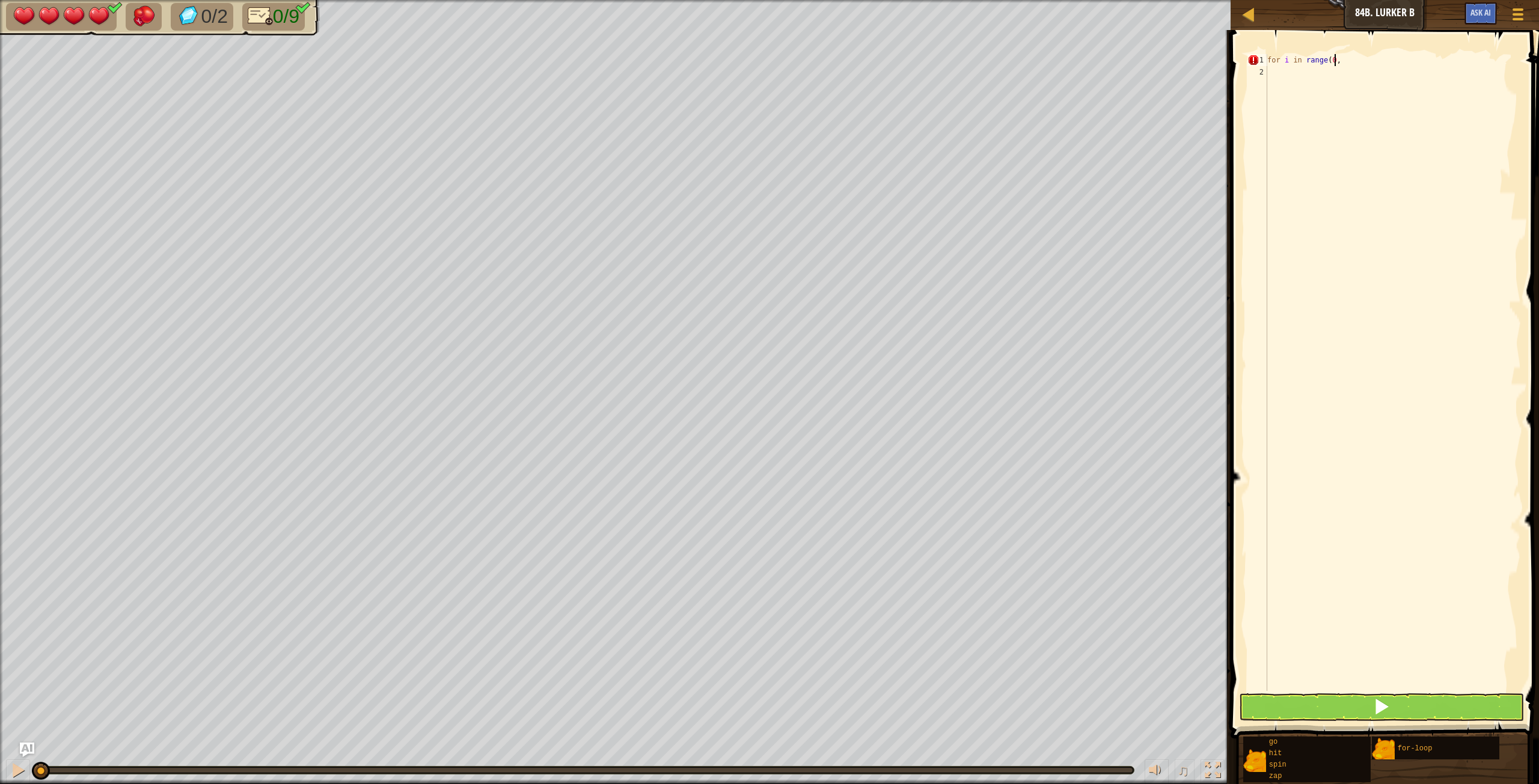
scroll to position [5, 5]
type textarea "for i in range(0,2):"
type textarea "go('up', 2)"
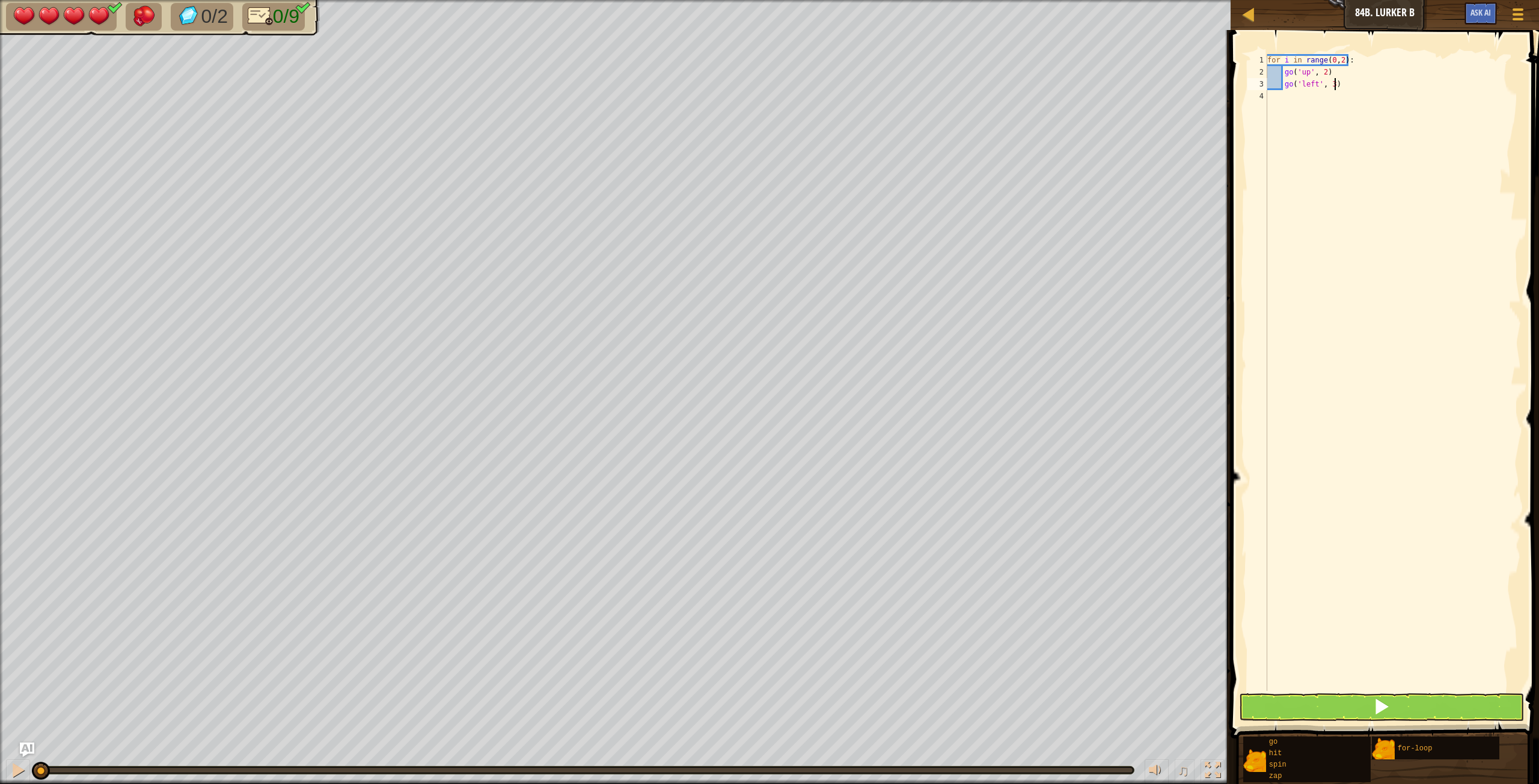
type textarea "go('left', 3)"
type textarea "go('up', 2)"
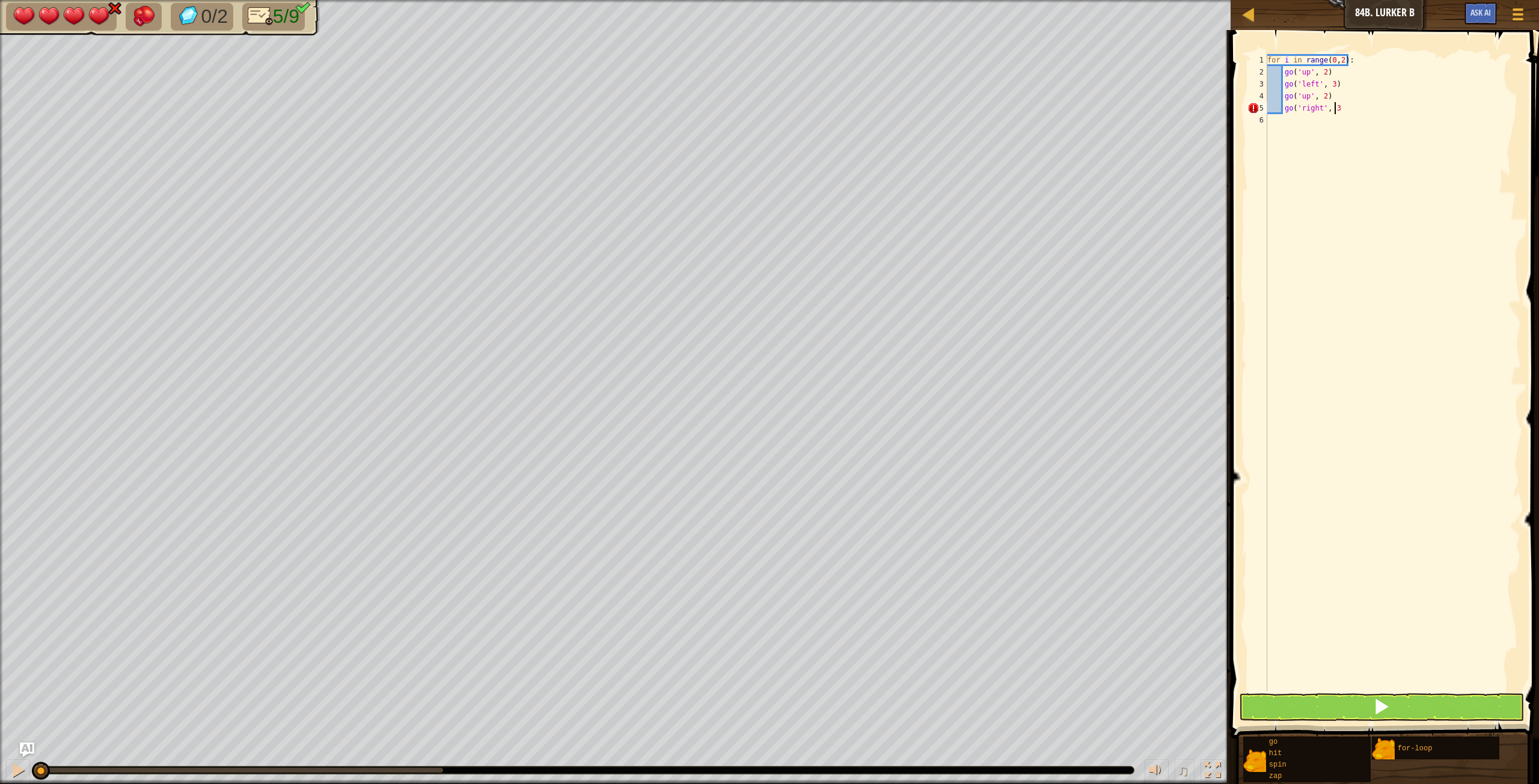
type textarea "go('right', 3)"
click at [923, 120] on div "for i in range ( 0 , 2 ) : go ( 'up' , 2 ) go ( 'left' , 3 ) go ( 'up' , 2 ) go…" at bounding box center [1393, 384] width 256 height 661
click at [923, 118] on div "for i in range ( 0 , 2 ) : go ( 'up' , 2 ) go ( 'left' , 3 ) go ( 'up' , 2 ) go…" at bounding box center [1393, 384] width 256 height 661
type textarea "hit('right')"
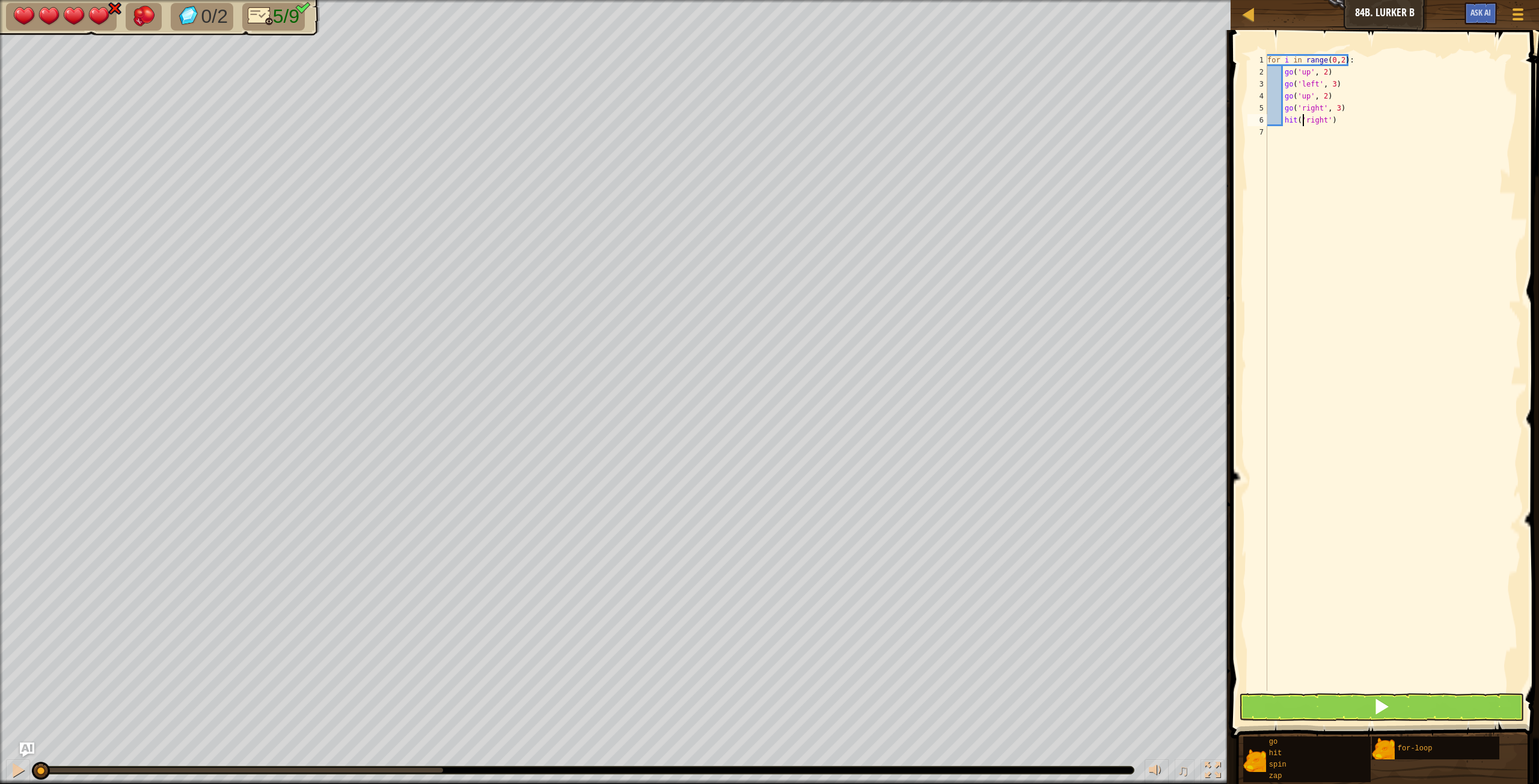
click at [923, 121] on div "for i in range ( 0 , 2 ) : go ( 'up' , 2 ) go ( 'left' , 3 ) go ( 'up' , 2 ) go…" at bounding box center [1393, 384] width 256 height 661
click at [923, 438] on span at bounding box center [1382, 707] width 17 height 17
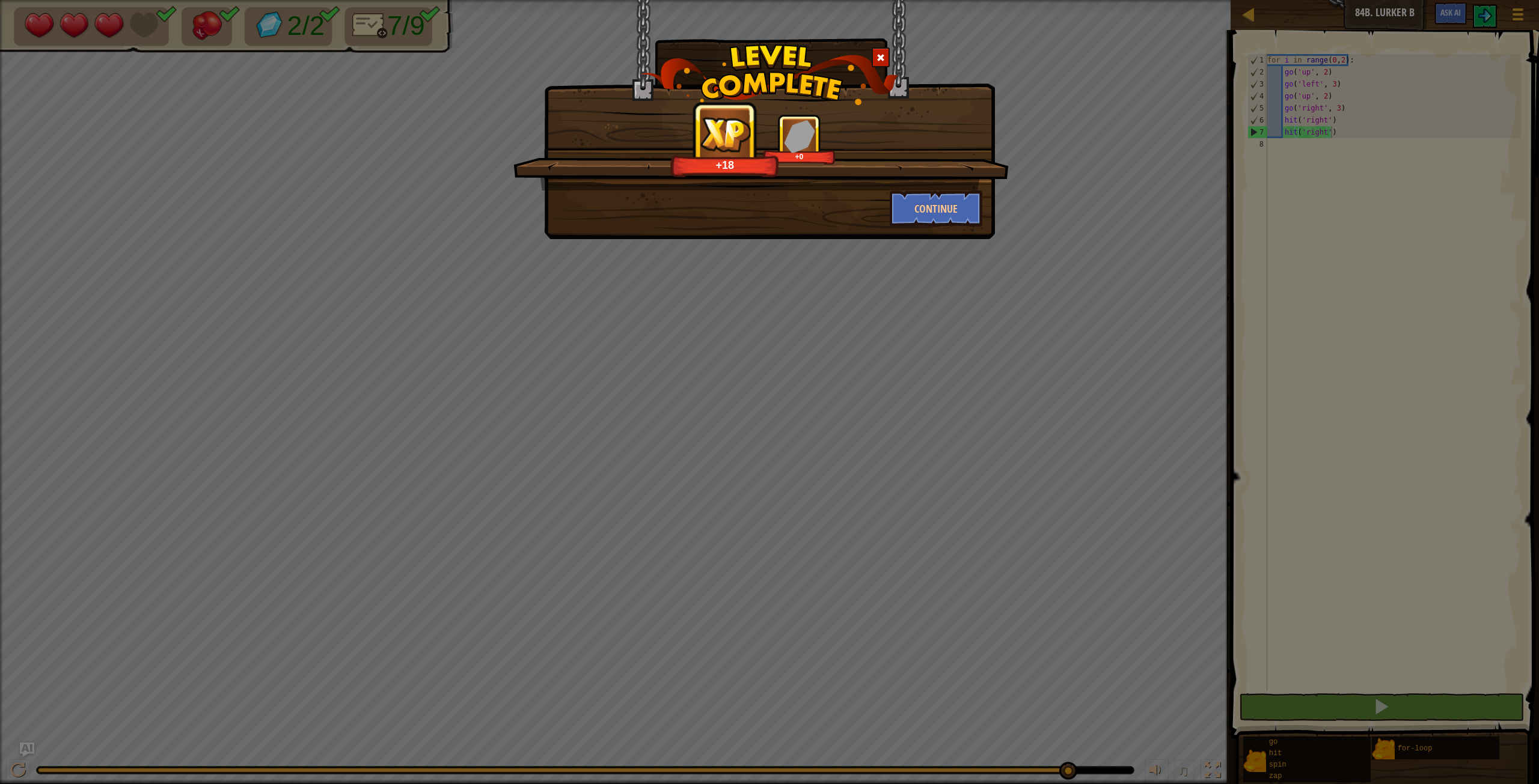
click at [883, 59] on span at bounding box center [880, 58] width 8 height 8
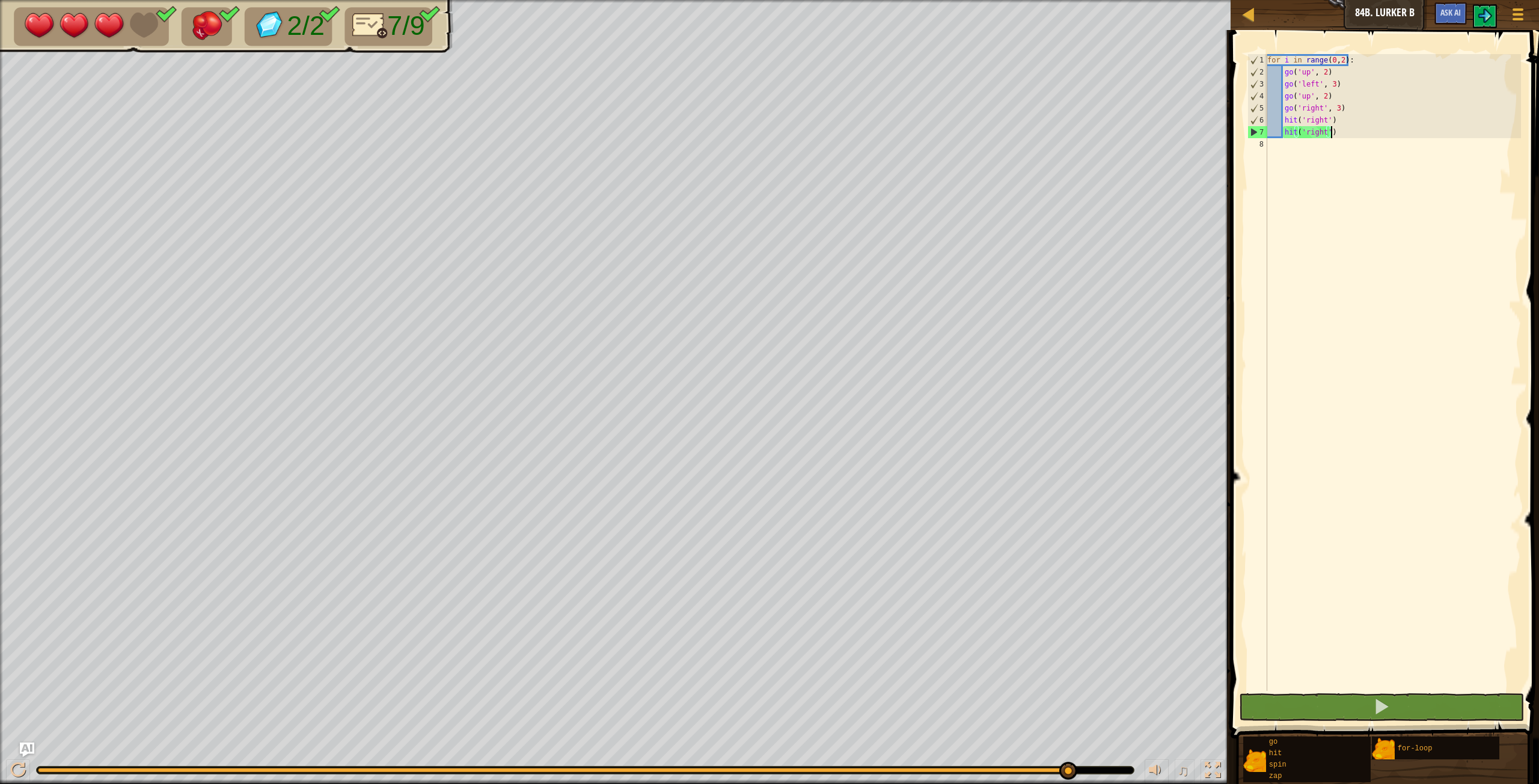
click at [923, 124] on div "for i in range ( 0 , 2 ) : go ( 'up' , 2 ) go ( 'left' , 3 ) go ( 'up' , 2 ) go…" at bounding box center [1393, 384] width 256 height 661
click at [923, 122] on div "for i in range ( 0 , 2 ) : go ( 'up' , 2 ) go ( 'left' , 3 ) go ( 'up' , 2 ) go…" at bounding box center [1393, 384] width 256 height 661
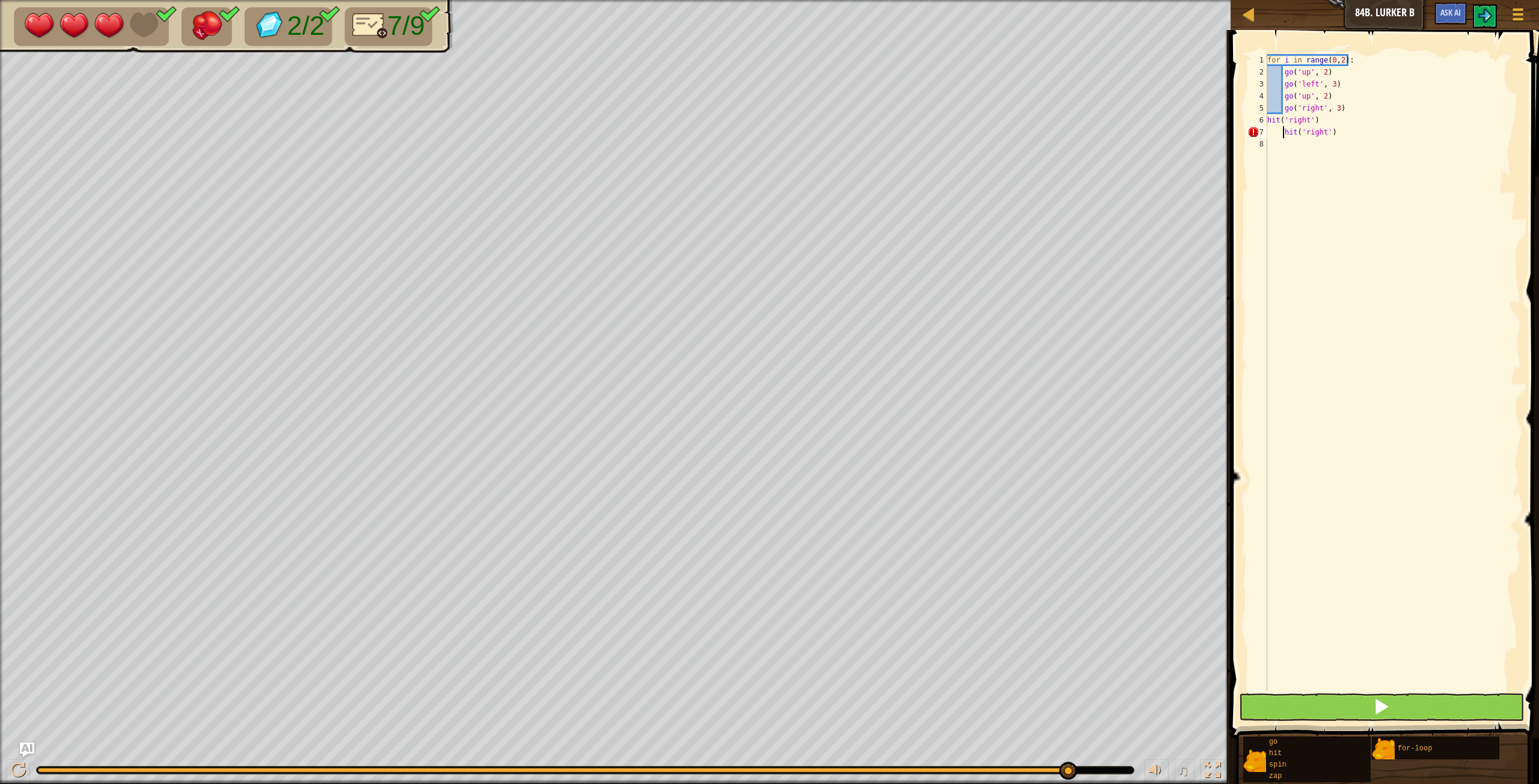
click at [923, 133] on div "for i in range ( 0 , 2 ) : go ( 'up' , 2 ) go ( 'left' , 3 ) go ( 'up' , 2 ) go…" at bounding box center [1393, 384] width 256 height 661
type textarea "hit('right')"
click at [923, 438] on button at bounding box center [1382, 707] width 285 height 28
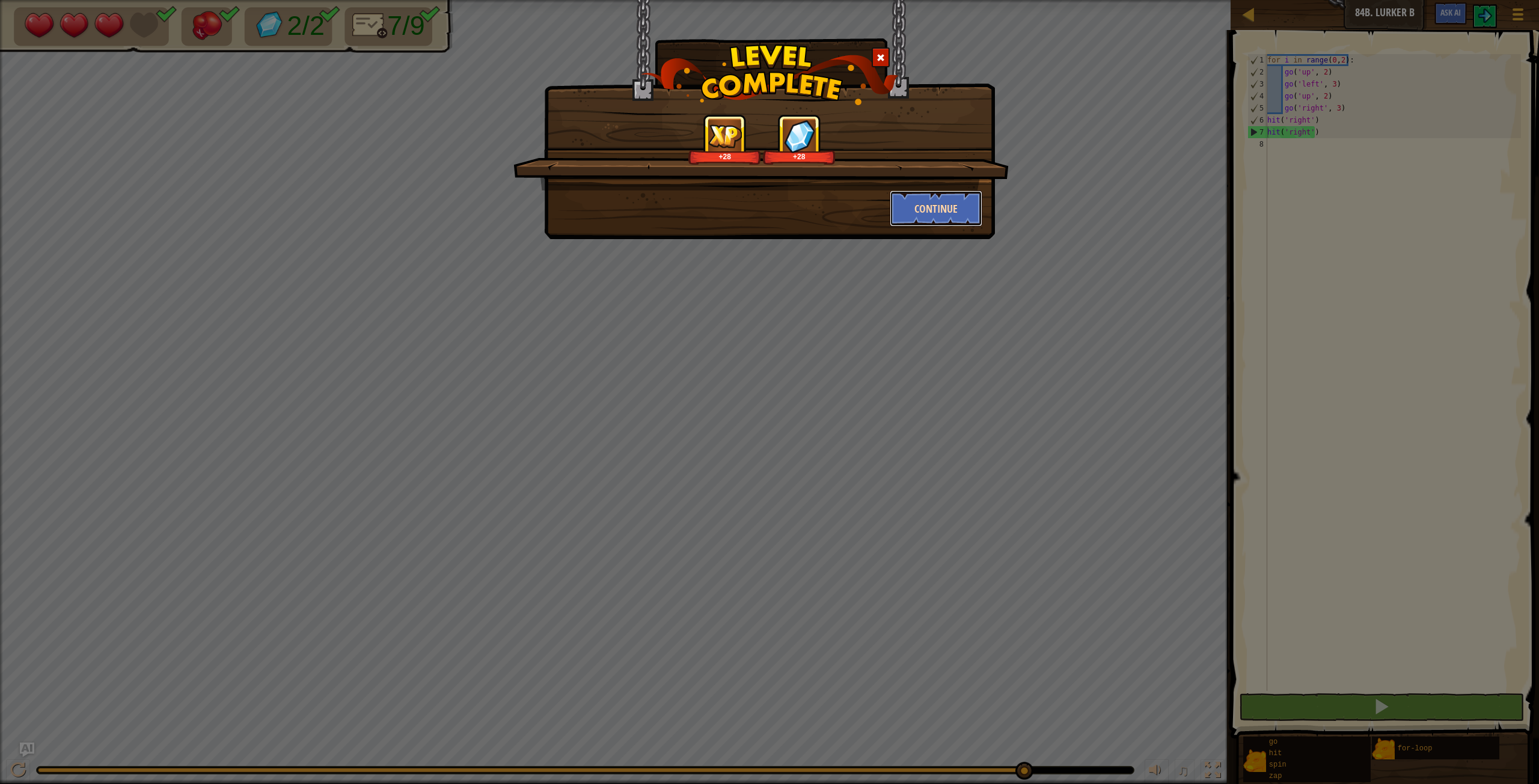
click at [920, 201] on button "Continue" at bounding box center [936, 209] width 93 height 36
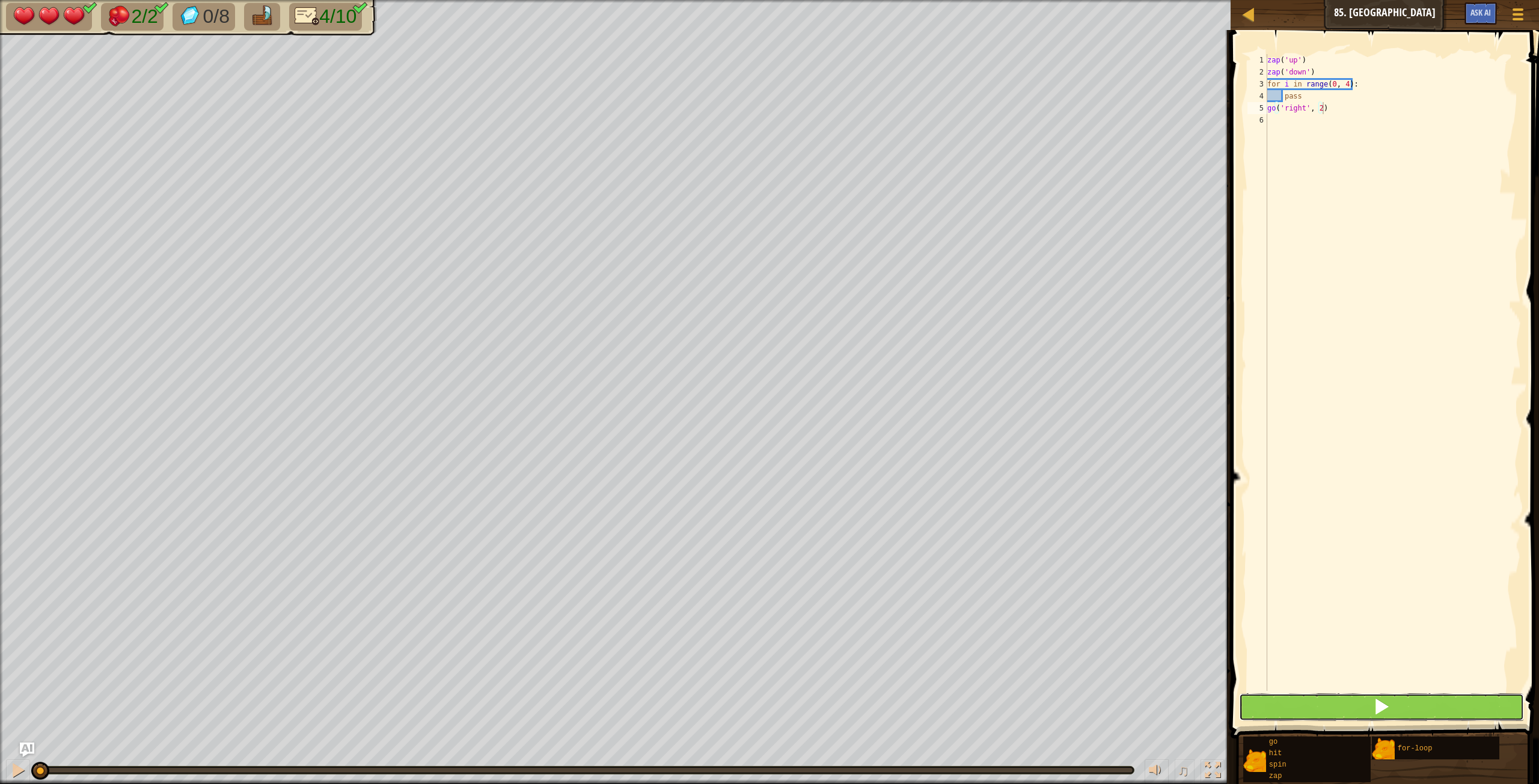
click at [923, 438] on button at bounding box center [1382, 707] width 285 height 28
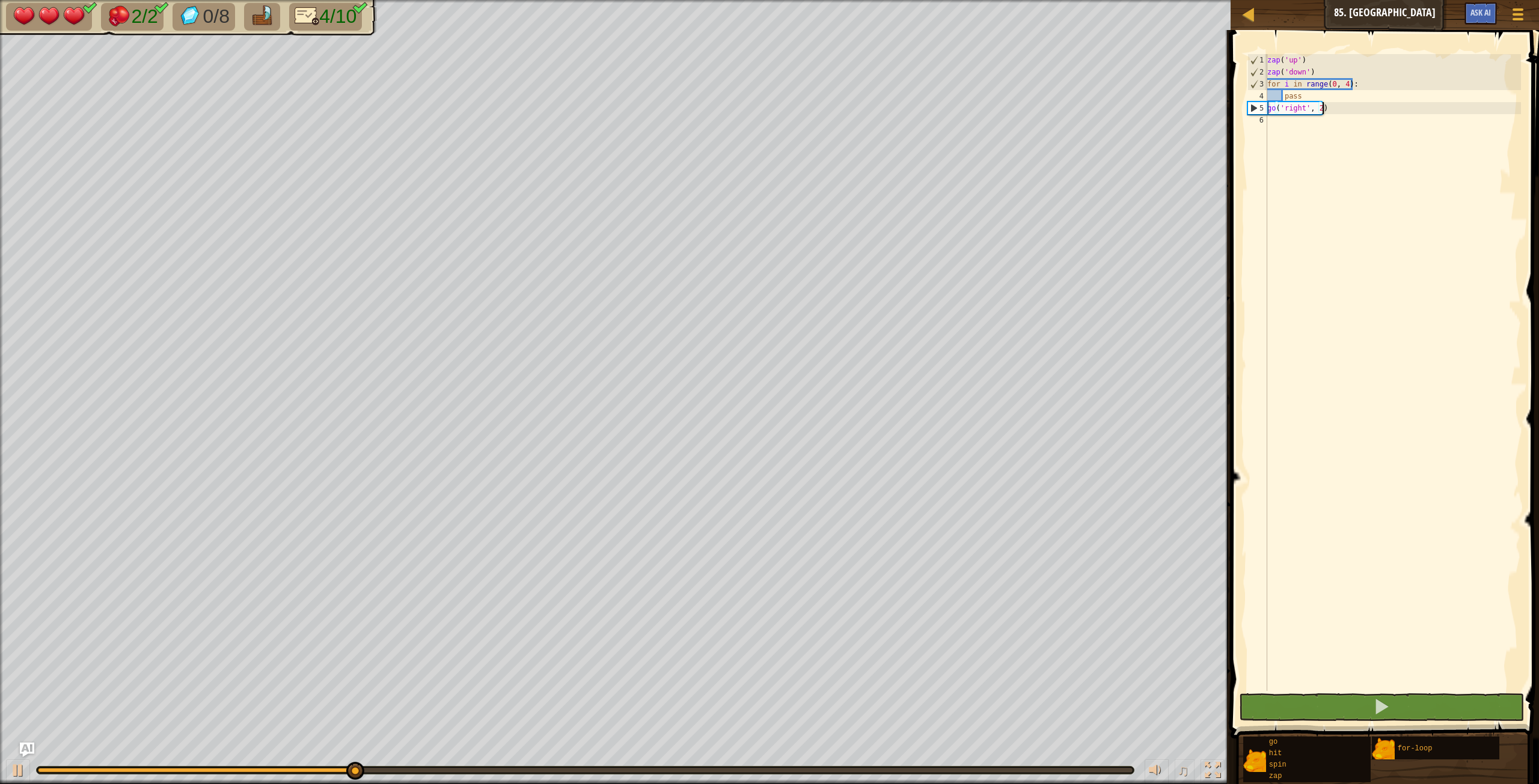
click at [923, 106] on div "zap ( 'up' ) zap ( 'down' ) for i in range ( 0 , 4 ) : pass go ( 'right' , 2 )" at bounding box center [1393, 384] width 256 height 661
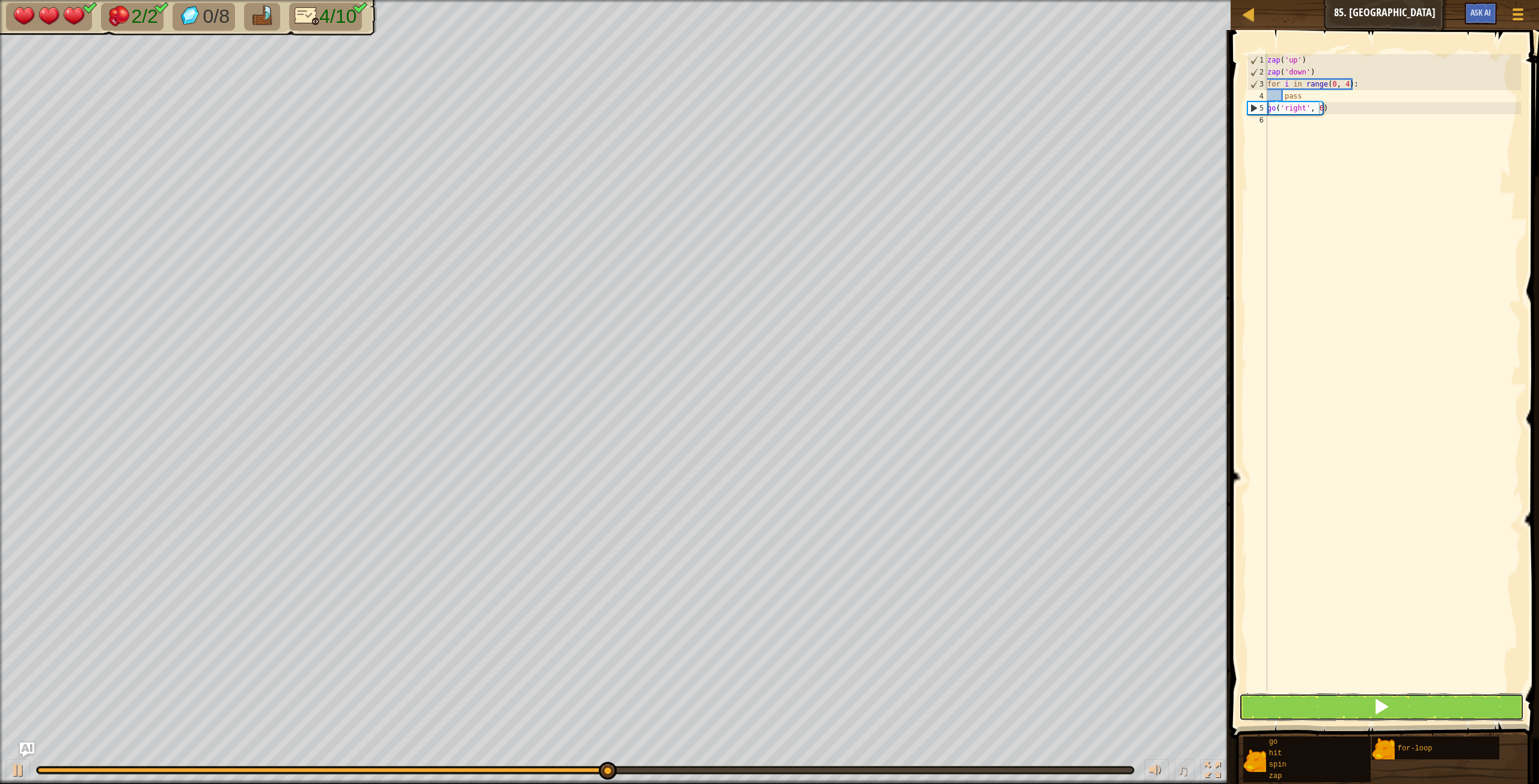
click at [923, 438] on button at bounding box center [1382, 707] width 285 height 28
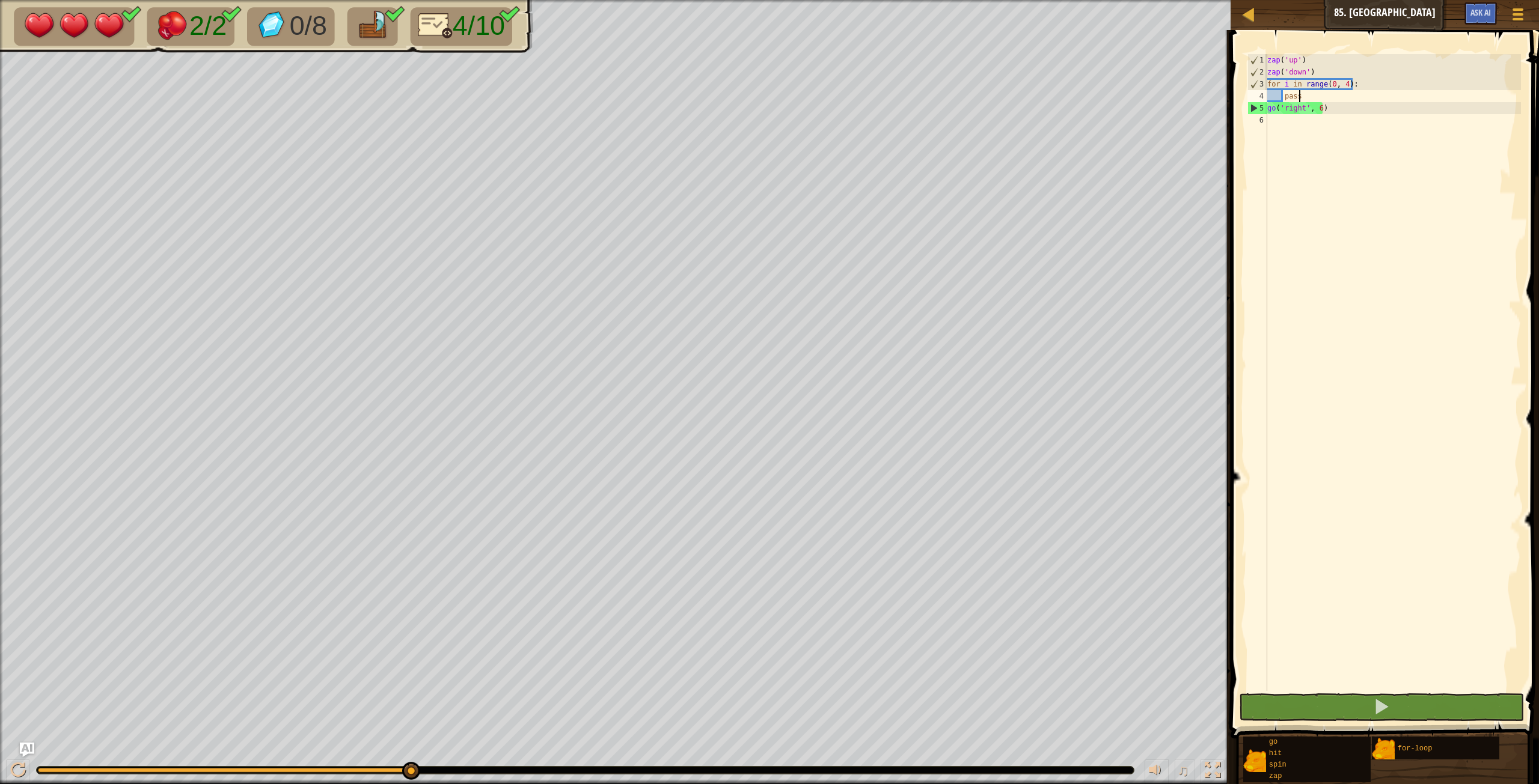
click at [923, 98] on div "zap ( 'up' ) zap ( 'down' ) for i in range ( 0 , 4 ) : pass go ( 'right' , 6 )" at bounding box center [1393, 384] width 256 height 661
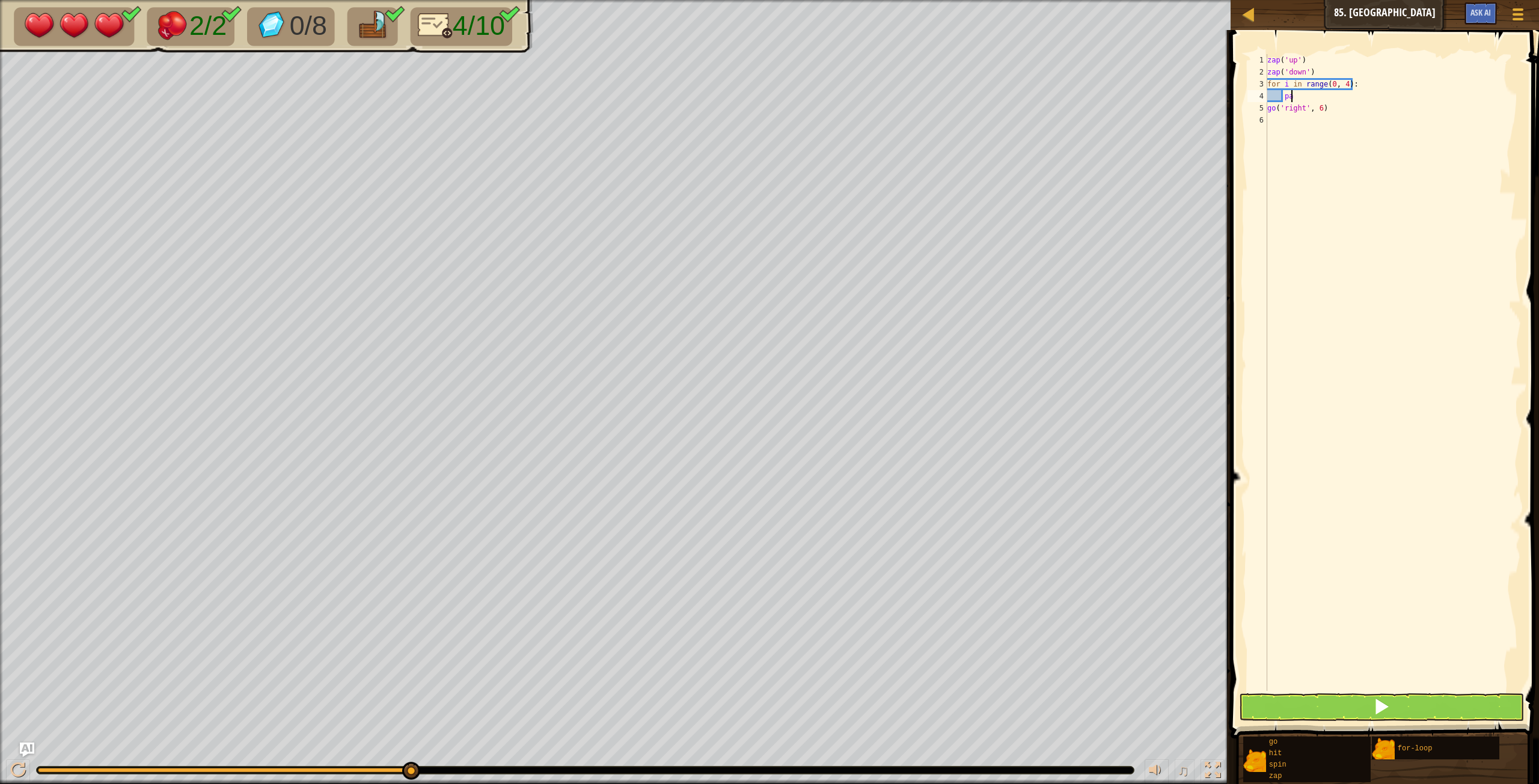
scroll to position [5, 1]
type textarea "p"
type textarea "go('right',1)"
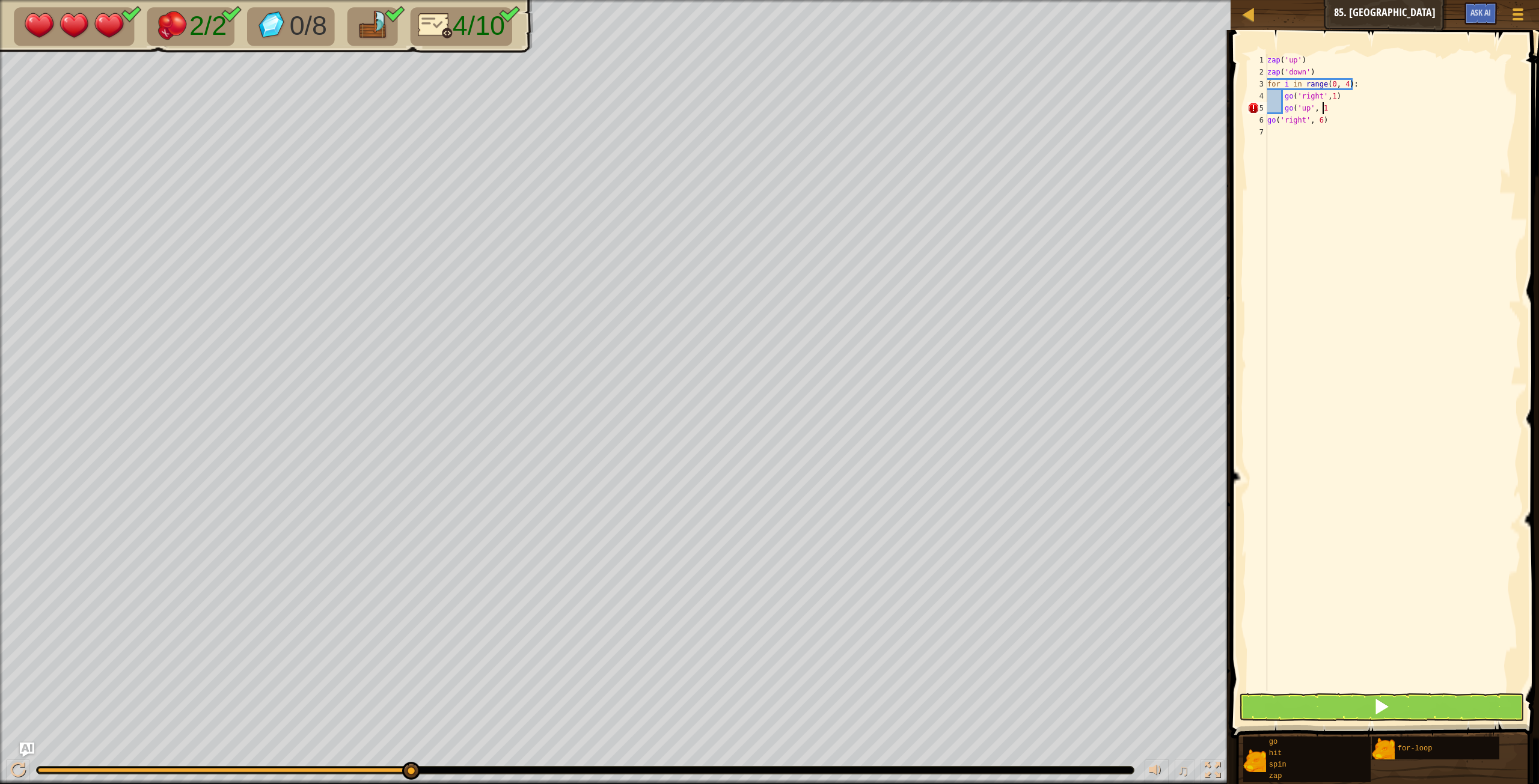
type textarea "go('up', 1)"
click at [923, 438] on button at bounding box center [1382, 707] width 285 height 28
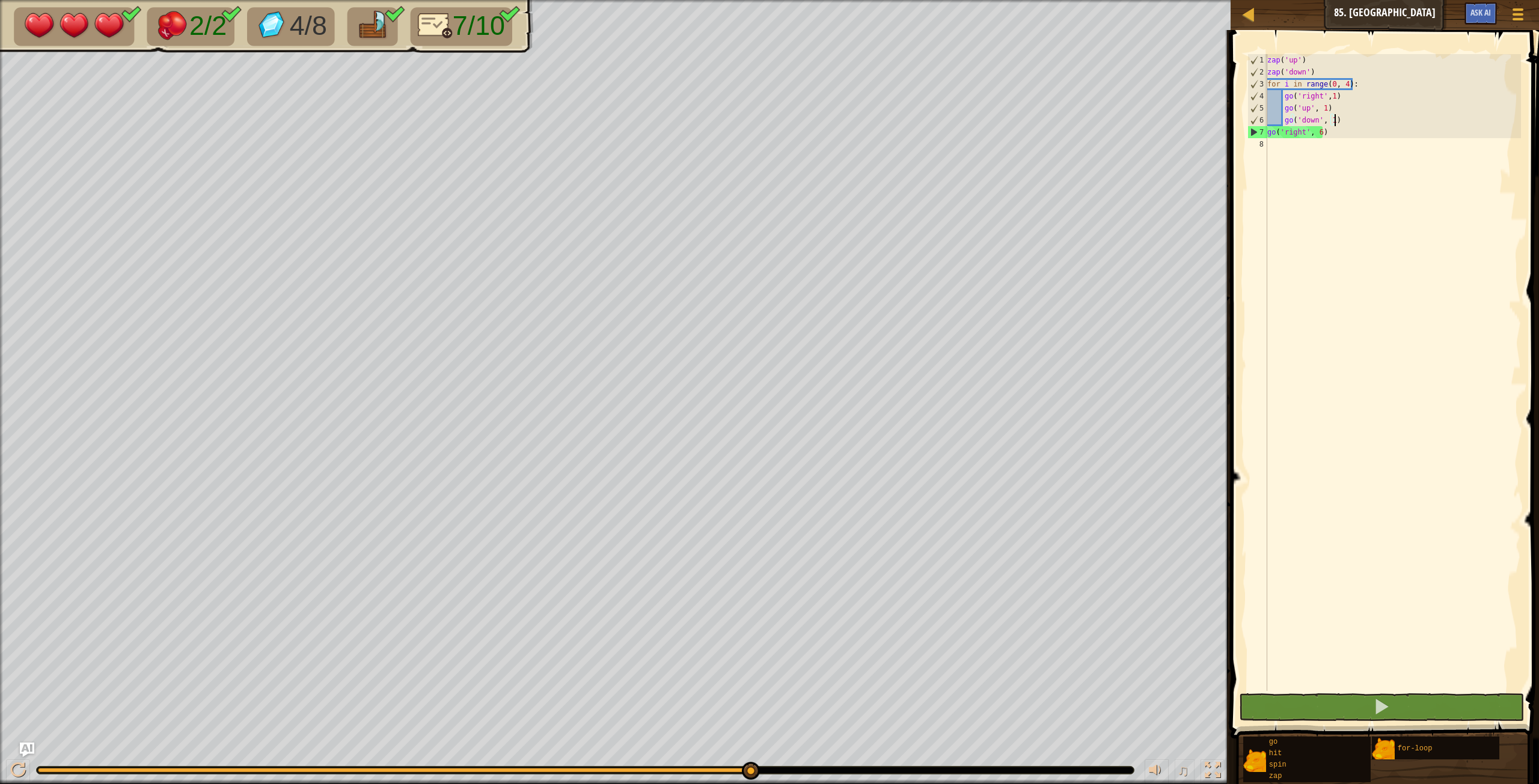
click at [923, 121] on div "zap ( 'up' ) zap ( 'down' ) for i in range ( 0 , 4 ) : go ( 'right' , 1 ) go ( …" at bounding box center [1393, 384] width 256 height 661
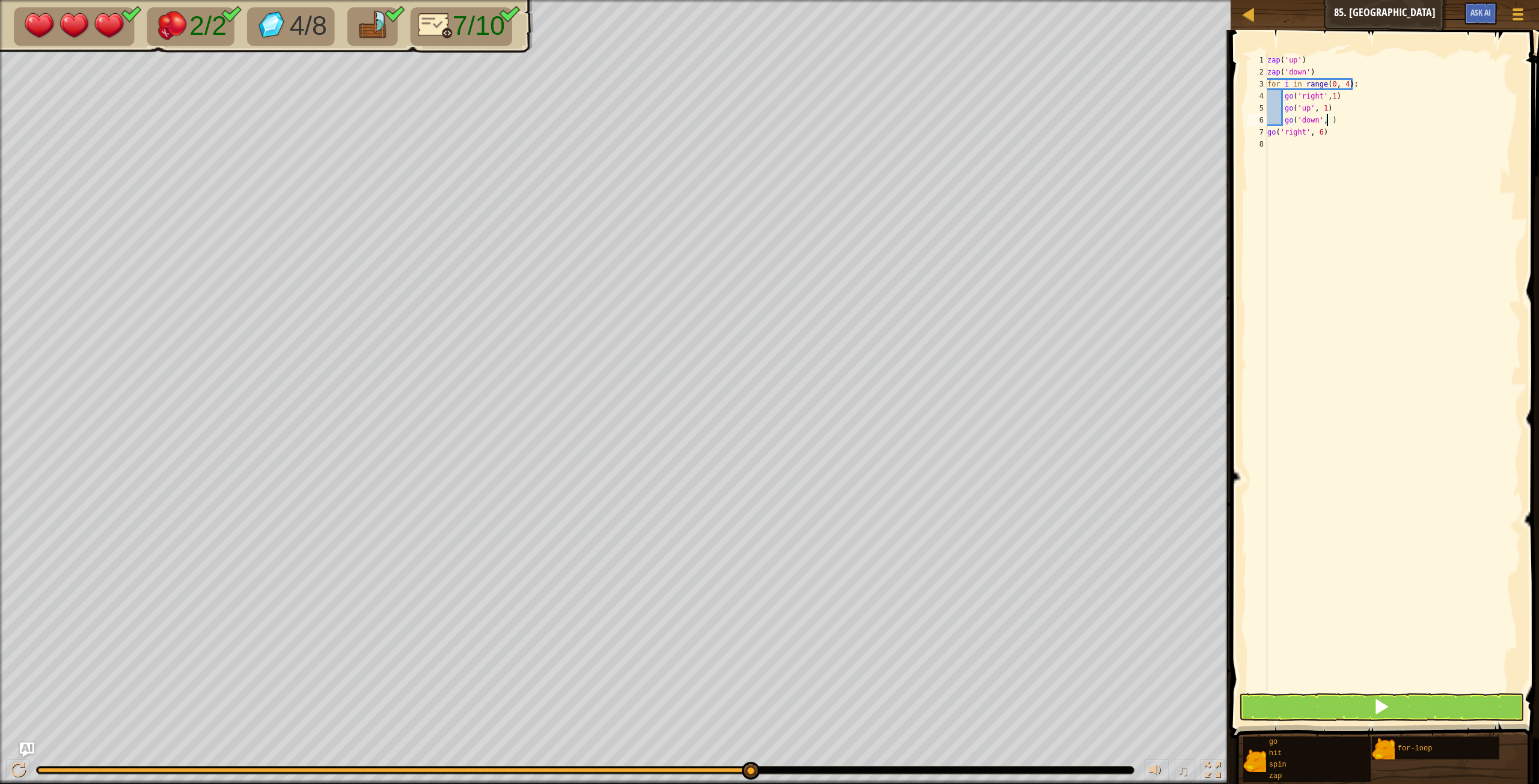
type textarea "go('down', 2)"
click at [923, 118] on div "zap ( 'up' ) zap ( 'down' ) for i in range ( 0 , 4 ) : go ( 'right' , 1 ) go ( …" at bounding box center [1393, 384] width 256 height 661
type textarea "go('up', 1)"
click at [923, 438] on button at bounding box center [1382, 707] width 285 height 28
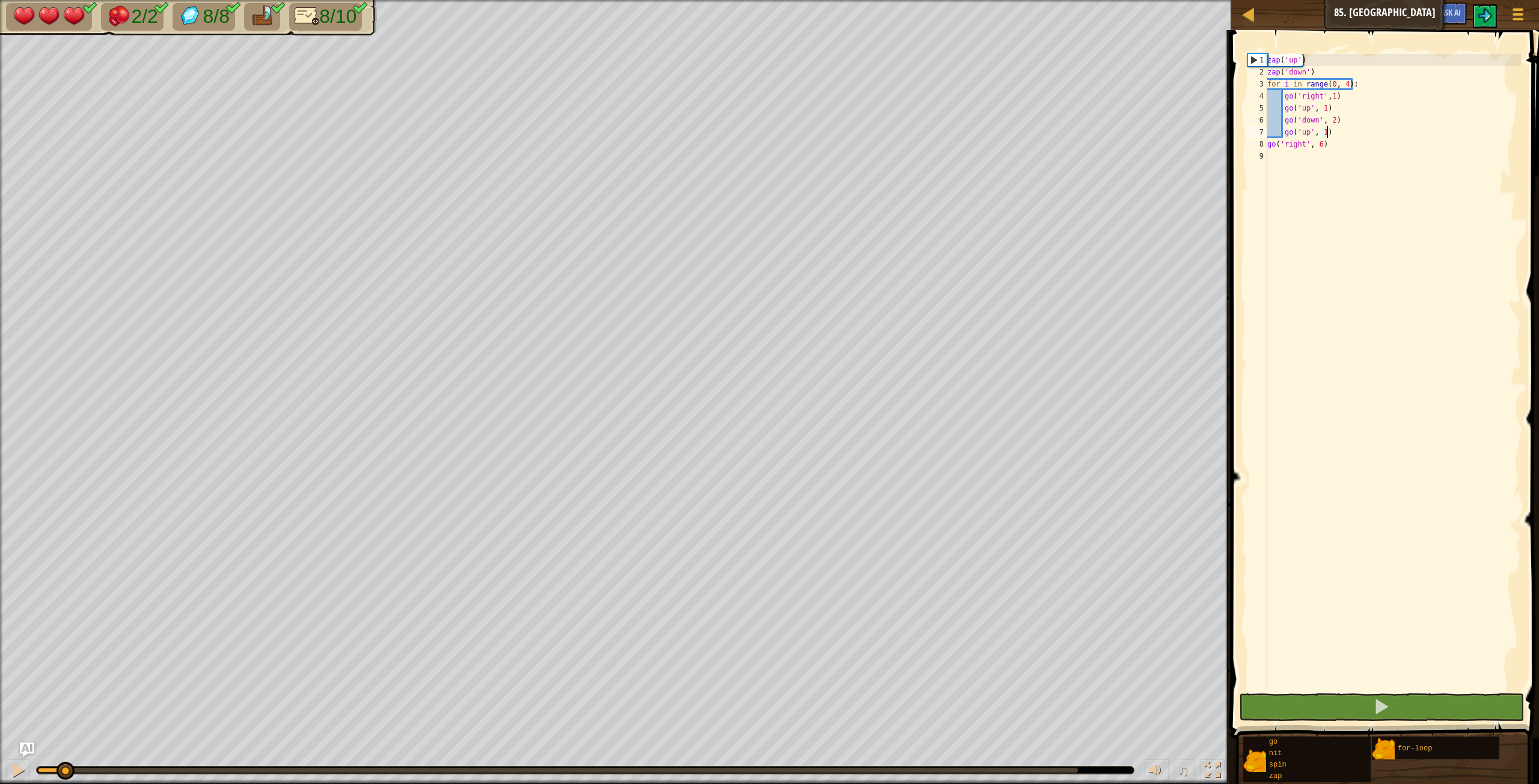
click at [64, 438] on div at bounding box center [51, 770] width 27 height 5
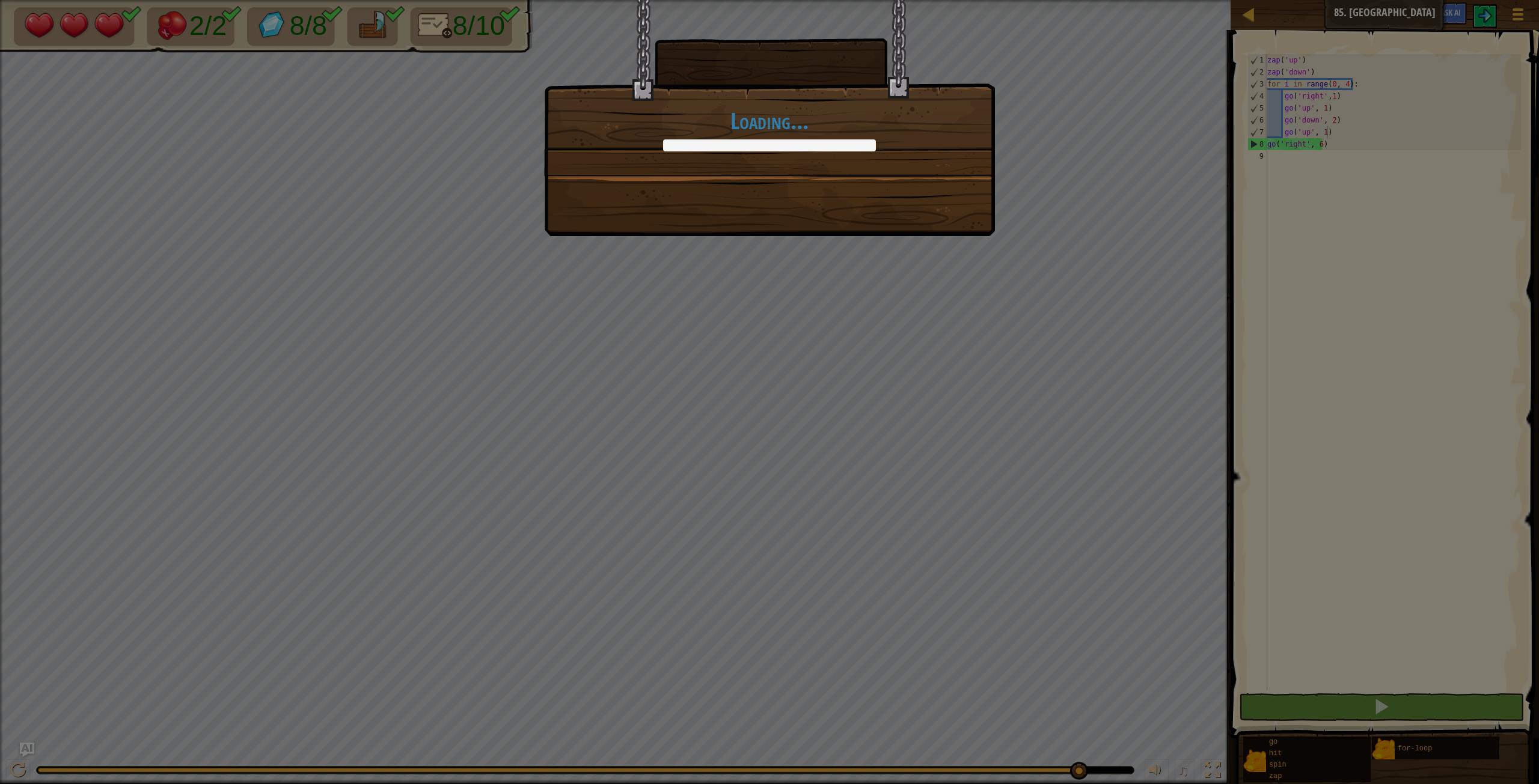
drag, startPoint x: 62, startPoint y: 771, endPoint x: 1216, endPoint y: 770, distance: 1154.0
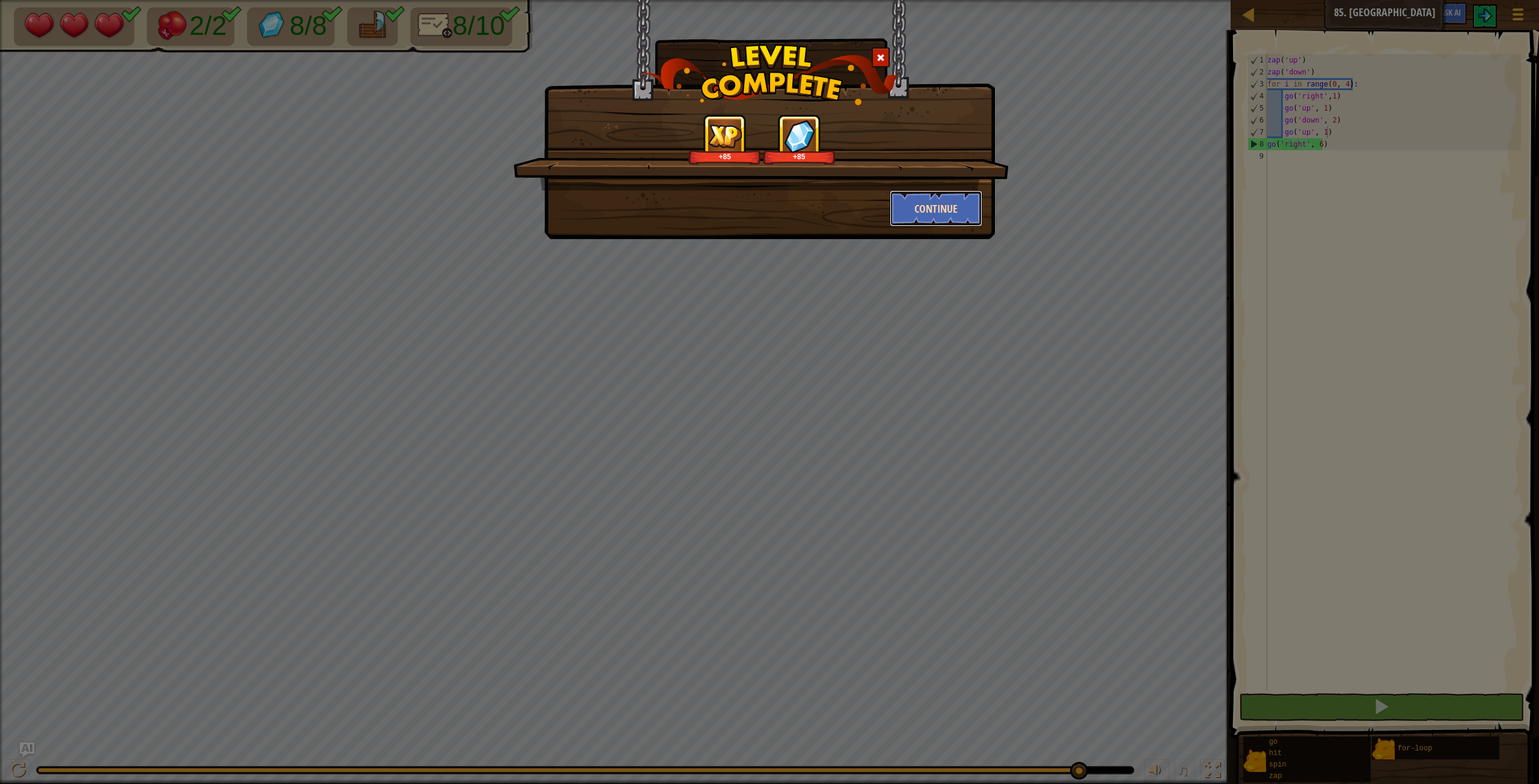
click at [923, 210] on button "Continue" at bounding box center [936, 209] width 93 height 36
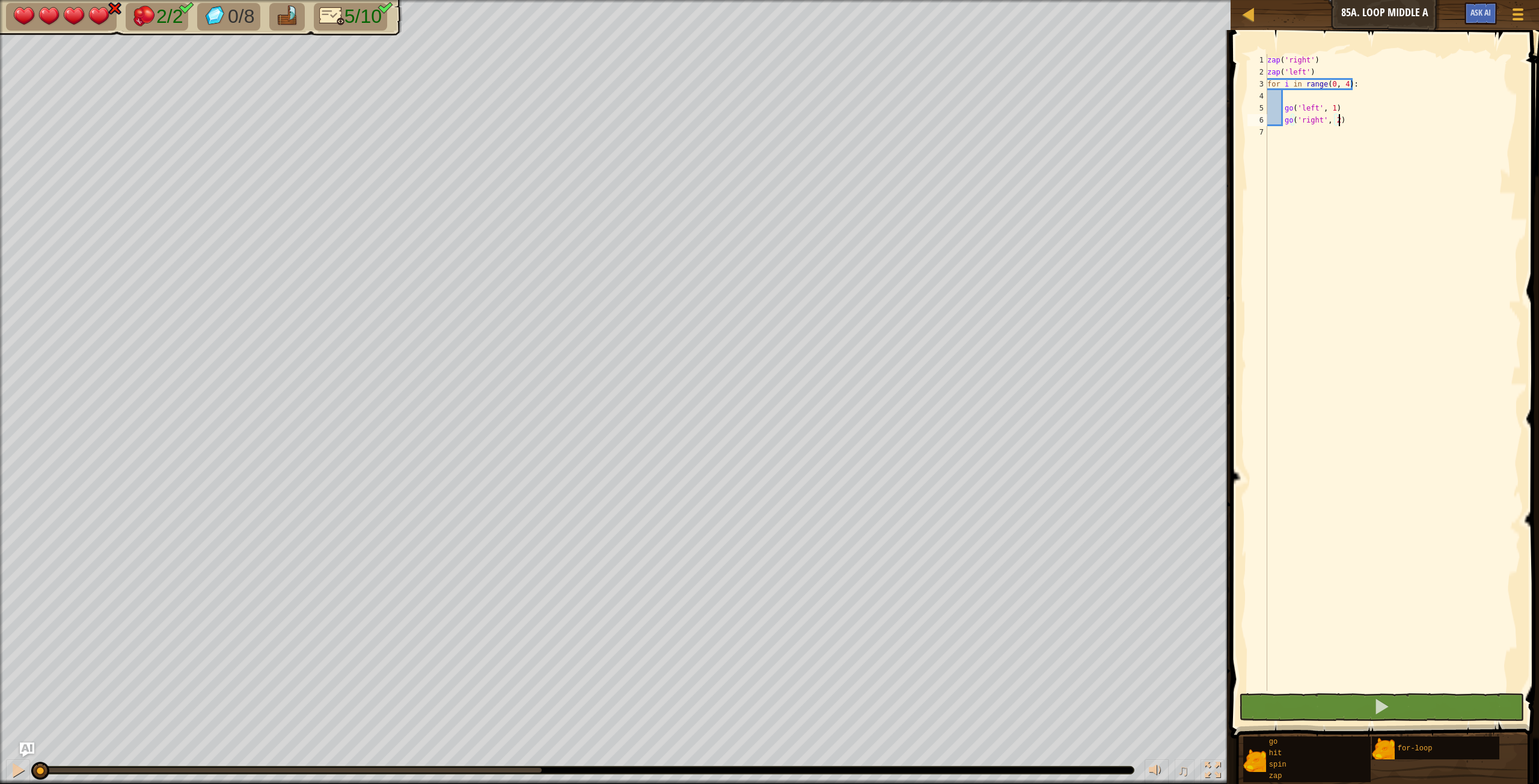
click at [923, 438] on span at bounding box center [1385, 367] width 318 height 744
click at [923, 438] on button at bounding box center [1382, 707] width 285 height 28
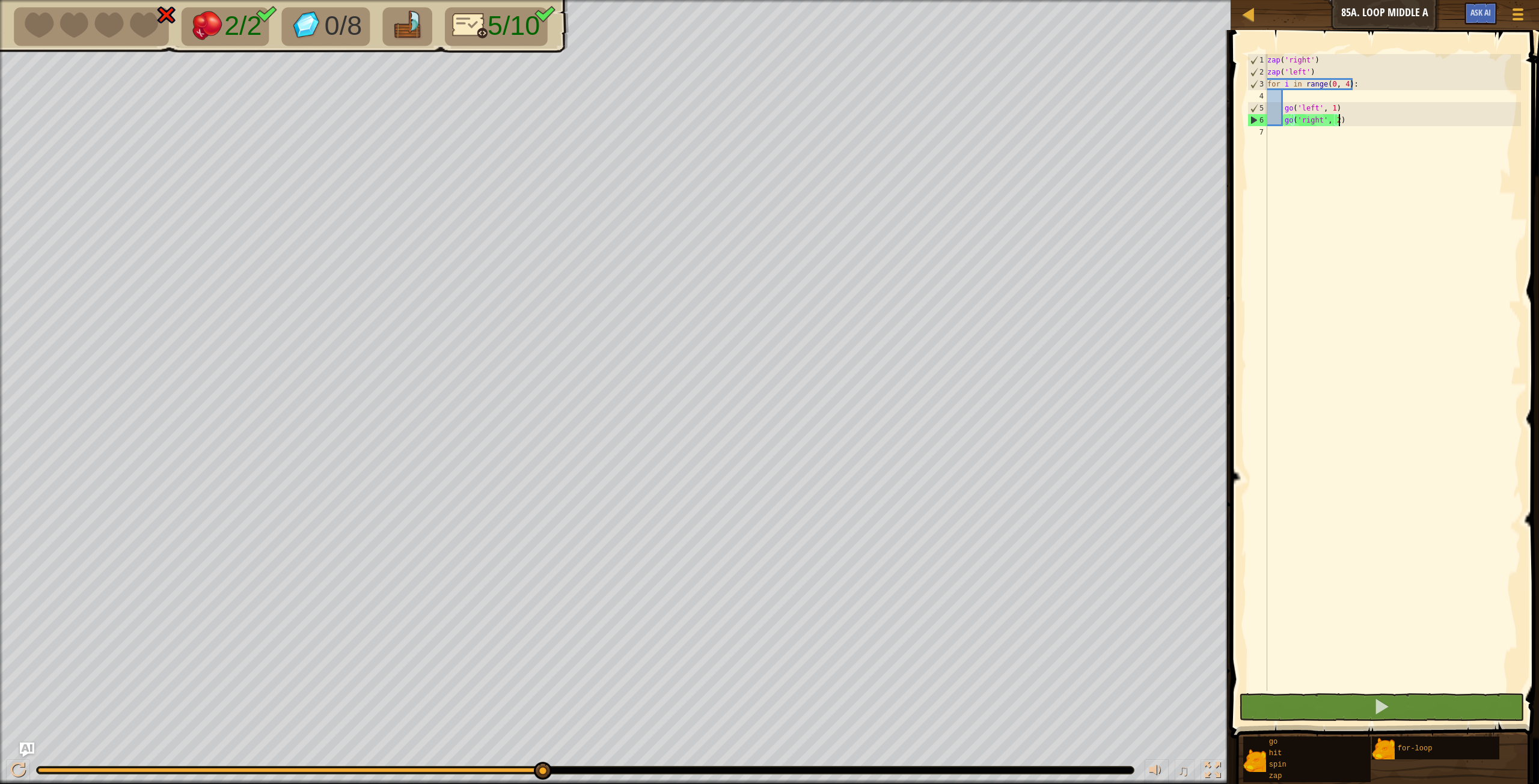
click at [923, 97] on div "zap ( 'right' ) zap ( 'left' ) for i in range ( 0 , 4 ) : go ( 'left' , 1 ) go …" at bounding box center [1393, 384] width 256 height 661
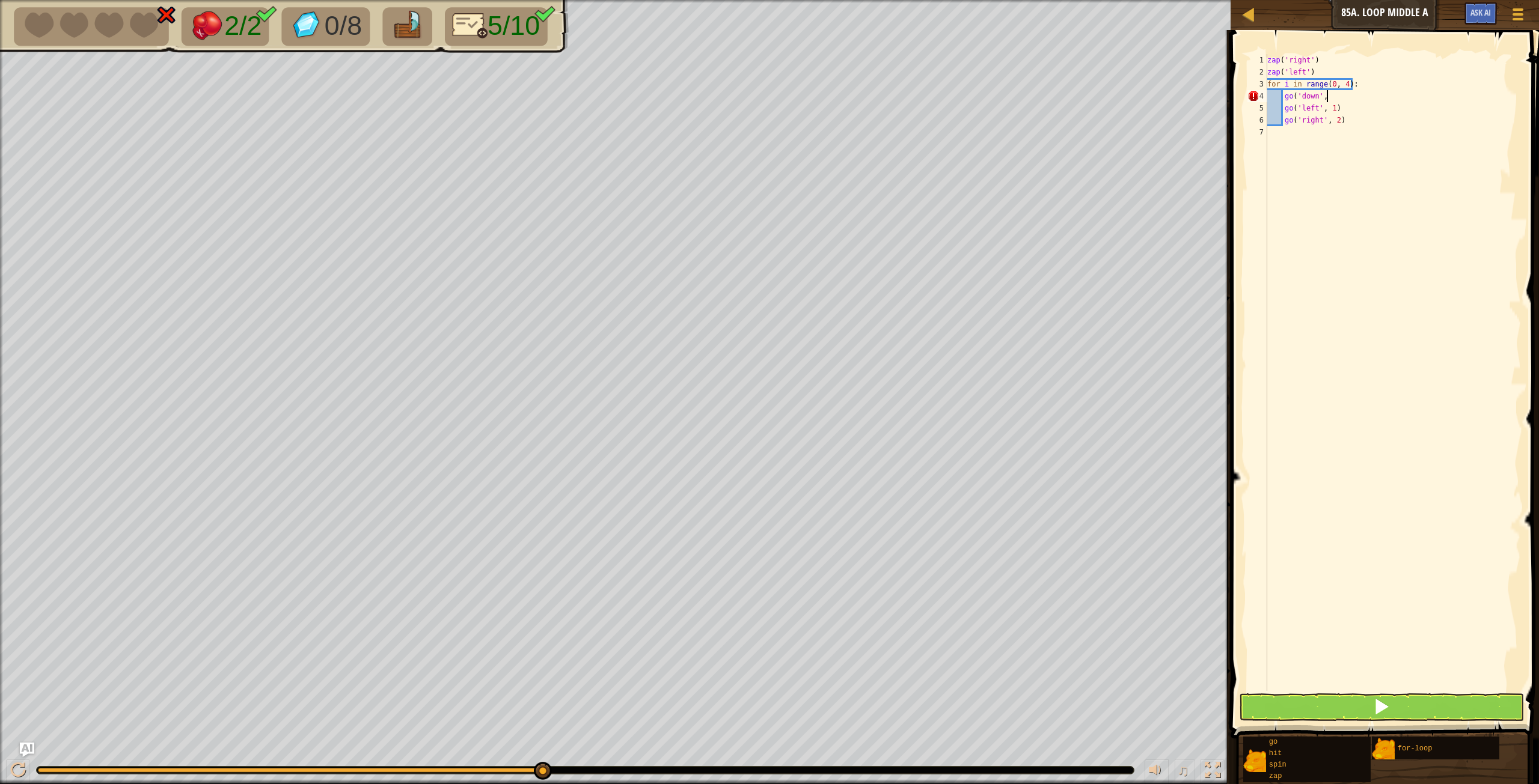
scroll to position [5, 5]
drag, startPoint x: 1345, startPoint y: 120, endPoint x: 1358, endPoint y: 130, distance: 16.4
click at [923, 122] on div "zap ( 'right' ) zap ( 'left' ) for i in range ( 0 , 4 ) : go ( 'down' , 1 ) go …" at bounding box center [1393, 384] width 256 height 661
type textarea "go('right', 2)"
type textarea "go('left', 1)"
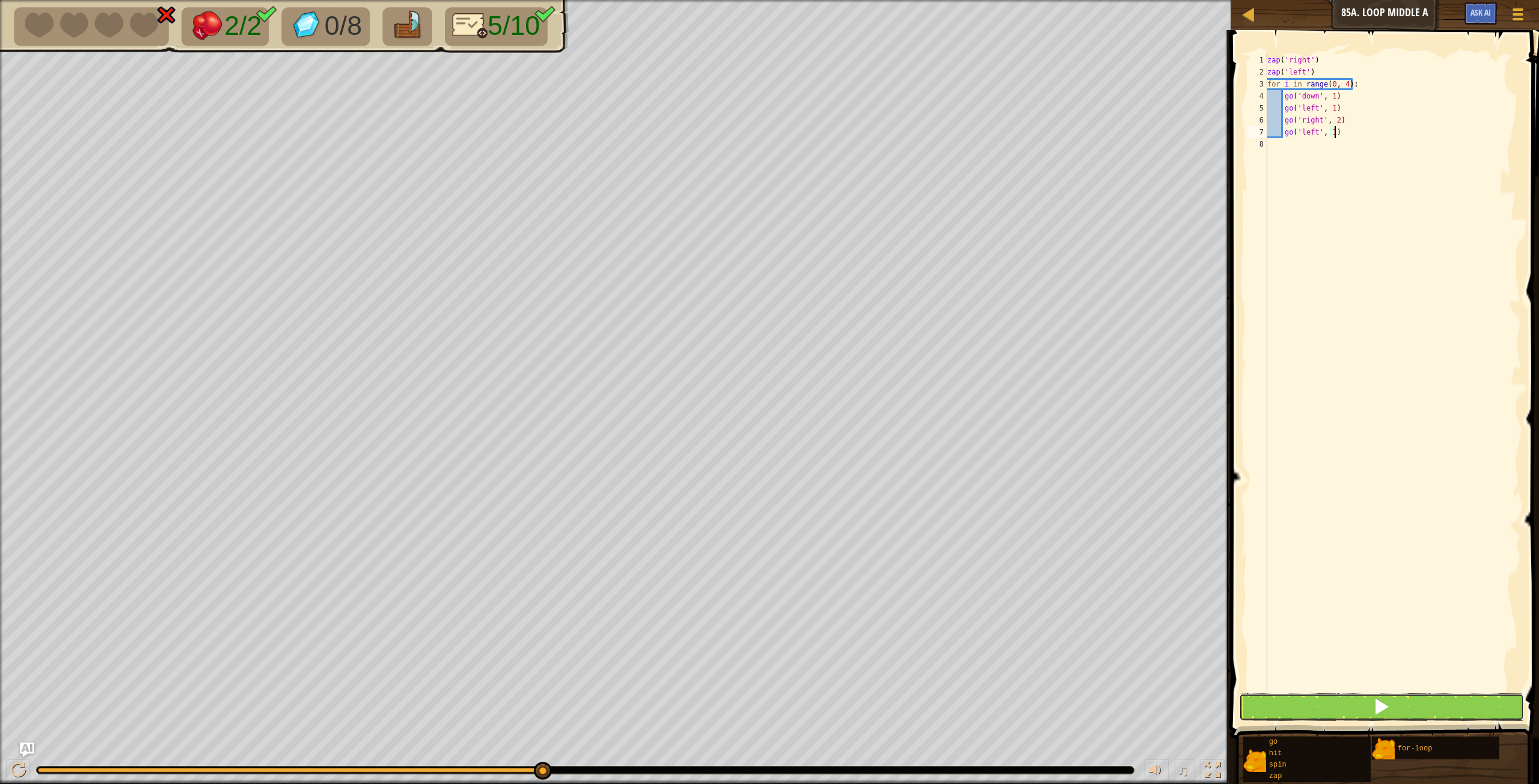
click at [923, 438] on span at bounding box center [1382, 707] width 17 height 17
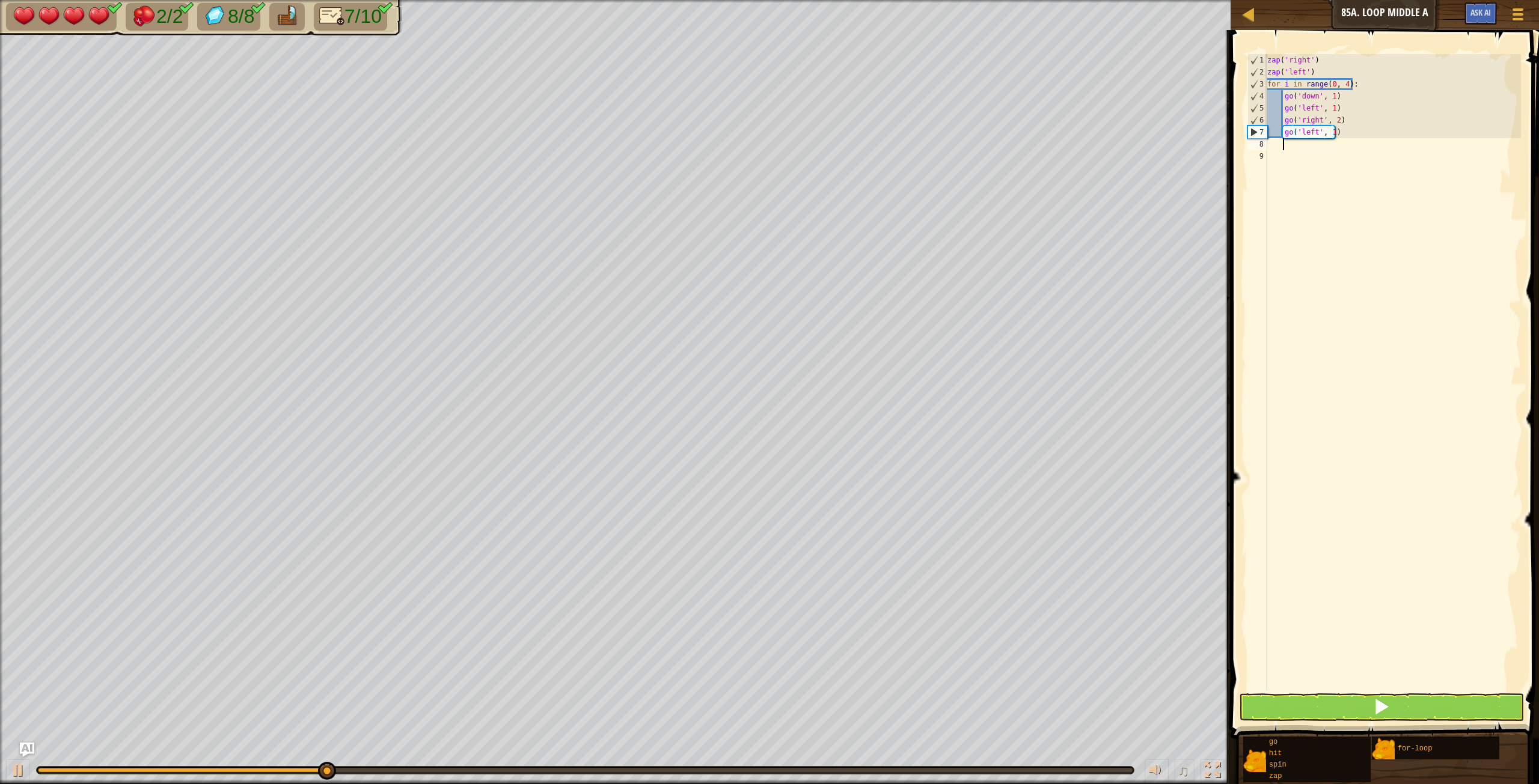
scroll to position [5, 1]
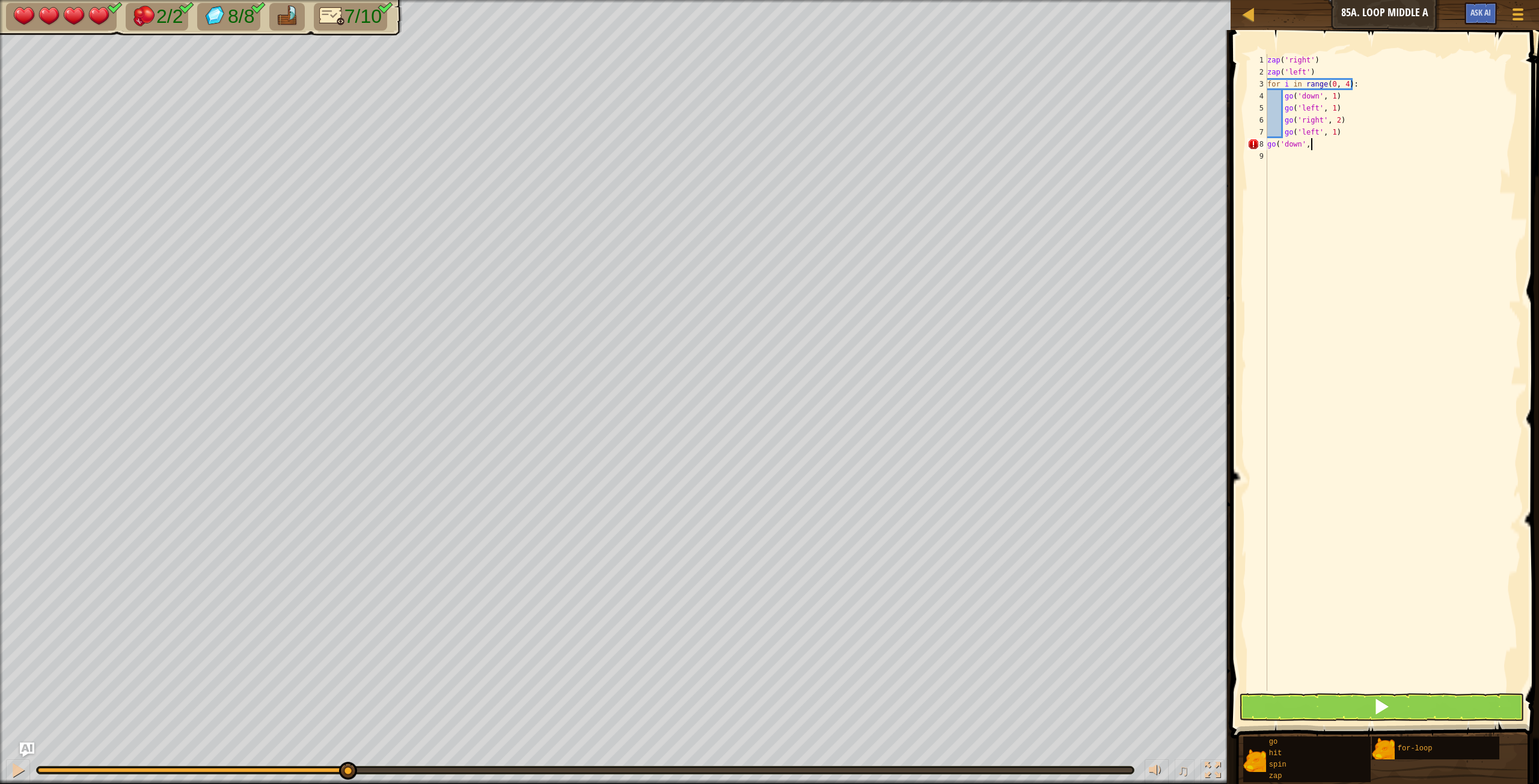
scroll to position [5, 4]
type textarea "go('down', 2)"
click at [1335, 703] on button at bounding box center [1382, 707] width 285 height 28
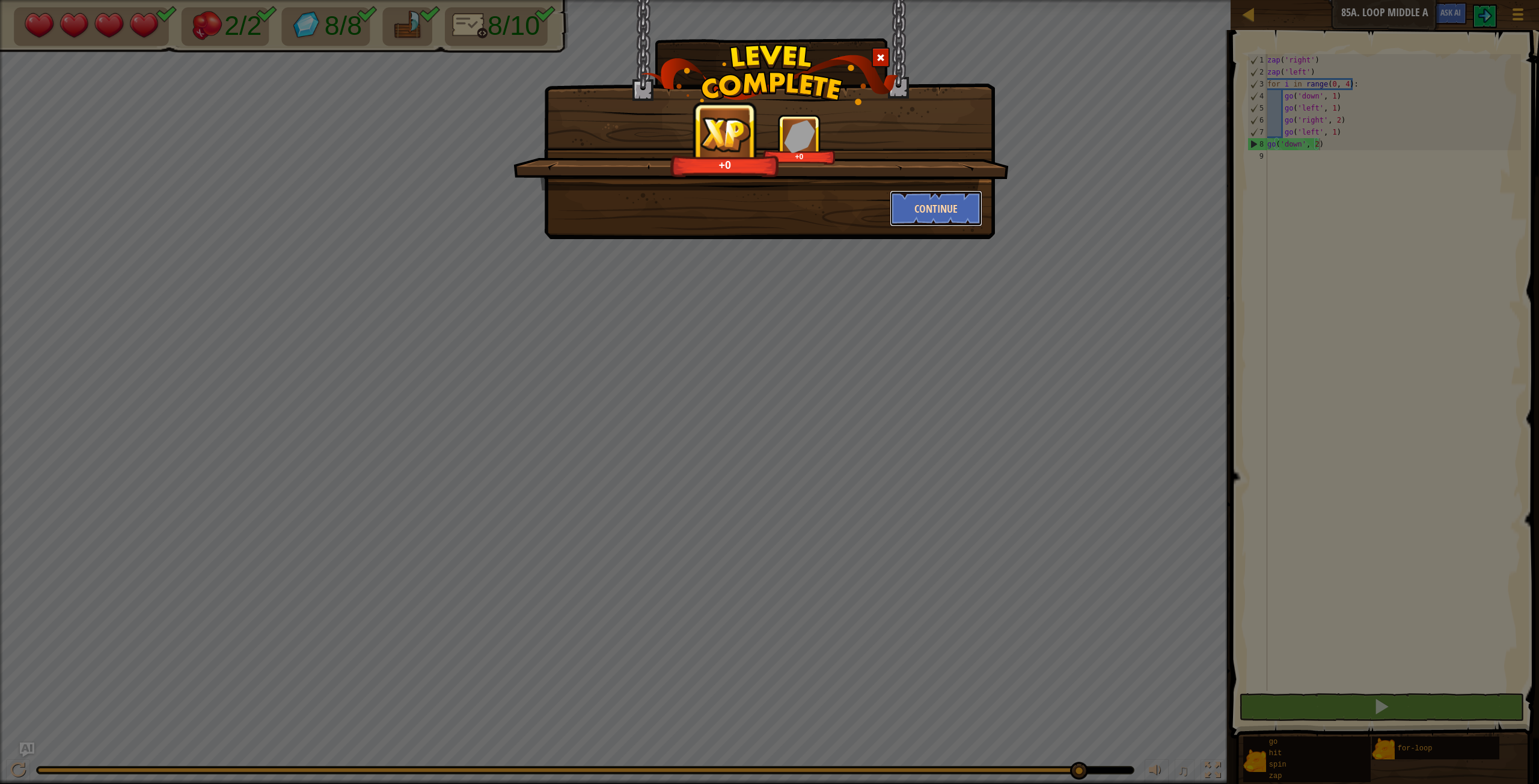
click at [929, 211] on button "Continue" at bounding box center [936, 209] width 93 height 36
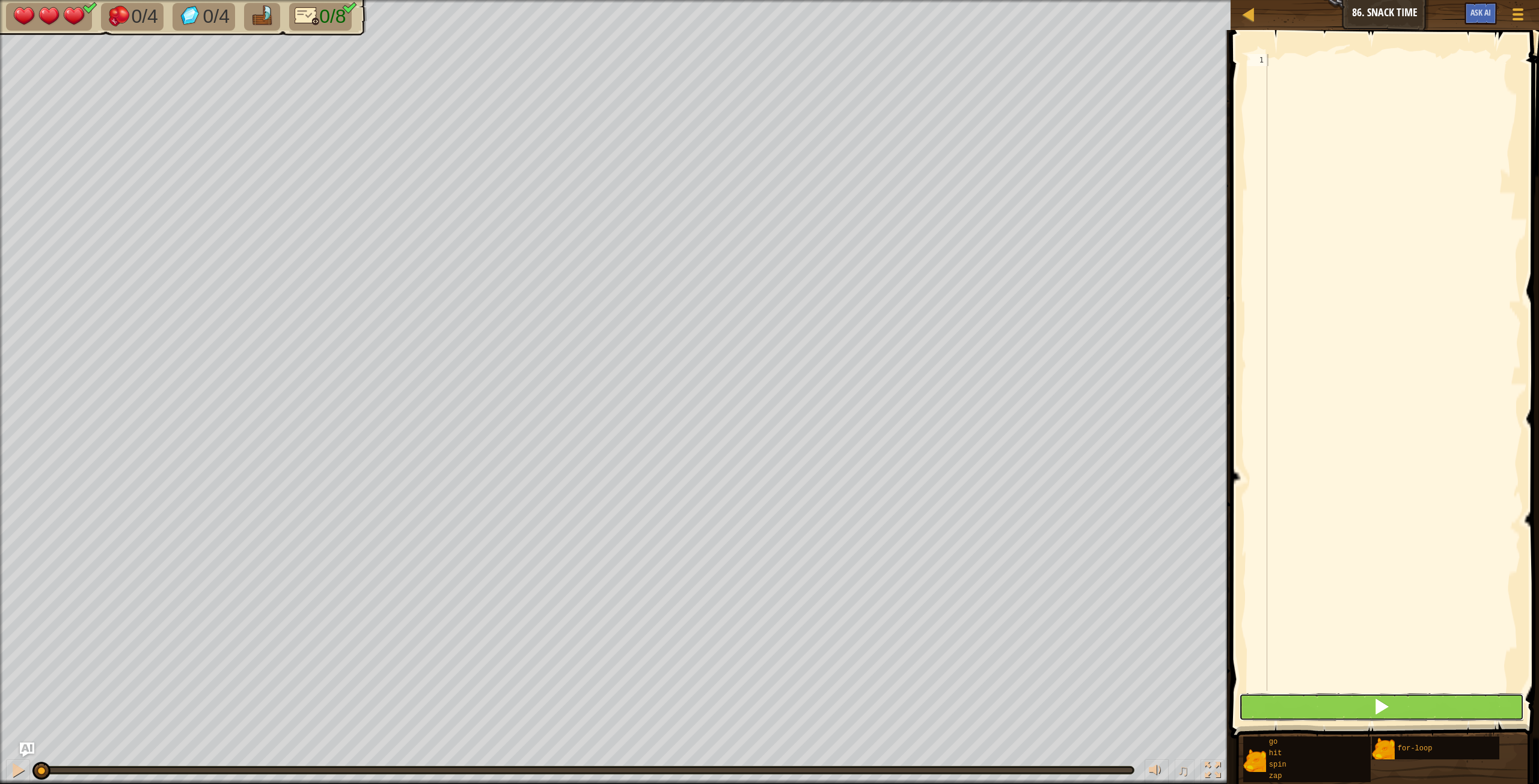
click at [1381, 712] on span at bounding box center [1382, 707] width 17 height 17
click at [1373, 716] on button at bounding box center [1382, 707] width 285 height 28
click at [1376, 715] on span at bounding box center [1382, 707] width 17 height 17
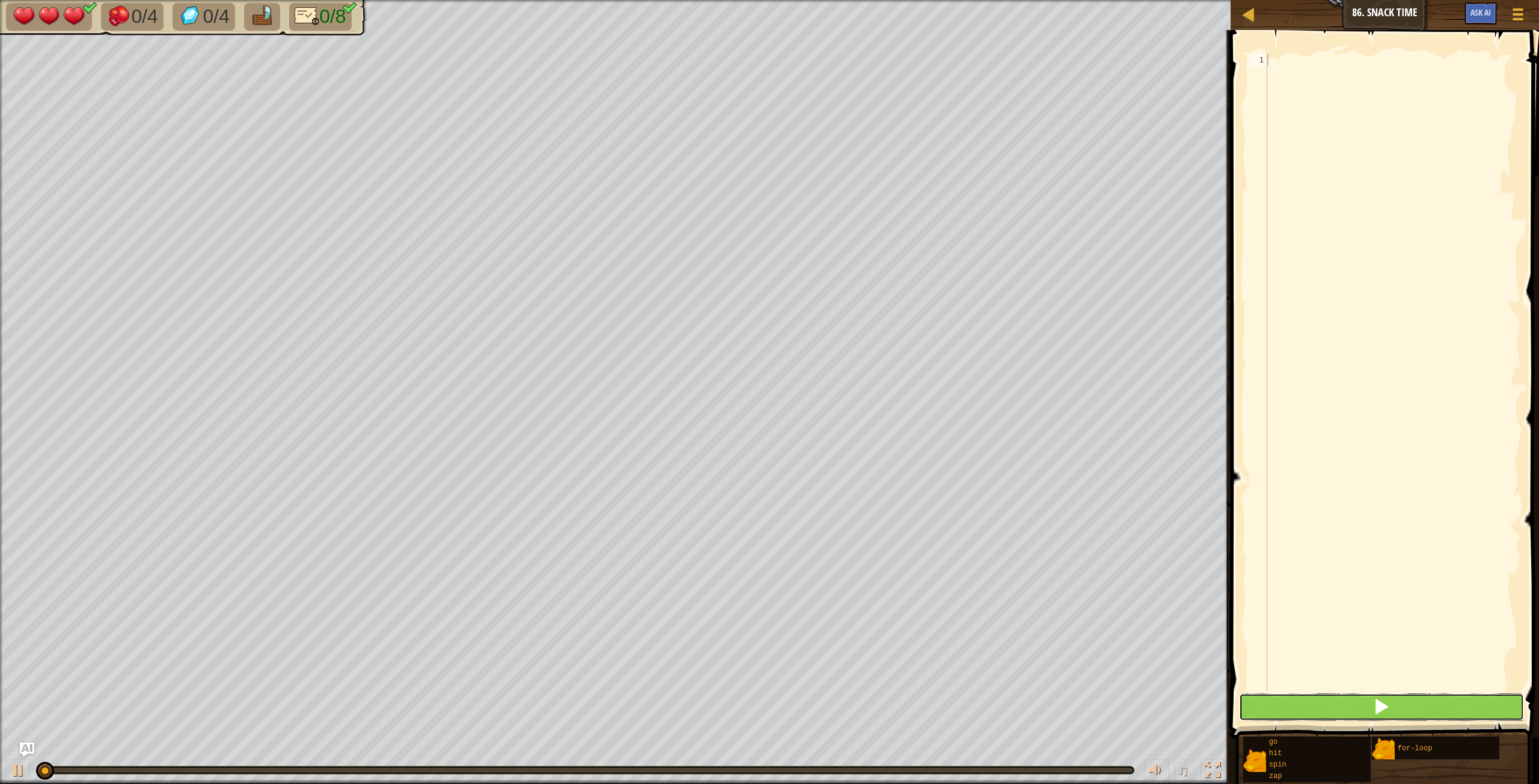
click at [1376, 715] on span at bounding box center [1382, 707] width 17 height 17
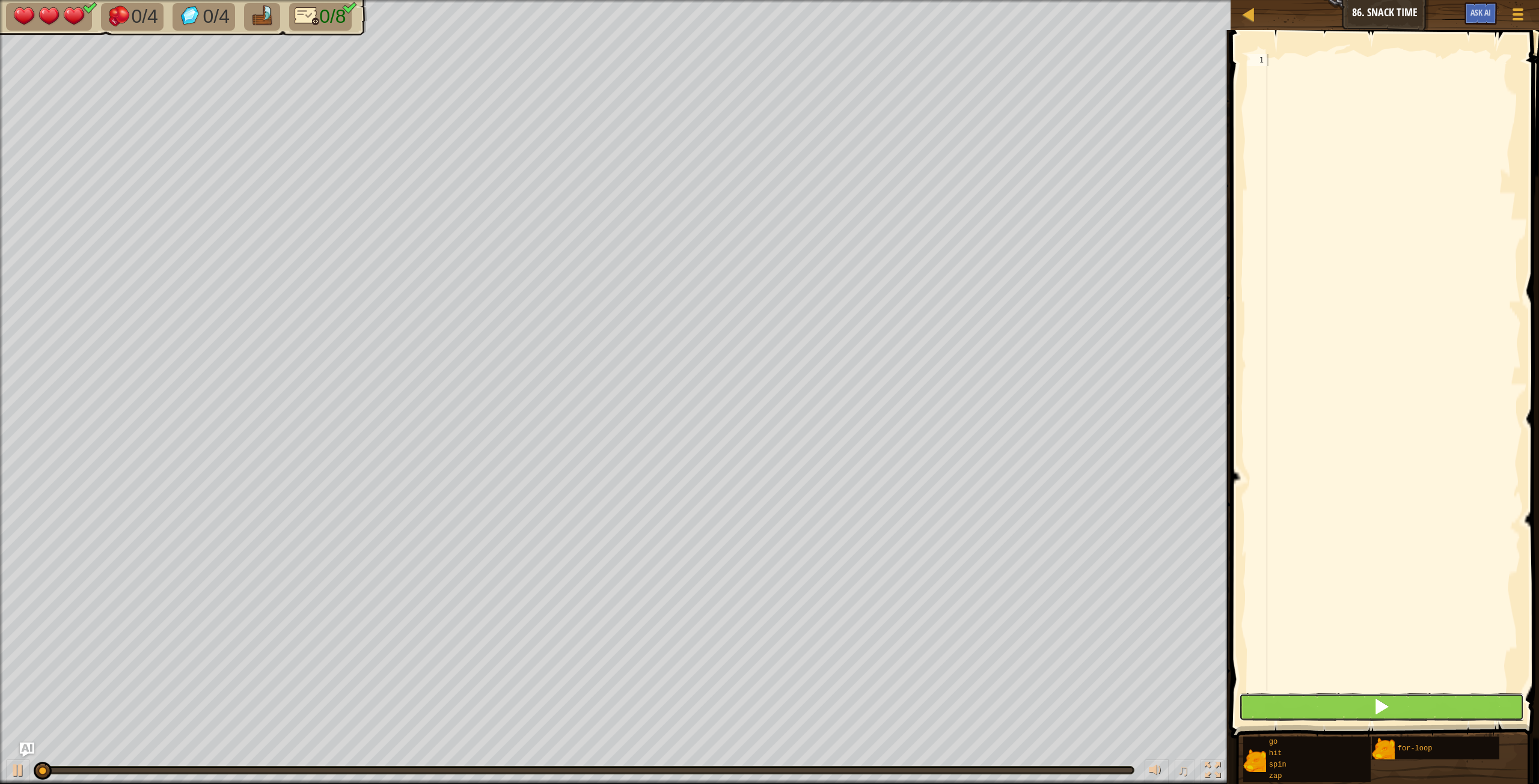
click at [1376, 715] on span at bounding box center [1382, 707] width 17 height 17
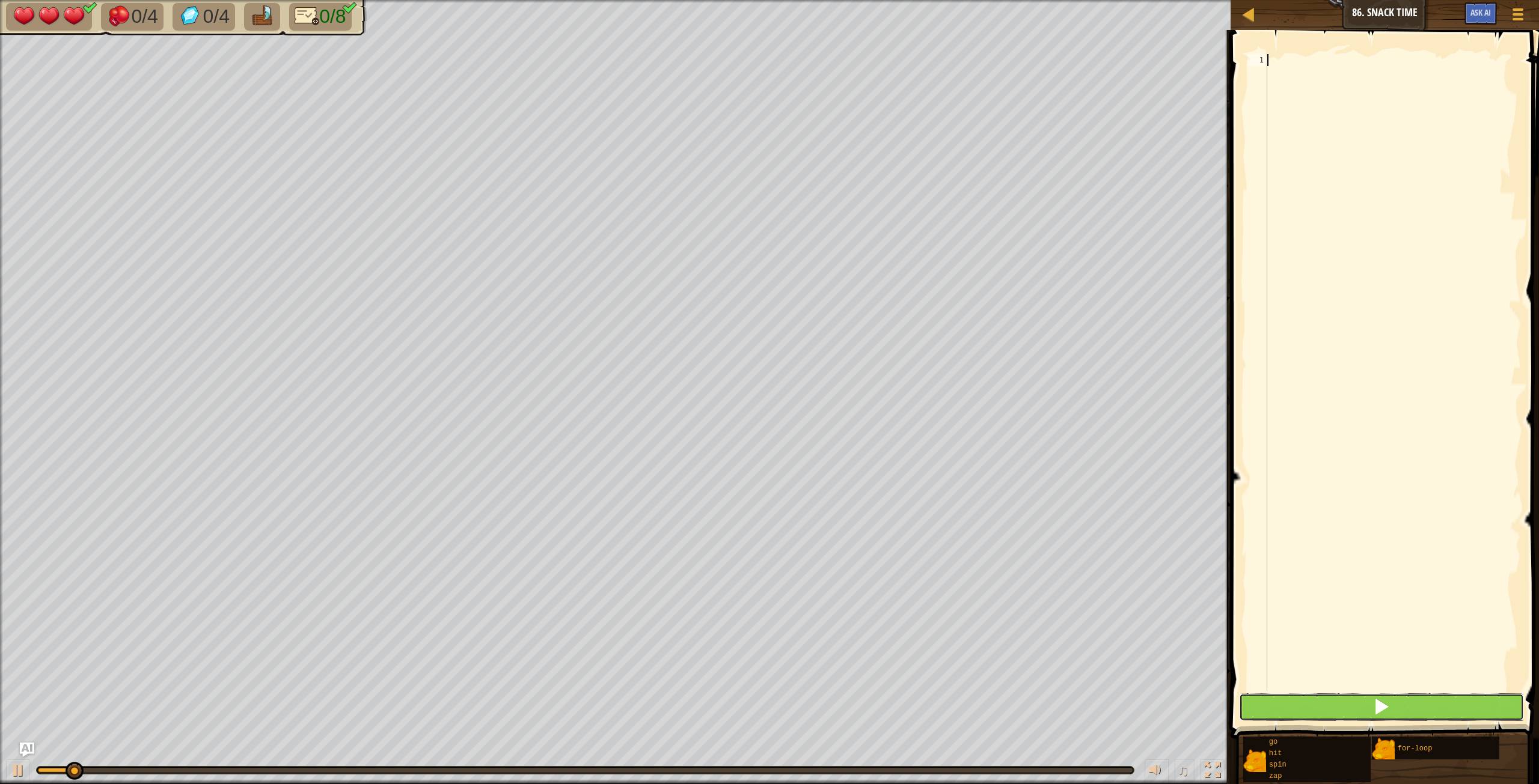
click at [1376, 715] on span at bounding box center [1382, 707] width 17 height 17
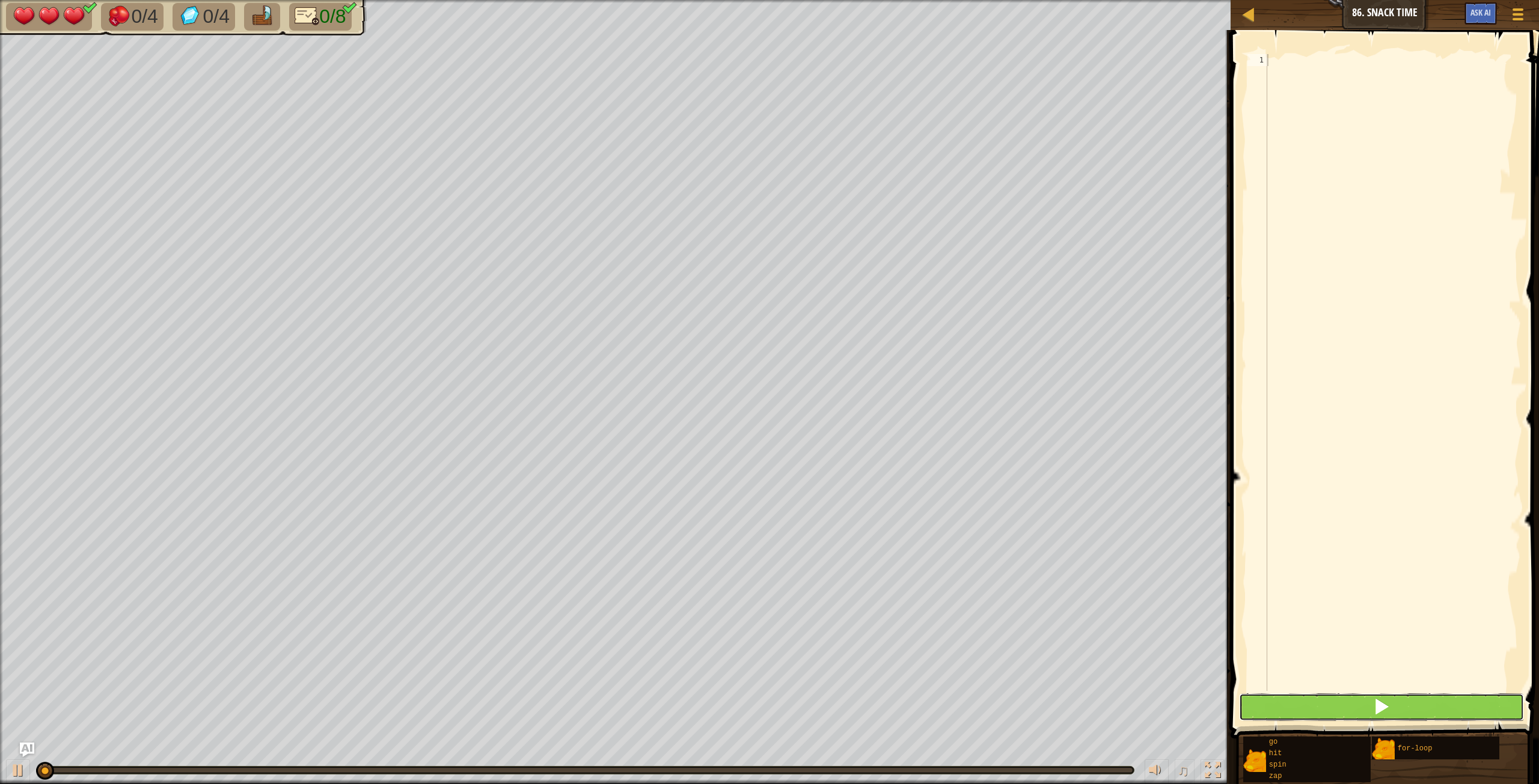
click at [1376, 715] on span at bounding box center [1382, 707] width 17 height 17
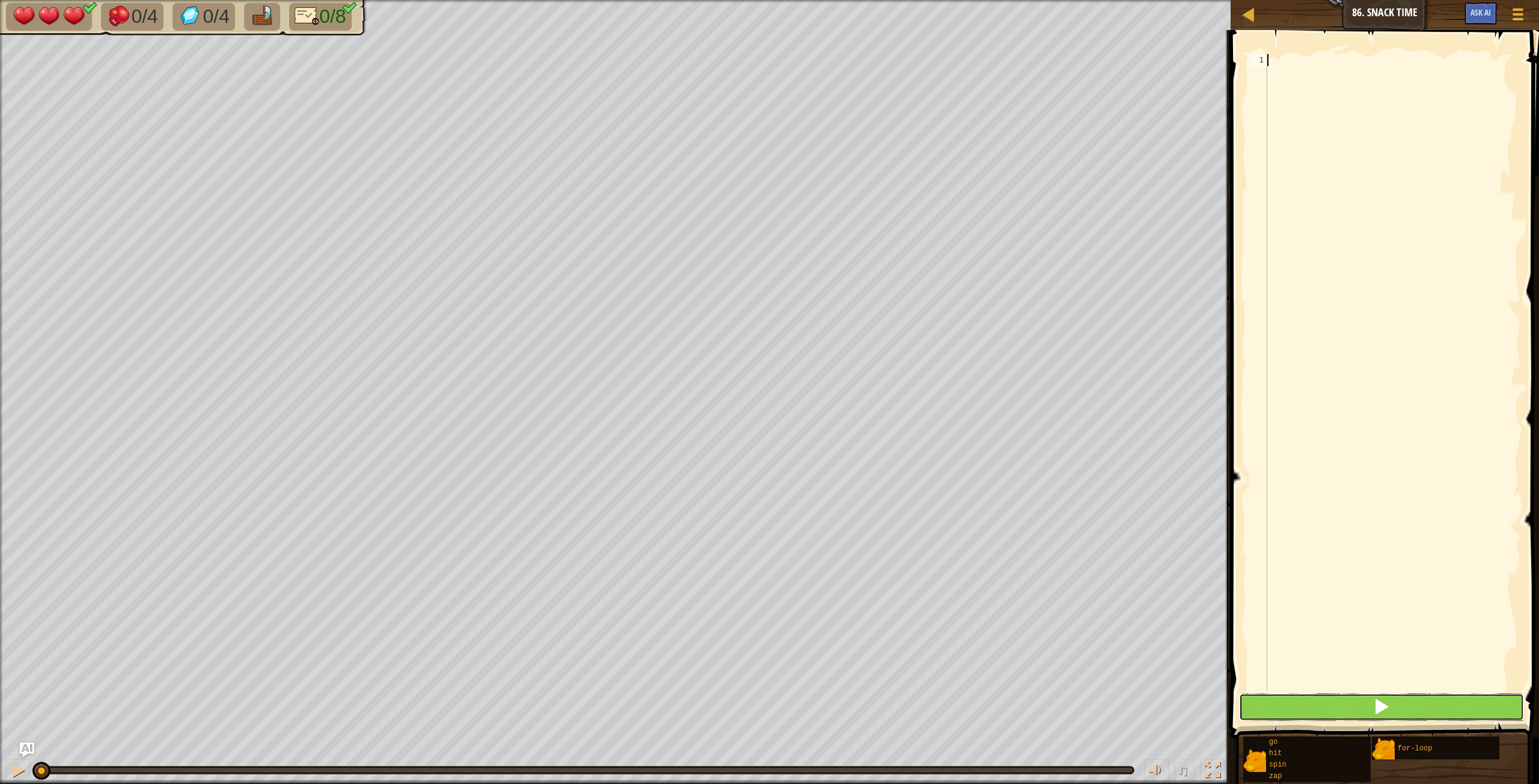
click at [1376, 715] on span at bounding box center [1382, 707] width 17 height 17
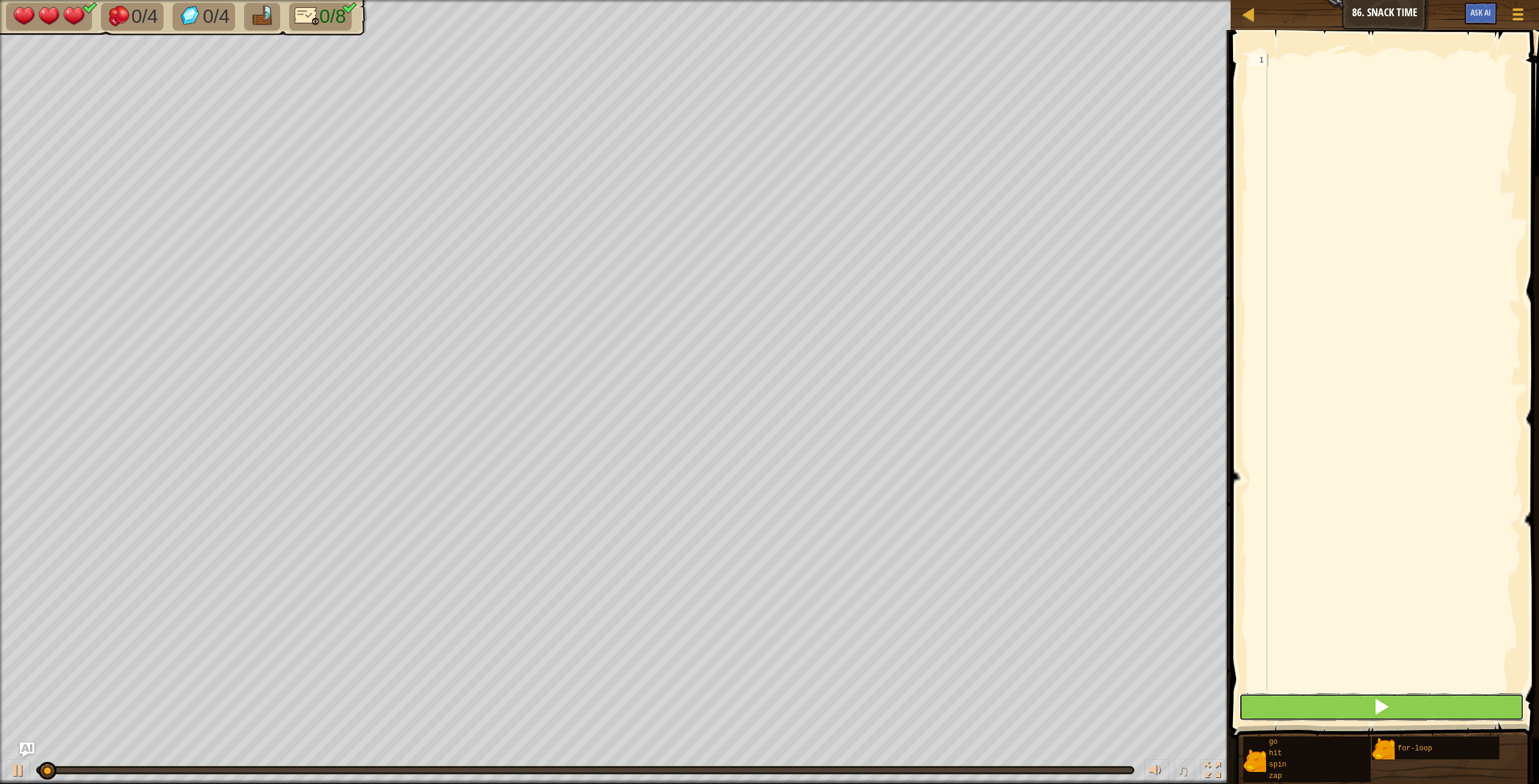
click at [1376, 715] on span at bounding box center [1382, 707] width 17 height 17
drag, startPoint x: 247, startPoint y: 752, endPoint x: 236, endPoint y: 766, distance: 17.8
click at [234, 764] on div "♫" at bounding box center [615, 768] width 1231 height 36
click at [112, 735] on div "0/4 0/4 0/8 ♫ Cougar 3 x: 6 y: 30 No target action: idle" at bounding box center [769, 392] width 1539 height 784
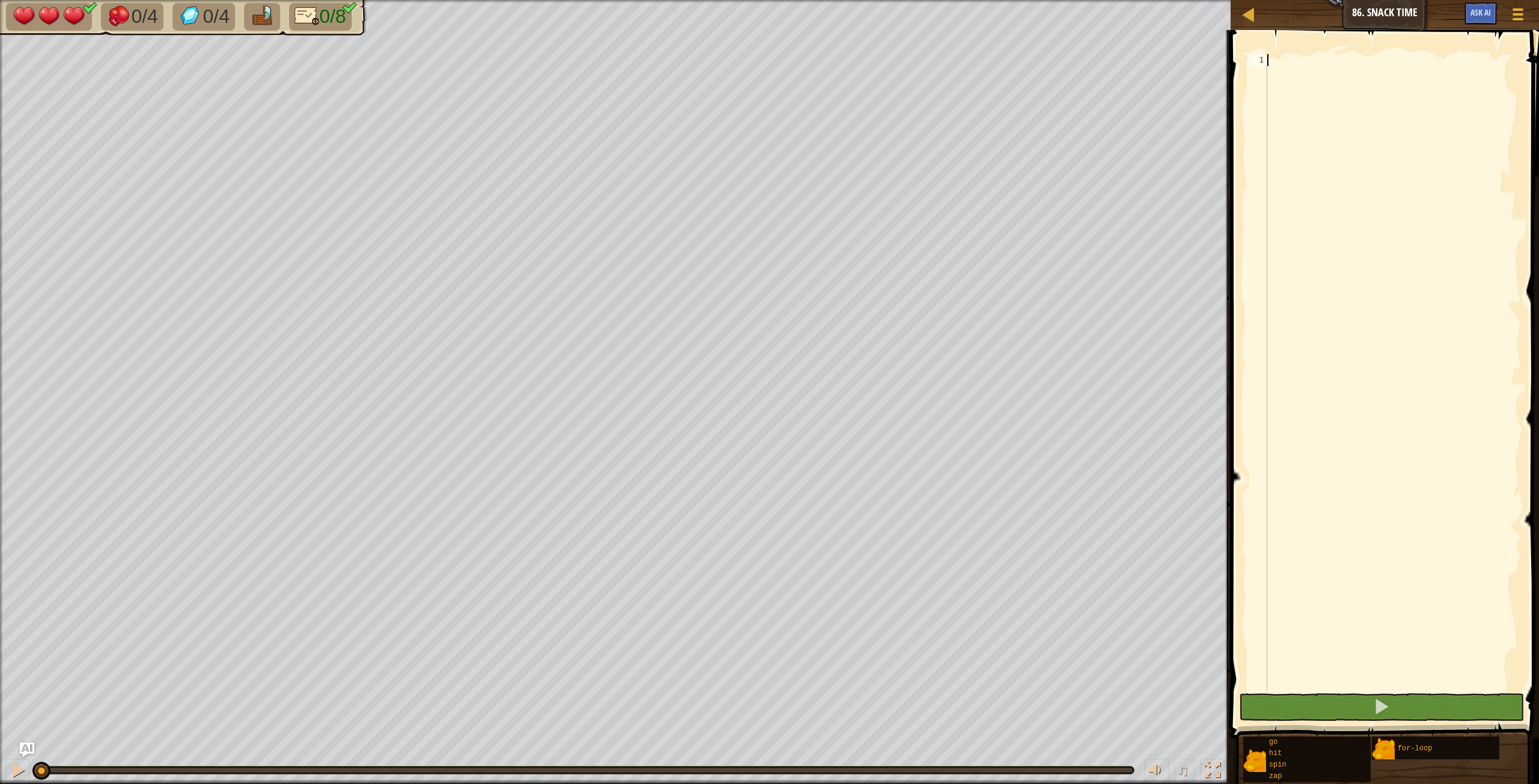
drag, startPoint x: 130, startPoint y: 768, endPoint x: 40, endPoint y: 754, distance: 91.1
click at [40, 754] on div "♫" at bounding box center [615, 768] width 1231 height 36
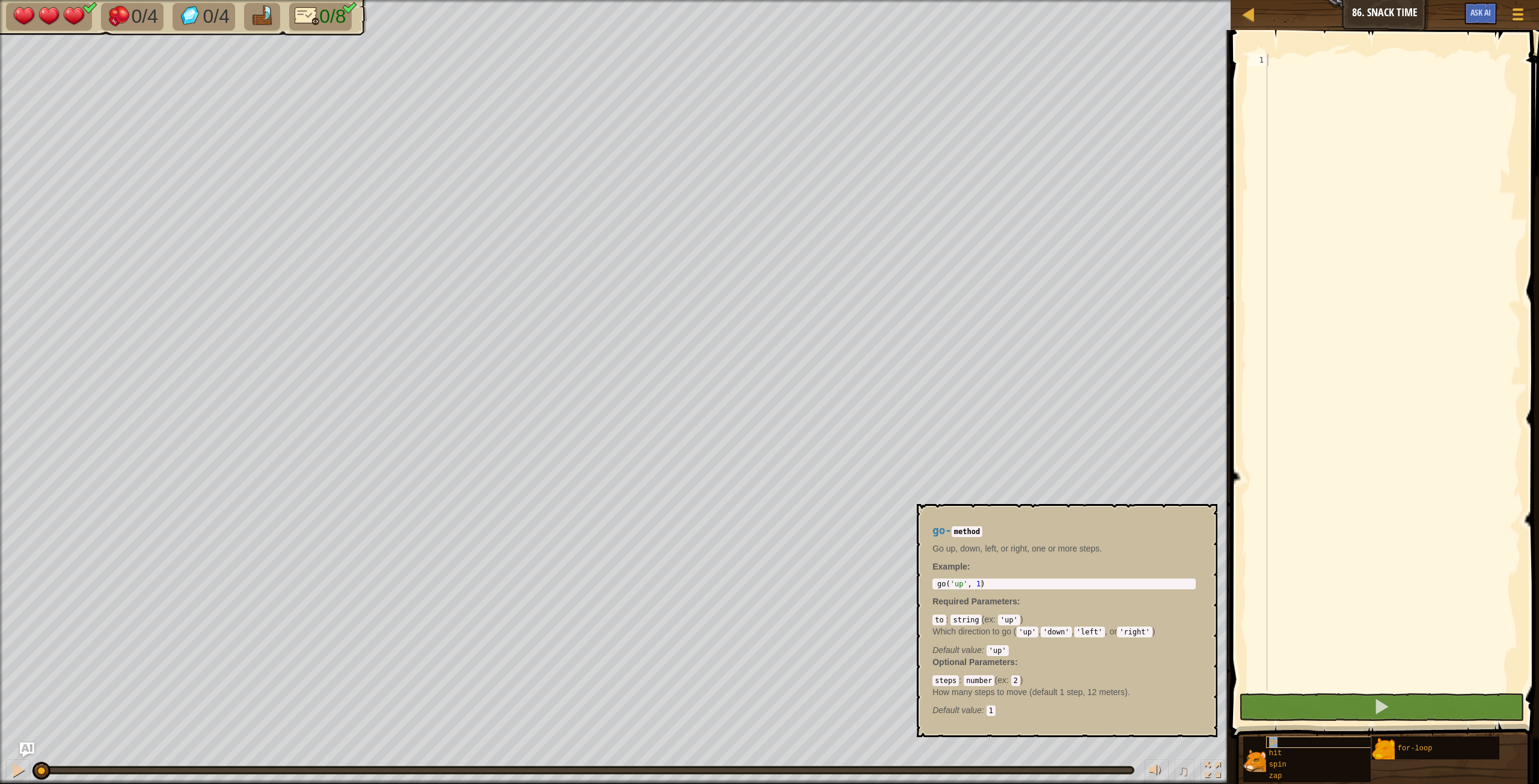
click at [1322, 742] on div "go" at bounding box center [1342, 743] width 154 height 12
type textarea "go('up', 1)"
click at [892, 0] on body "Map Junior 86. Snack Time Game Menu Ask AI 1 הההההההההההההההההההההההההההההההההה…" at bounding box center [769, 0] width 1539 height 0
click at [1297, 72] on div at bounding box center [1393, 384] width 256 height 661
paste textarea "go('up', 1)"
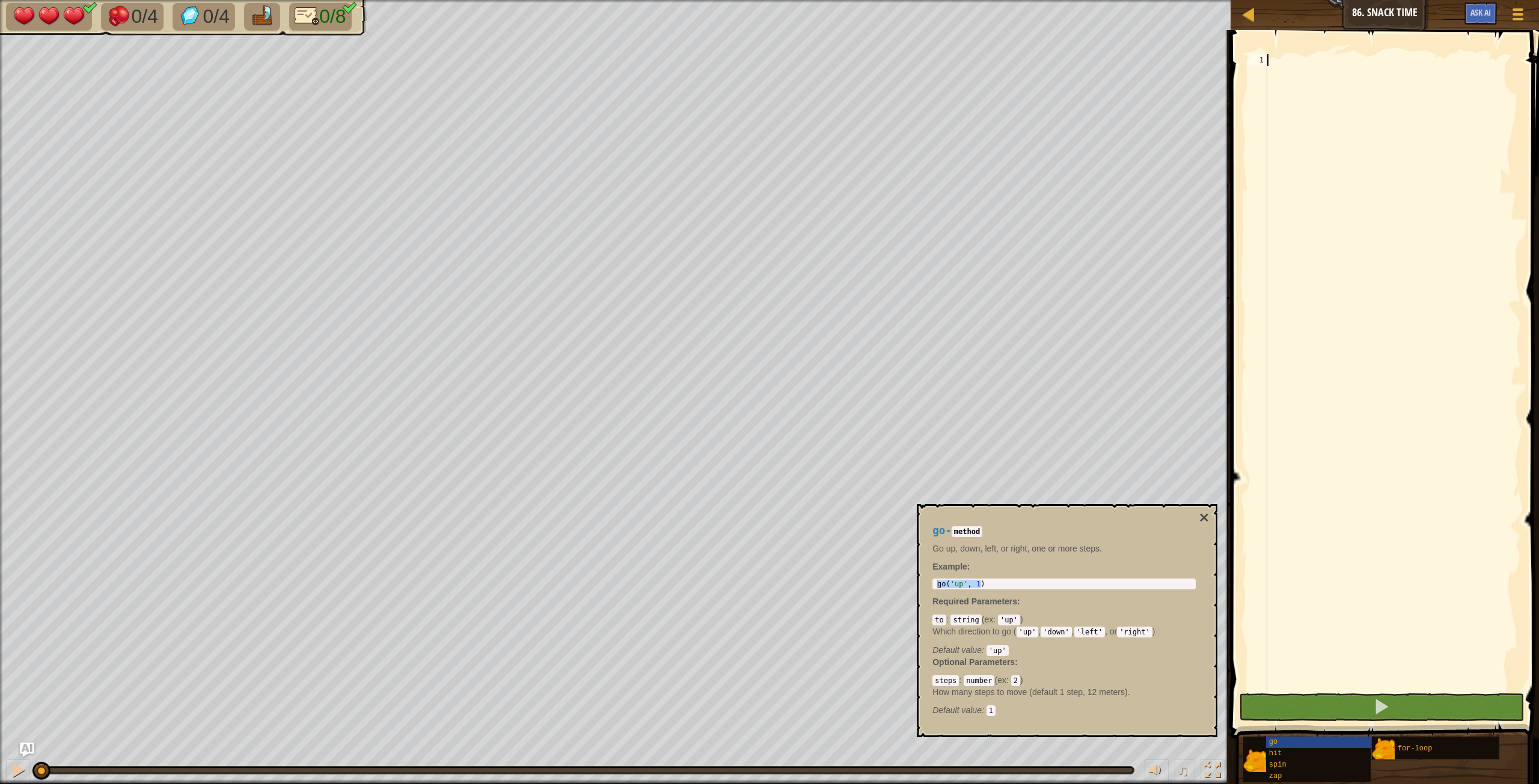
type textarea "go('up', 1)"
click at [1194, 518] on div "go - method Go up, down, left, or right, one or more steps. Example : go('up', …" at bounding box center [1064, 621] width 280 height 214
click at [1205, 518] on button "×" at bounding box center [1203, 518] width 10 height 17
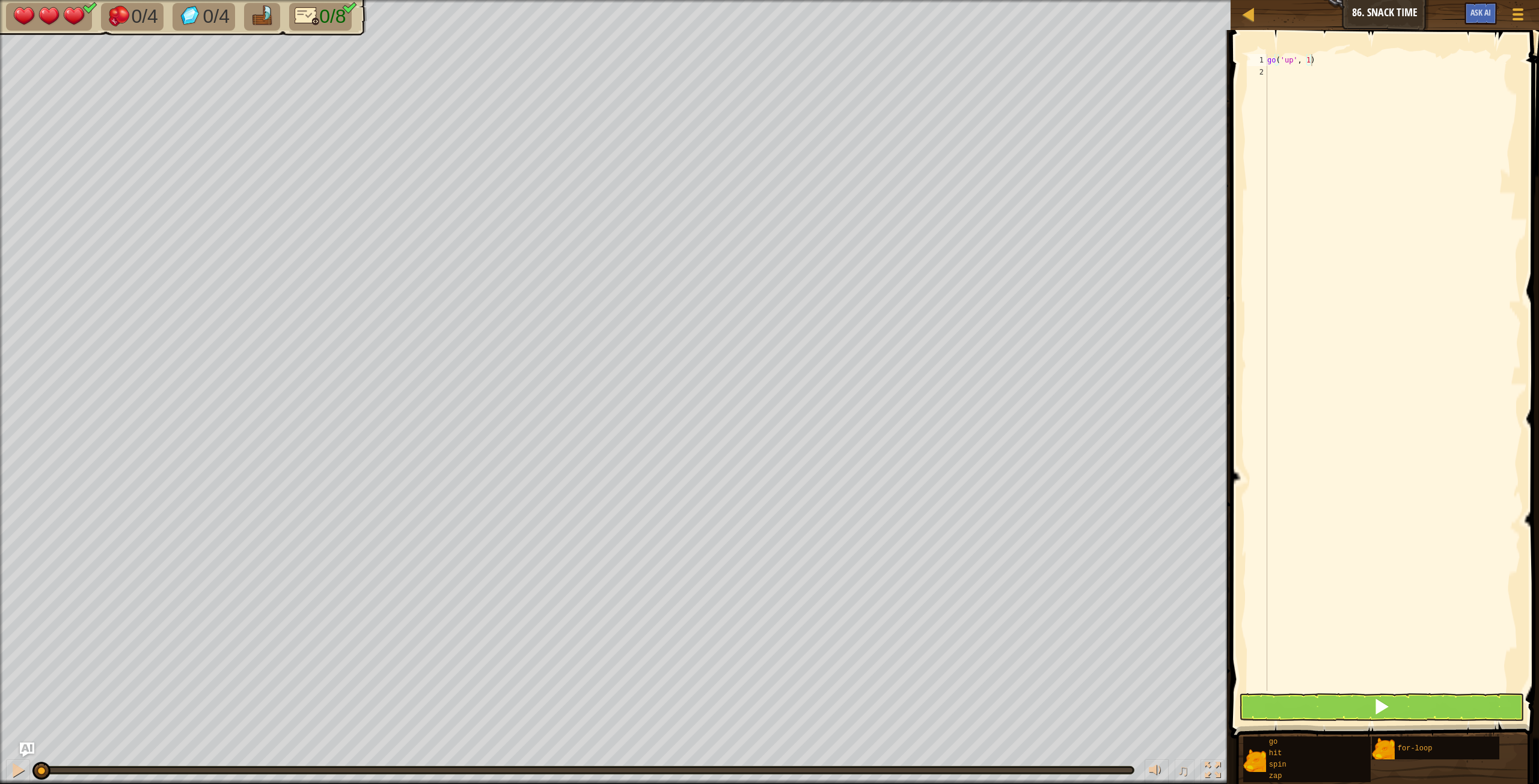
click at [1288, 73] on div "go ( 'up' , 1 )" at bounding box center [1393, 384] width 256 height 661
click at [1279, 73] on div "go ( 'up' , 1 ) go ( right ', 2)" at bounding box center [1393, 384] width 256 height 661
type textarea "go('right', 2)"
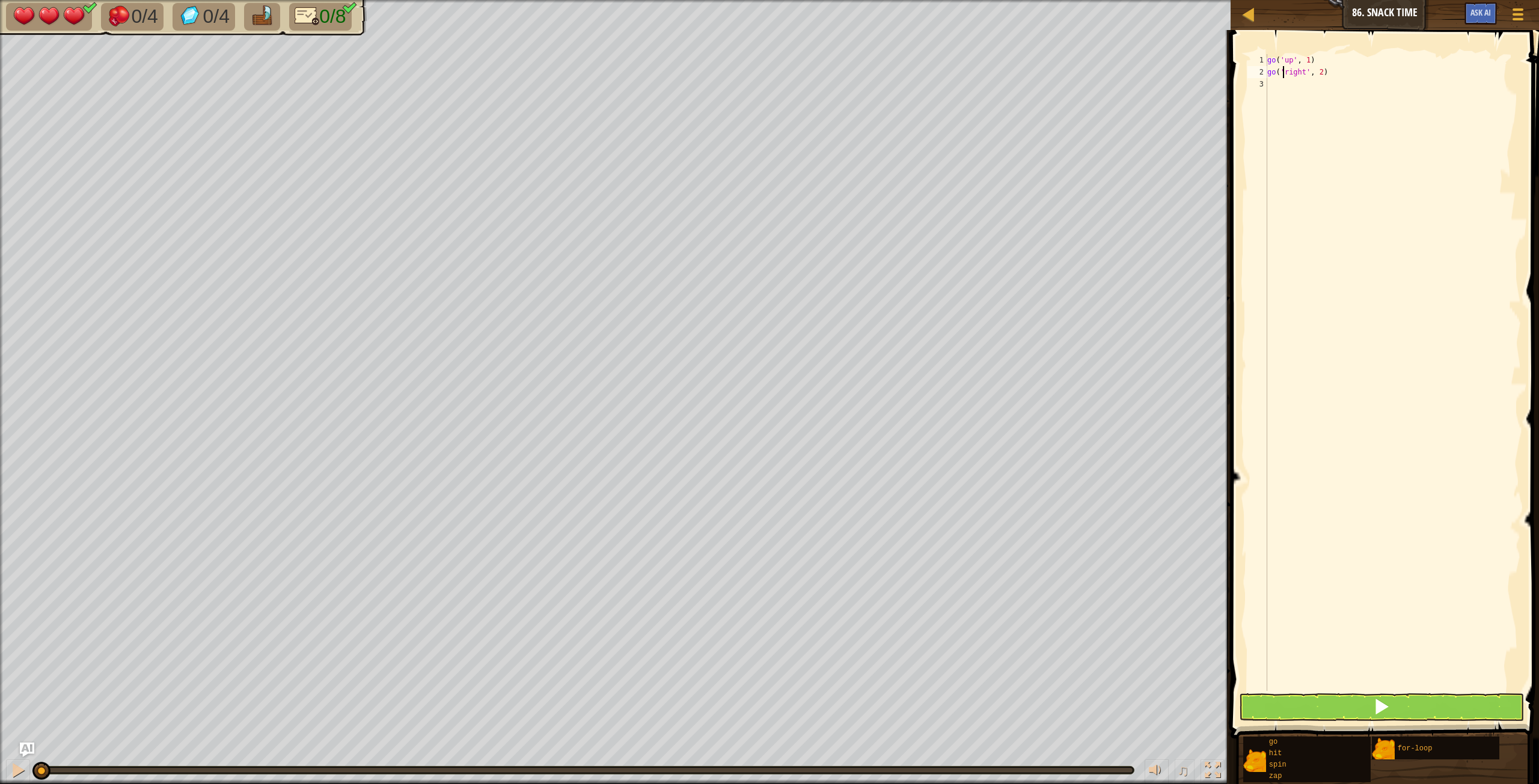
click at [1282, 91] on div "go ( 'up' , 1 ) go ( 'right' , 2 )" at bounding box center [1393, 384] width 256 height 661
type textarea "for i in range(0,4):"
type textarea "go('down', 1)"
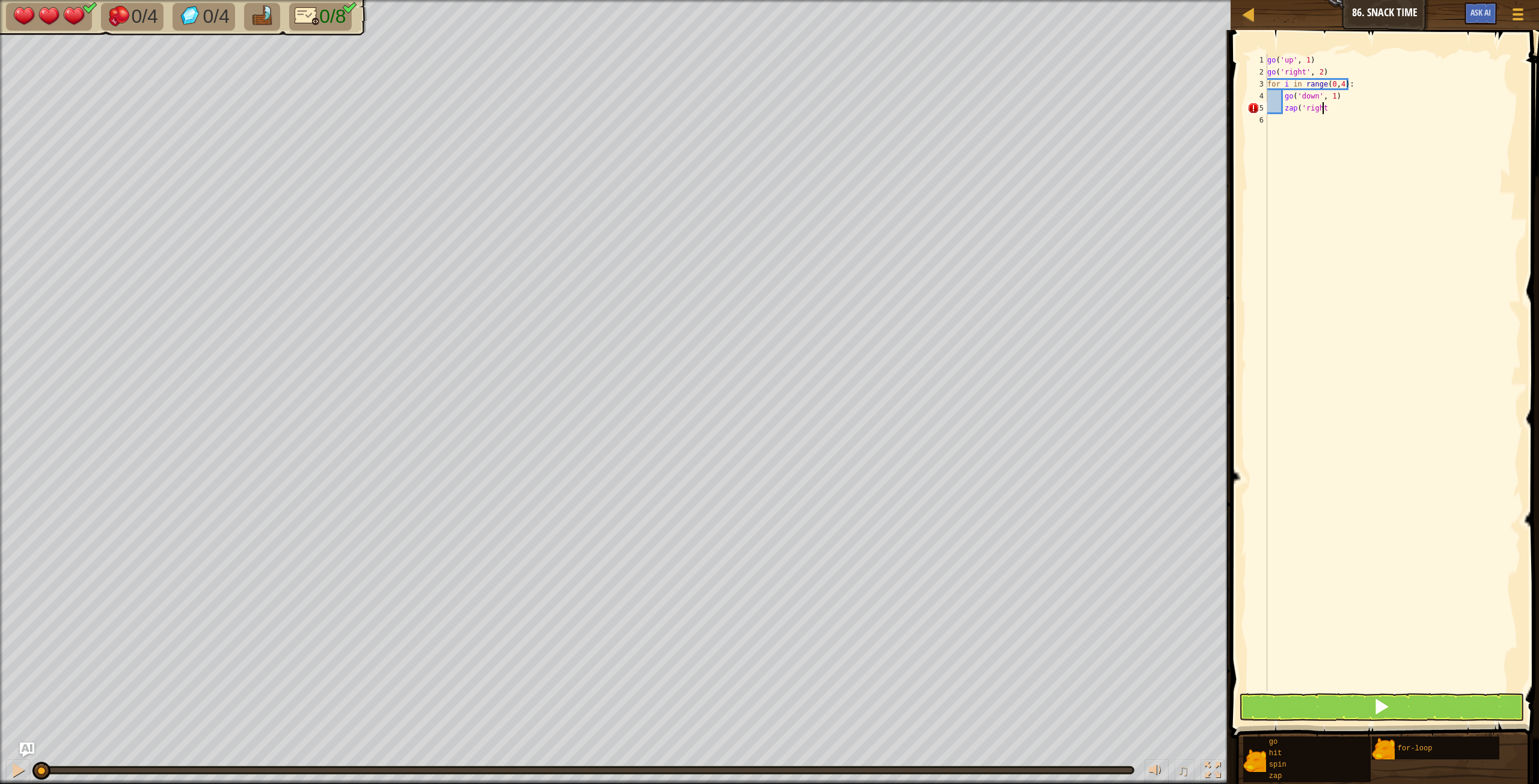
scroll to position [5, 4]
type textarea "zap('right')"
type textarea "go('left', 2)"
click at [1365, 711] on button at bounding box center [1382, 707] width 285 height 28
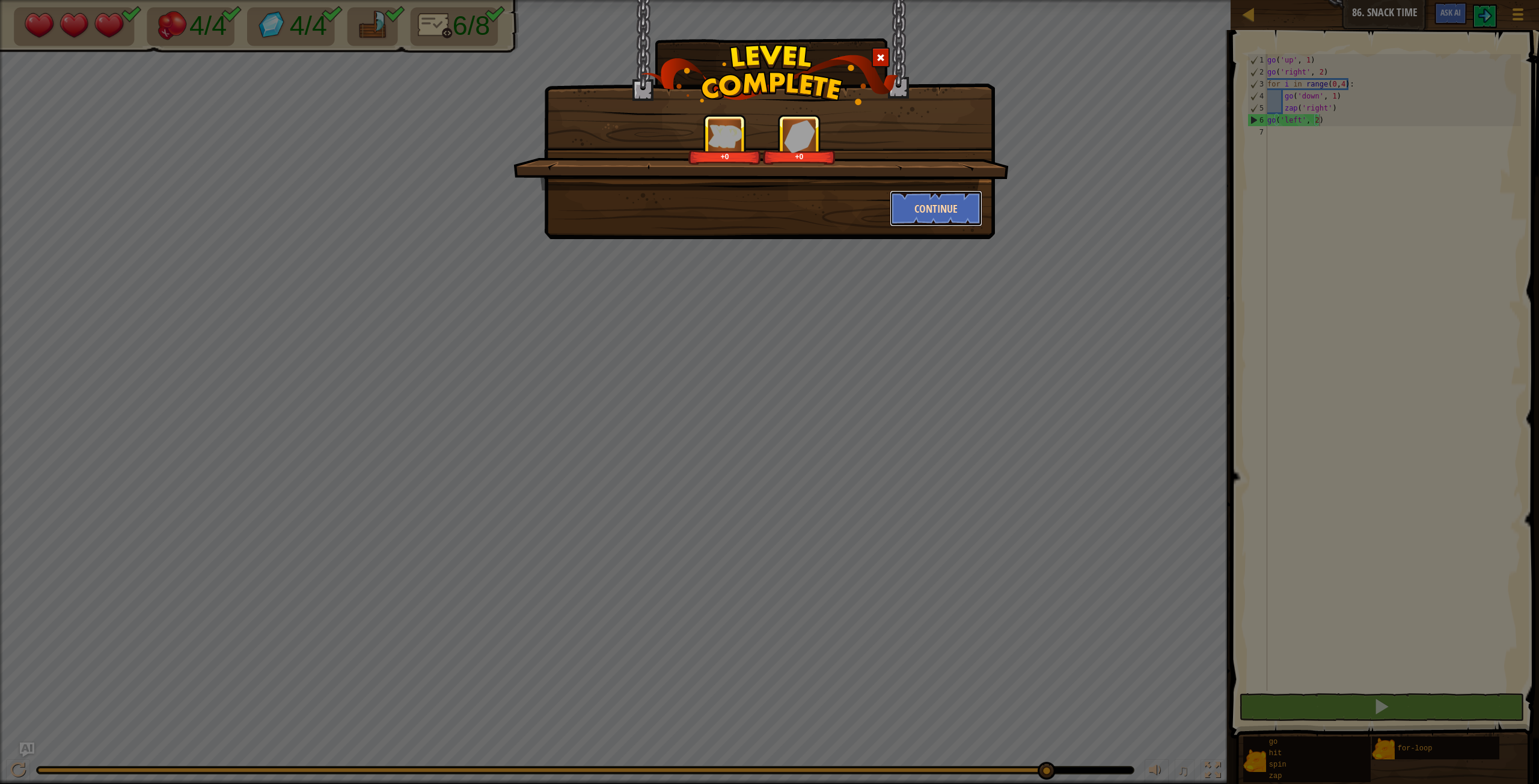
click at [927, 195] on button "Continue" at bounding box center [936, 209] width 93 height 36
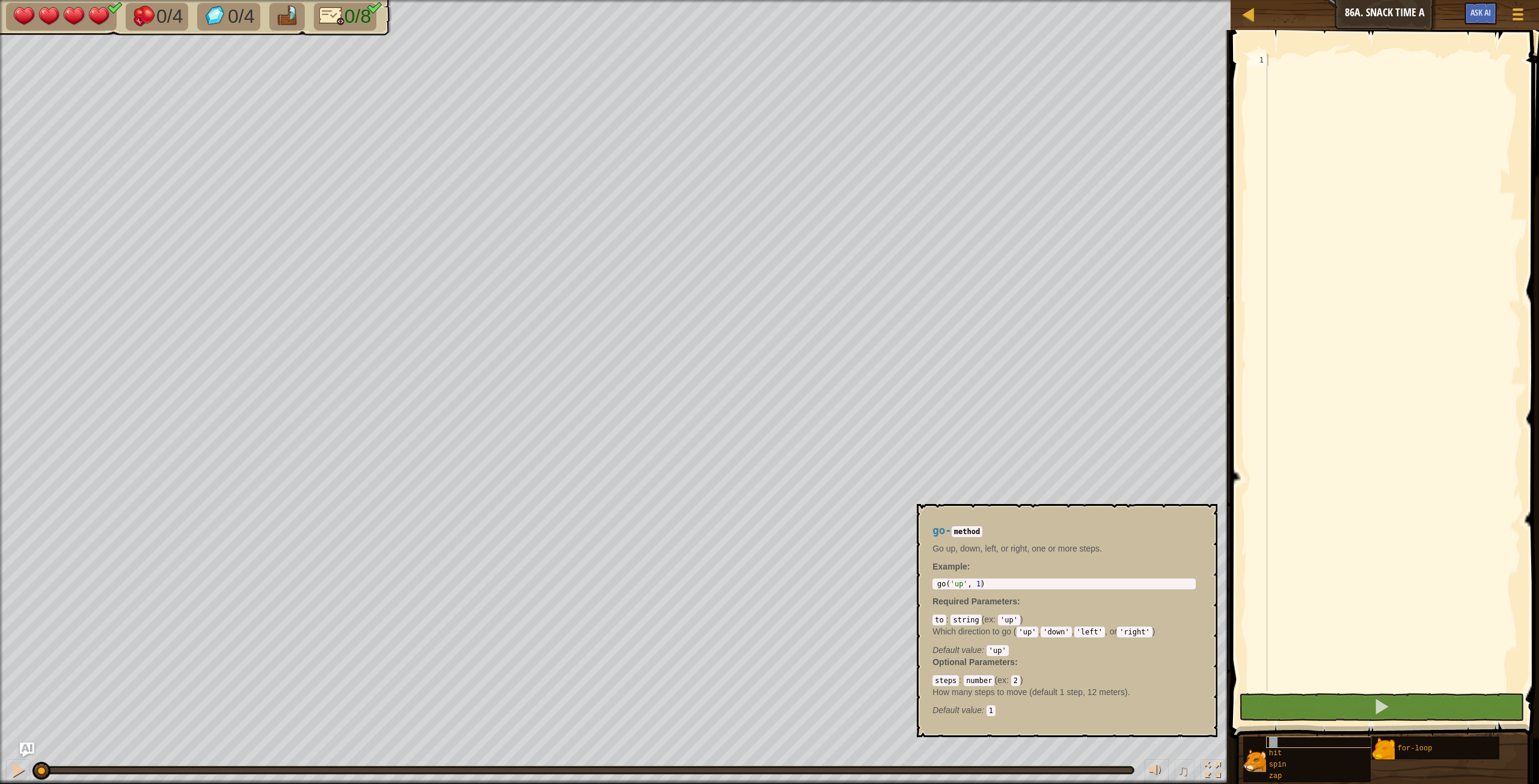
click at [1299, 741] on div "go" at bounding box center [1342, 743] width 154 height 12
type textarea "go('up', 1)"
click at [892, 0] on body "Map Junior 86a. Snack Time A Game Menu Ask AI 1 ההההההההההההההההההההההההההההההה…" at bounding box center [769, 0] width 1539 height 0
drag, startPoint x: 1250, startPoint y: 55, endPoint x: 1286, endPoint y: 64, distance: 37.1
click at [1257, 57] on div "1" at bounding box center [1257, 60] width 20 height 12
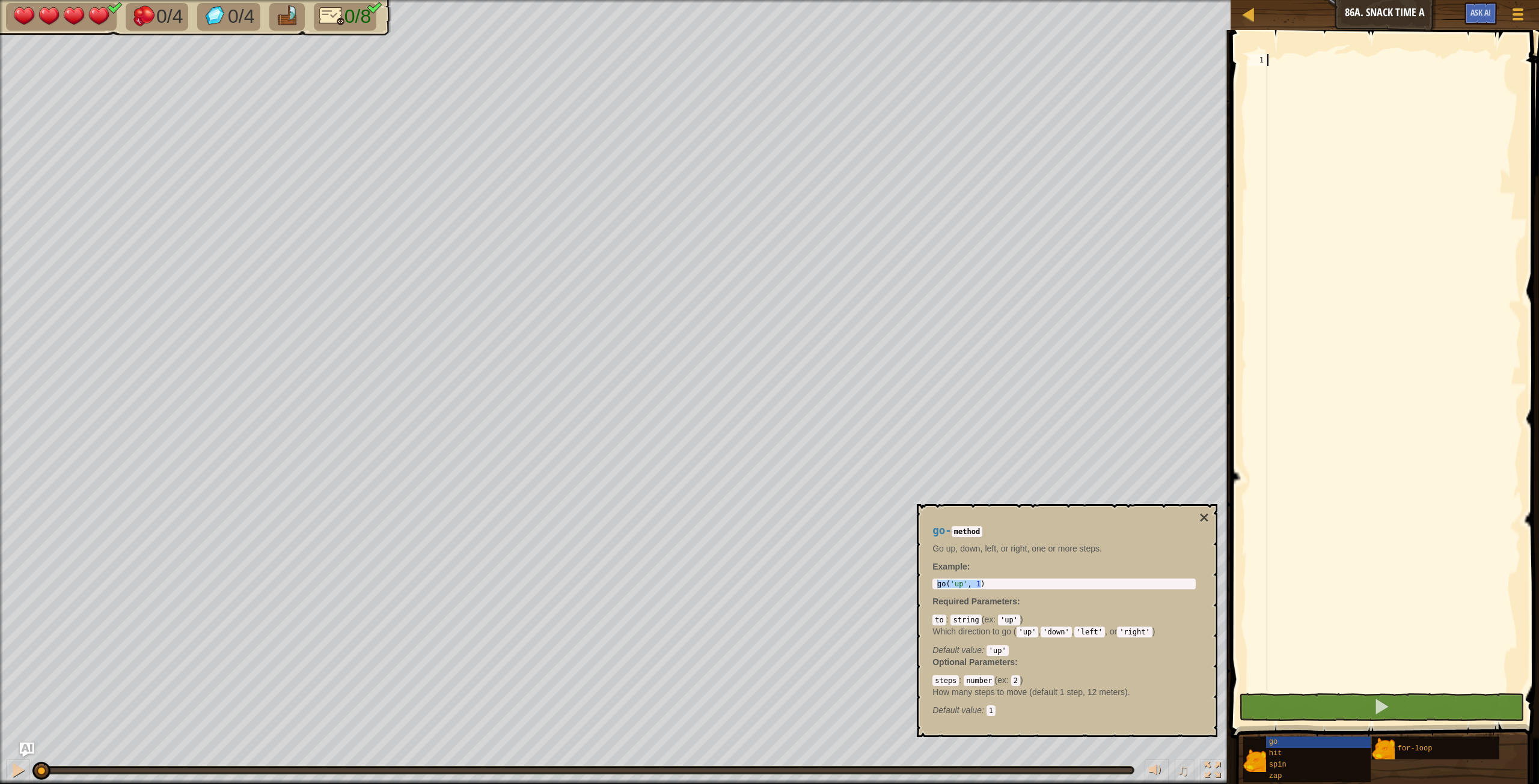
click at [1286, 65] on div at bounding box center [1393, 384] width 256 height 661
paste textarea "go('up', 1)"
click at [1292, 58] on div "go ( 'up' , 1 )" at bounding box center [1393, 384] width 256 height 661
type textarea "go('left', 1)"
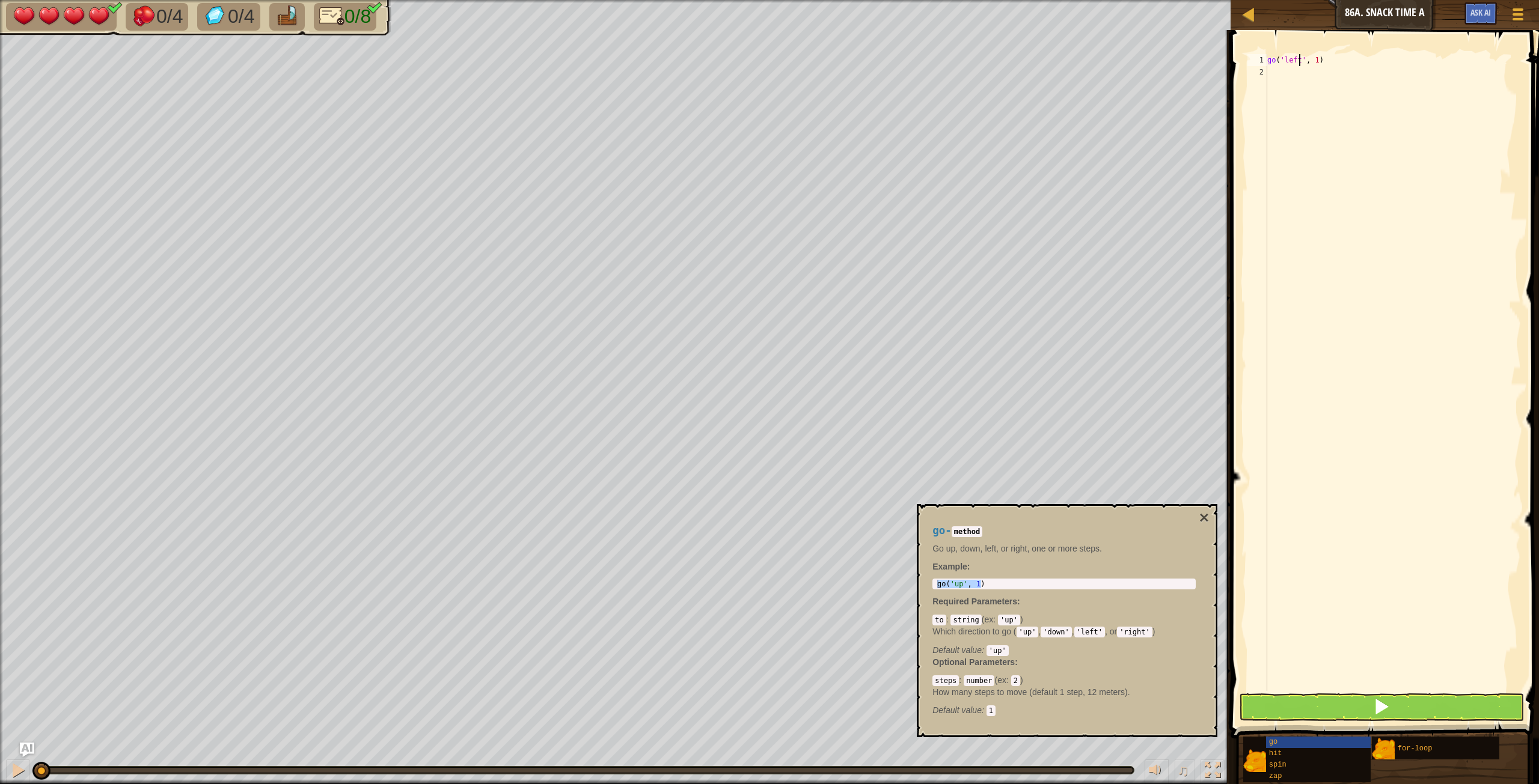
scroll to position [5, 3]
click at [1282, 76] on div "go ( 'left' , 1 )" at bounding box center [1393, 384] width 256 height 661
click at [1282, 76] on div "go ( 'left' , 1 ) go9 'up' , 2 )" at bounding box center [1393, 384] width 256 height 661
click at [1276, 71] on div "go ( 'left' , 1 ) go9 'up' , 2 )" at bounding box center [1393, 384] width 256 height 661
click at [1277, 71] on div "go ( 'left' , 1 ) go9 'up' , 2 )" at bounding box center [1393, 384] width 256 height 661
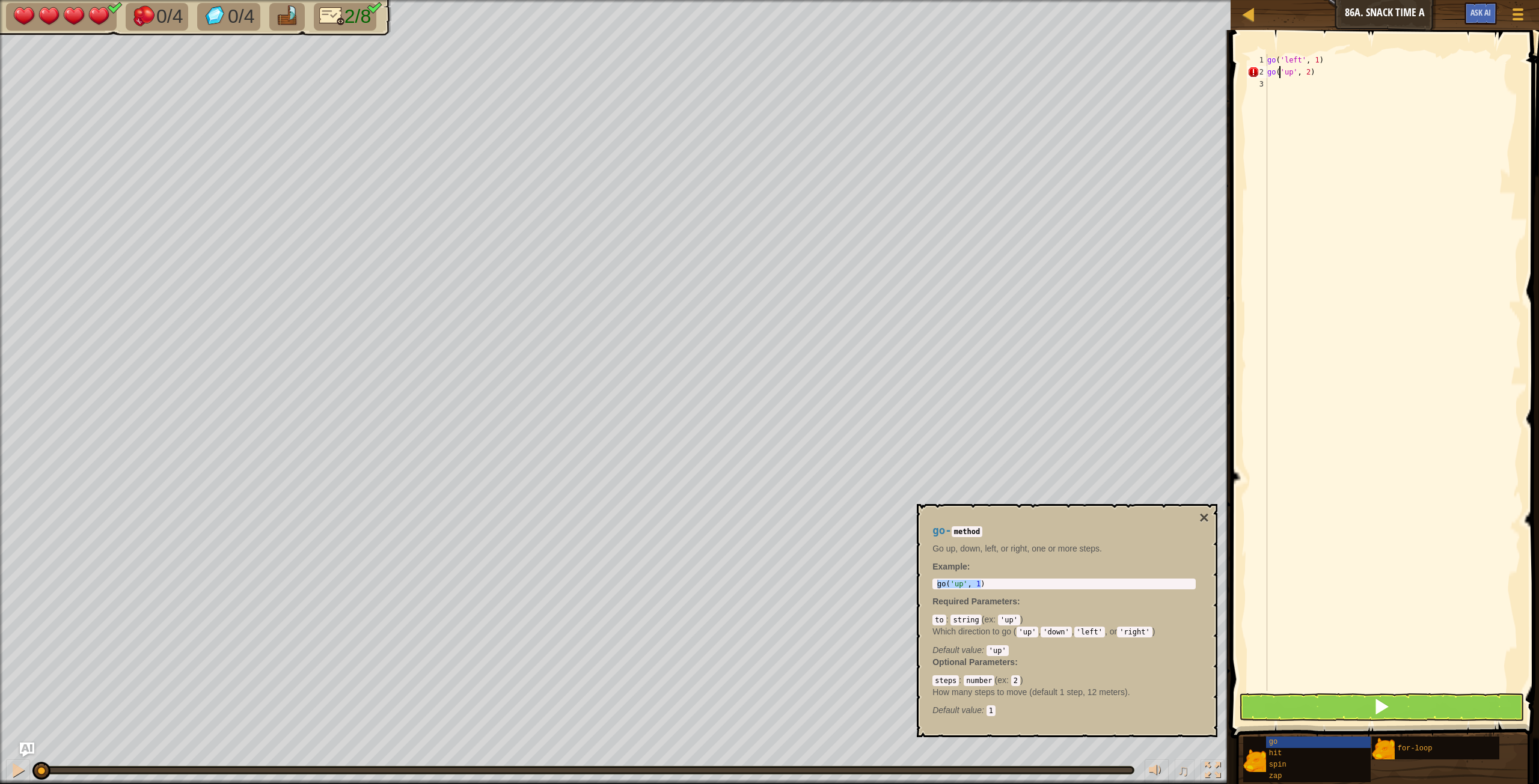
scroll to position [5, 1]
type textarea "go('up', 2)"
click at [1205, 518] on button "×" at bounding box center [1203, 518] width 10 height 17
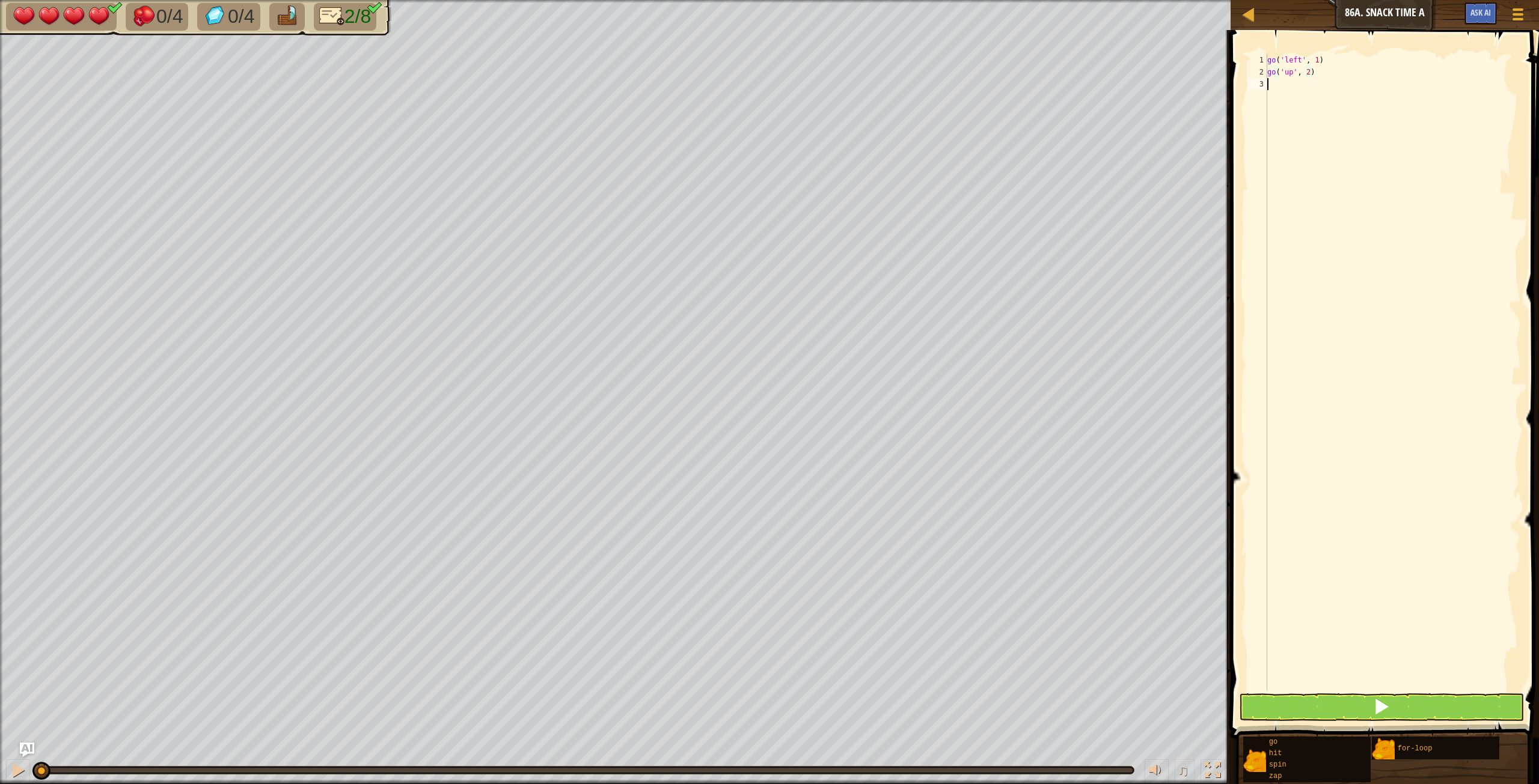
scroll to position [5, 0]
click at [1299, 92] on div "go ( 'left' , 1 ) go ( 'up' , 2 )" at bounding box center [1393, 384] width 256 height 661
type textarea "for i in range(0,4)"
click at [1277, 107] on div "go ( 'left' , 1 ) go ( 'up' , 2 ) for i in range ( 0 , 4 )" at bounding box center [1393, 384] width 256 height 661
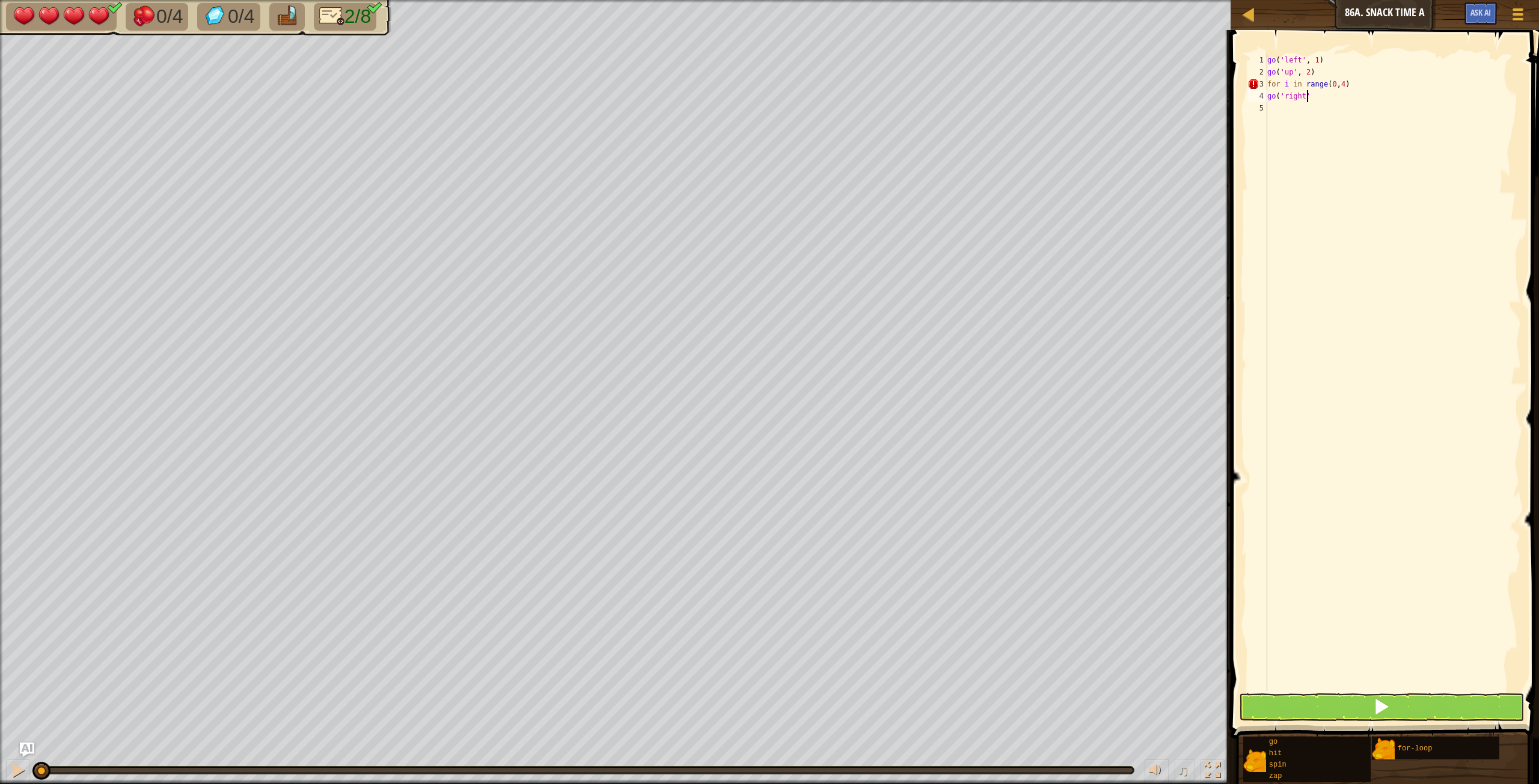
scroll to position [5, 3]
type textarea "go('right', 1)"
click at [1279, 112] on div "go ( 'left' , 1 ) go ( 'up' , 2 ) for i in range ( 0 , 4 ) go ( 'right' , 1 )" at bounding box center [1393, 384] width 256 height 661
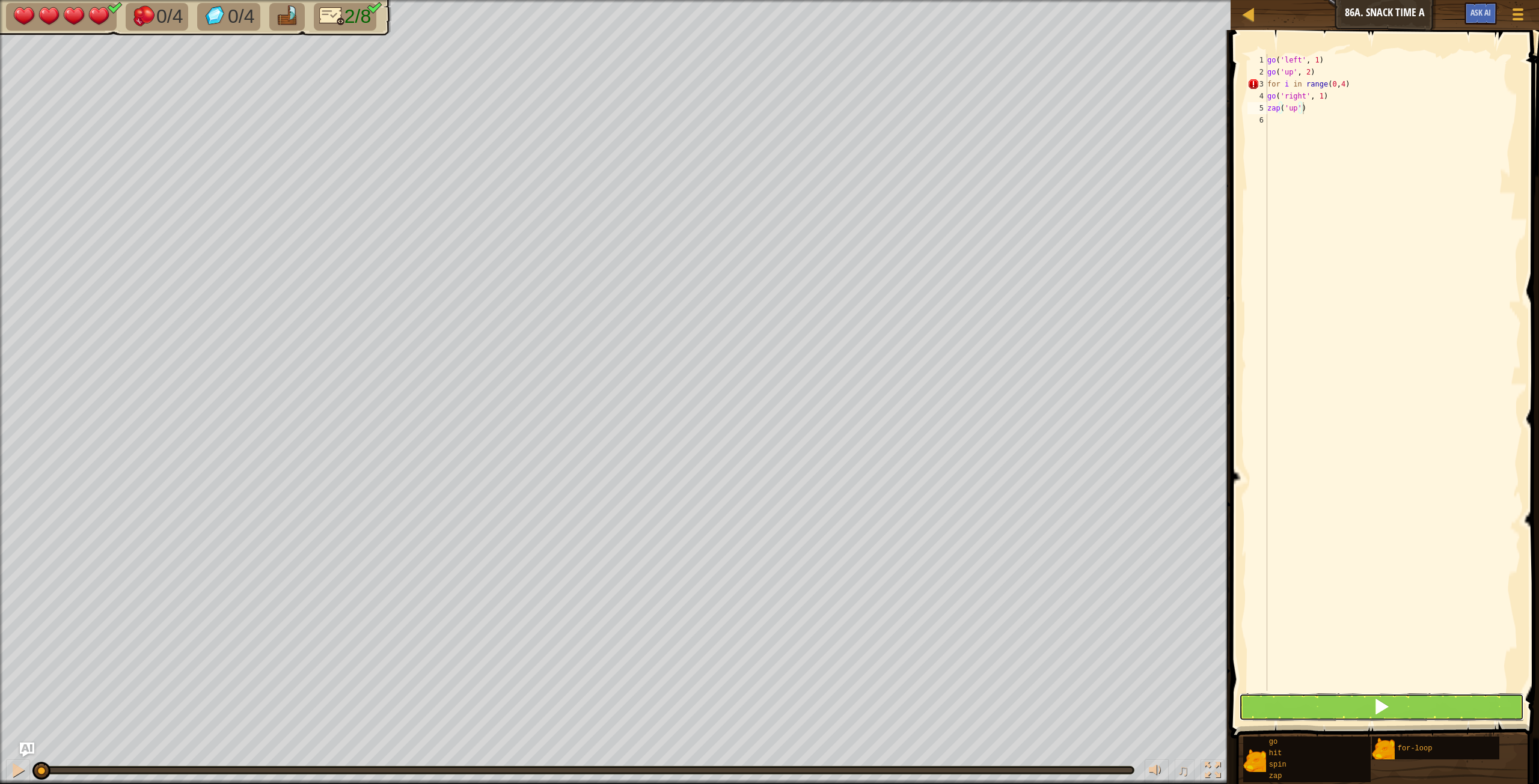
click at [1357, 702] on button at bounding box center [1382, 707] width 285 height 28
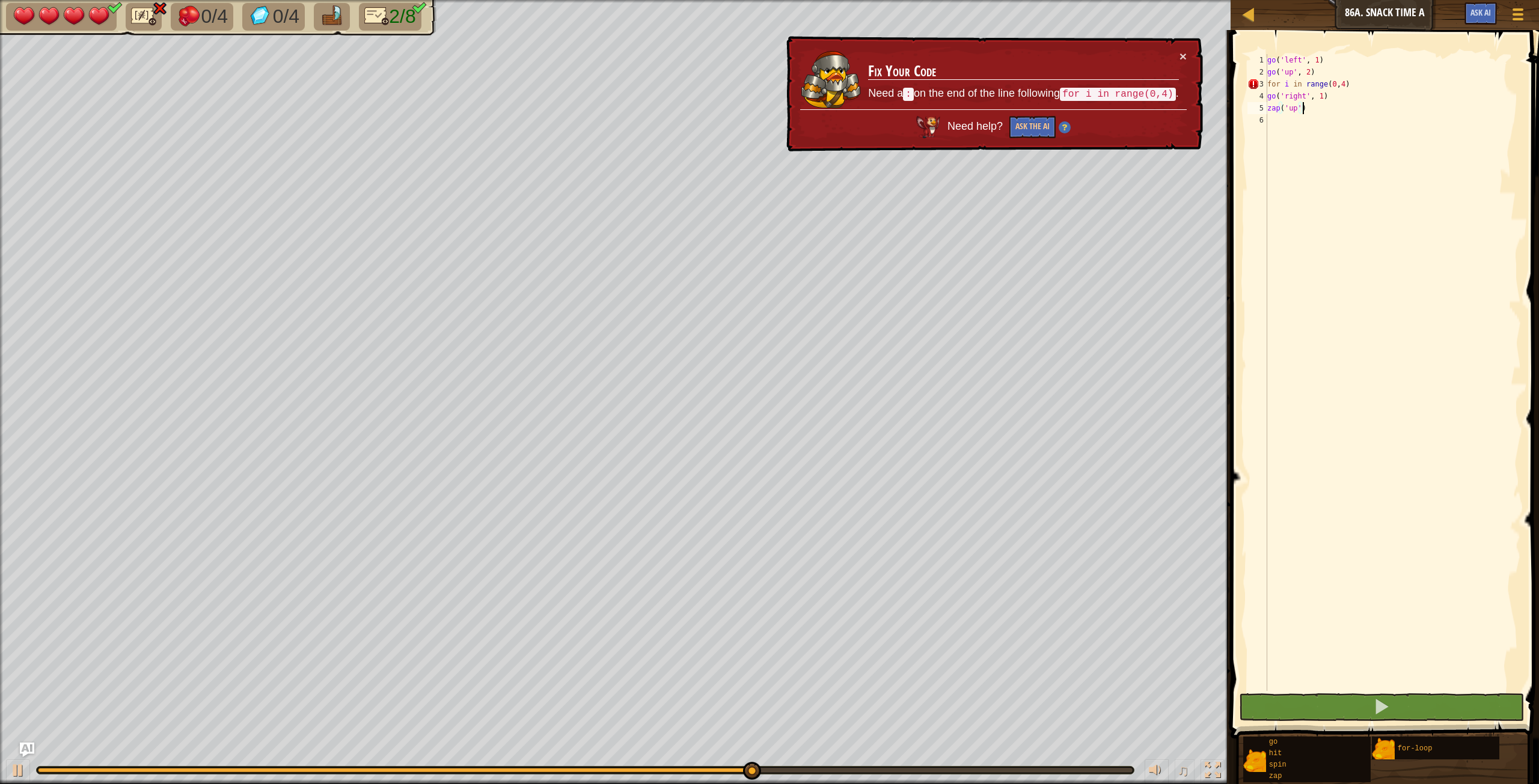
click at [1356, 82] on div "go ( 'left' , 1 ) go ( 'up' , 2 ) for i in range ( 0 , 4 ) go ( 'right' , 1 ) z…" at bounding box center [1393, 384] width 256 height 661
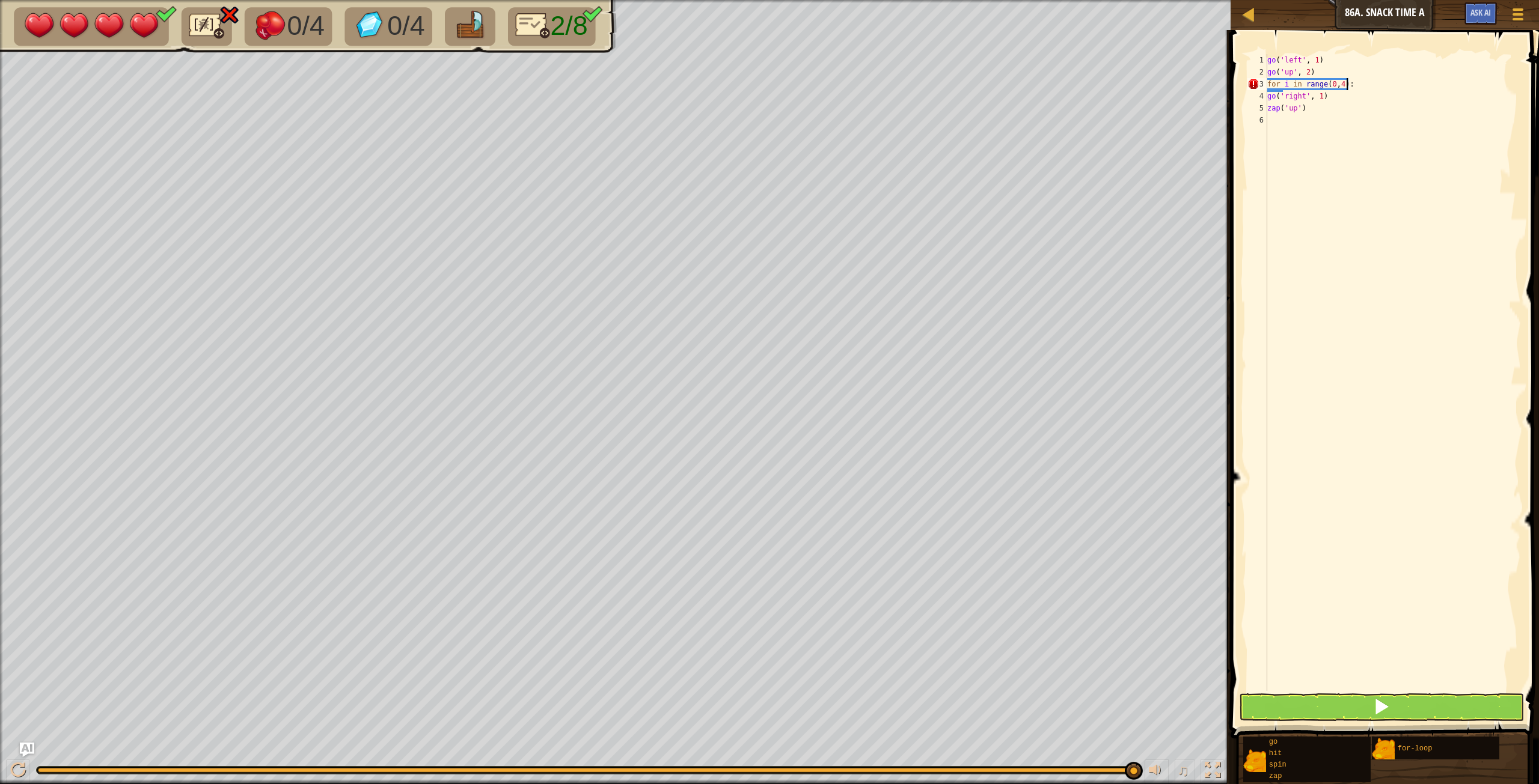
scroll to position [5, 6]
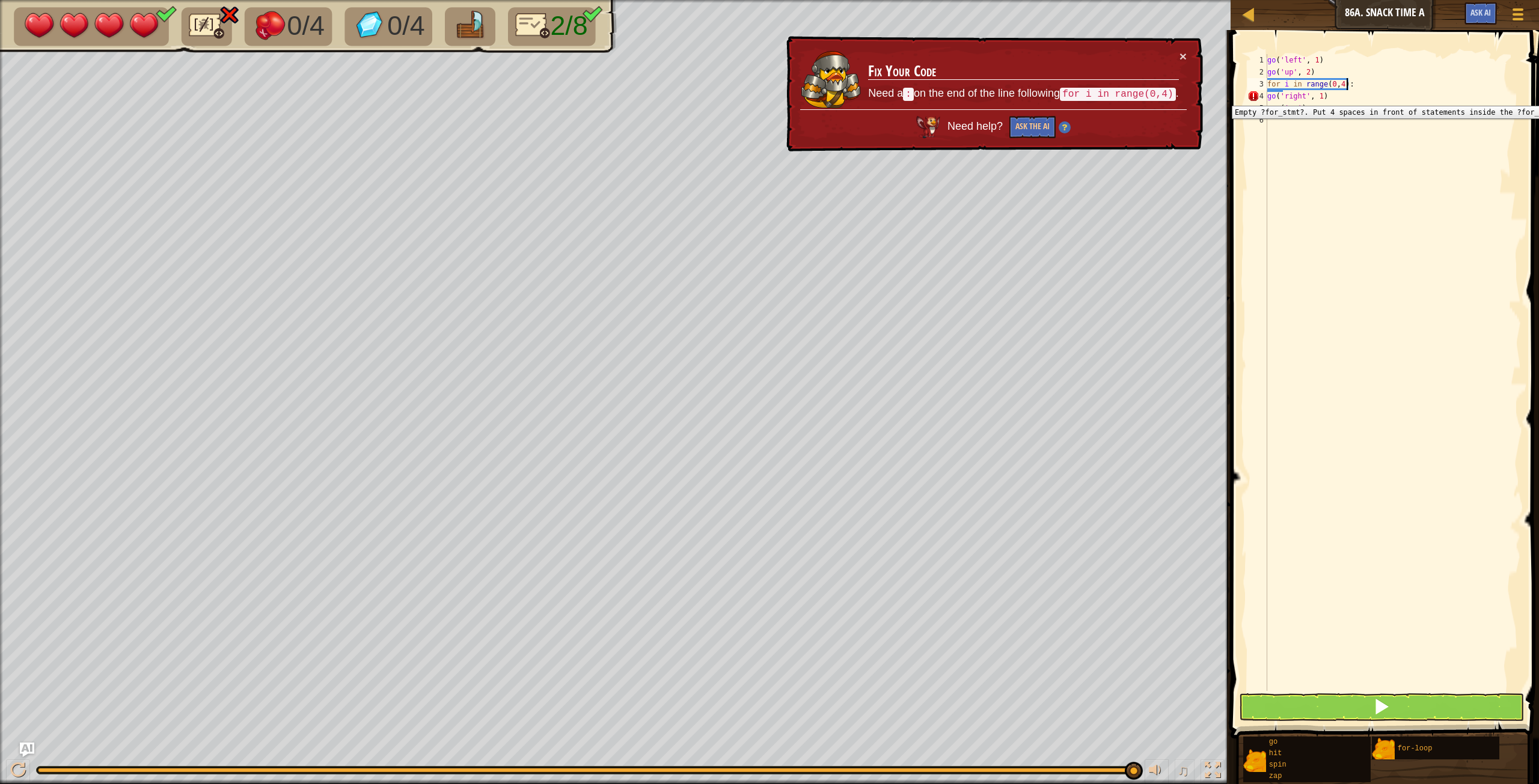
click at [1266, 97] on div "4" at bounding box center [1257, 96] width 20 height 12
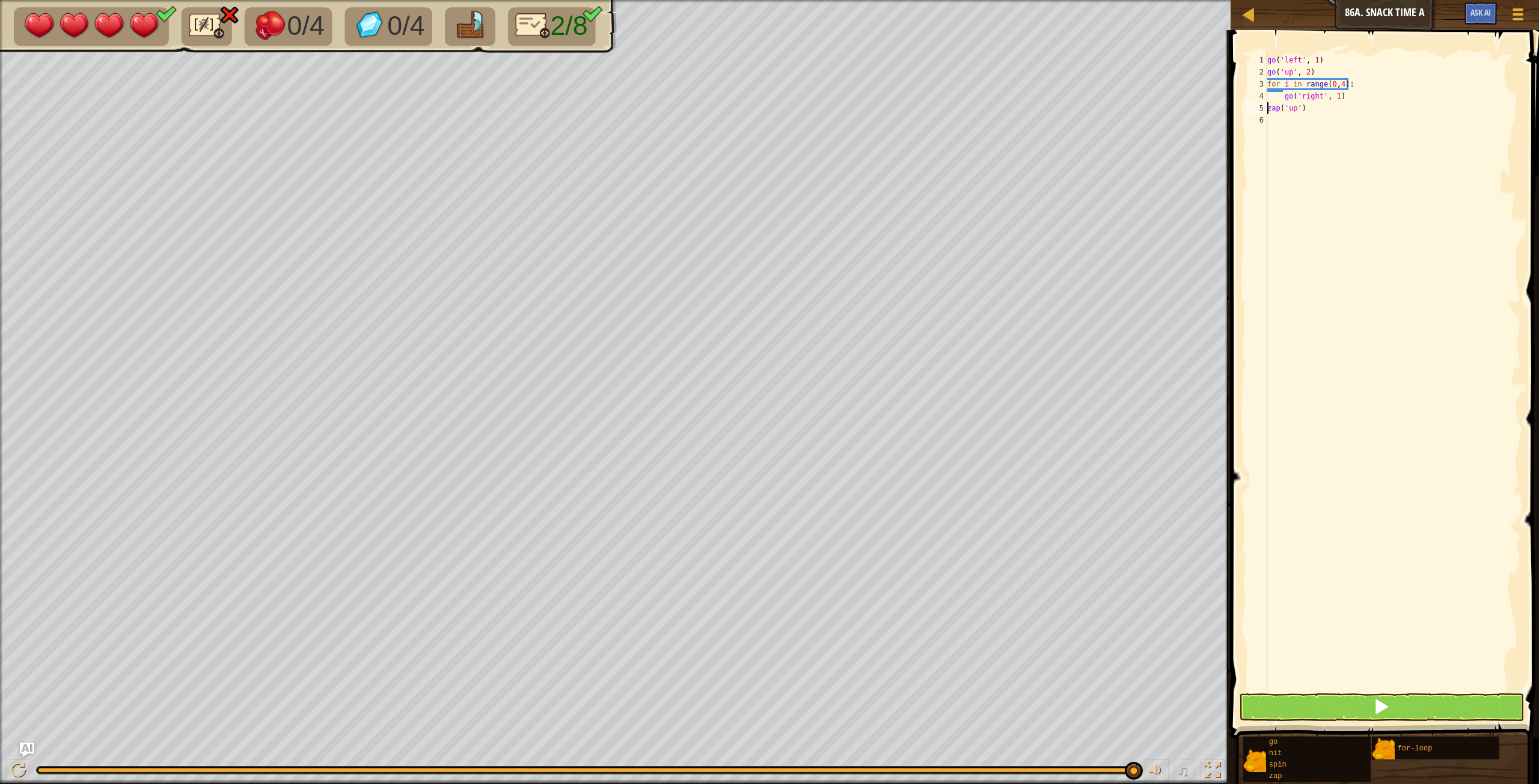
click at [1269, 111] on div "go ( 'left' , 1 ) go ( 'up' , 2 ) for i in range ( 0 , 4 ) : go ( 'right' , 1 )…" at bounding box center [1393, 384] width 256 height 661
type textarea "zap('up')"
click at [1269, 121] on div "go ( 'left' , 1 ) go ( 'up' , 2 ) for i in range ( 0 , 4 ) : go ( 'right' , 1 )…" at bounding box center [1393, 384] width 256 height 661
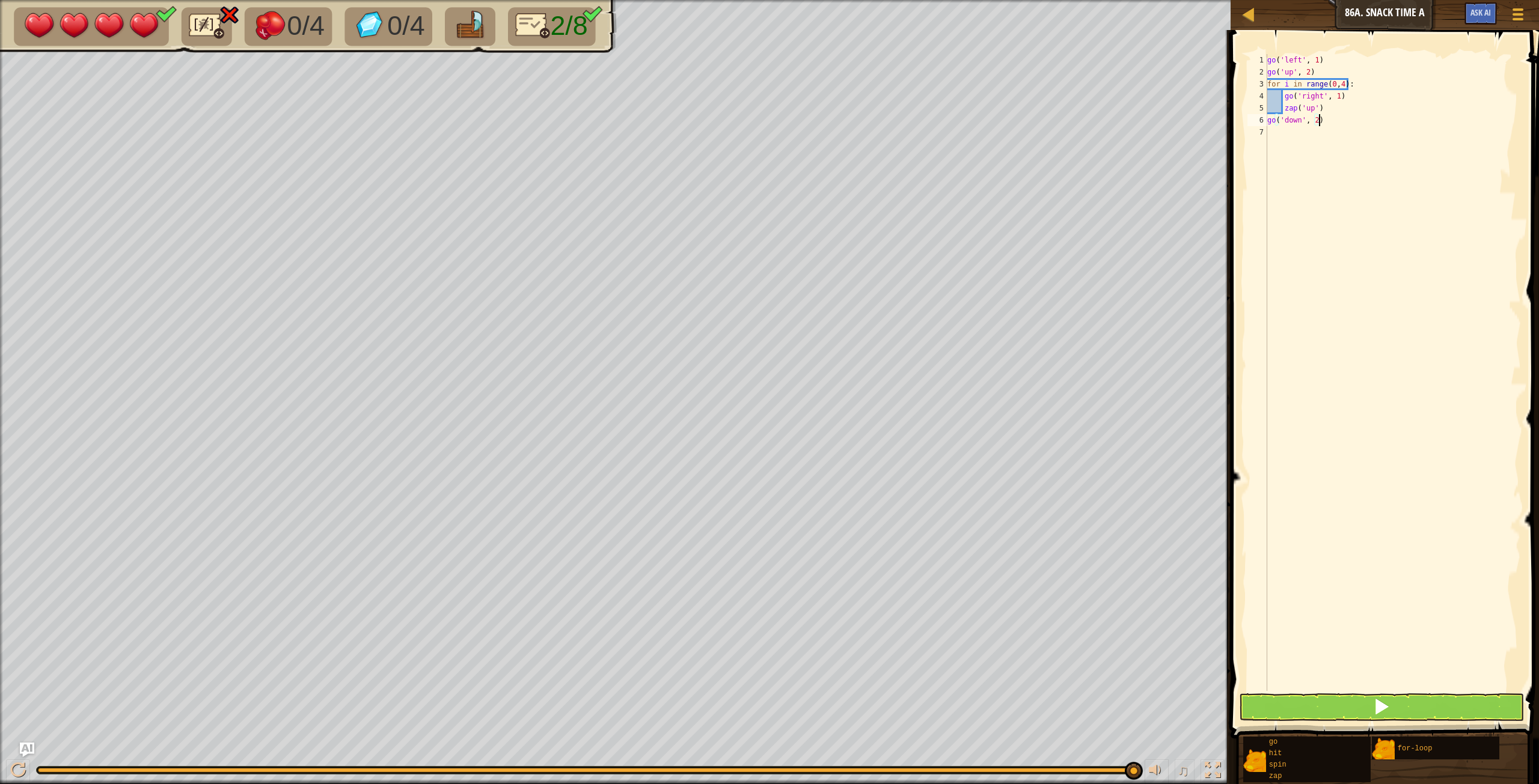
type textarea "go('down', 2)"
click at [1362, 714] on button at bounding box center [1382, 707] width 285 height 28
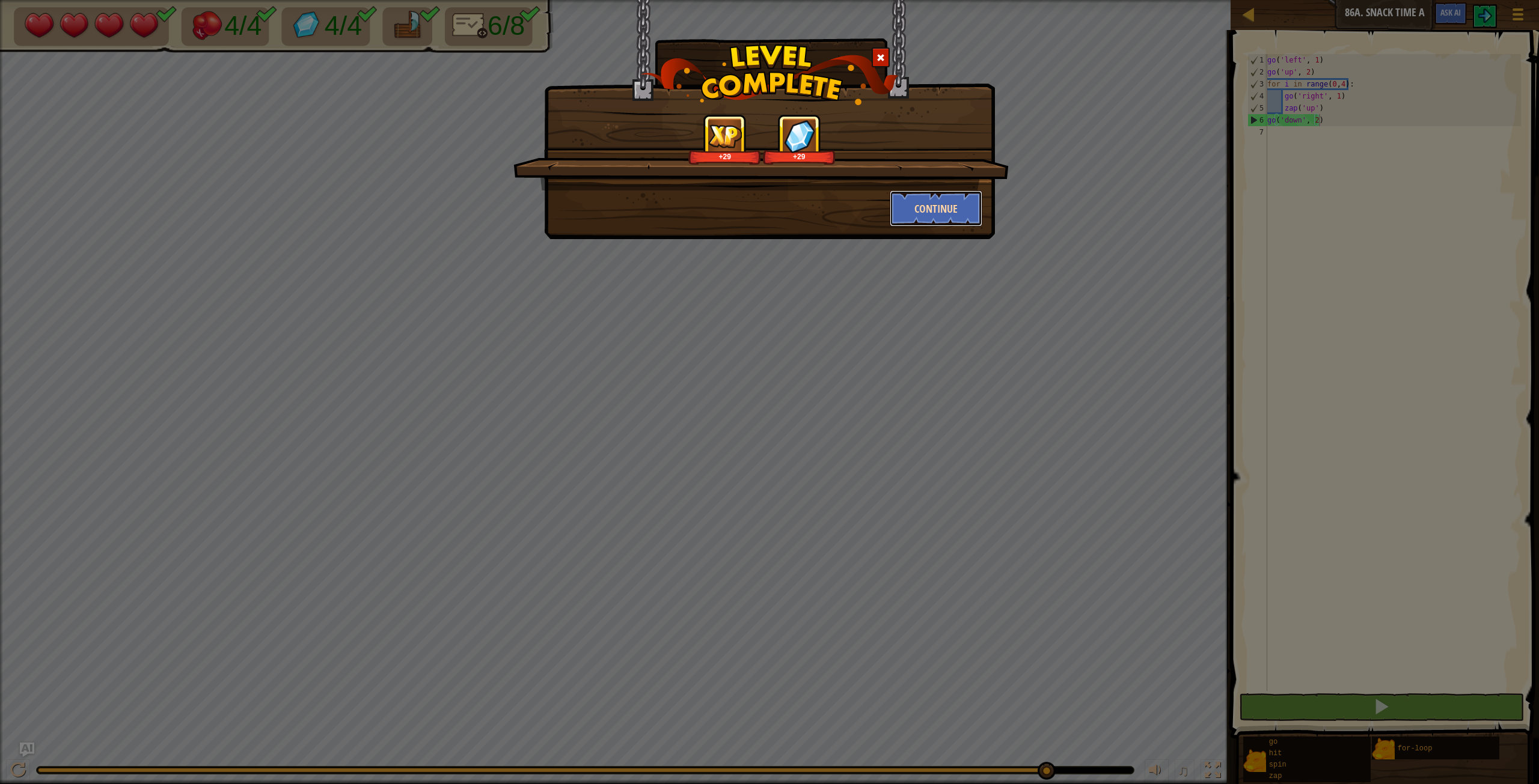
click at [975, 205] on button "Continue" at bounding box center [936, 209] width 93 height 36
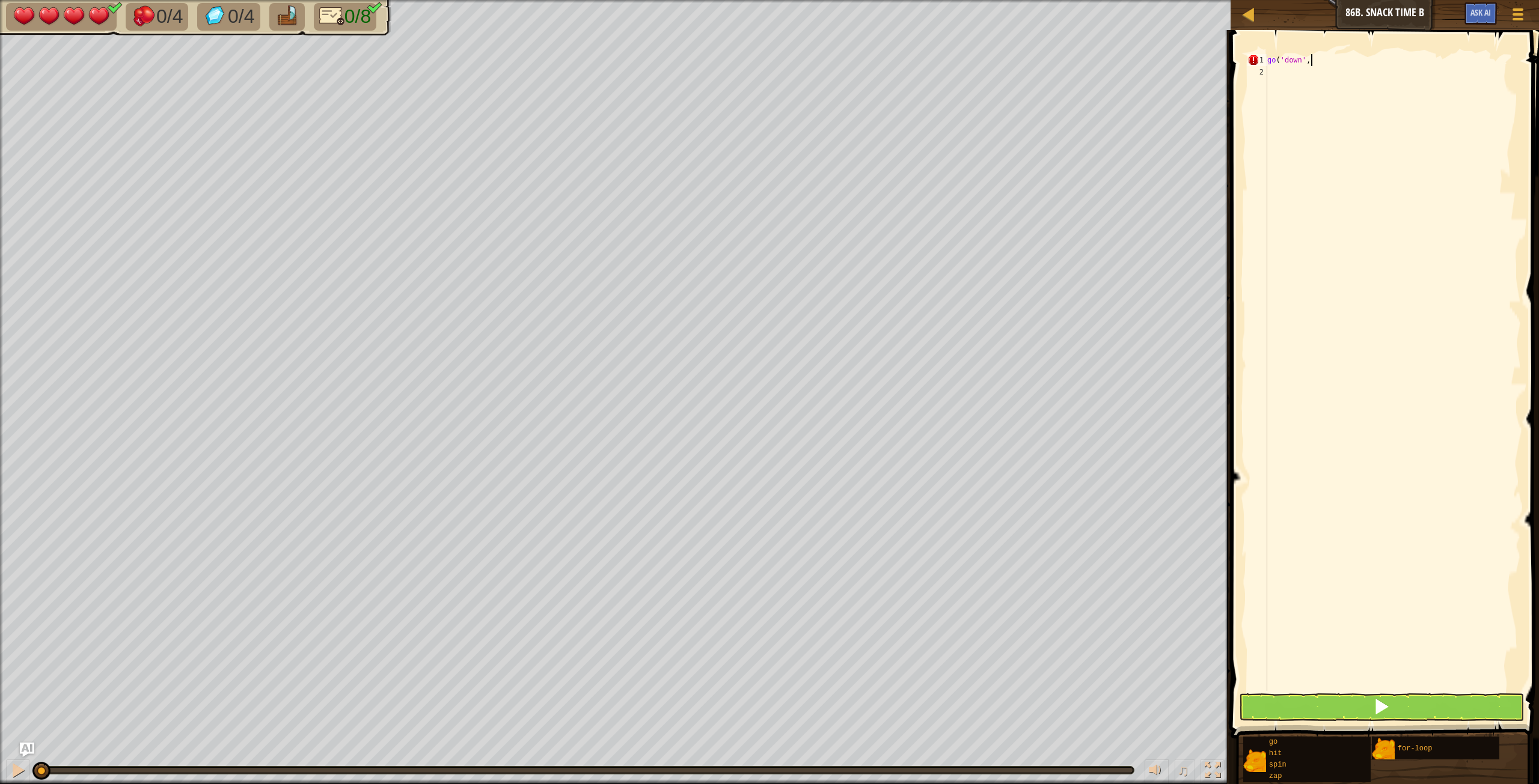
scroll to position [5, 4]
type textarea "go('down', `)"
click at [1293, 86] on div "go ( 'down' , ` )" at bounding box center [1393, 384] width 256 height 661
click at [1307, 61] on div "go ( 'down' , ` ) go ( 'right' , 2 )" at bounding box center [1393, 384] width 256 height 661
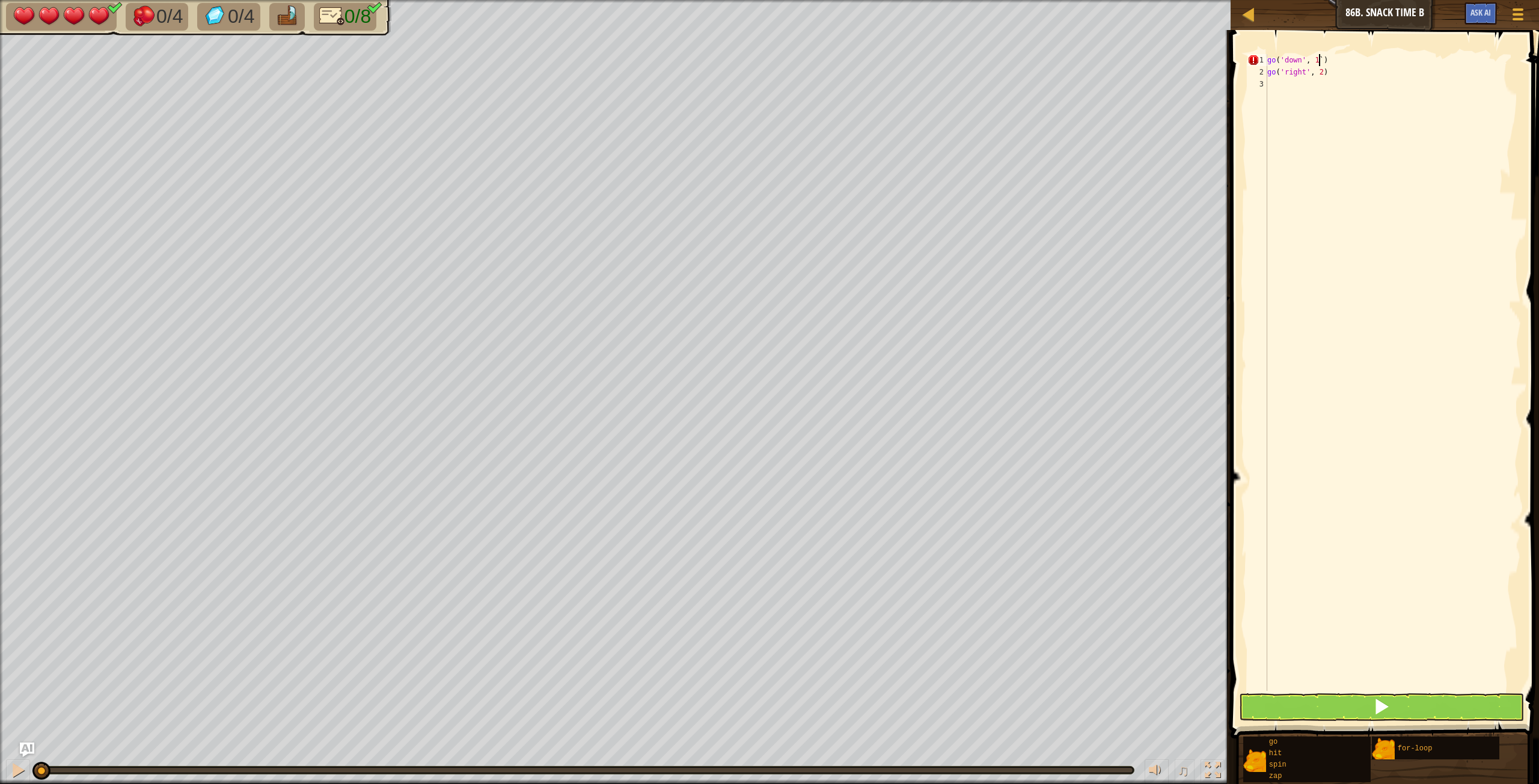
click at [1320, 62] on div "go ( 'down' , 1 ` ) go ( 'right' , 2 )" at bounding box center [1393, 384] width 256 height 661
click at [1317, 58] on div "go ( 'down' , 1 ` ) go ( 'right' , 2 )" at bounding box center [1393, 384] width 256 height 661
type textarea "go('down', 1)"
click at [1305, 103] on div "go ( 'down' , 1 ) go ( 'right' , 2 )" at bounding box center [1393, 384] width 256 height 661
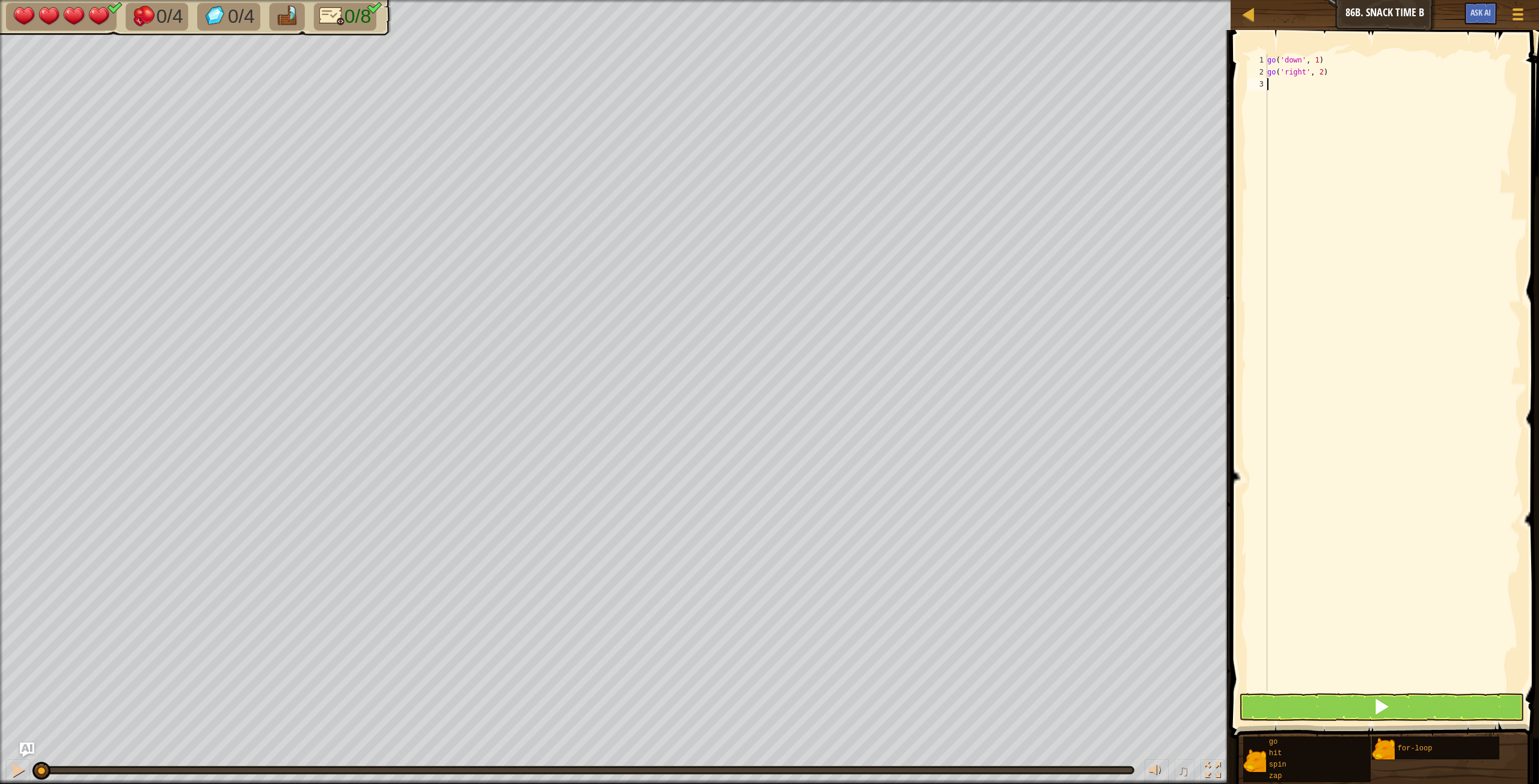
scroll to position [5, 0]
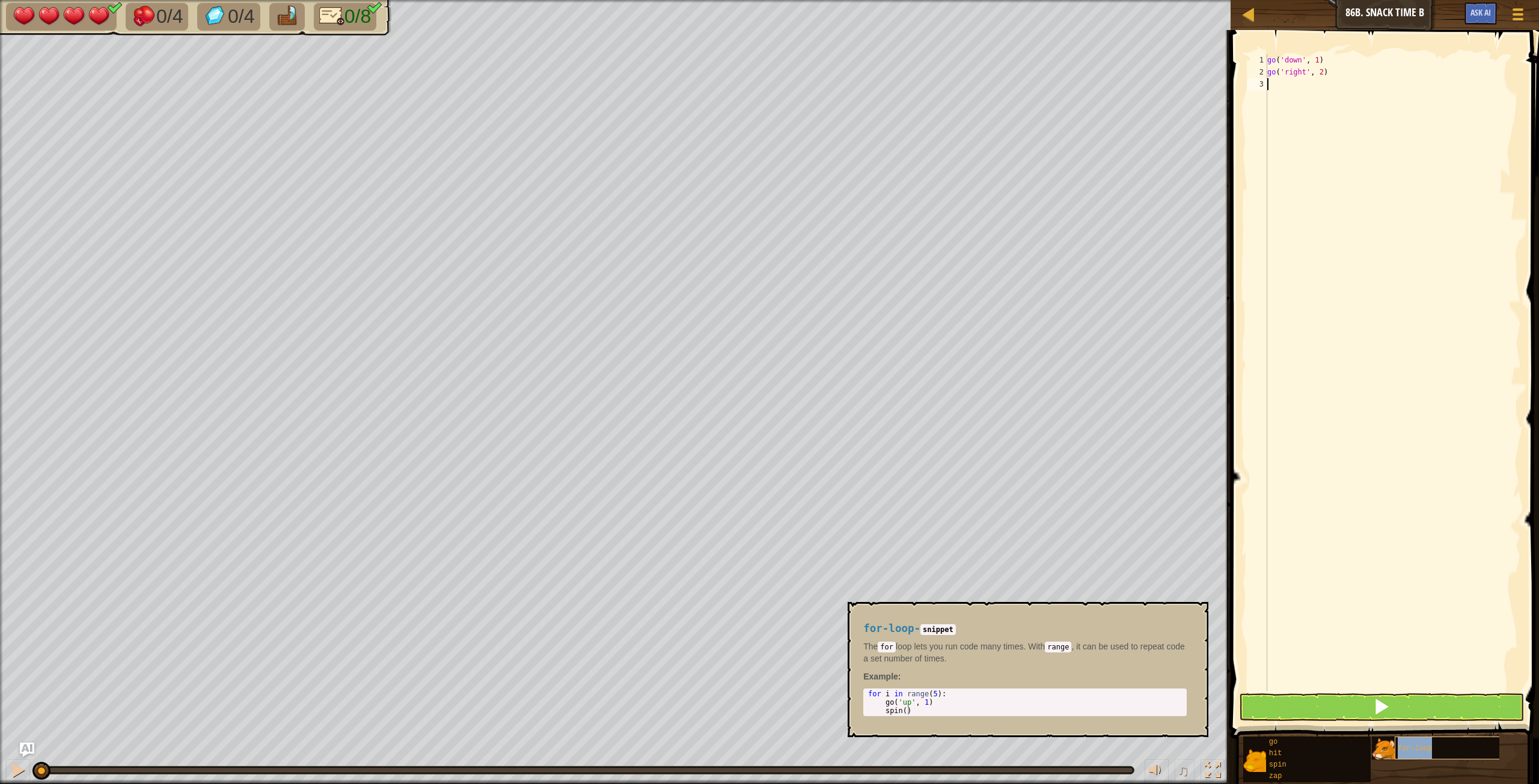
click at [1464, 741] on div "for-loop" at bounding box center [1471, 748] width 154 height 23
click at [1203, 618] on div "for-loop - snippet The for loop lets you run code many times. With range , it c…" at bounding box center [1028, 669] width 361 height 135
click at [1198, 610] on button "×" at bounding box center [1195, 616] width 10 height 17
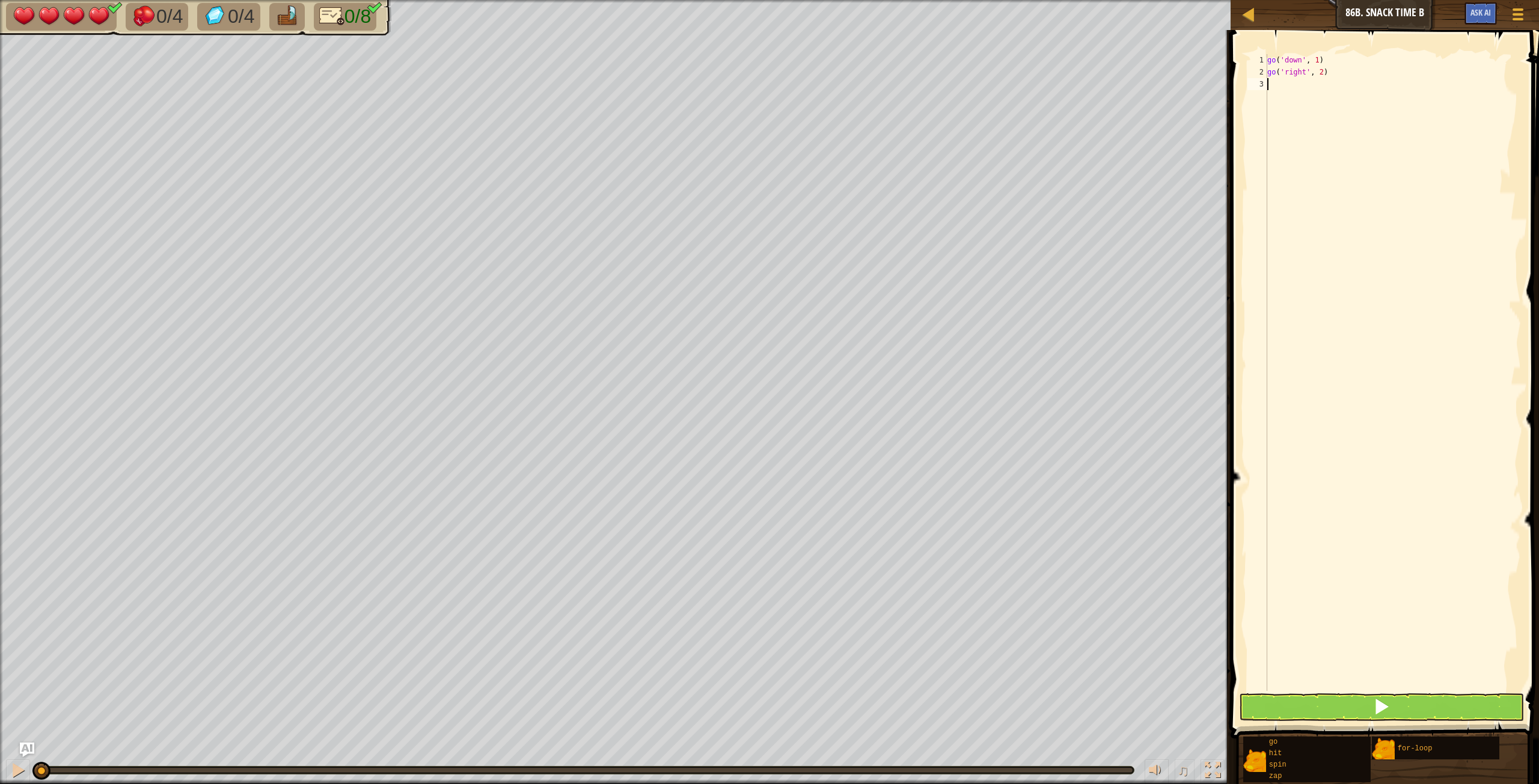
click at [1282, 108] on div "go ( 'down' , 1 ) go ( 'right' , 2 )" at bounding box center [1393, 384] width 256 height 661
type textarea "for i in range(0,4):"
type textarea "go('up', 1)"
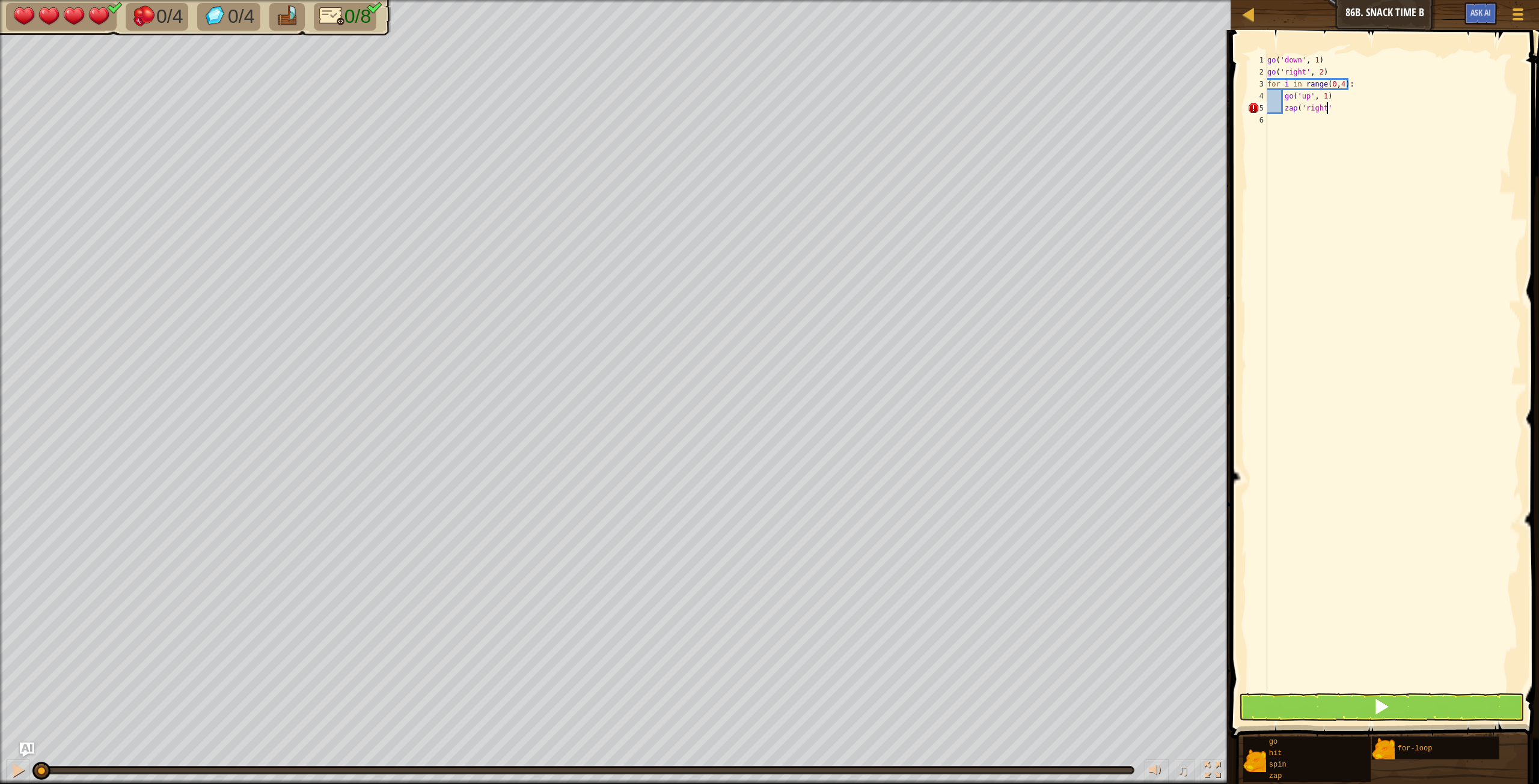
type textarea "zap('right')"
click at [1282, 140] on div "go ( 'down' , 1 ) go ( 'right' , 2 ) for i in range ( 0 , 4 ) : go ( 'up' , 1 )…" at bounding box center [1393, 384] width 256 height 661
type textarea "go('left', 2)"
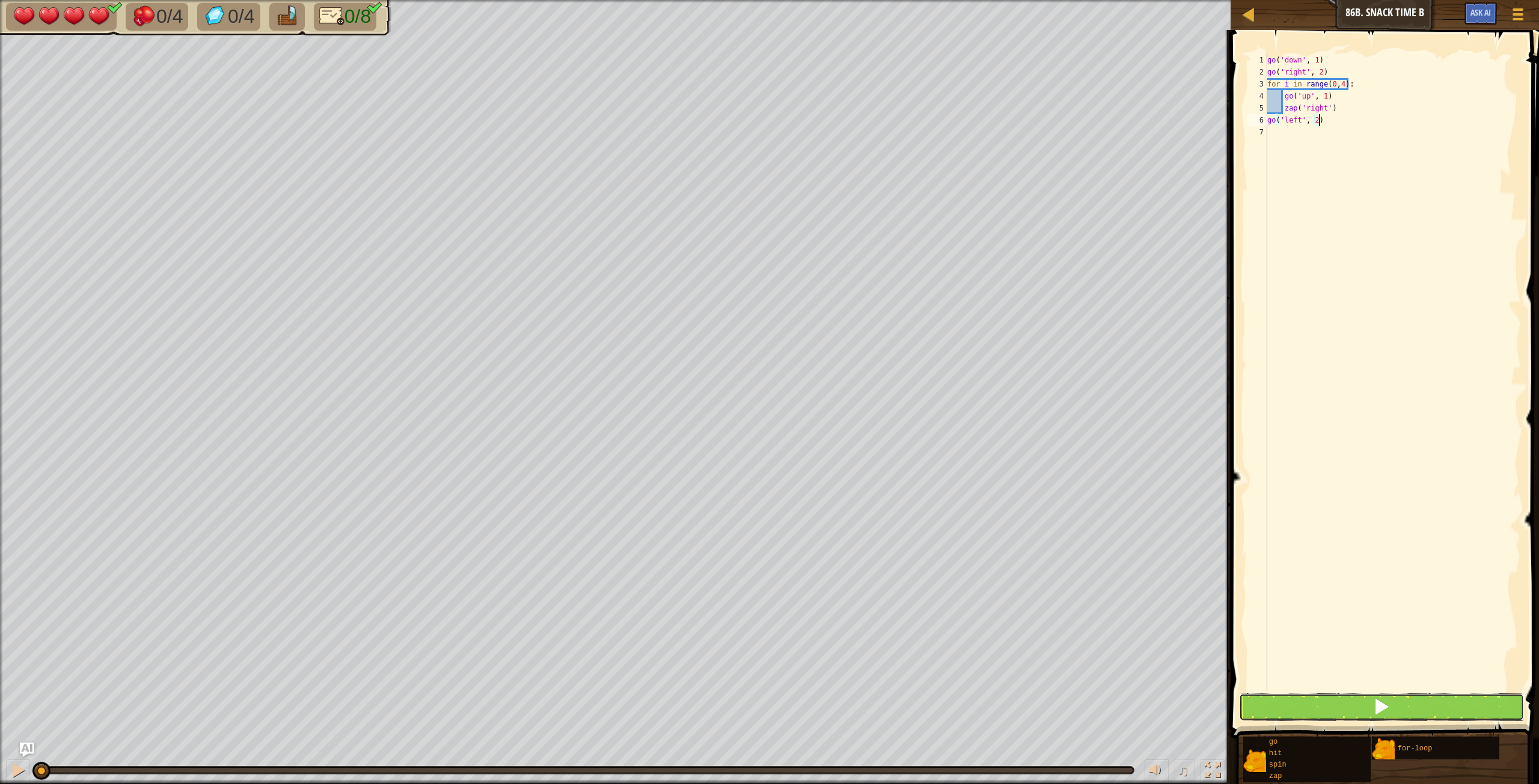
click at [1367, 702] on button at bounding box center [1382, 707] width 285 height 28
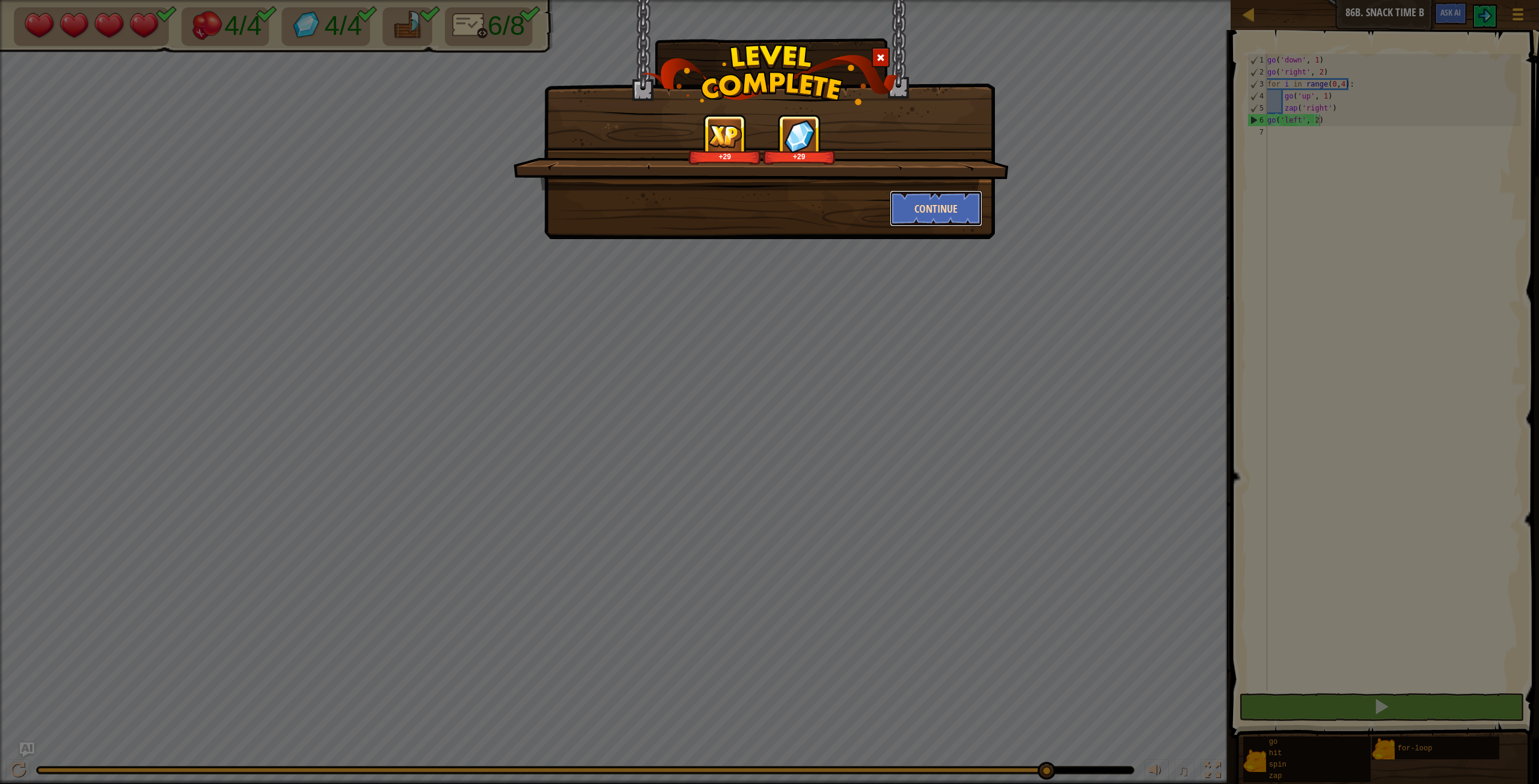
click at [953, 207] on button "Continue" at bounding box center [936, 209] width 93 height 36
